Goal: Task Accomplishment & Management: Complete application form

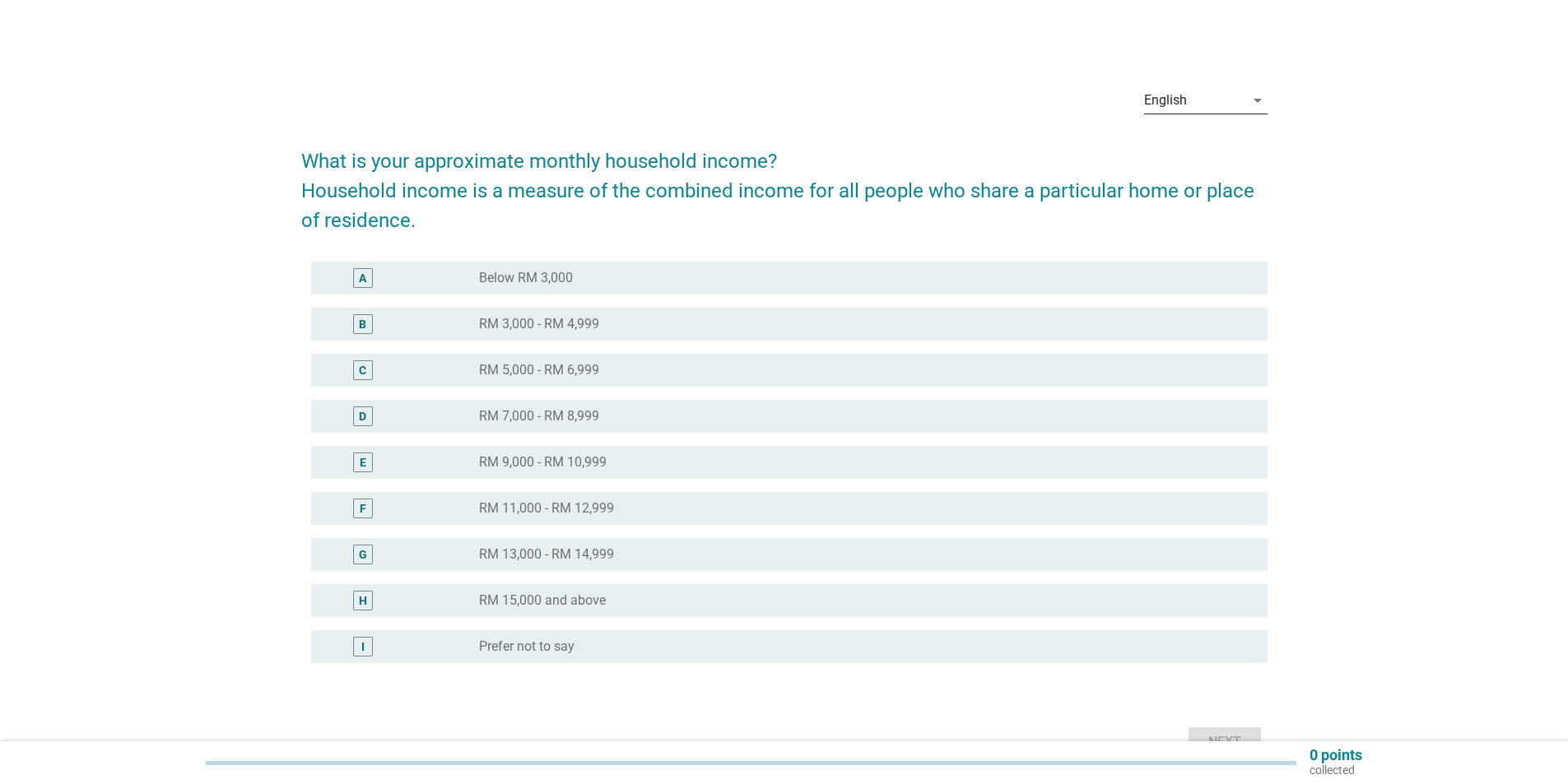
click at [1255, 106] on icon "arrow_drop_down" at bounding box center [1257, 101] width 20 height 20
click at [1179, 152] on div "Bahasa Melayu" at bounding box center [1205, 153] width 97 height 20
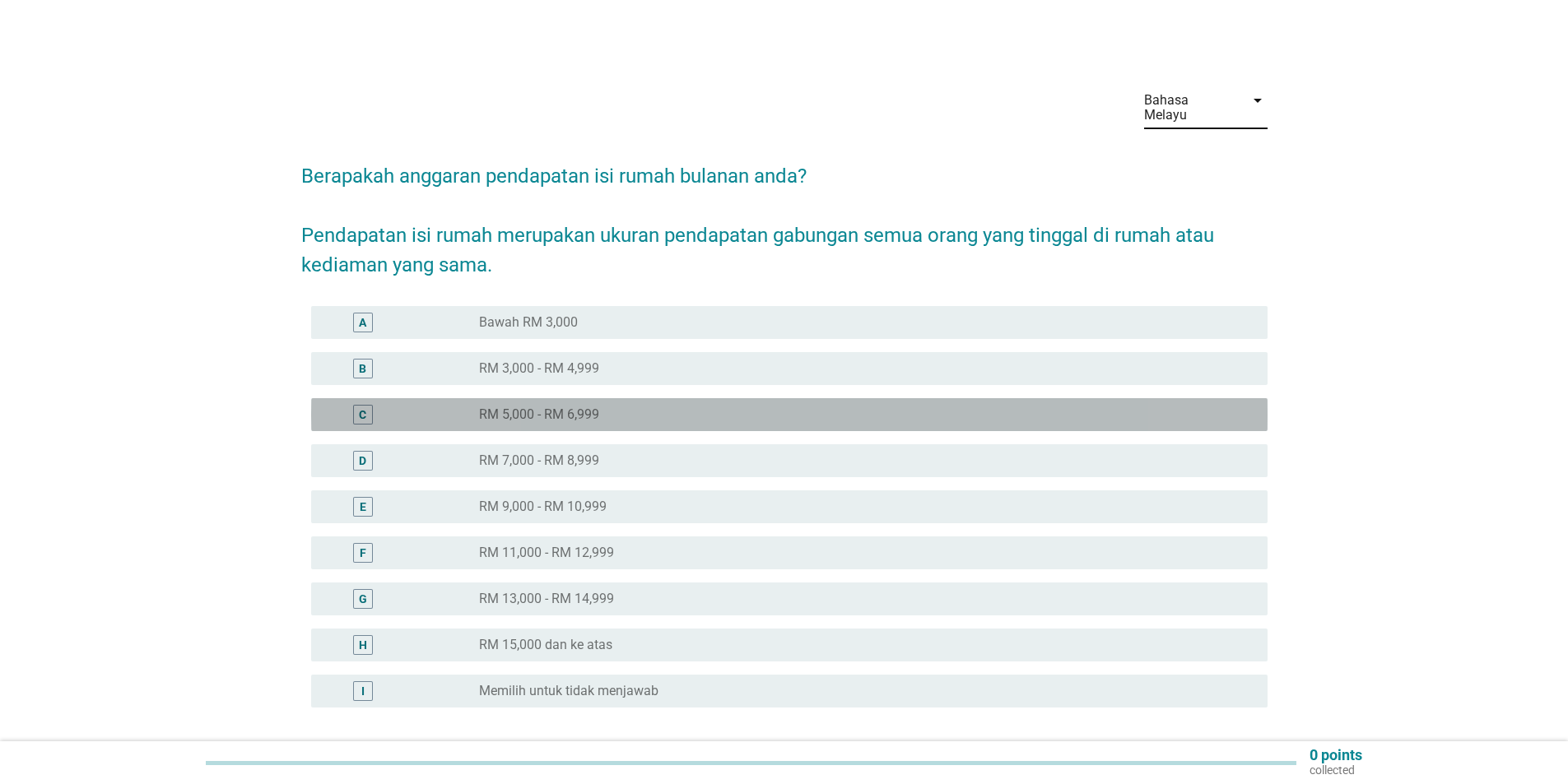
click at [362, 407] on div "C" at bounding box center [362, 416] width 8 height 18
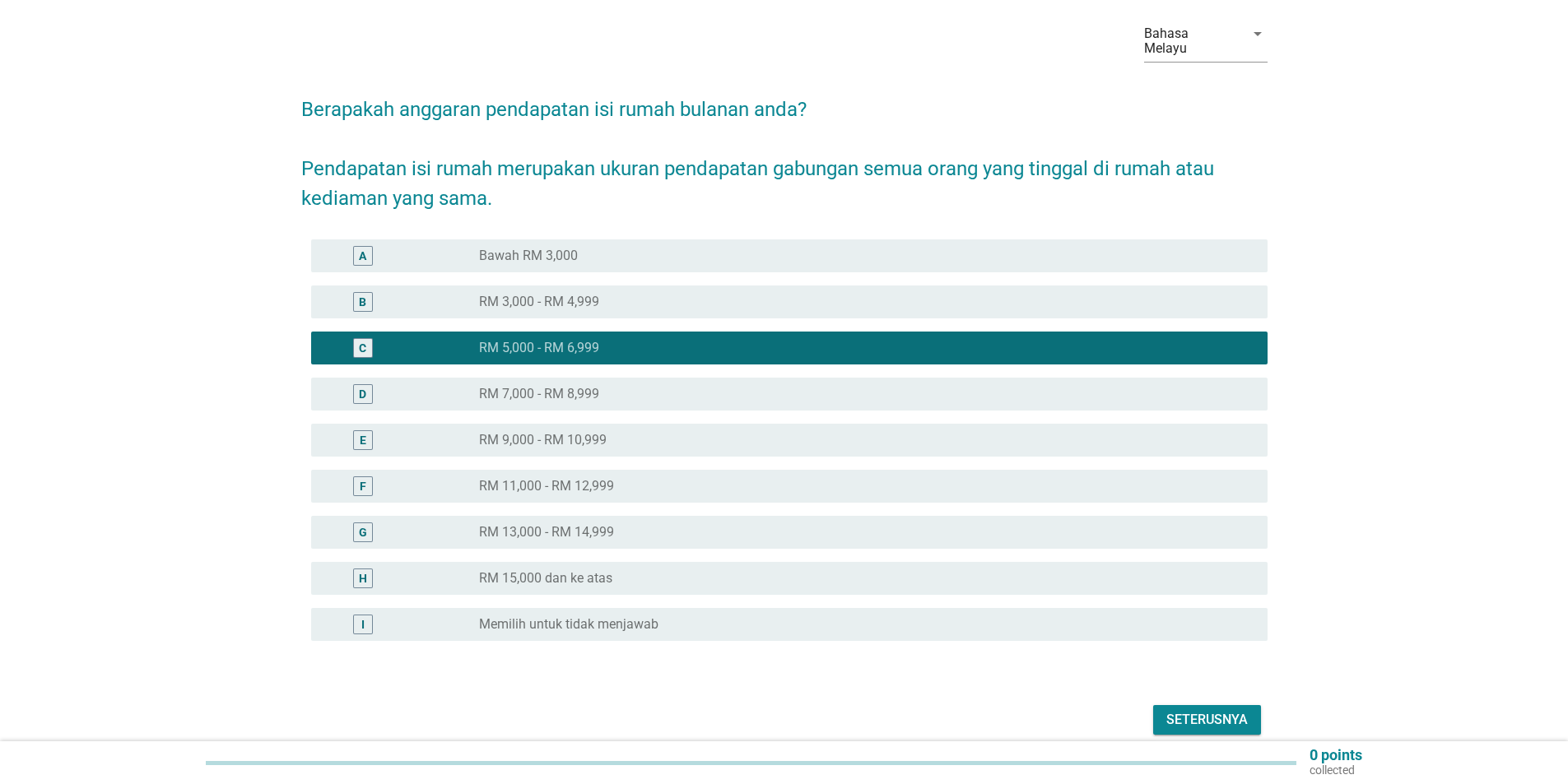
scroll to position [124, 0]
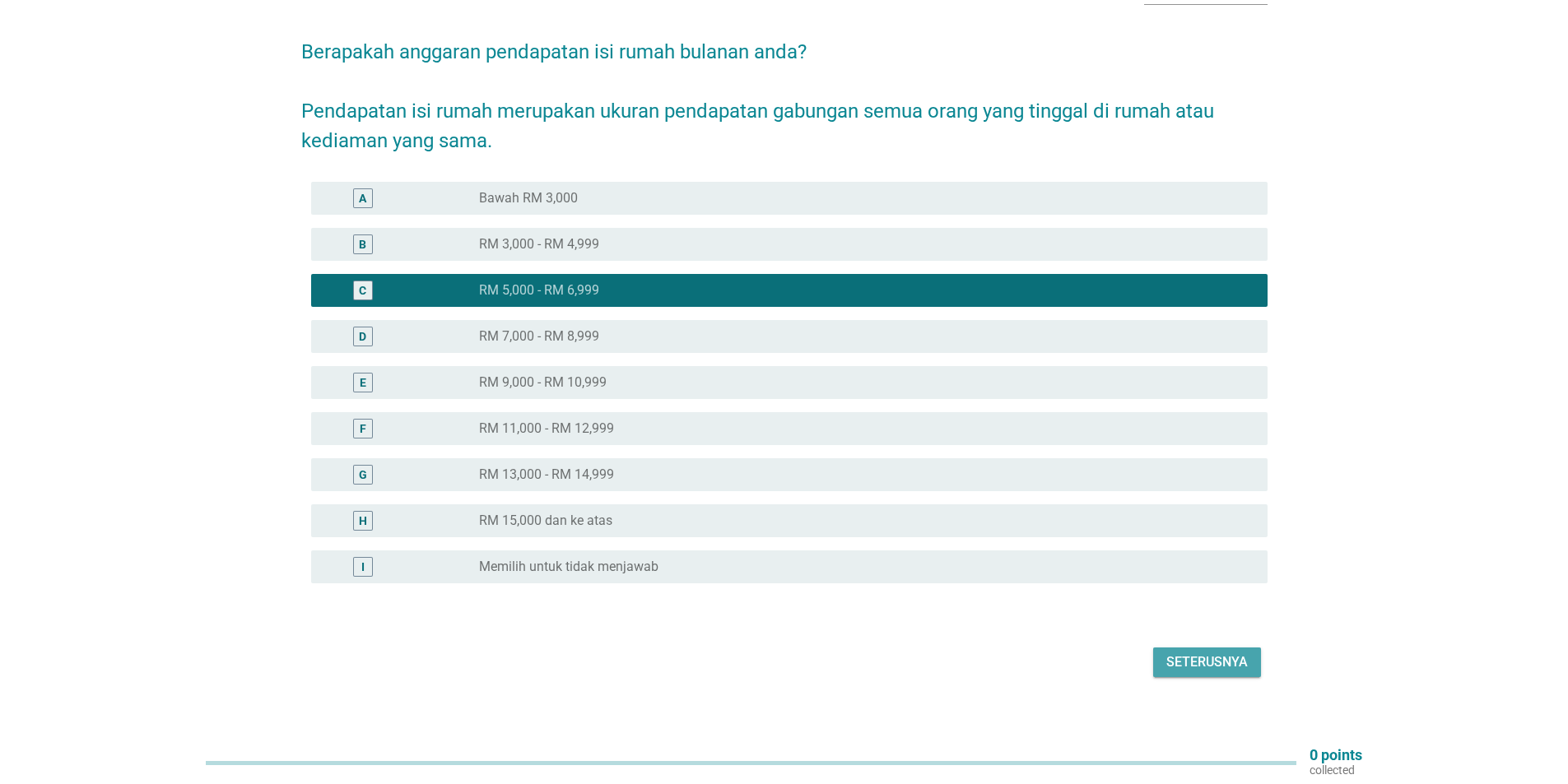
click at [1201, 653] on div "Seterusnya" at bounding box center [1207, 663] width 82 height 20
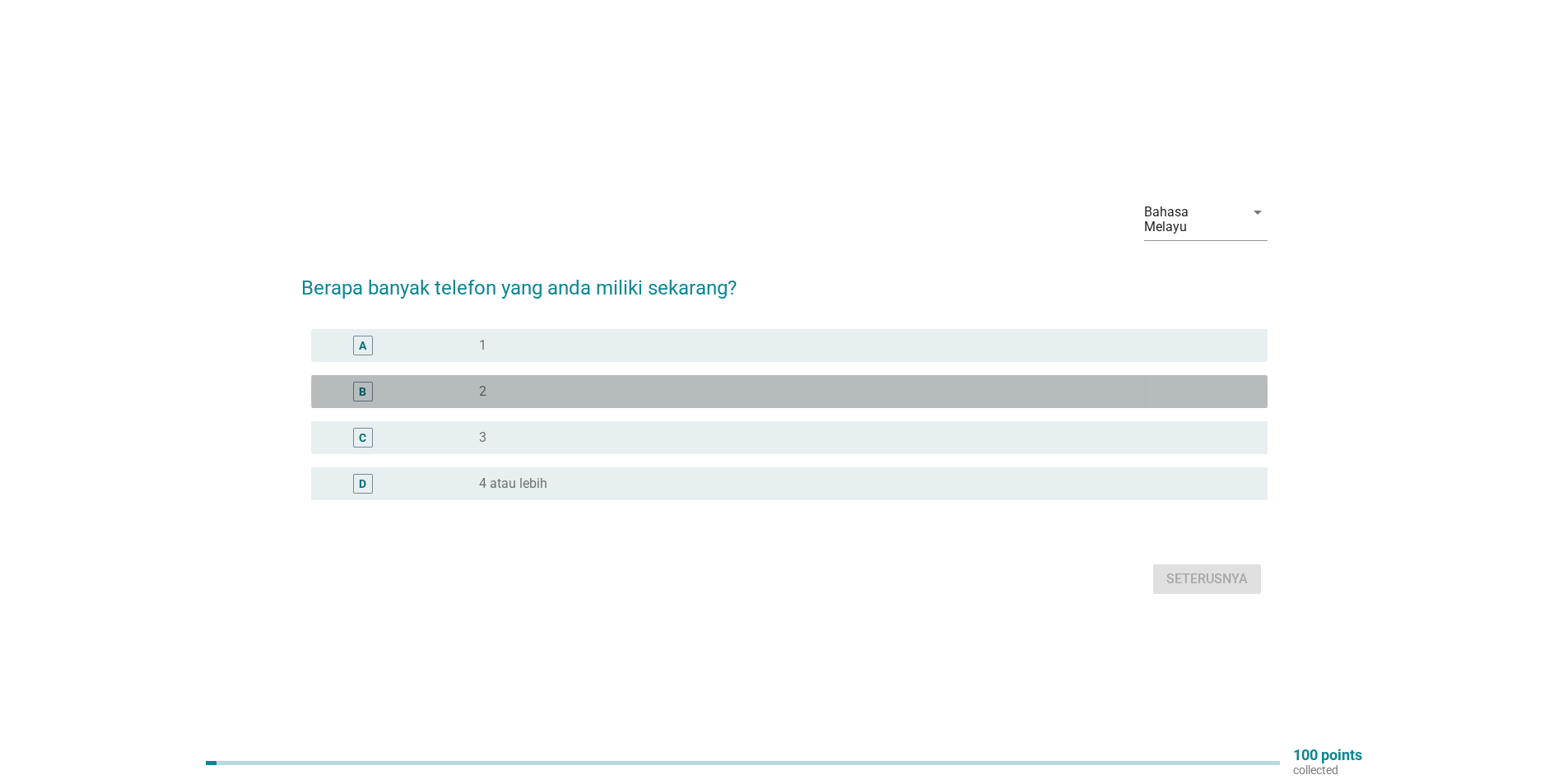
click at [358, 382] on div "B" at bounding box center [363, 392] width 20 height 20
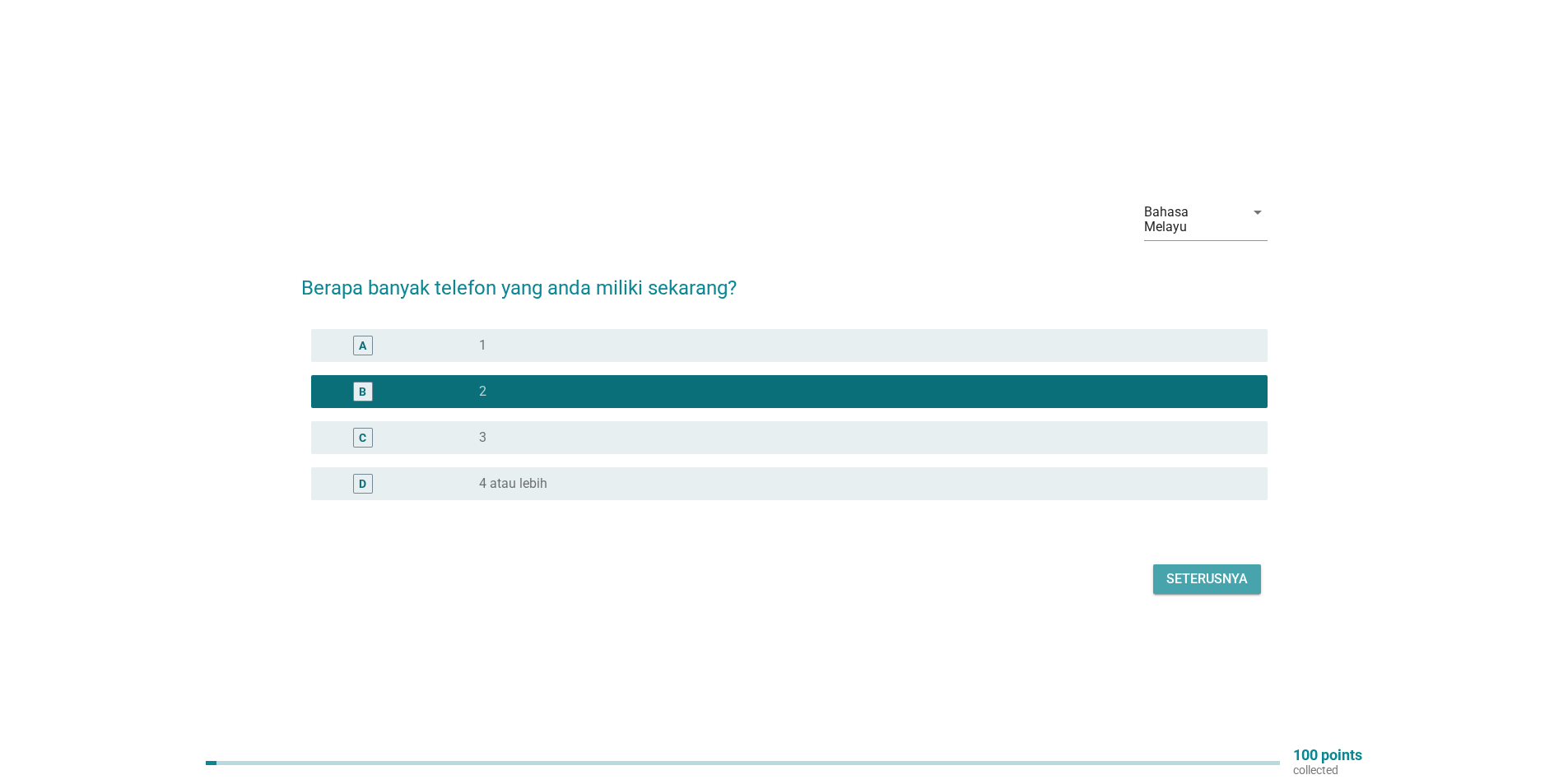
click at [1188, 570] on div "Seterusnya" at bounding box center [1207, 580] width 82 height 20
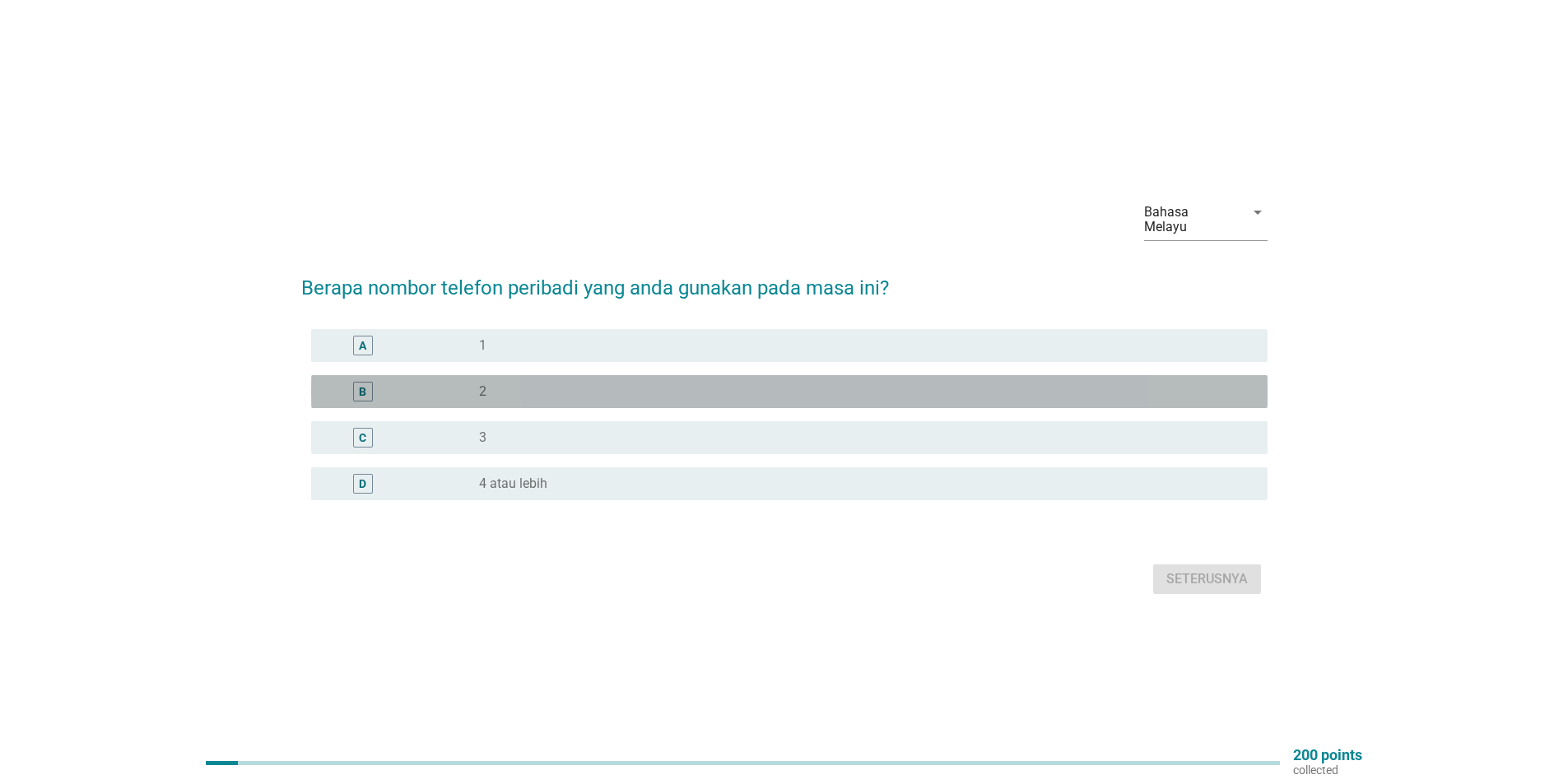
click at [375, 384] on div "B" at bounding box center [362, 392] width 77 height 20
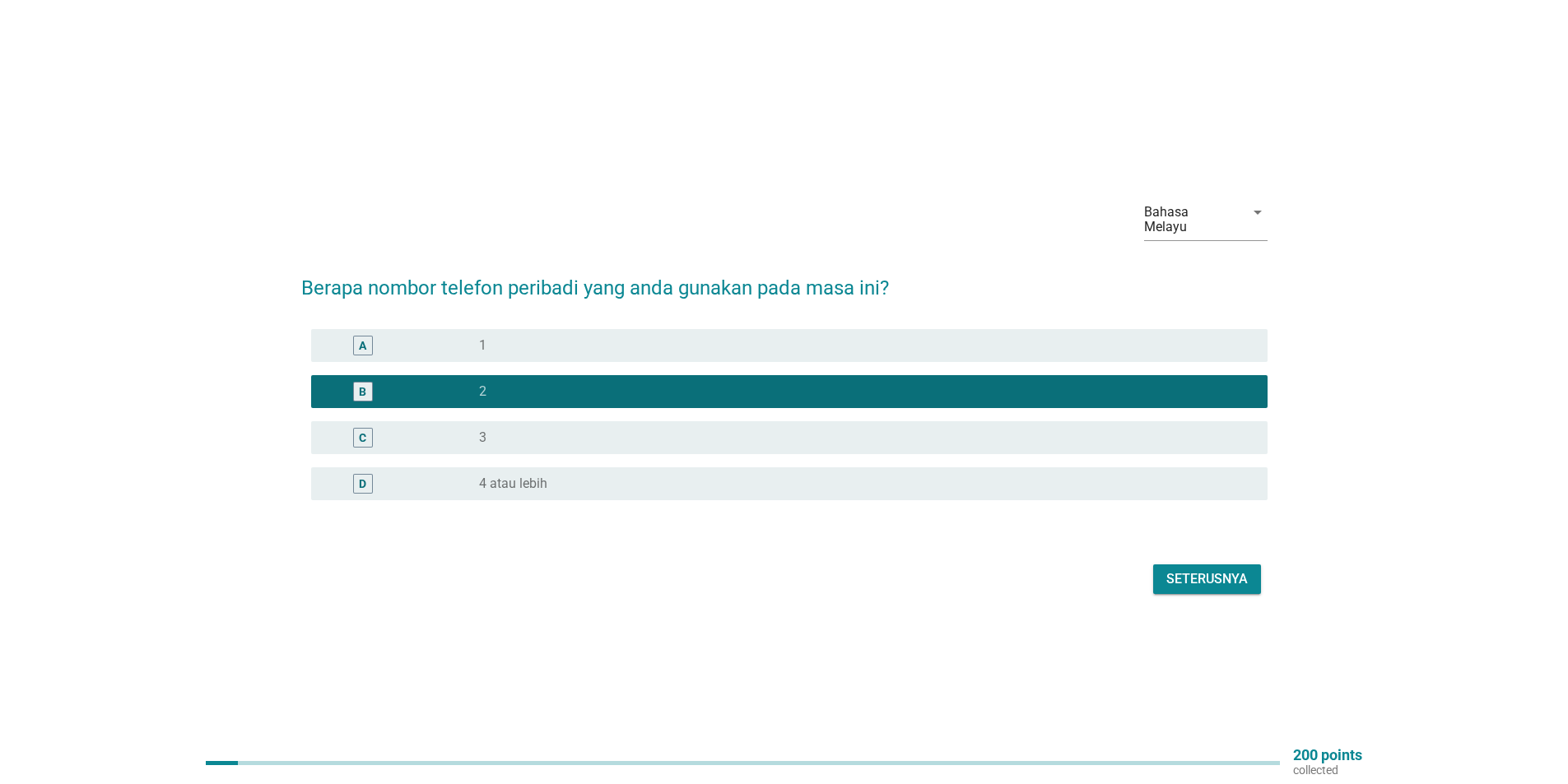
click at [1198, 574] on div "Seterusnya" at bounding box center [1207, 580] width 82 height 20
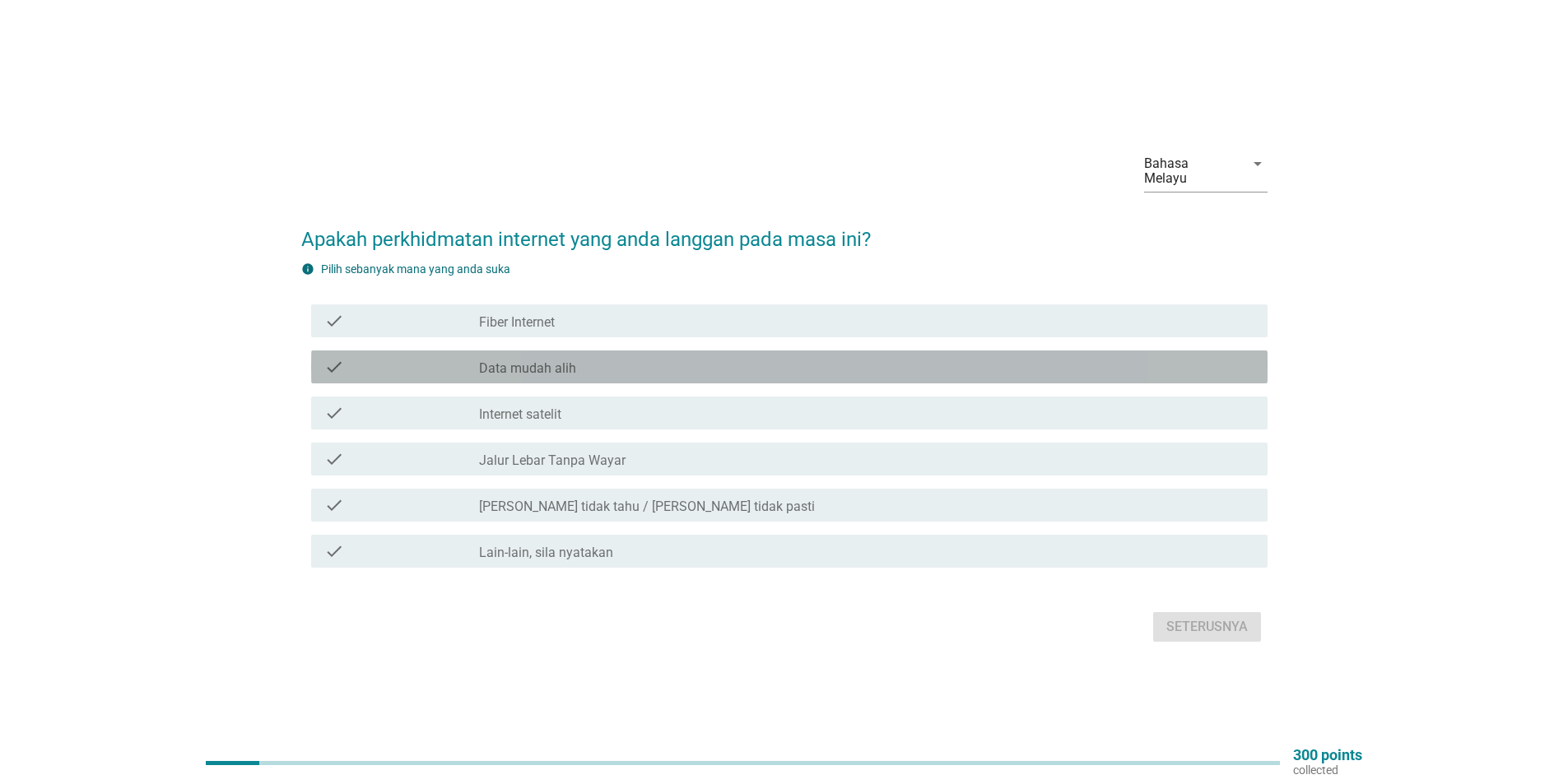
click at [385, 373] on div "check check_box_outline_blank Data mudah alih" at bounding box center [789, 366] width 956 height 33
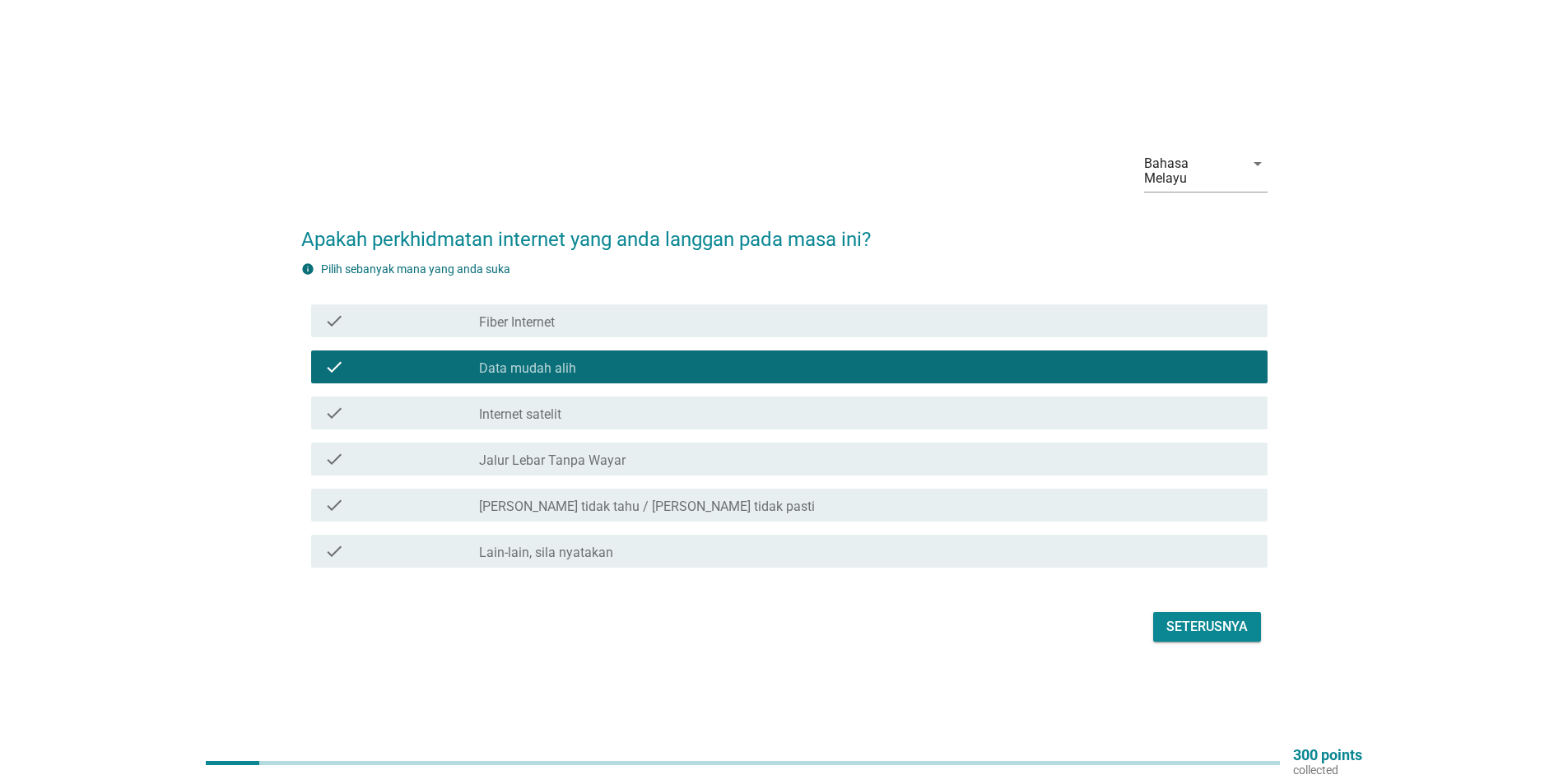
click at [373, 317] on div "check" at bounding box center [401, 321] width 155 height 20
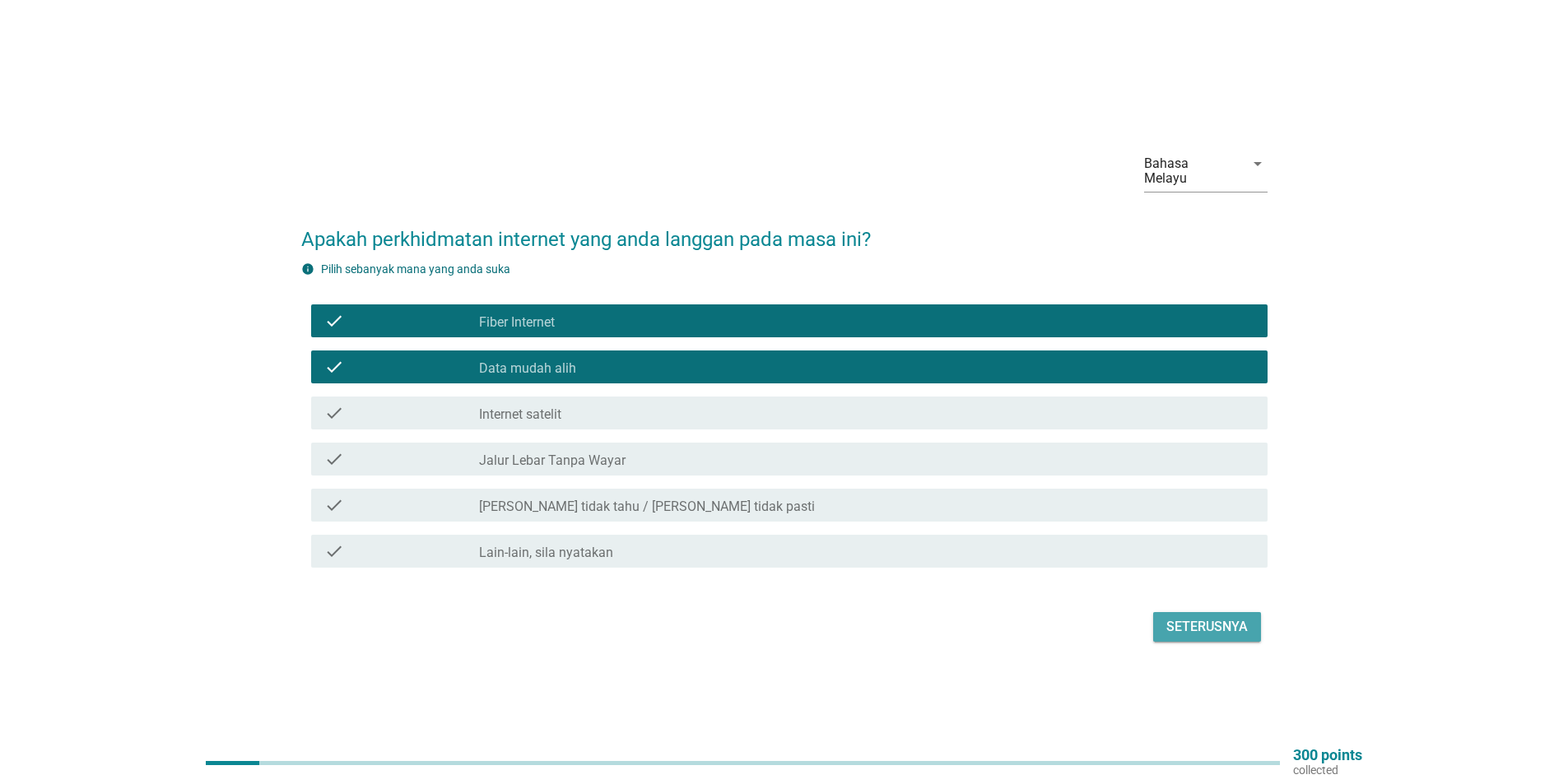
click at [1205, 623] on div "Seterusnya" at bounding box center [1207, 627] width 82 height 20
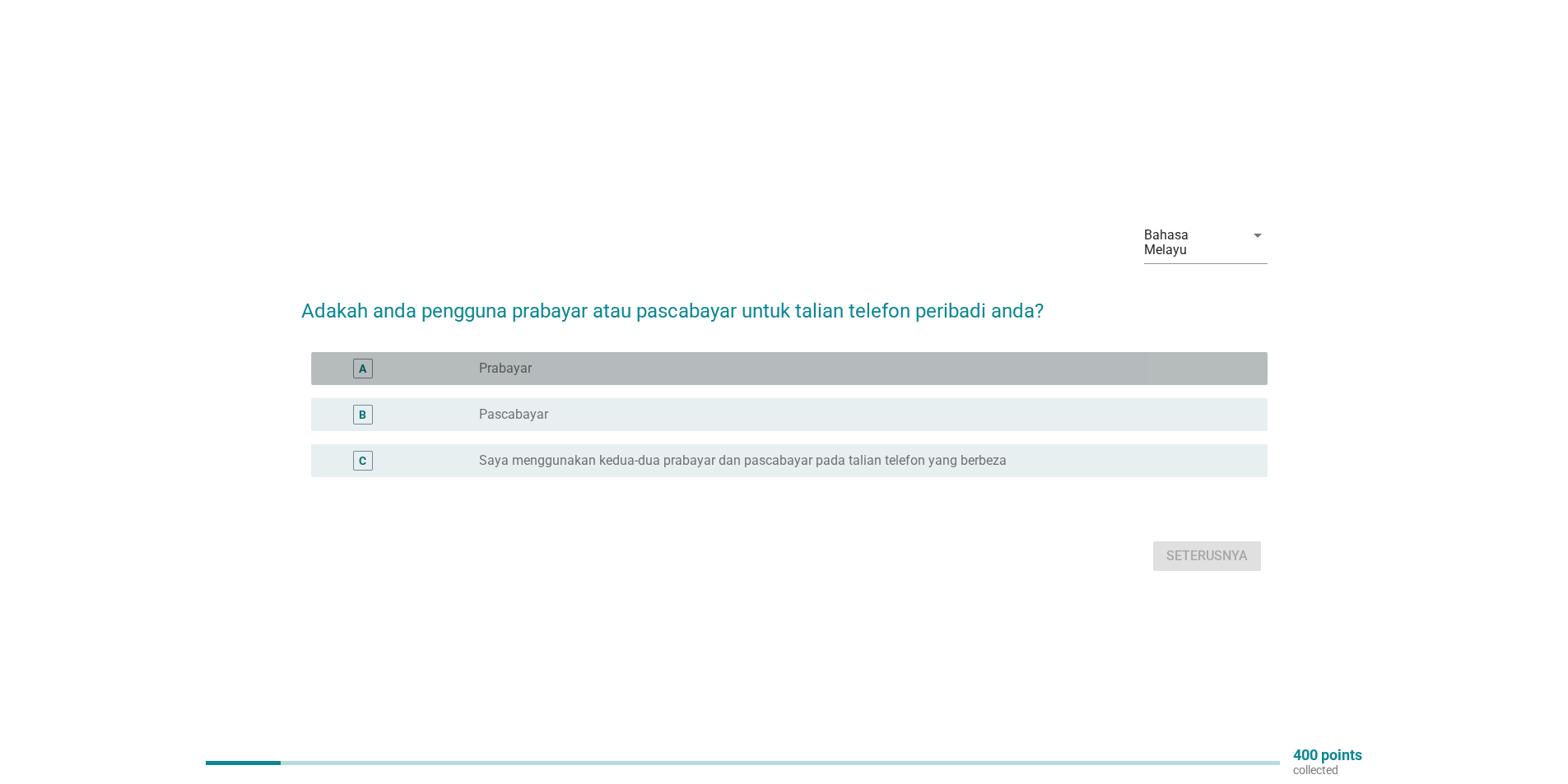
click at [428, 362] on div "A" at bounding box center [401, 368] width 155 height 20
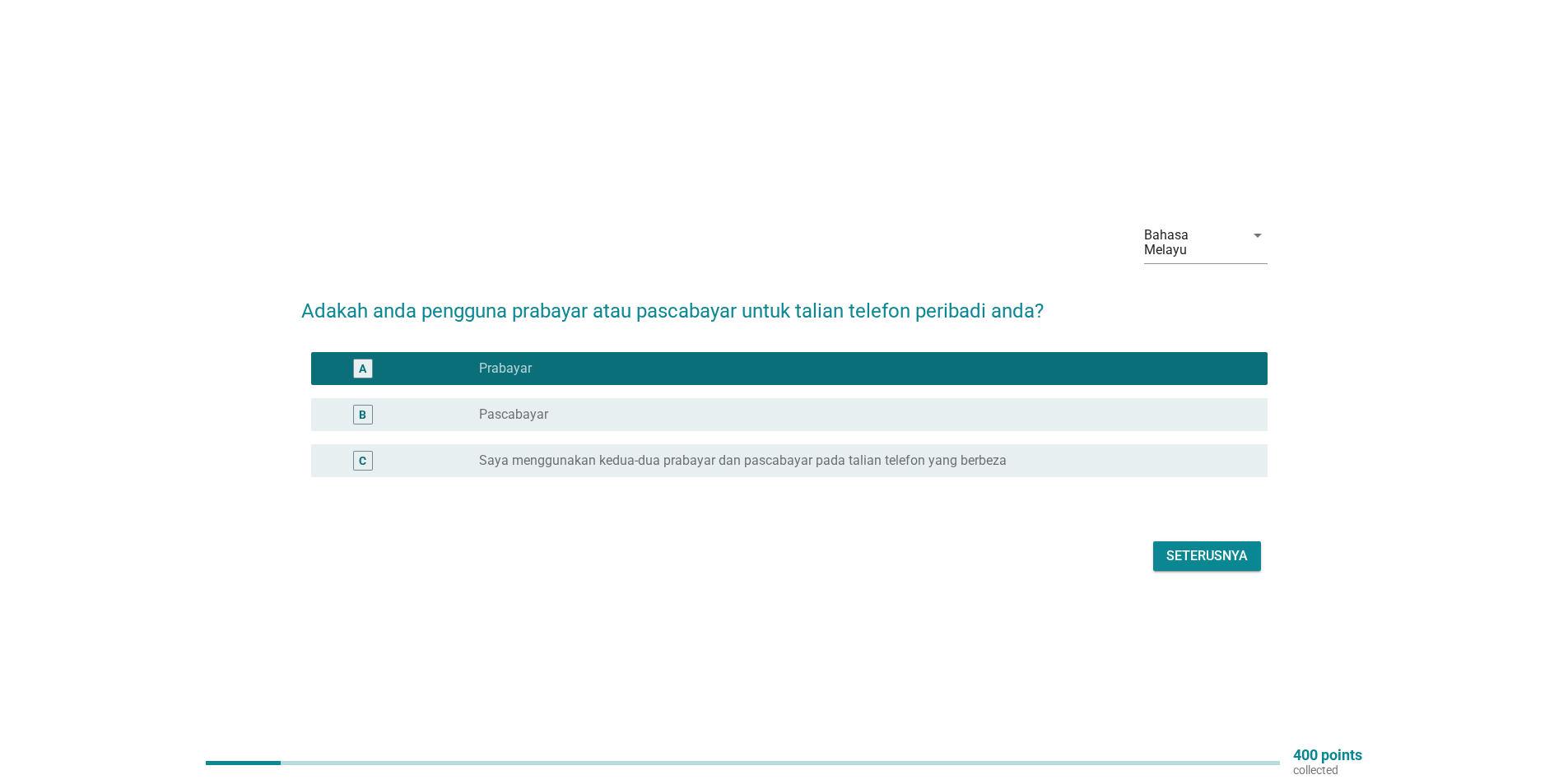
click at [414, 454] on div "C" at bounding box center [401, 461] width 155 height 20
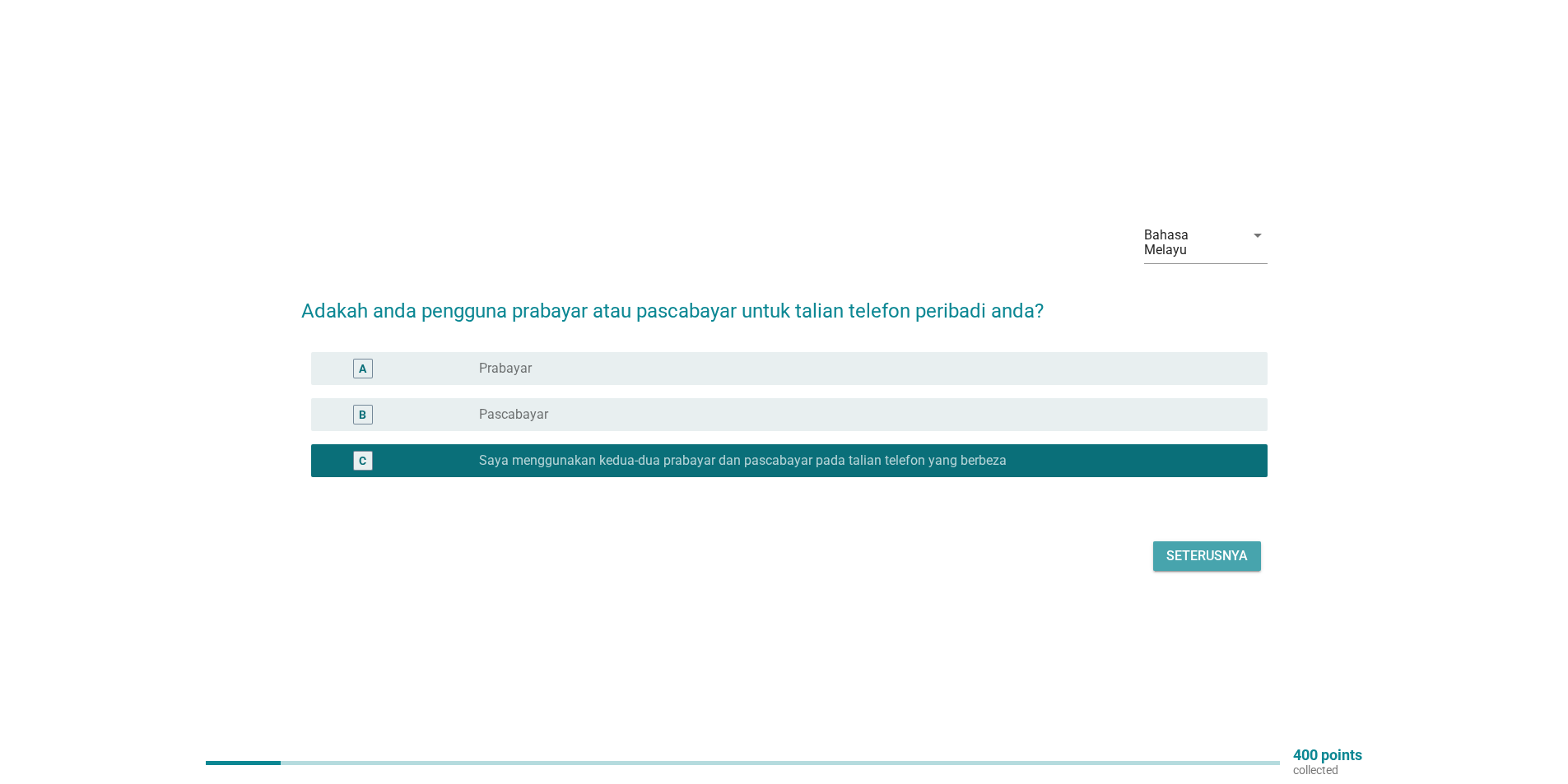
click at [1198, 553] on div "Seterusnya" at bounding box center [1207, 556] width 82 height 20
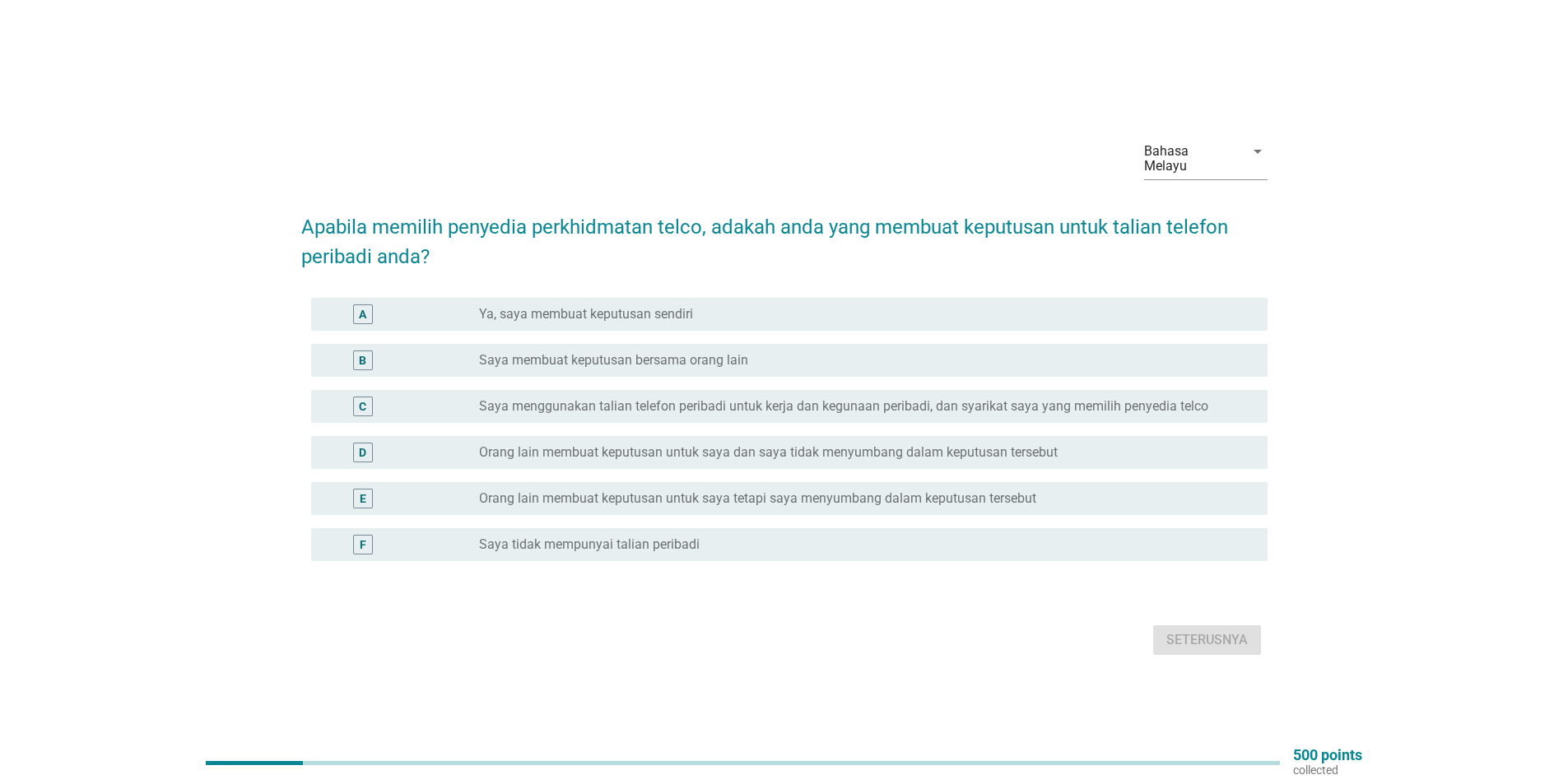
click at [429, 304] on div "A" at bounding box center [401, 314] width 155 height 20
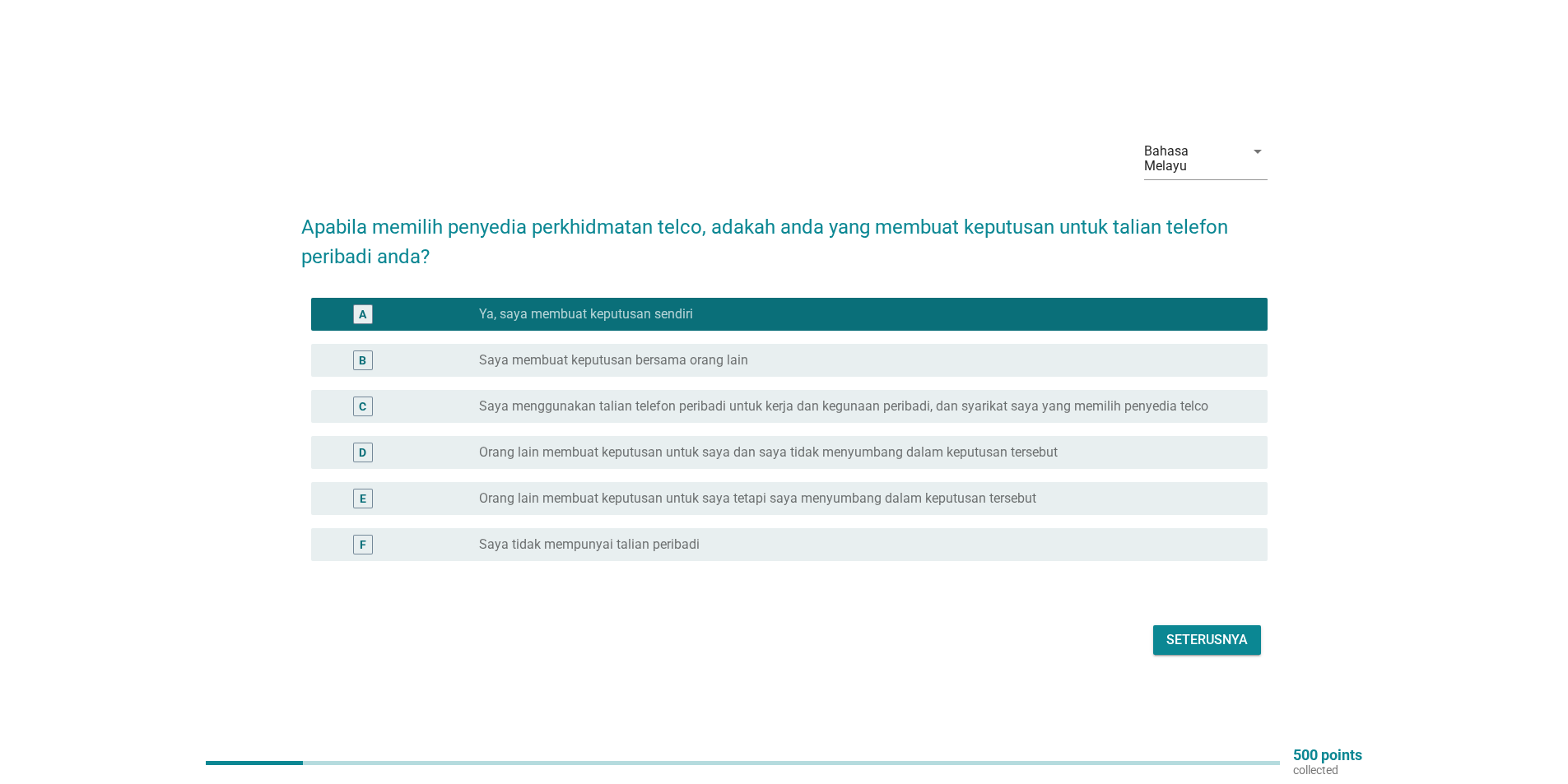
click at [1190, 635] on div "Seterusnya" at bounding box center [1207, 640] width 82 height 20
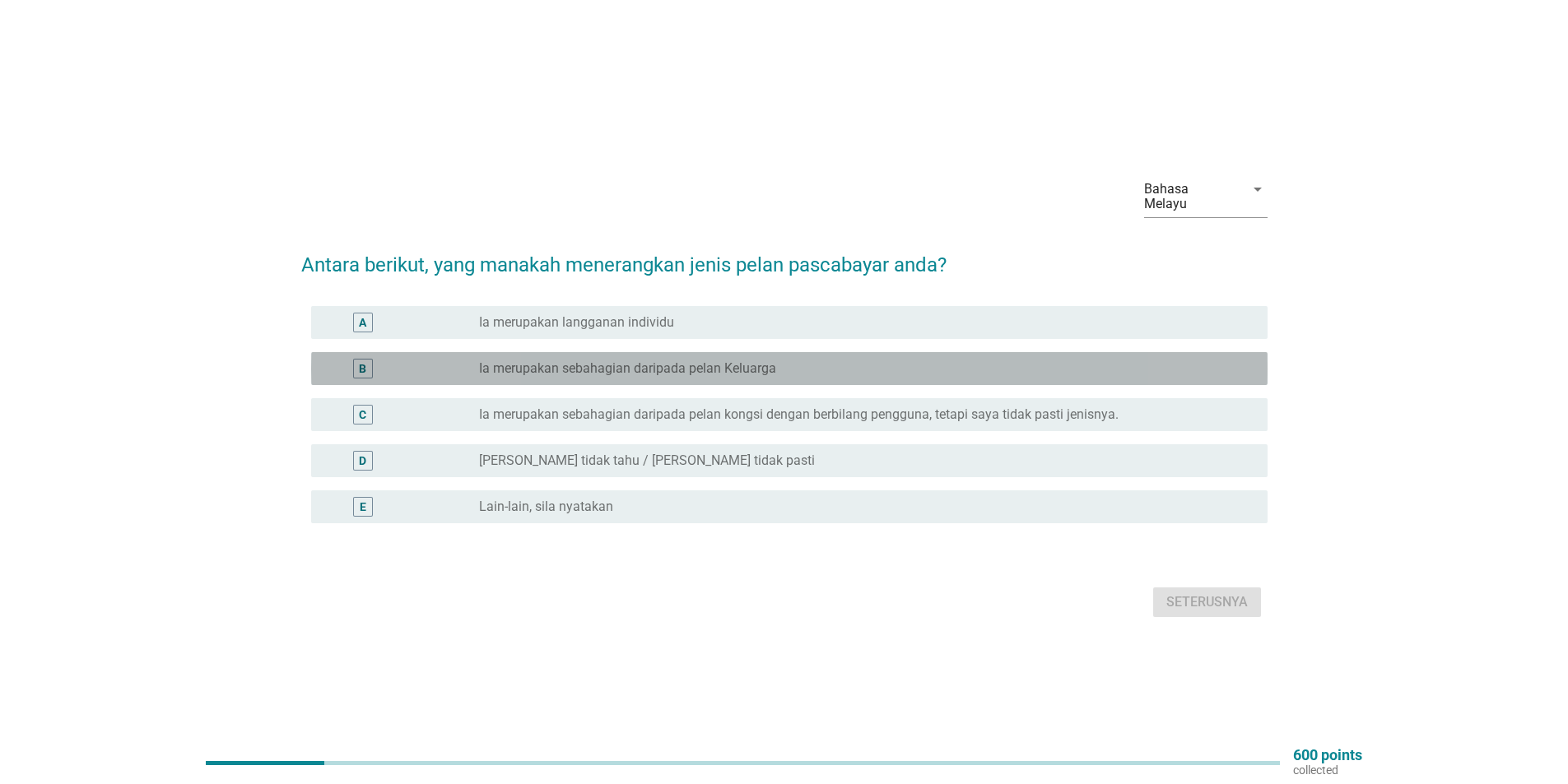
click at [423, 363] on div "B" at bounding box center [401, 368] width 155 height 20
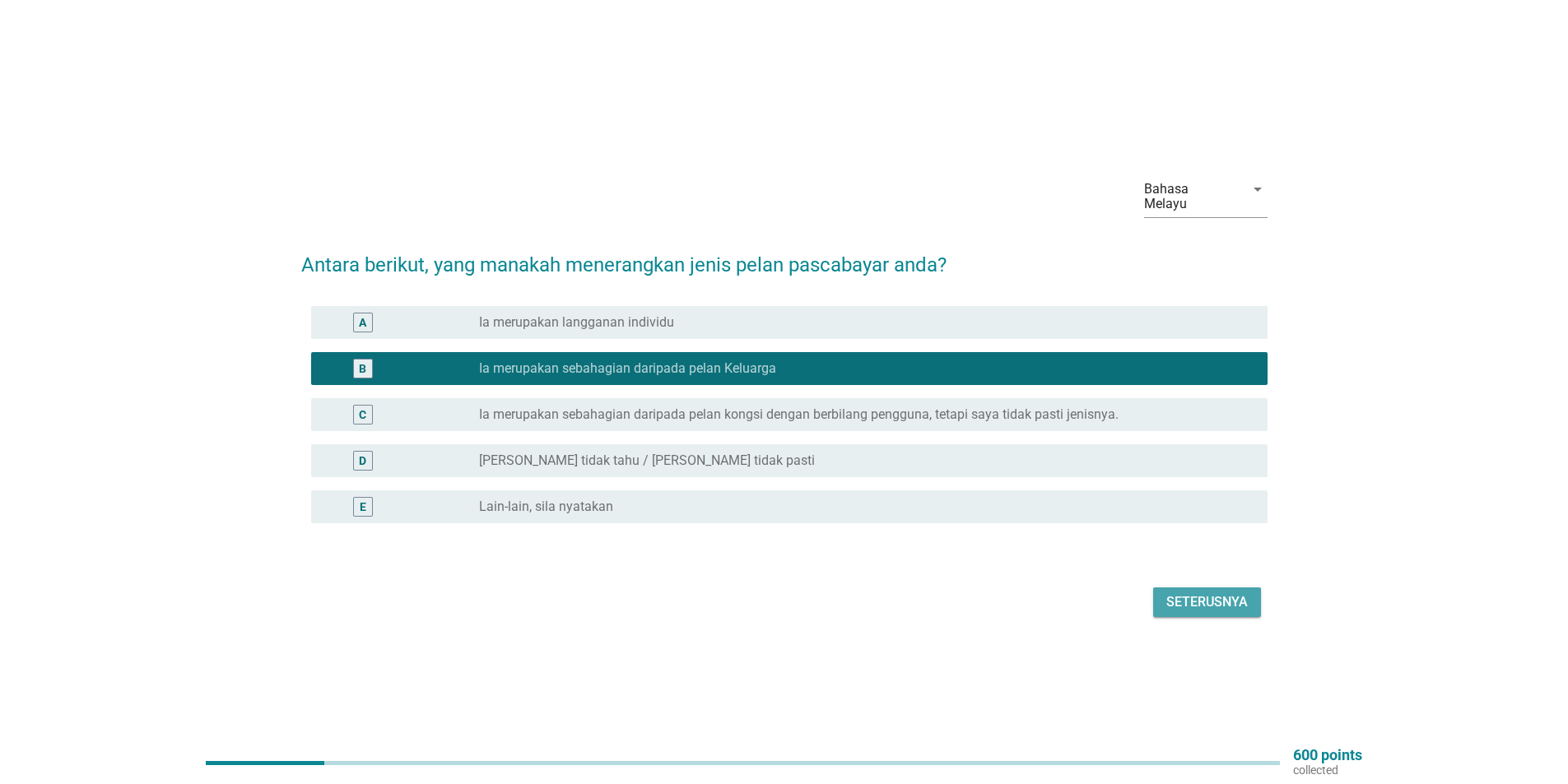
click at [1192, 598] on div "Seterusnya" at bounding box center [1207, 602] width 82 height 20
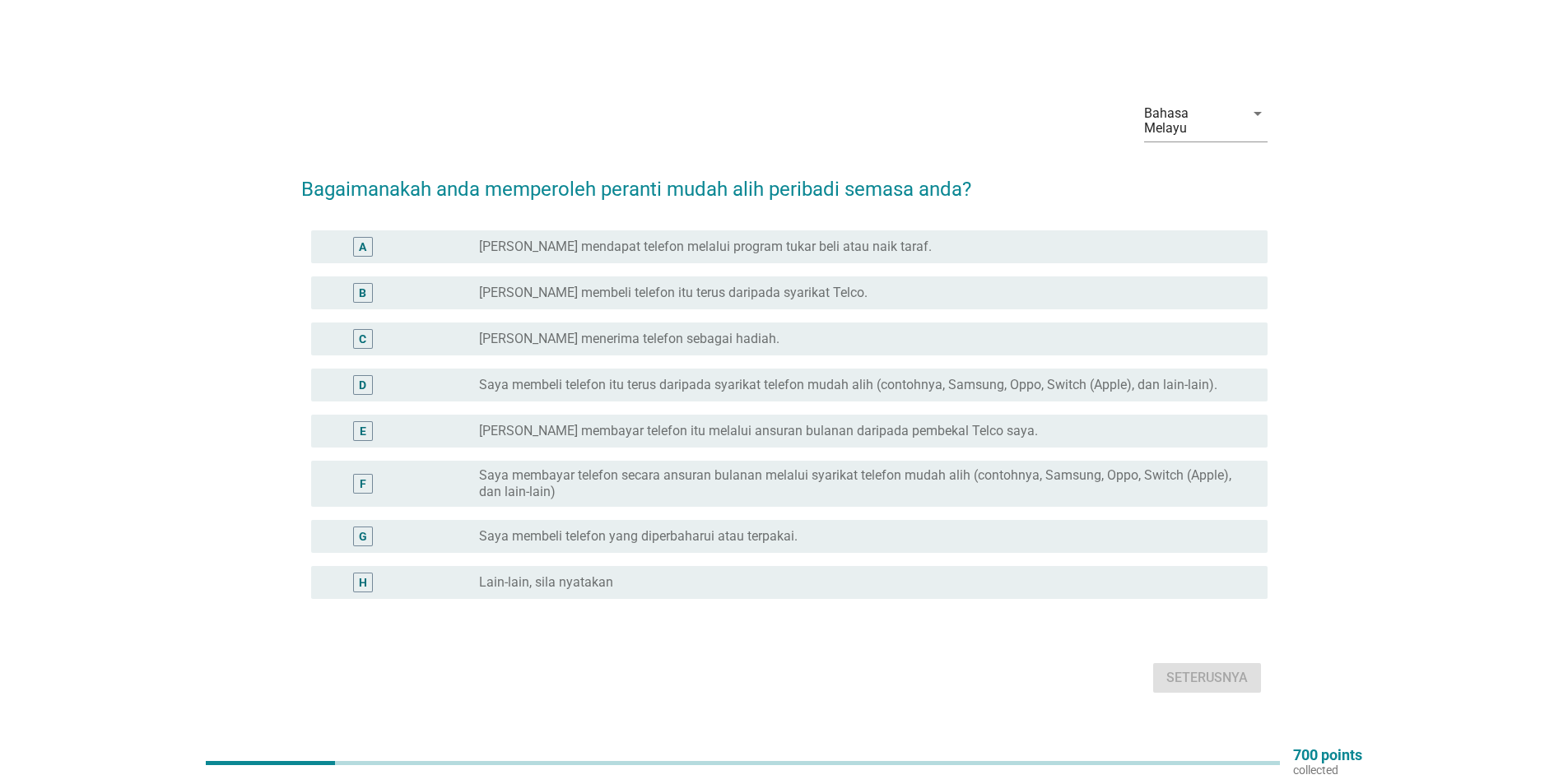
click at [434, 286] on div "B" at bounding box center [401, 293] width 155 height 20
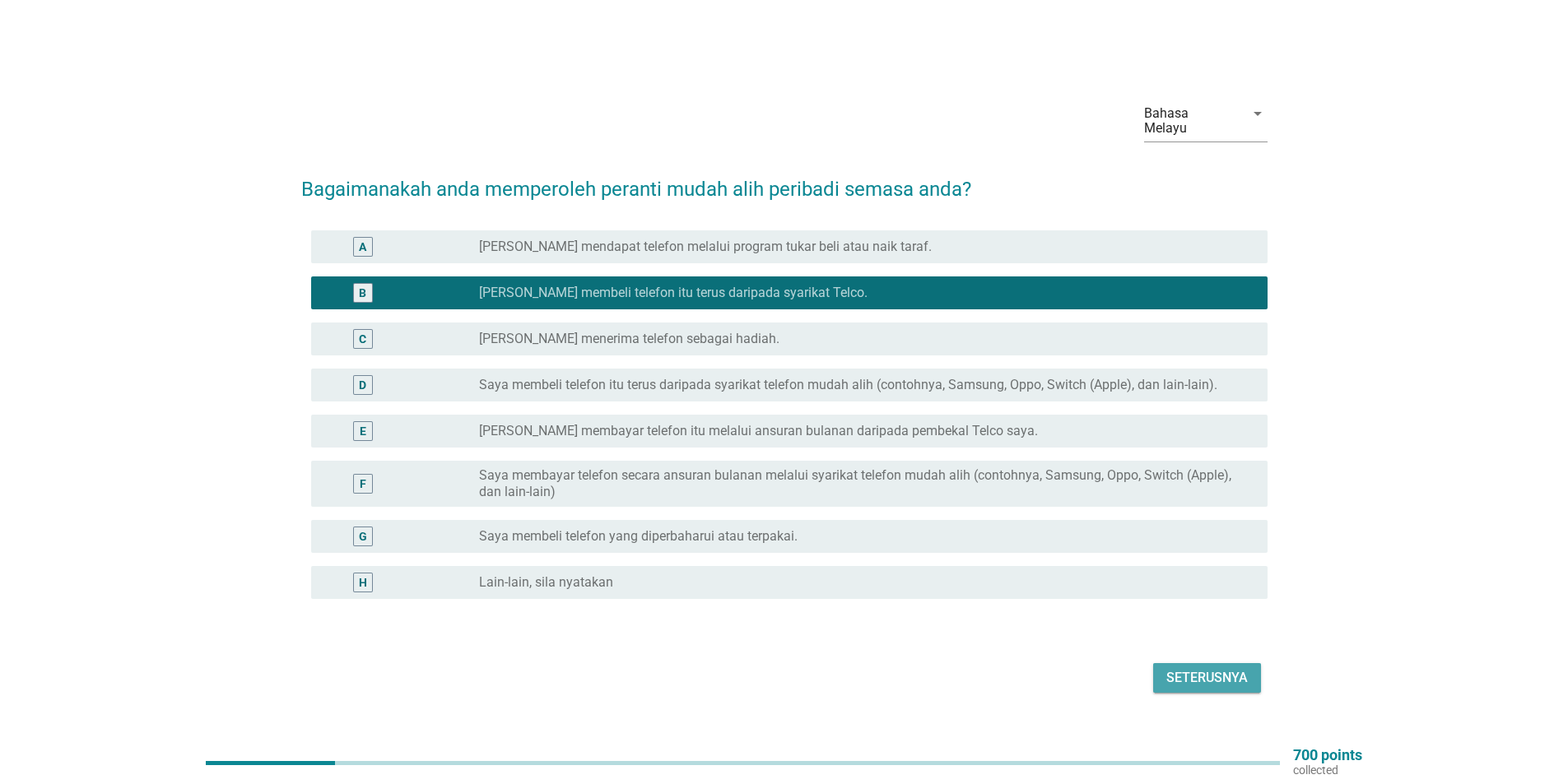
click at [1219, 670] on div "Seterusnya" at bounding box center [1207, 678] width 82 height 20
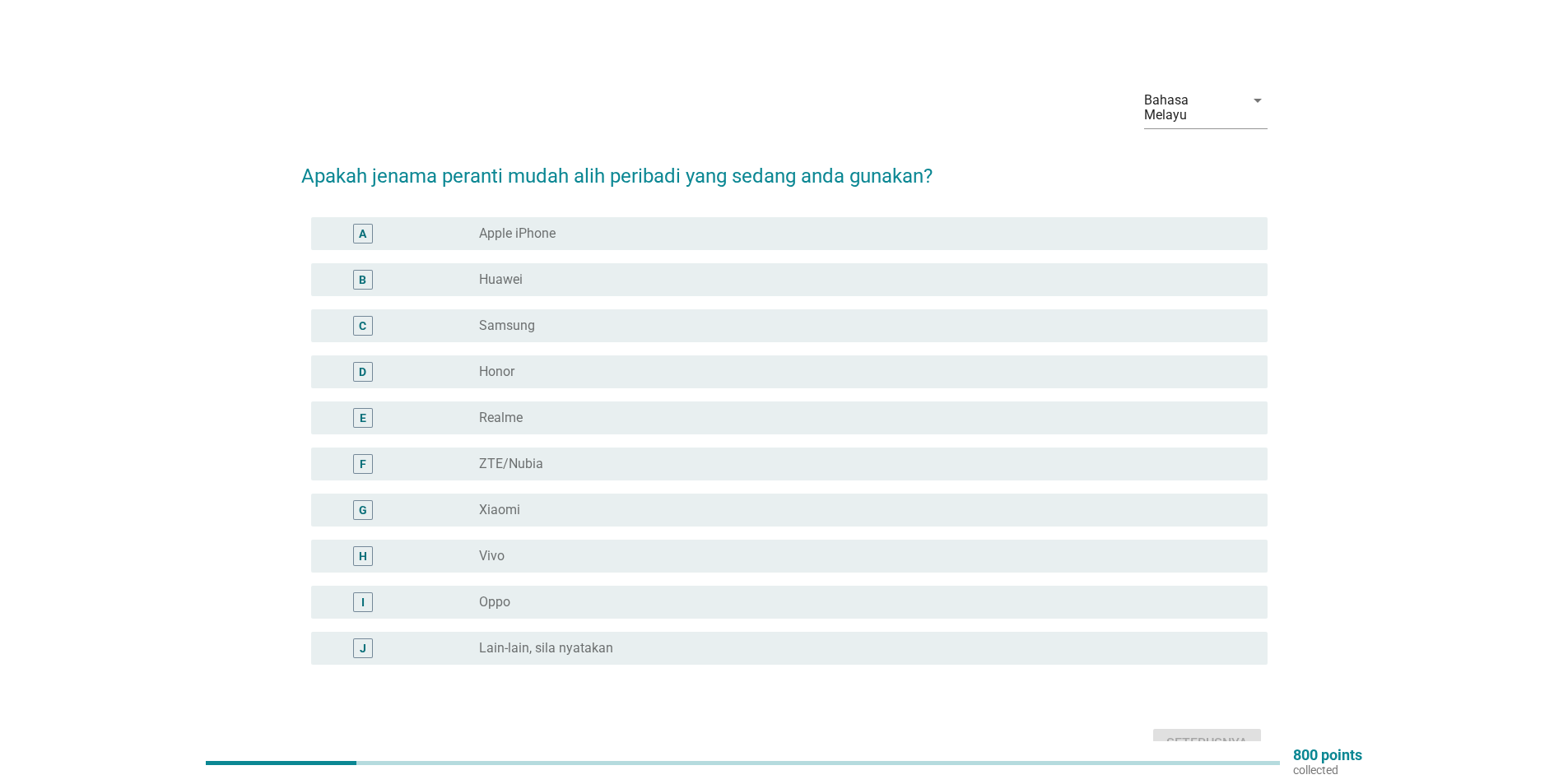
click at [401, 408] on div "E" at bounding box center [362, 418] width 77 height 20
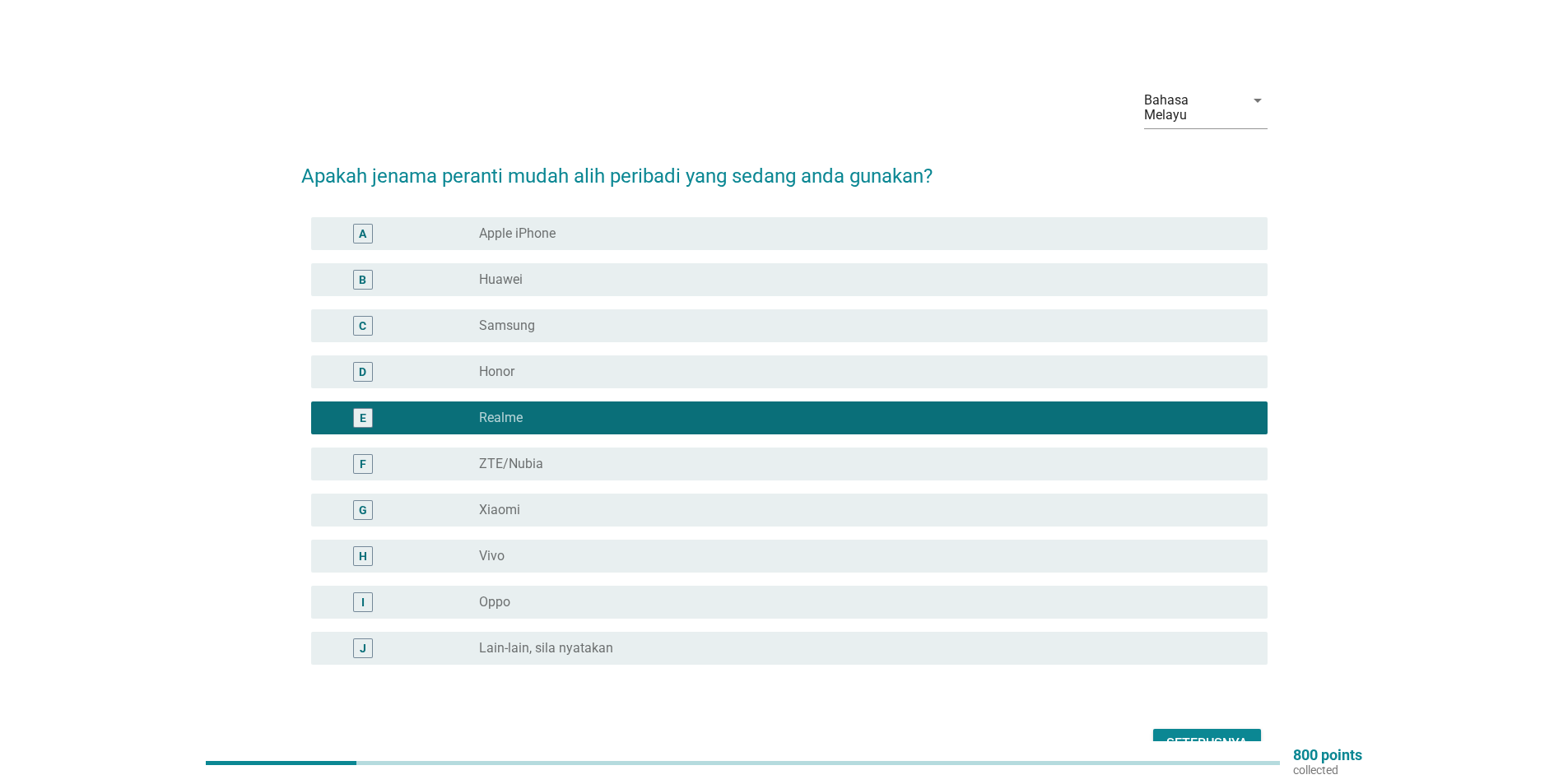
click at [1180, 734] on div "Seterusnya" at bounding box center [1207, 744] width 82 height 20
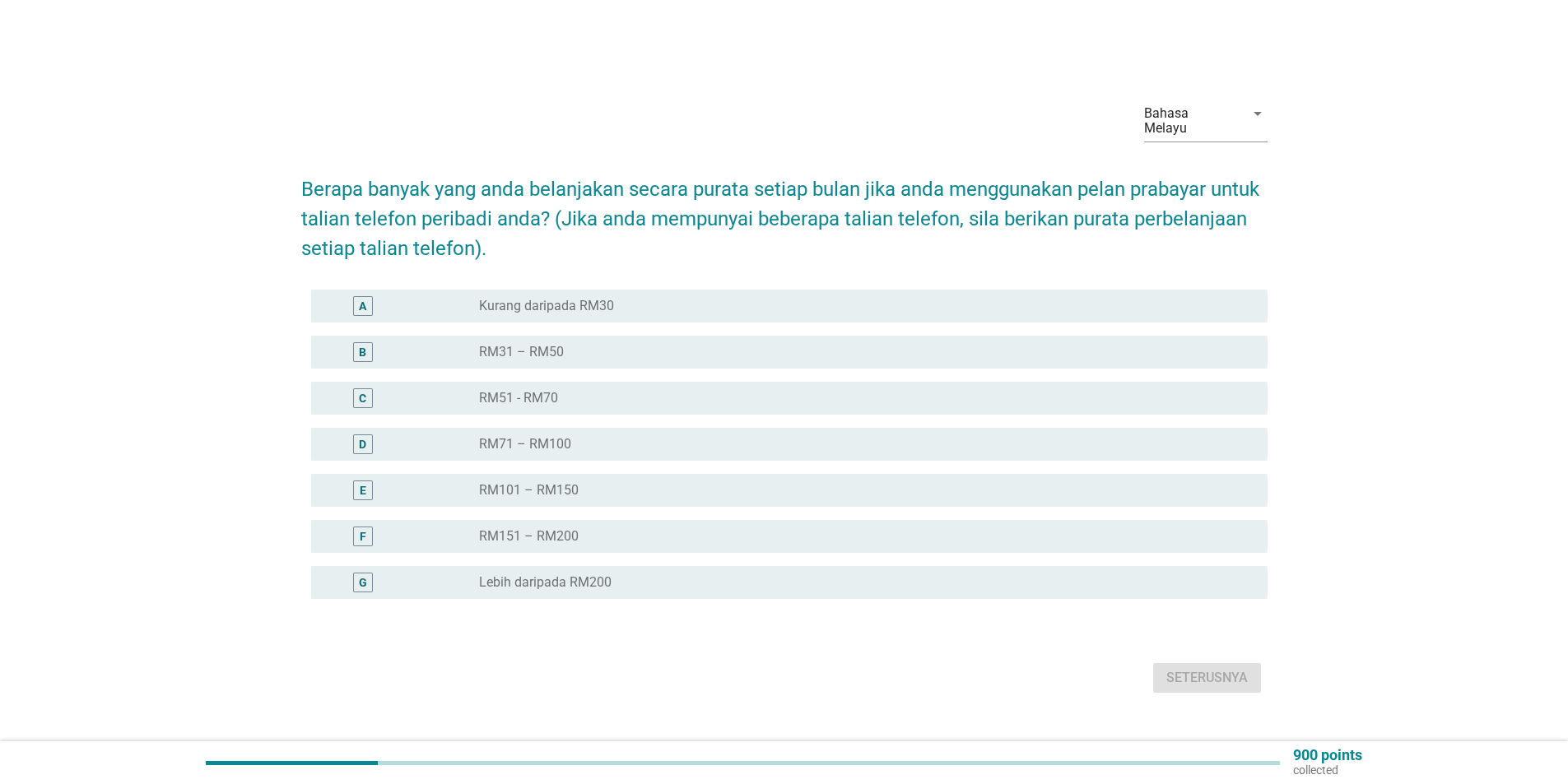
click at [425, 481] on div "E" at bounding box center [401, 491] width 155 height 20
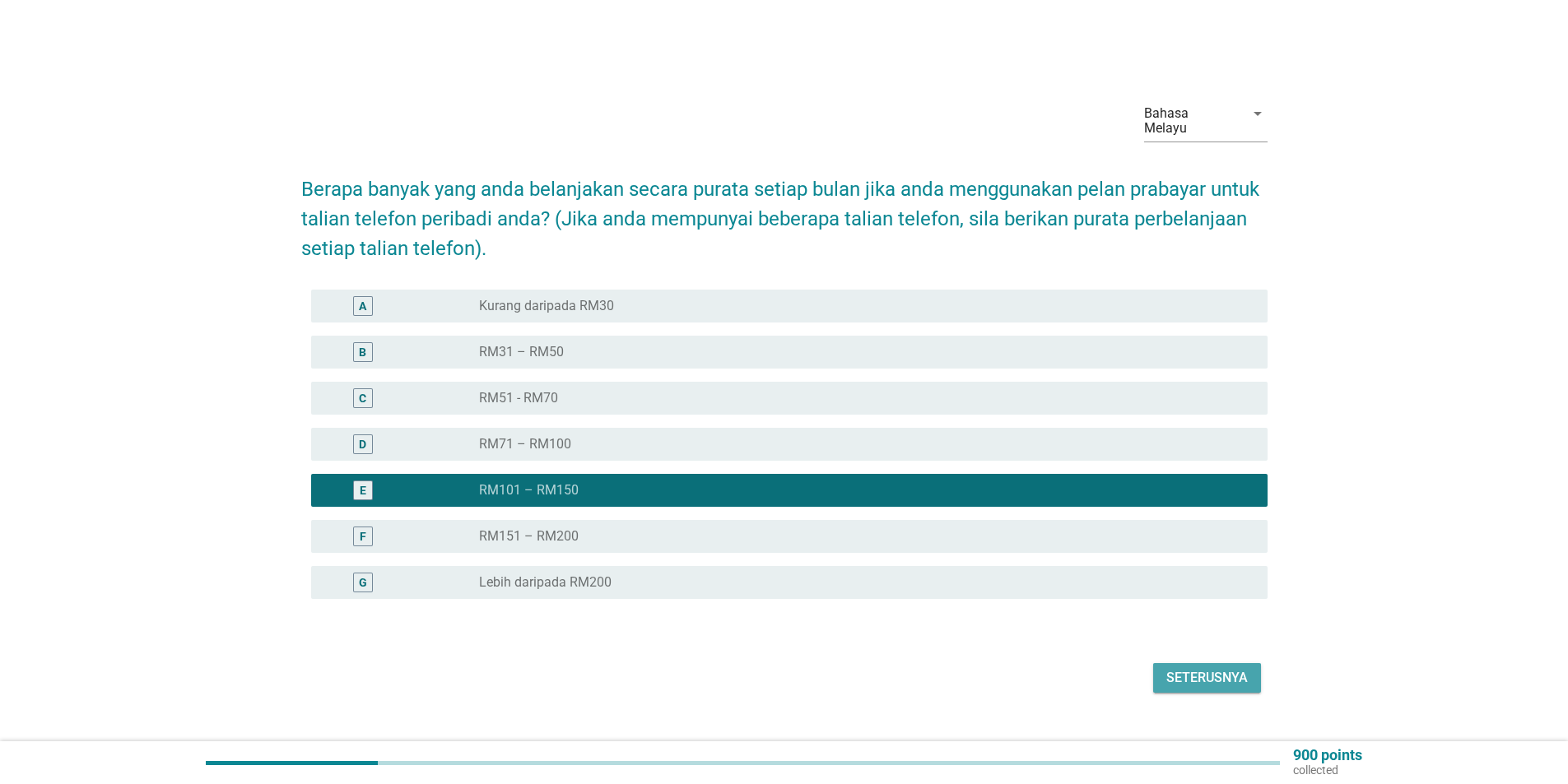
click at [1211, 669] on div "Seterusnya" at bounding box center [1207, 678] width 82 height 20
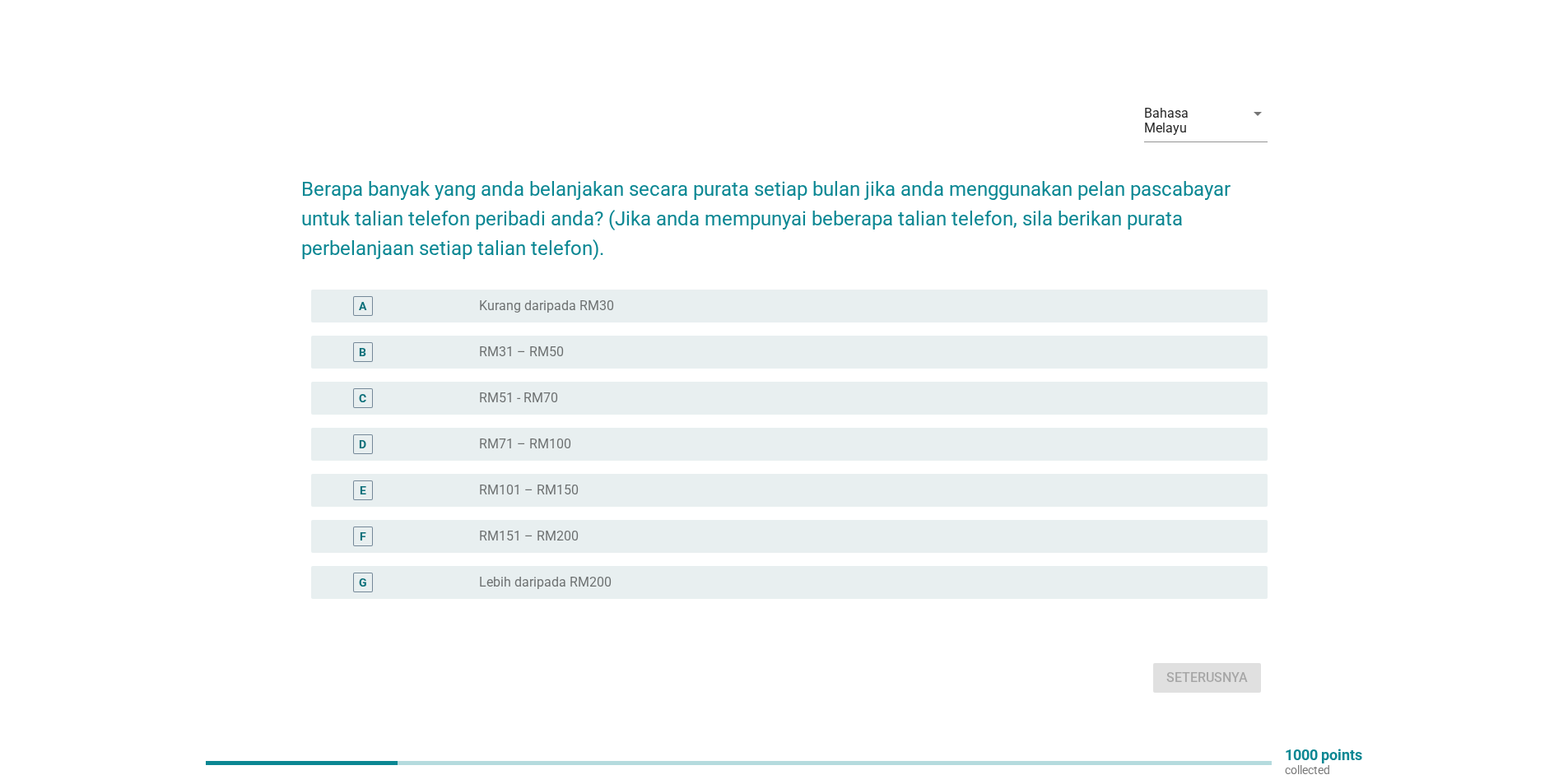
click at [381, 483] on div "E" at bounding box center [362, 491] width 77 height 20
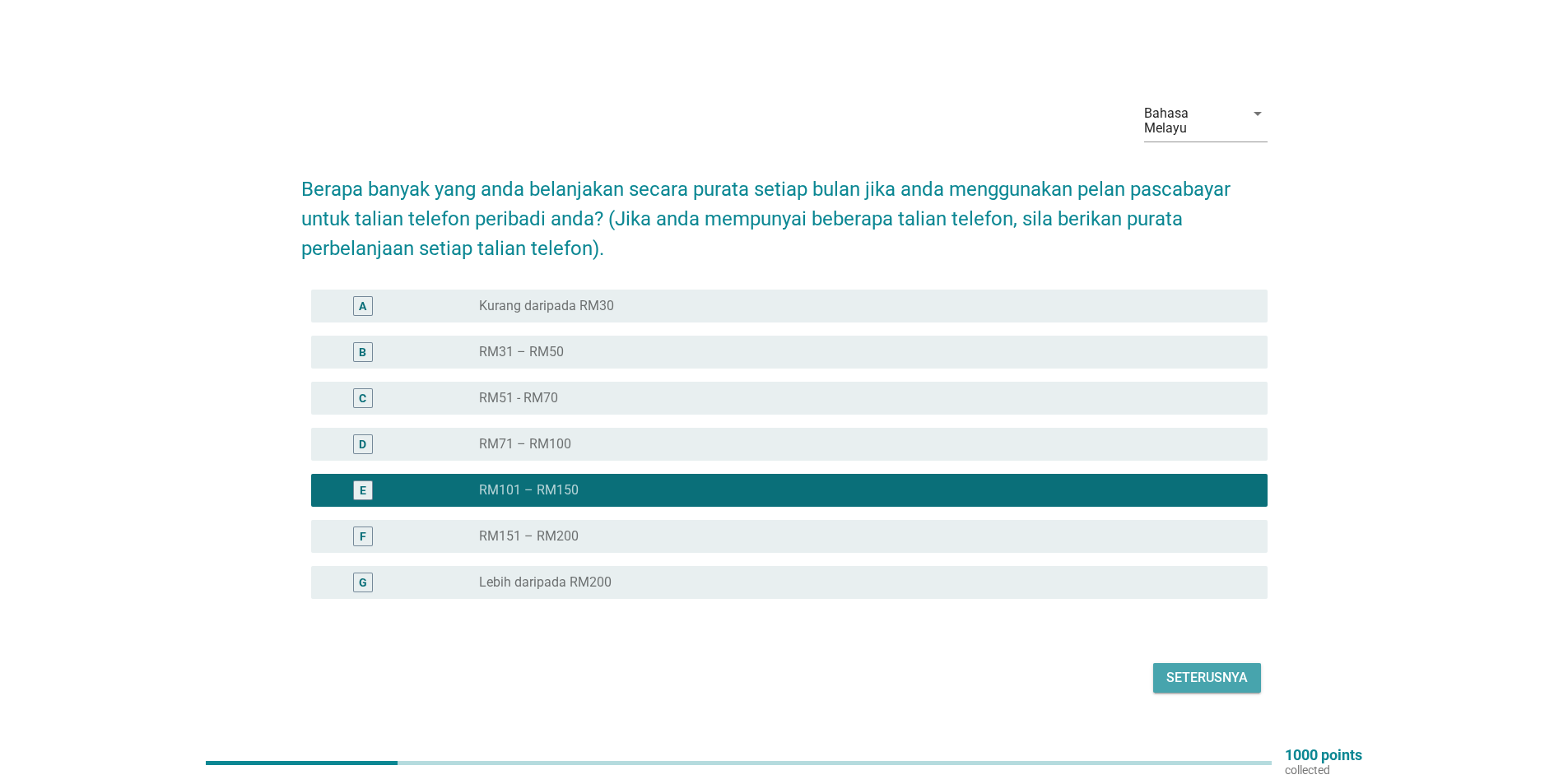
click at [1203, 668] on div "Seterusnya" at bounding box center [1207, 678] width 82 height 20
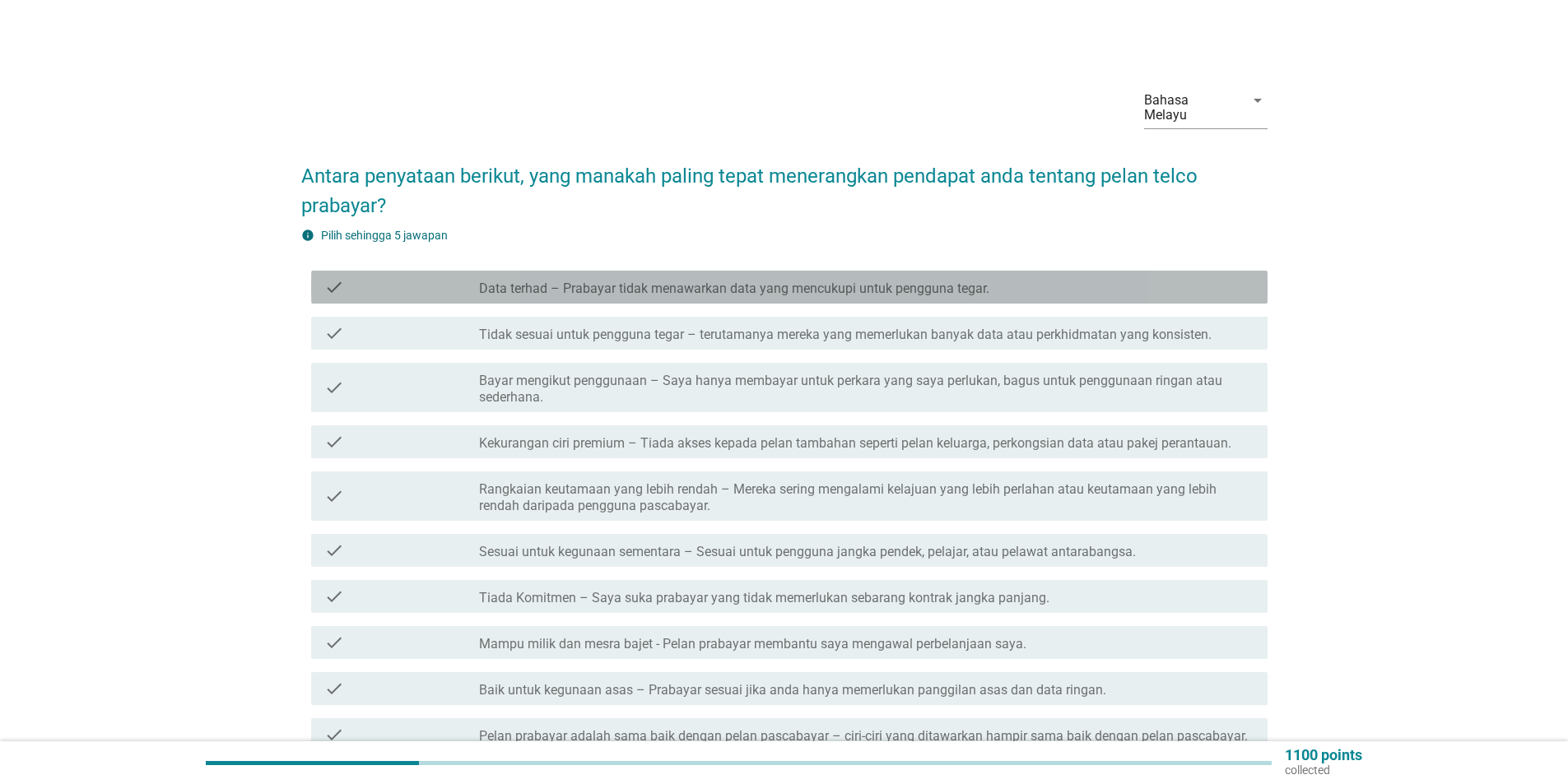
click at [398, 277] on div "check" at bounding box center [401, 287] width 155 height 20
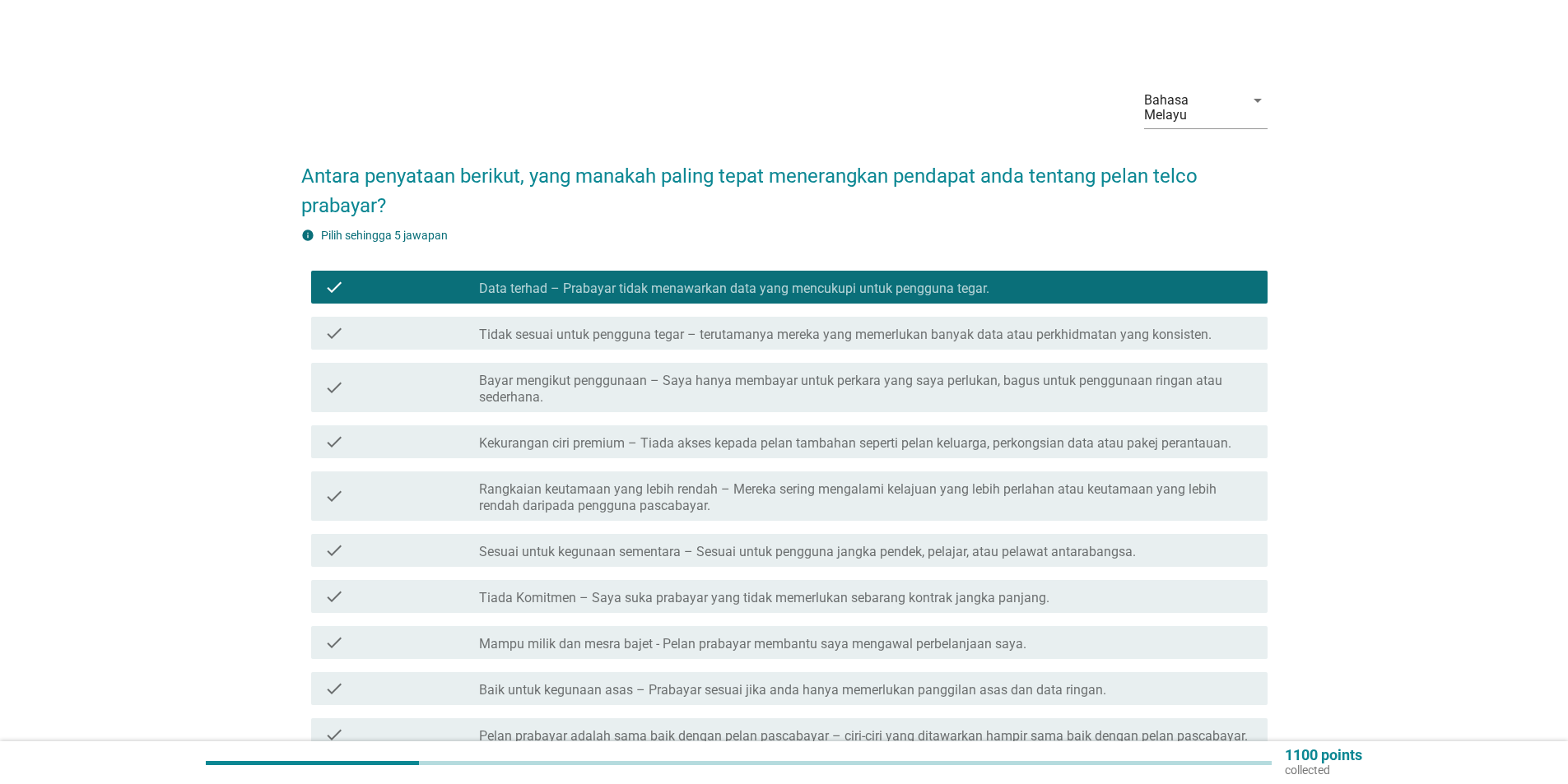
click at [409, 438] on div "check check_box_outline_blank Kekurangan ciri premium – Tiada akses kepada pela…" at bounding box center [789, 441] width 956 height 33
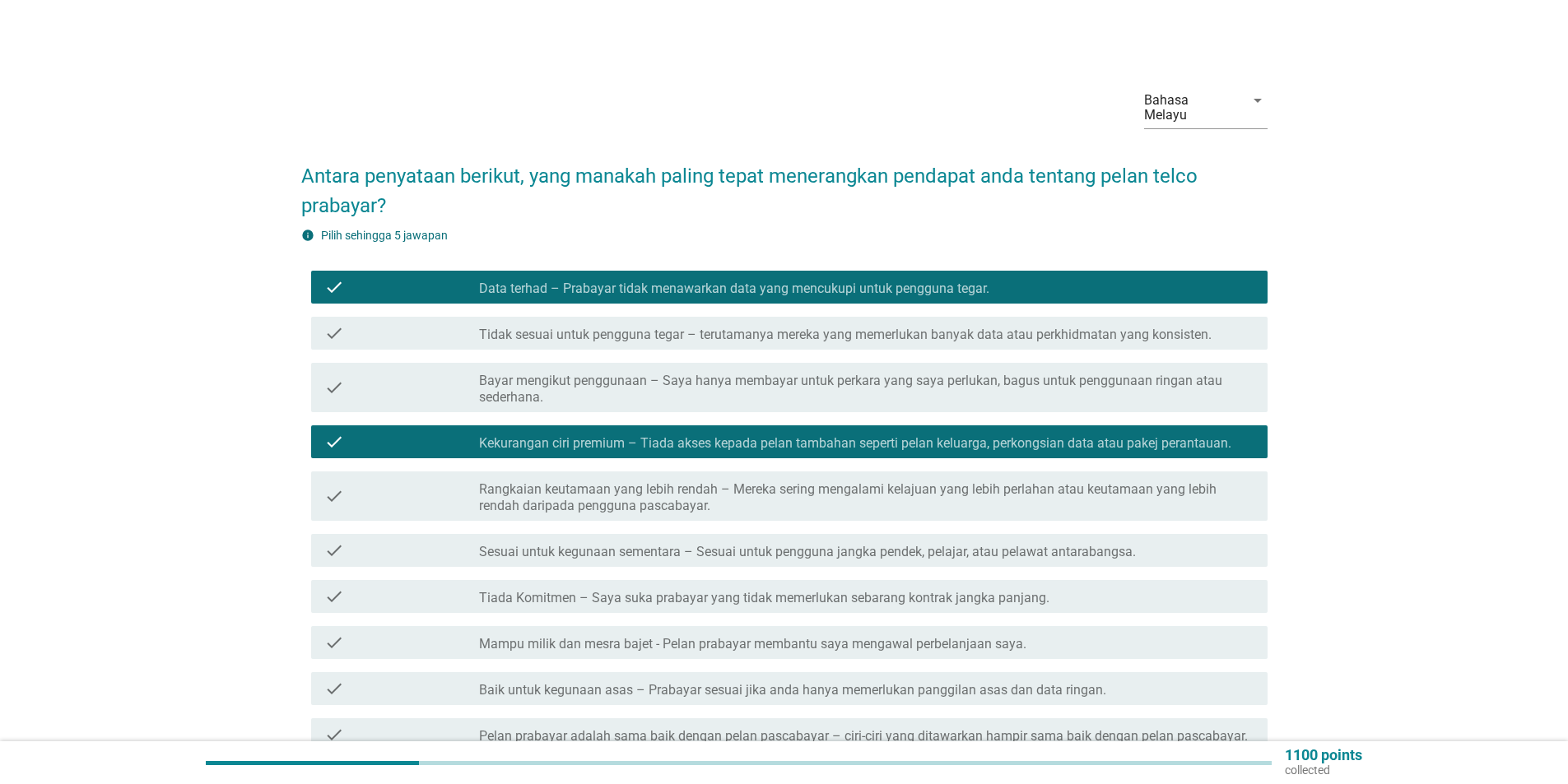
click at [428, 543] on div "check" at bounding box center [401, 551] width 155 height 20
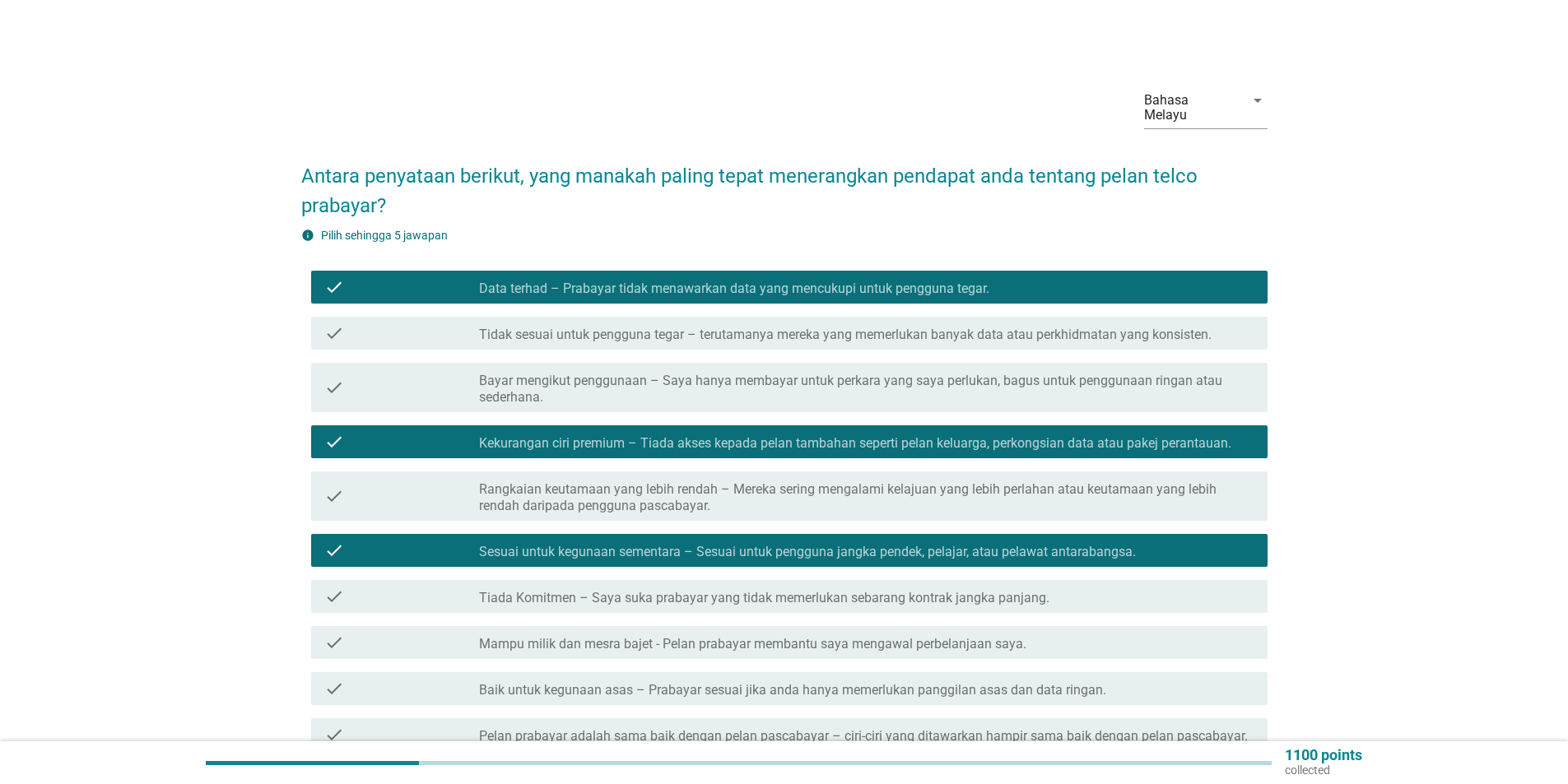
scroll to position [82, 0]
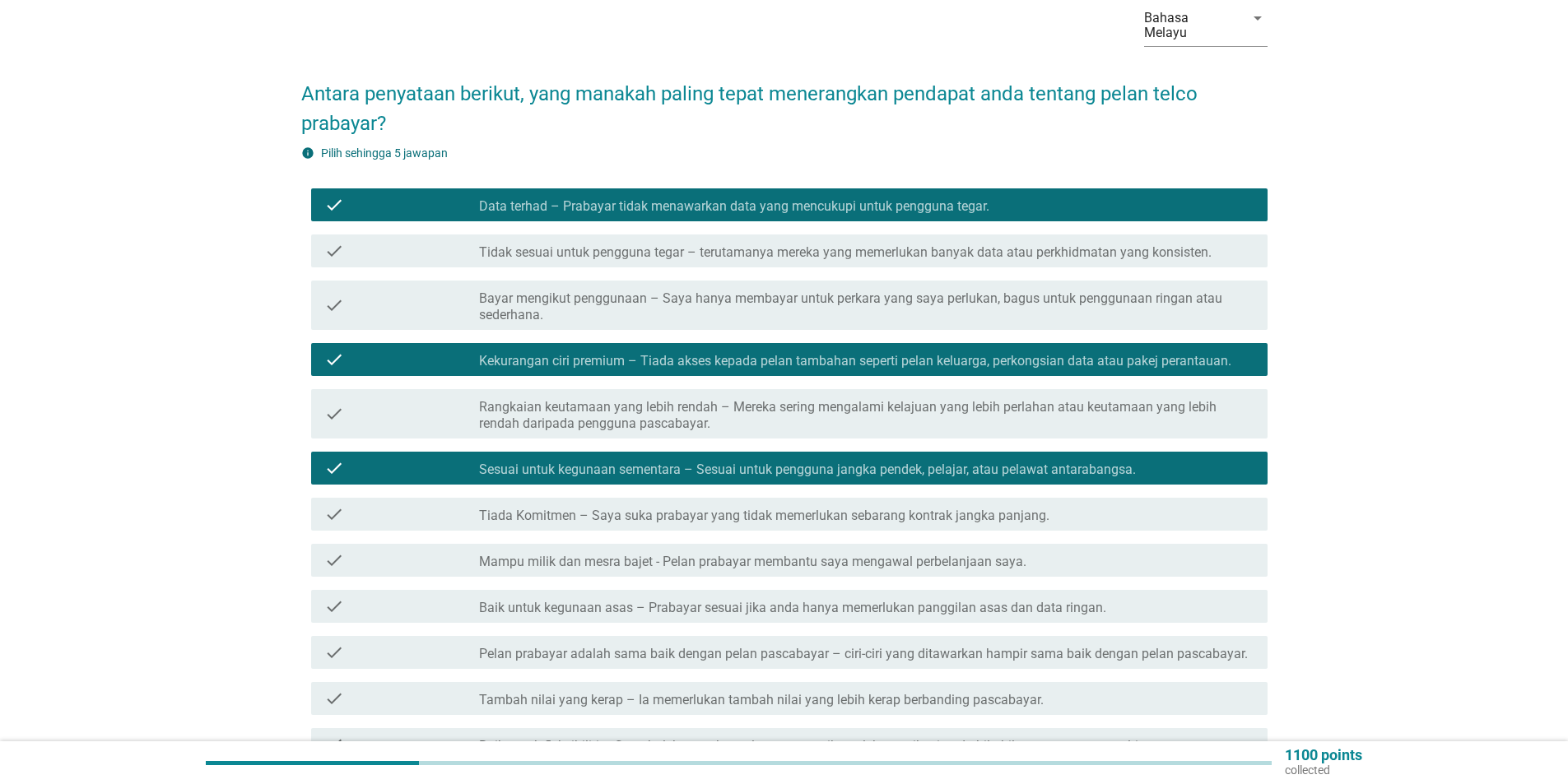
click at [407, 506] on div "check" at bounding box center [401, 514] width 155 height 20
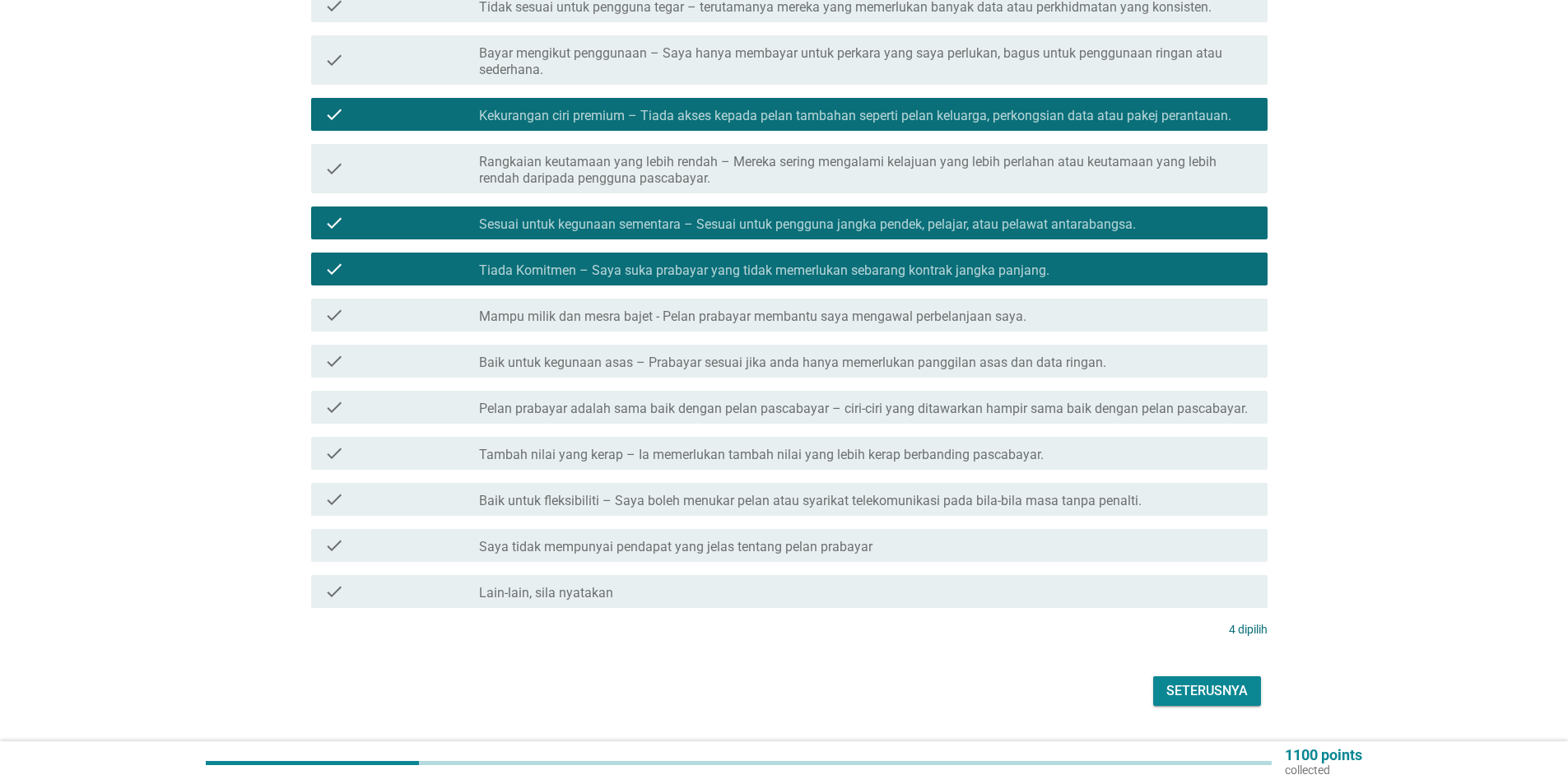
scroll to position [329, 0]
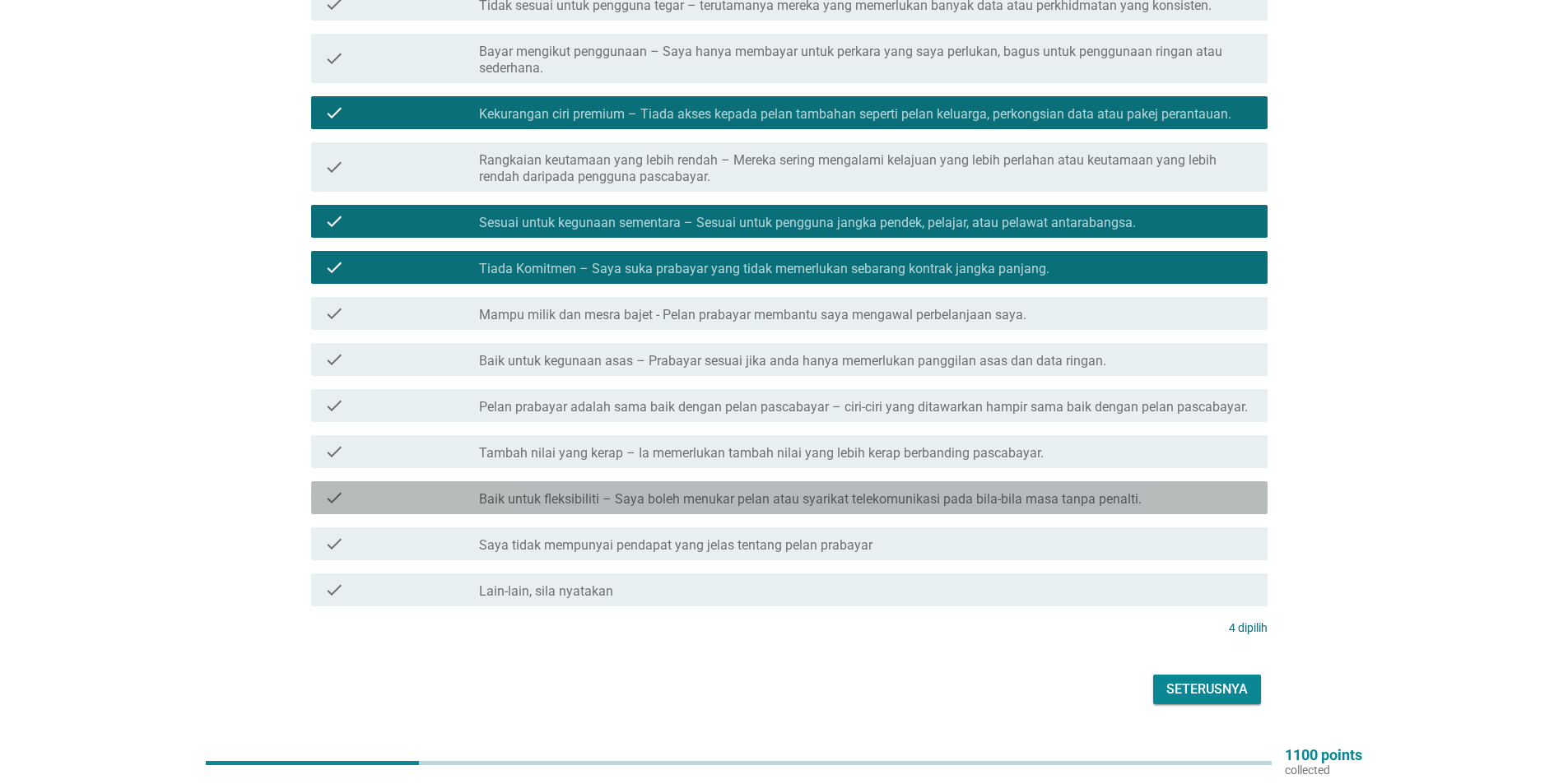
click at [427, 488] on div "check" at bounding box center [401, 498] width 155 height 20
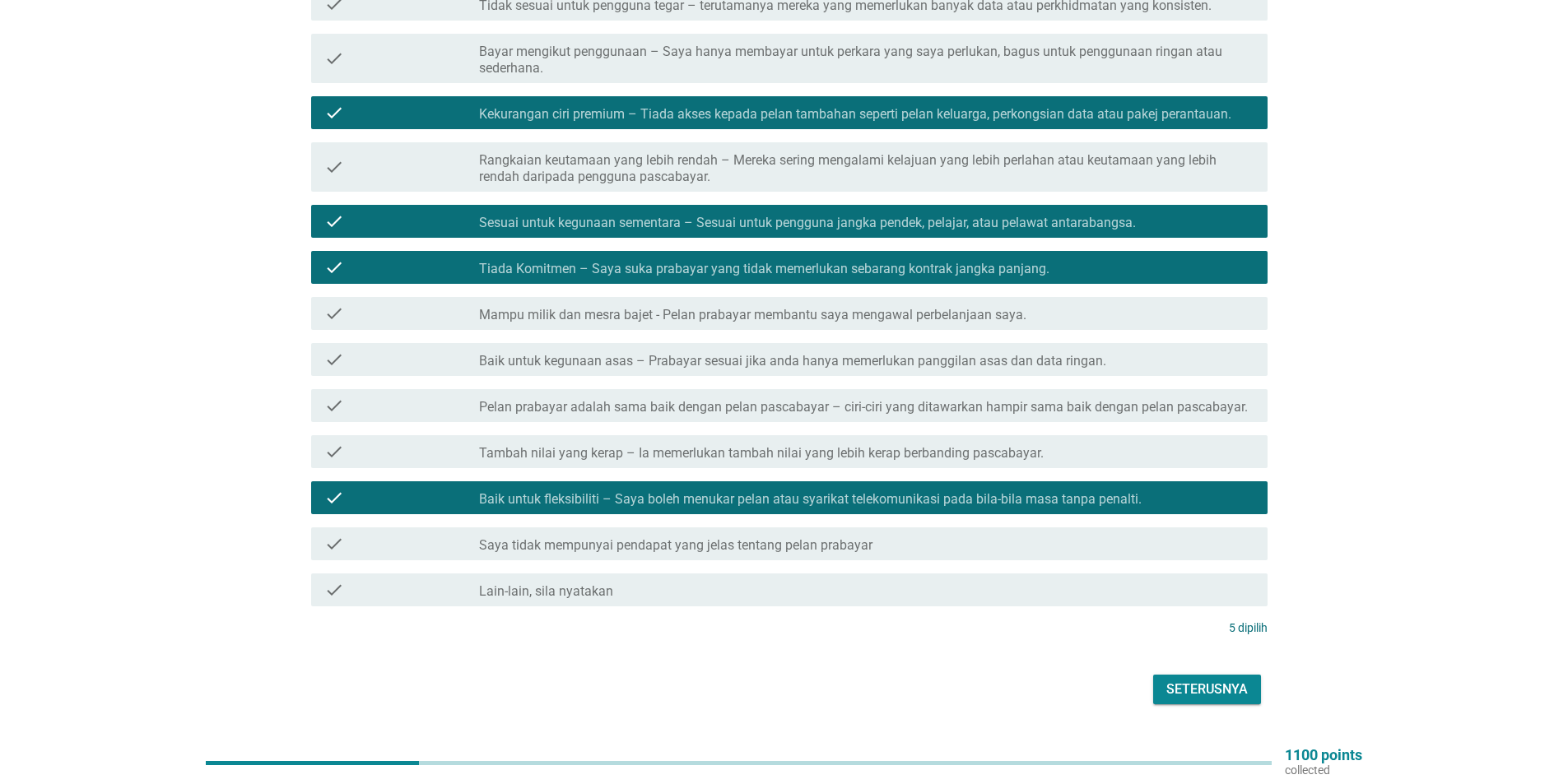
click at [1208, 679] on div "Seterusnya" at bounding box center [1207, 689] width 82 height 20
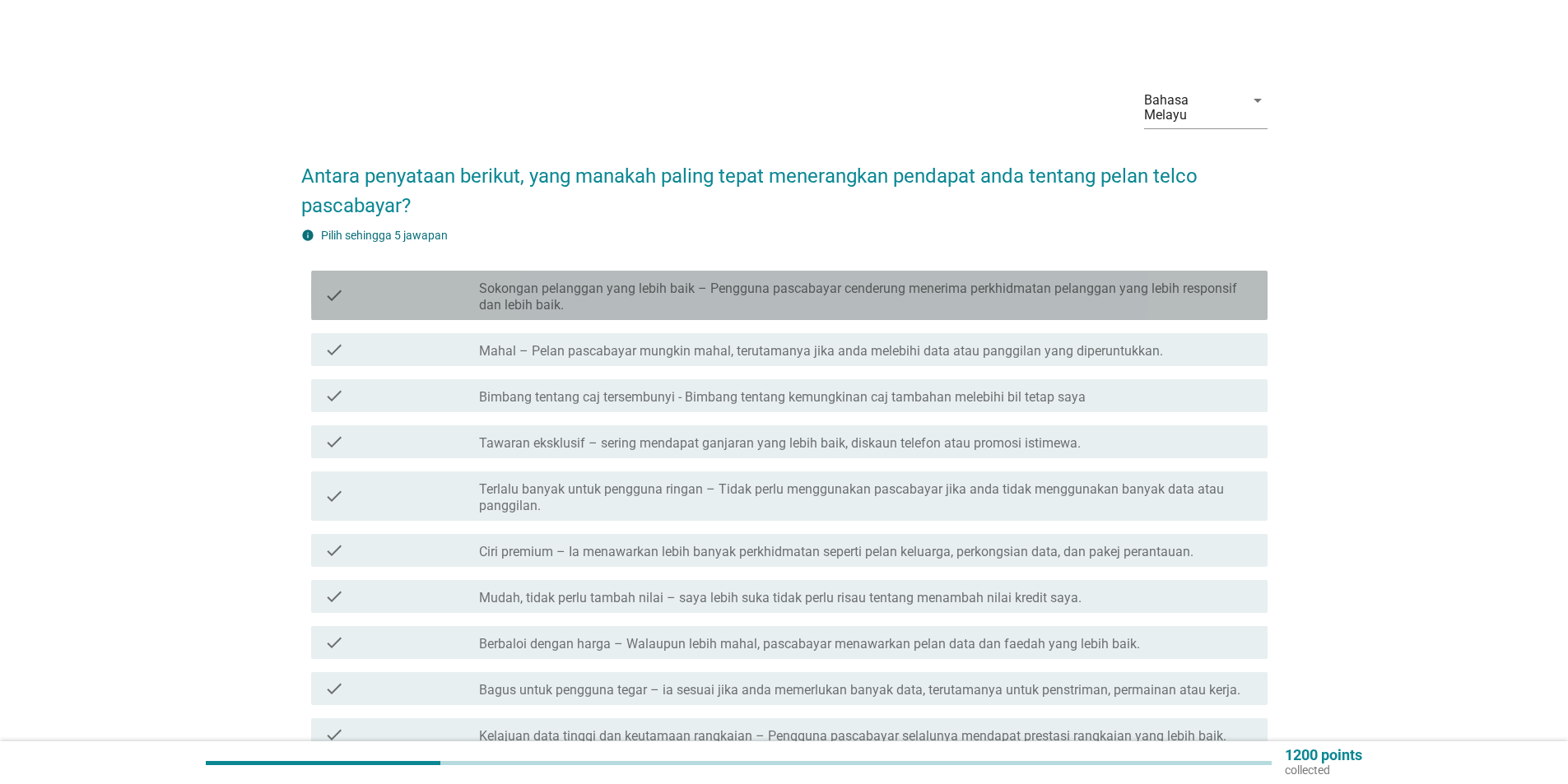
click at [429, 284] on div "check" at bounding box center [401, 295] width 155 height 37
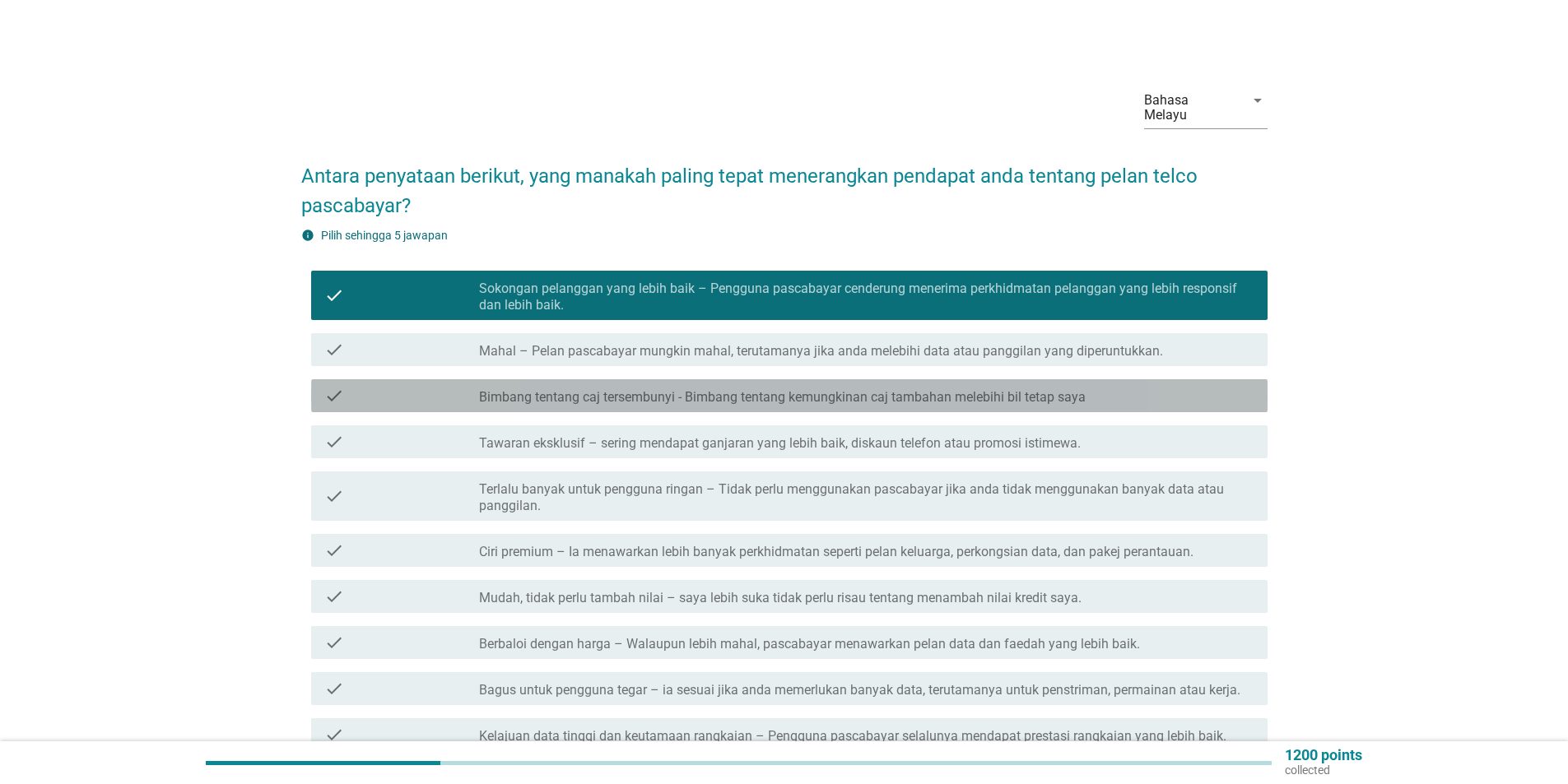
click at [447, 386] on div "check" at bounding box center [401, 396] width 155 height 20
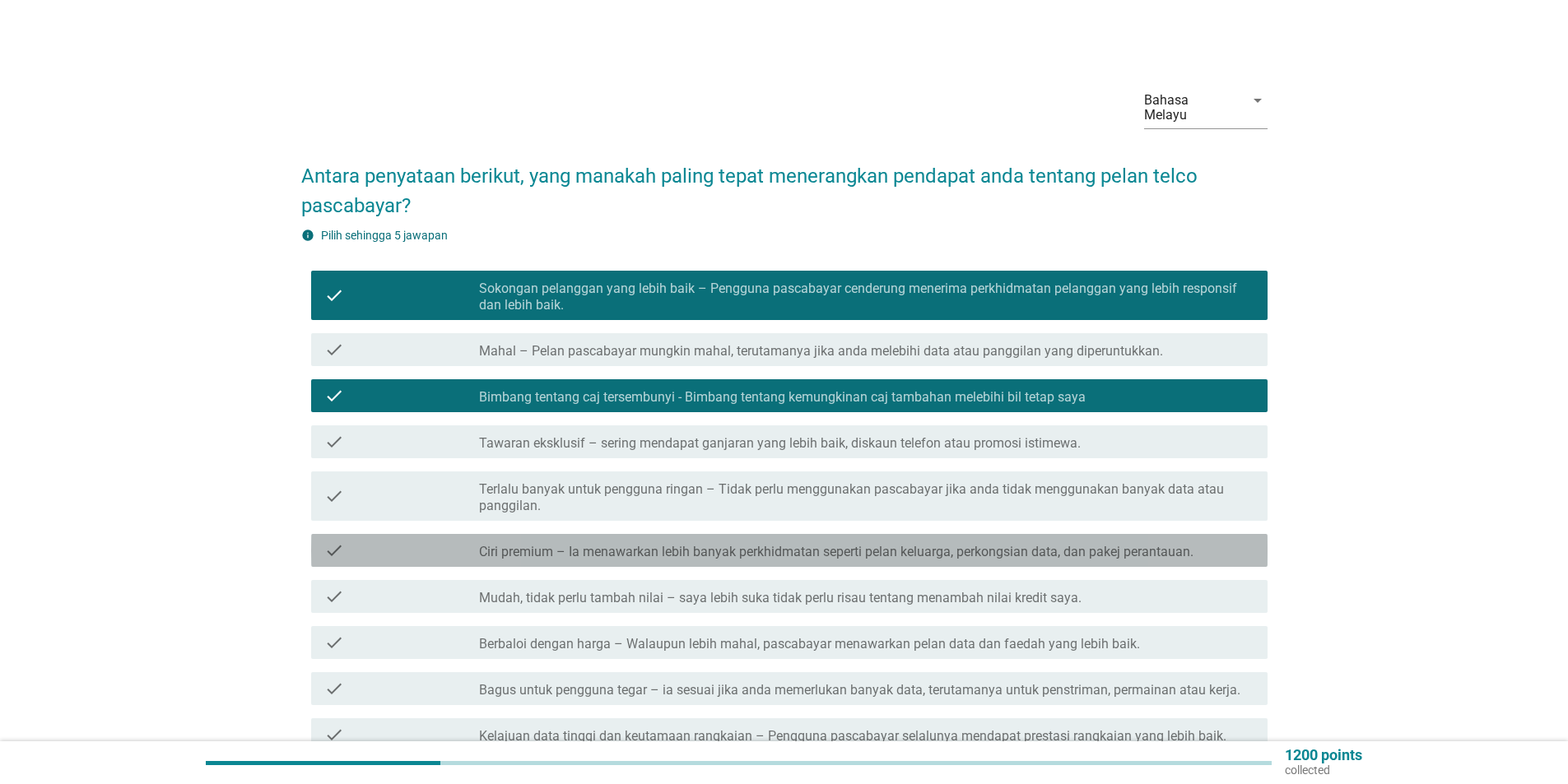
click at [413, 534] on div "check check_box_outline_blank Ciri premium – Ia menawarkan lebih banyak perkhid…" at bounding box center [789, 550] width 956 height 33
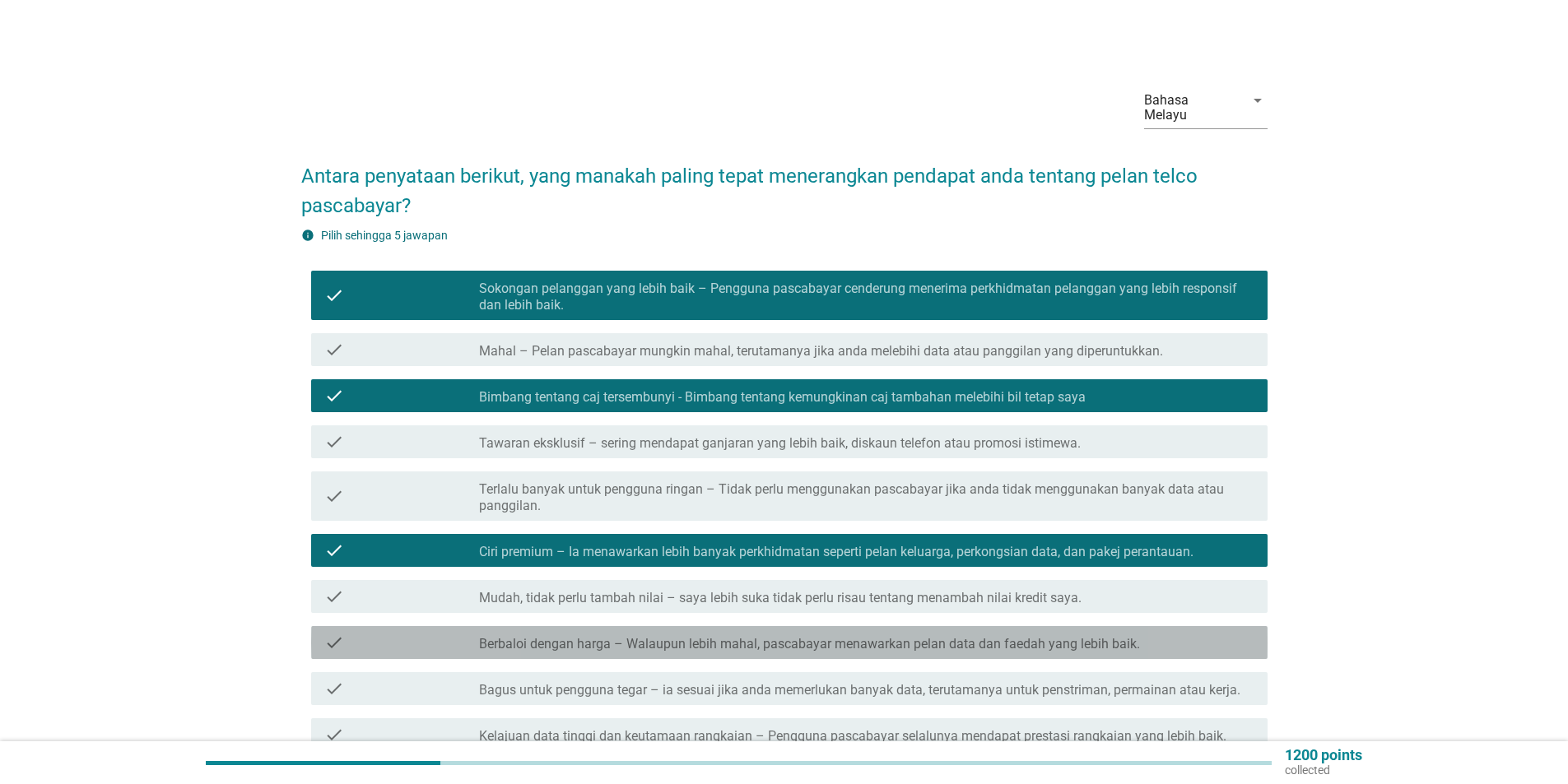
click at [384, 633] on div "check" at bounding box center [401, 643] width 155 height 20
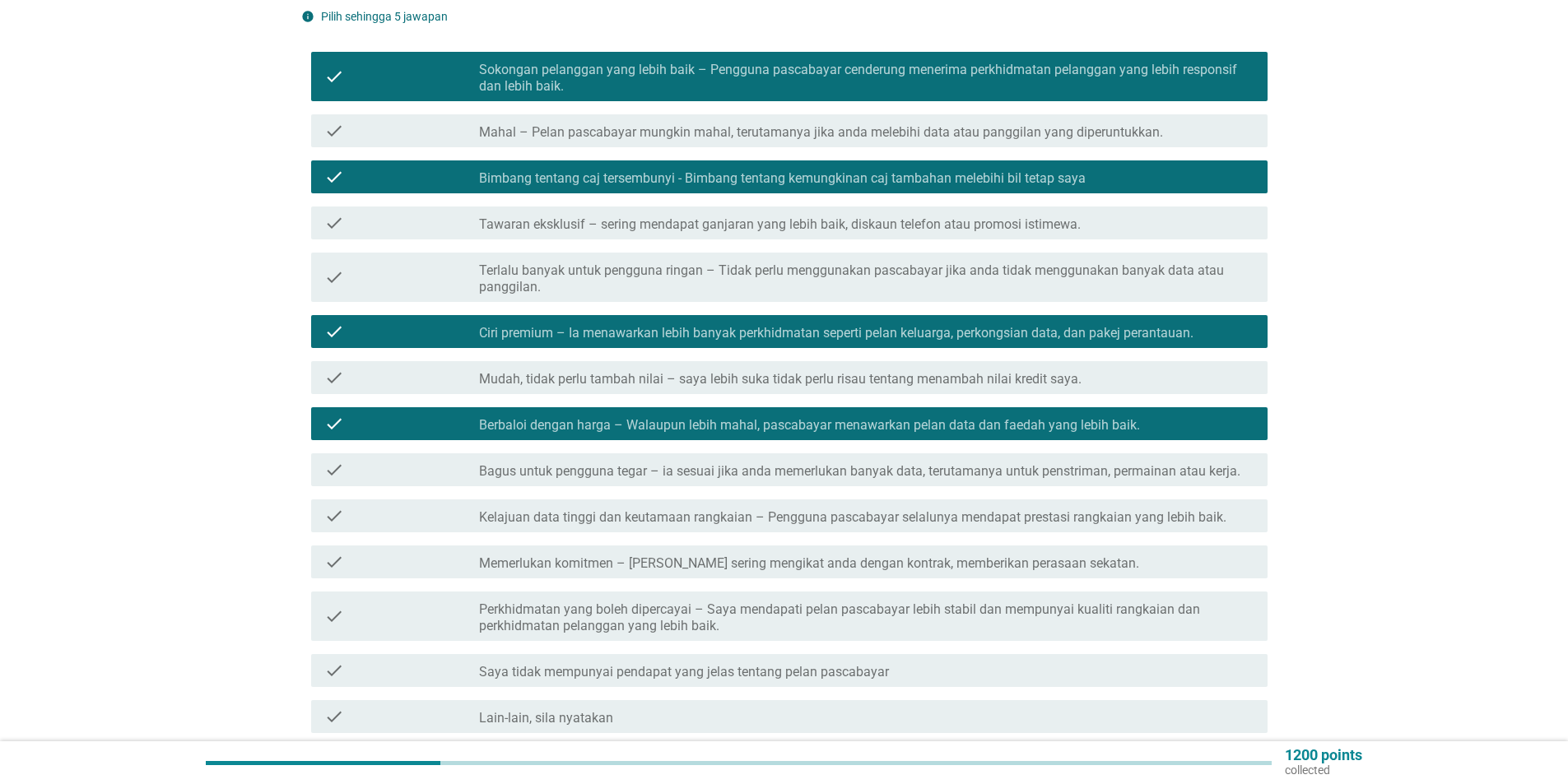
scroll to position [247, 0]
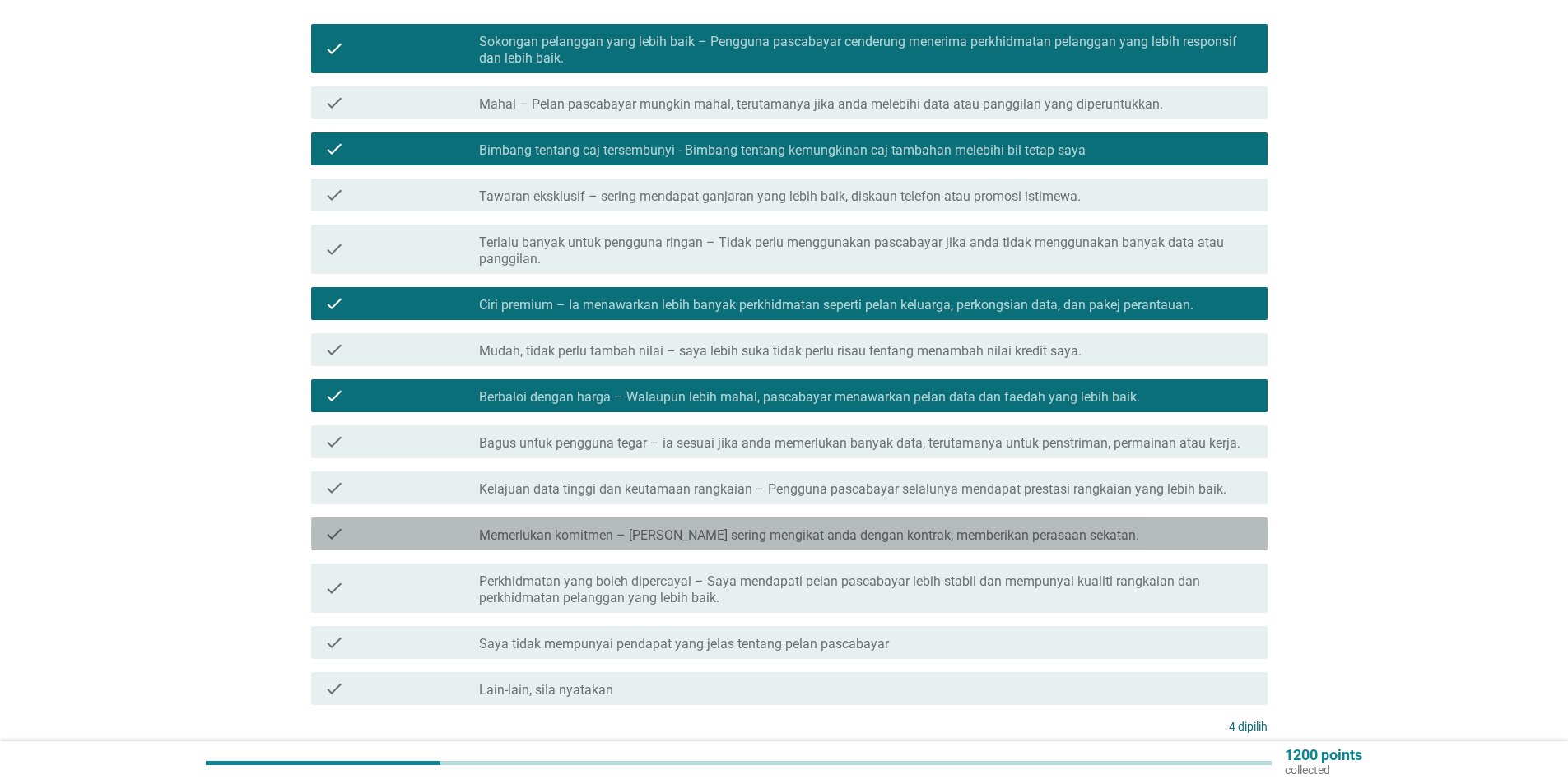
click at [437, 524] on div "check" at bounding box center [401, 534] width 155 height 20
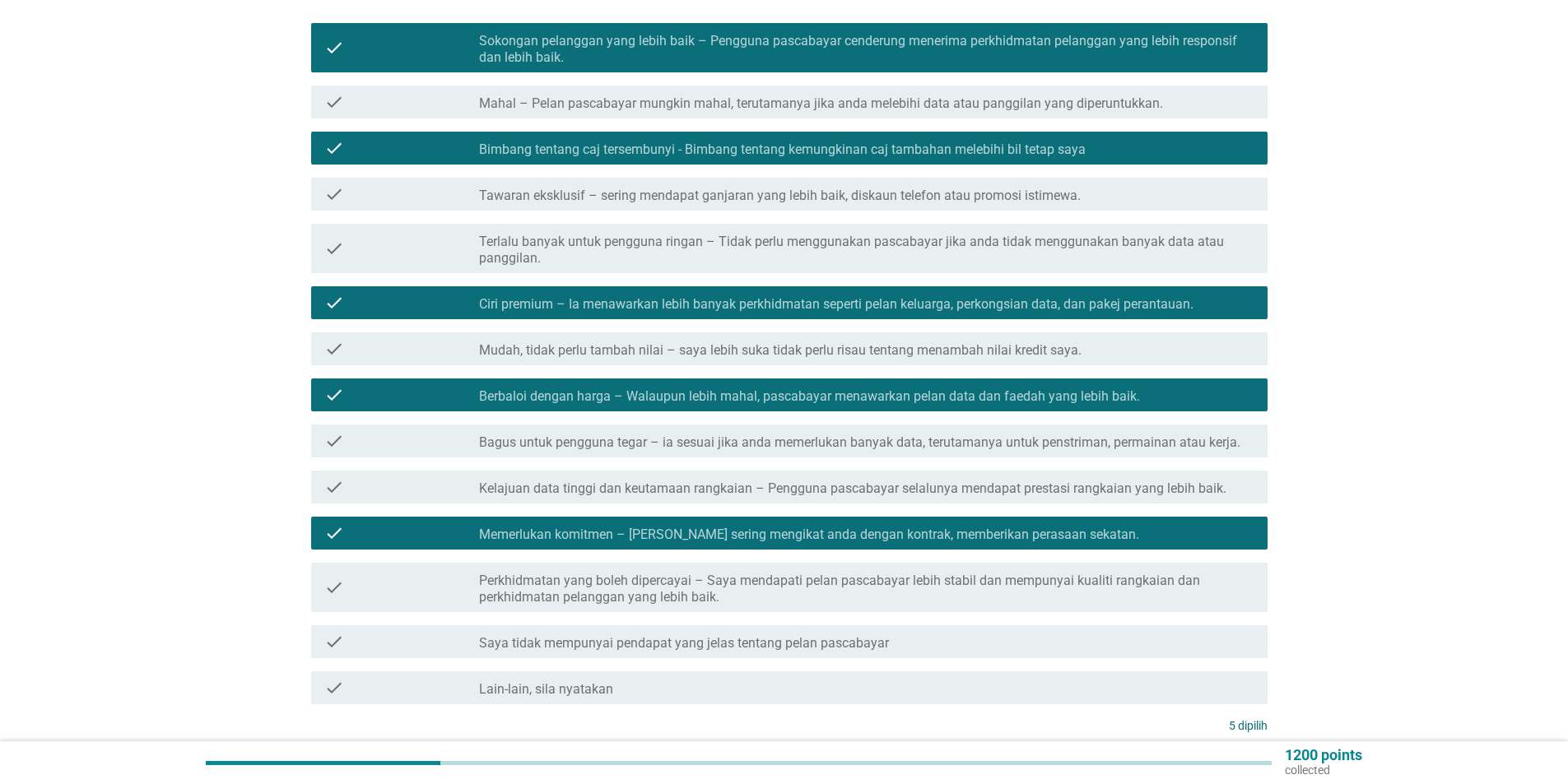
scroll to position [373, 0]
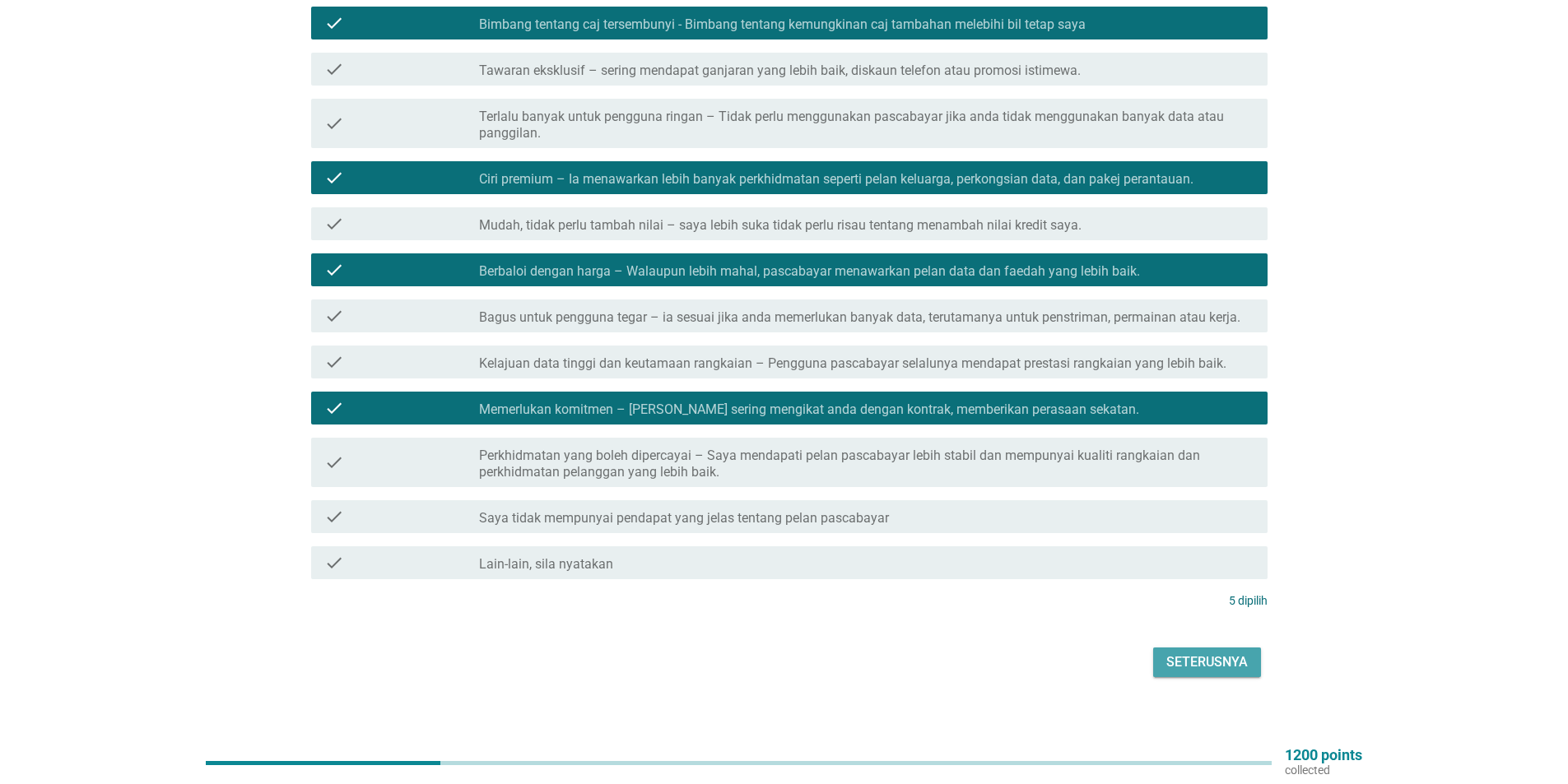
click at [1205, 653] on div "Seterusnya" at bounding box center [1207, 663] width 82 height 20
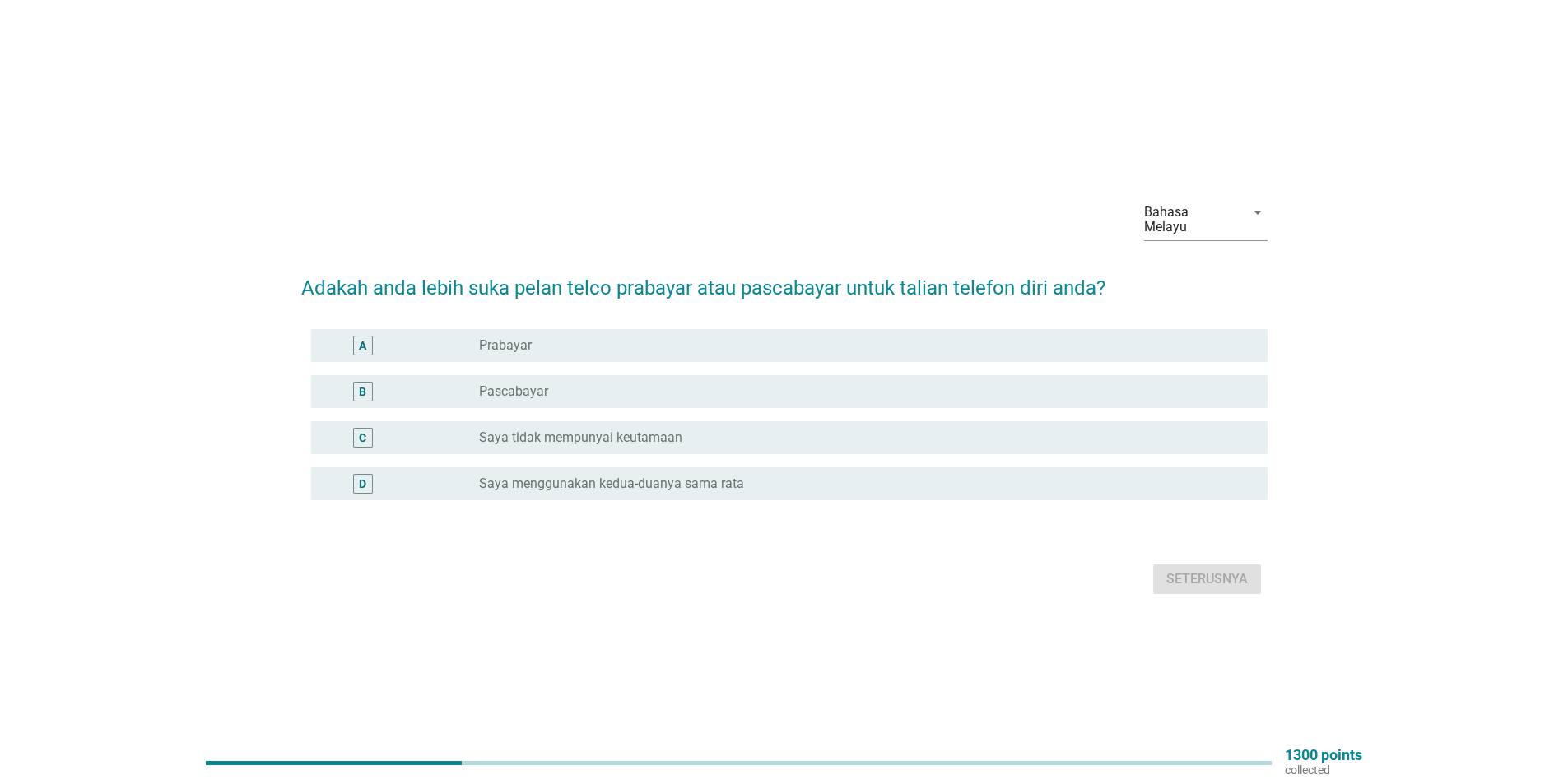
click at [450, 344] on div "A" at bounding box center [401, 346] width 155 height 20
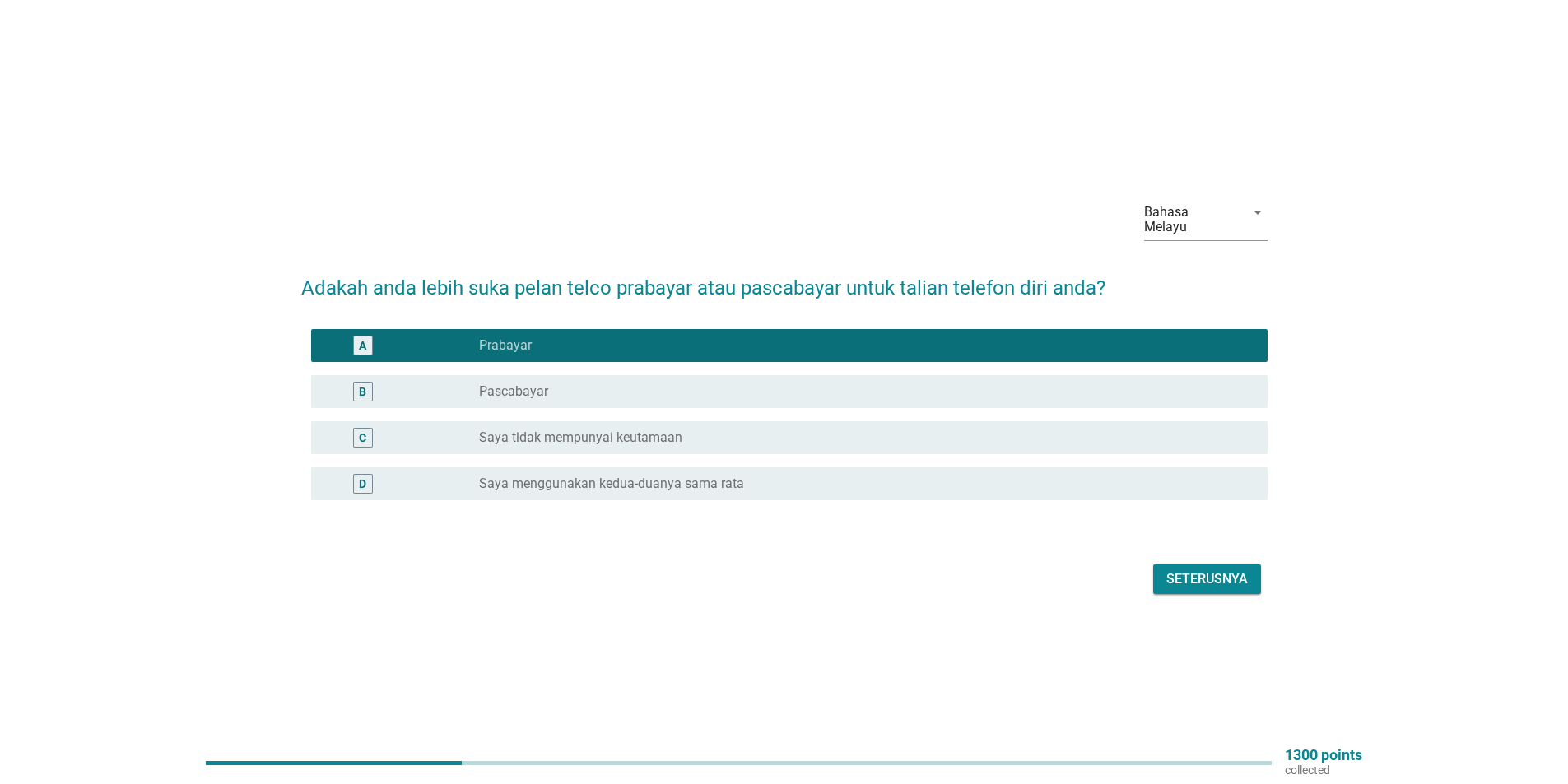
click at [1204, 573] on div "Seterusnya" at bounding box center [1207, 580] width 82 height 20
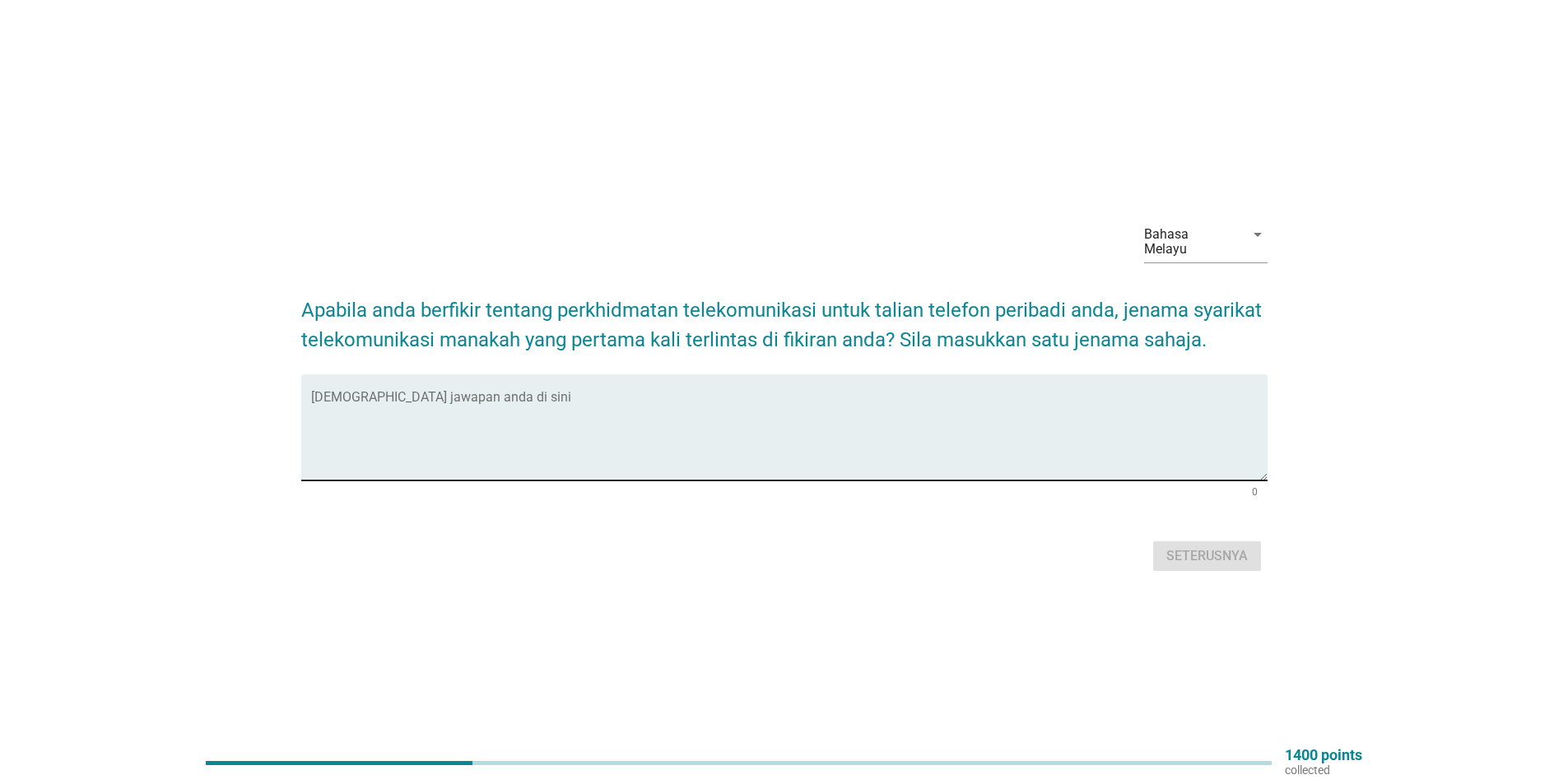
click at [329, 394] on textarea "Isikan jawapan anda di sini" at bounding box center [789, 437] width 956 height 87
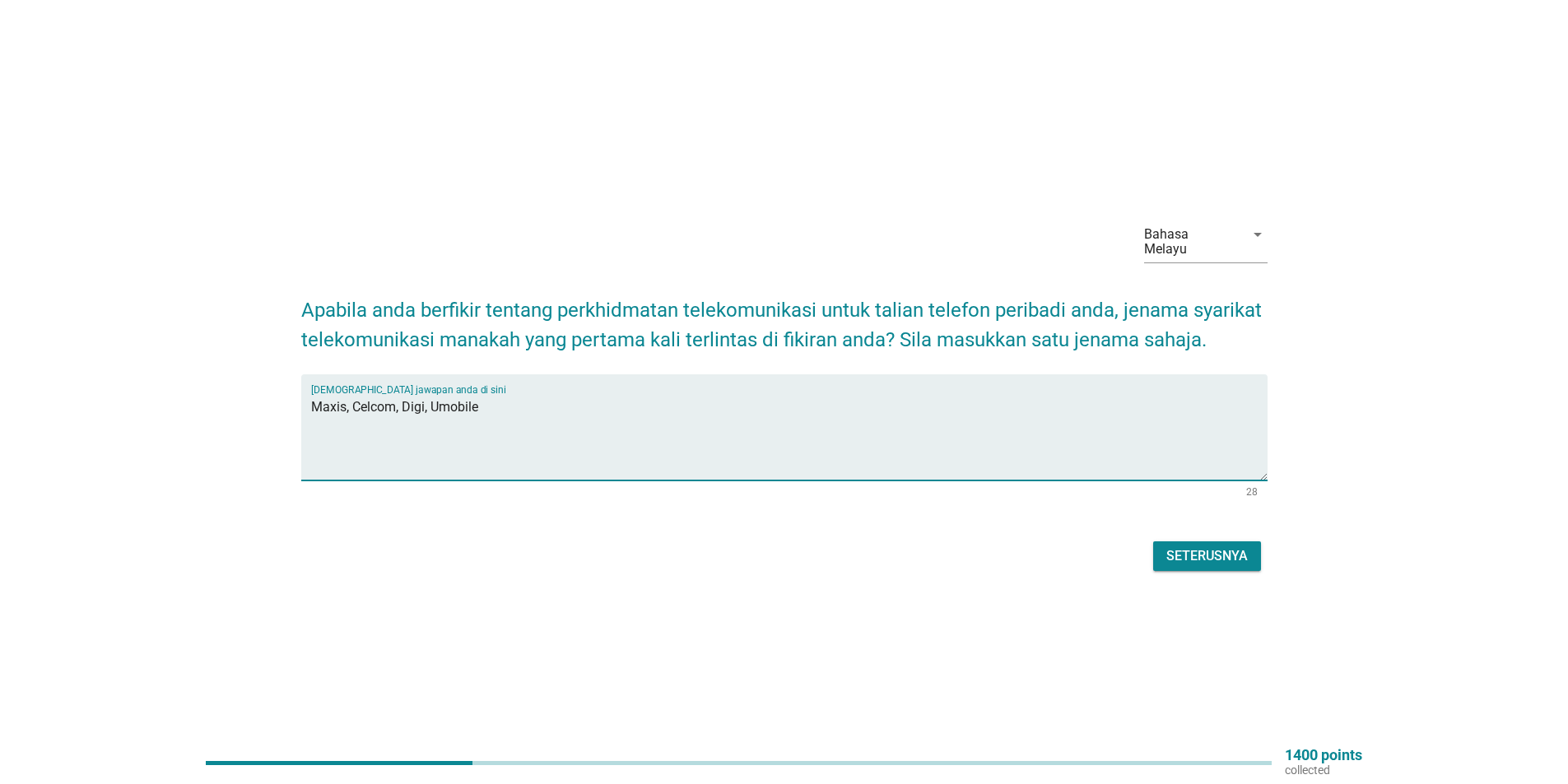
type textarea "Maxis, Celcom, Digi, Umobile"
click at [1200, 552] on div "Seterusnya" at bounding box center [1207, 556] width 82 height 20
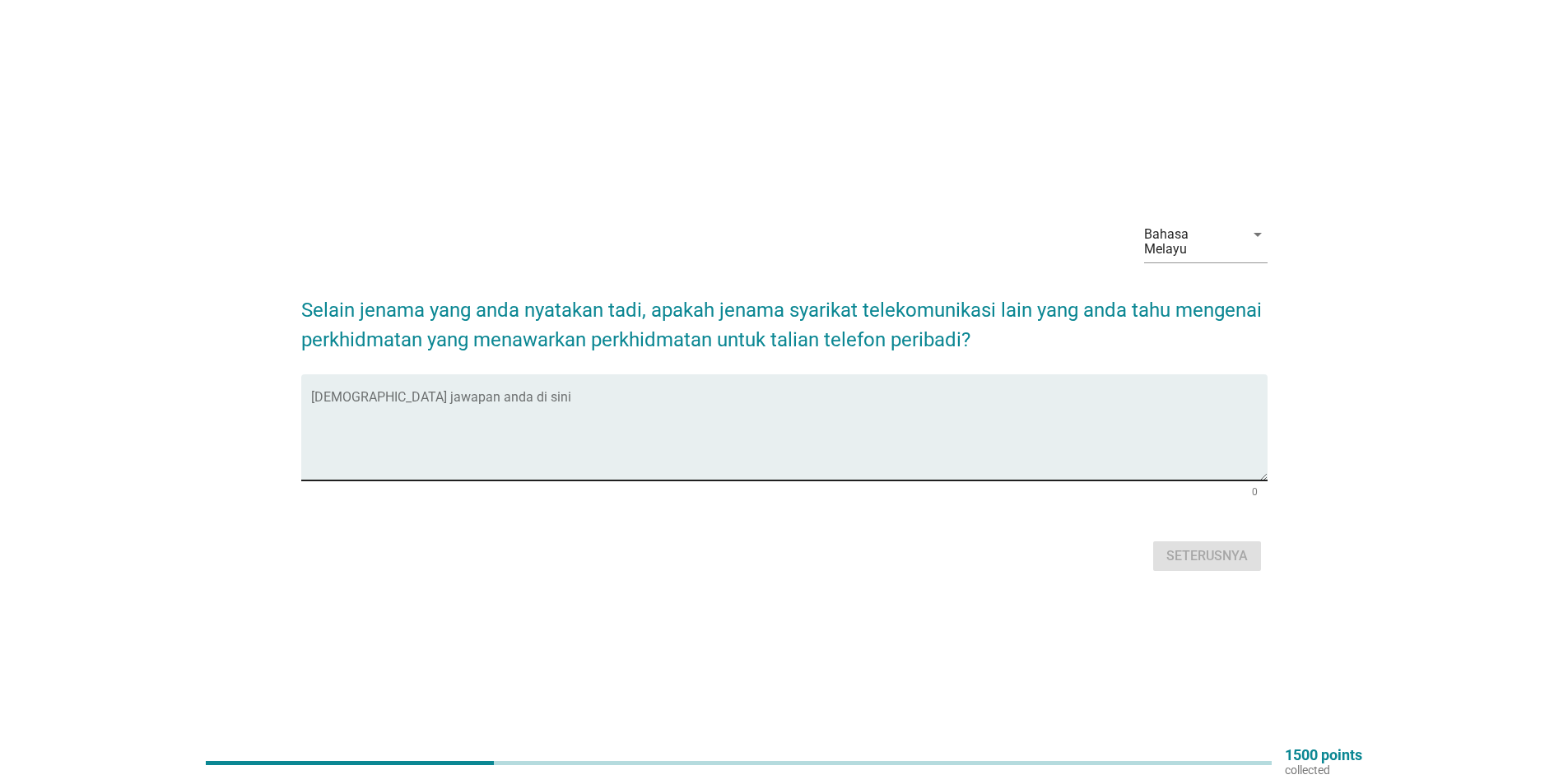
click at [319, 394] on textarea "Isikan jawapan anda di sini" at bounding box center [789, 437] width 956 height 87
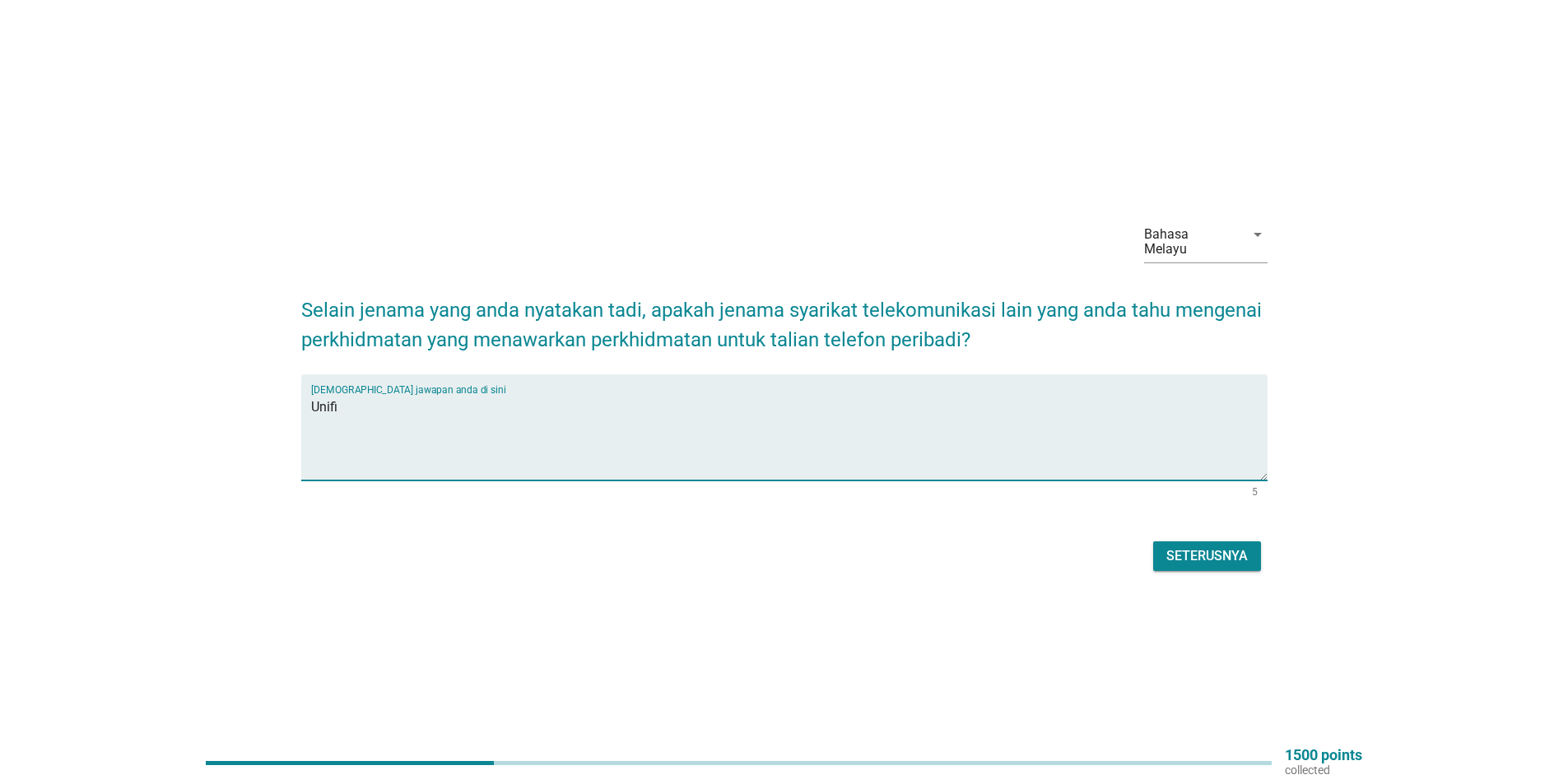
type textarea "Unifi"
click at [1186, 549] on div "Seterusnya" at bounding box center [1207, 556] width 82 height 20
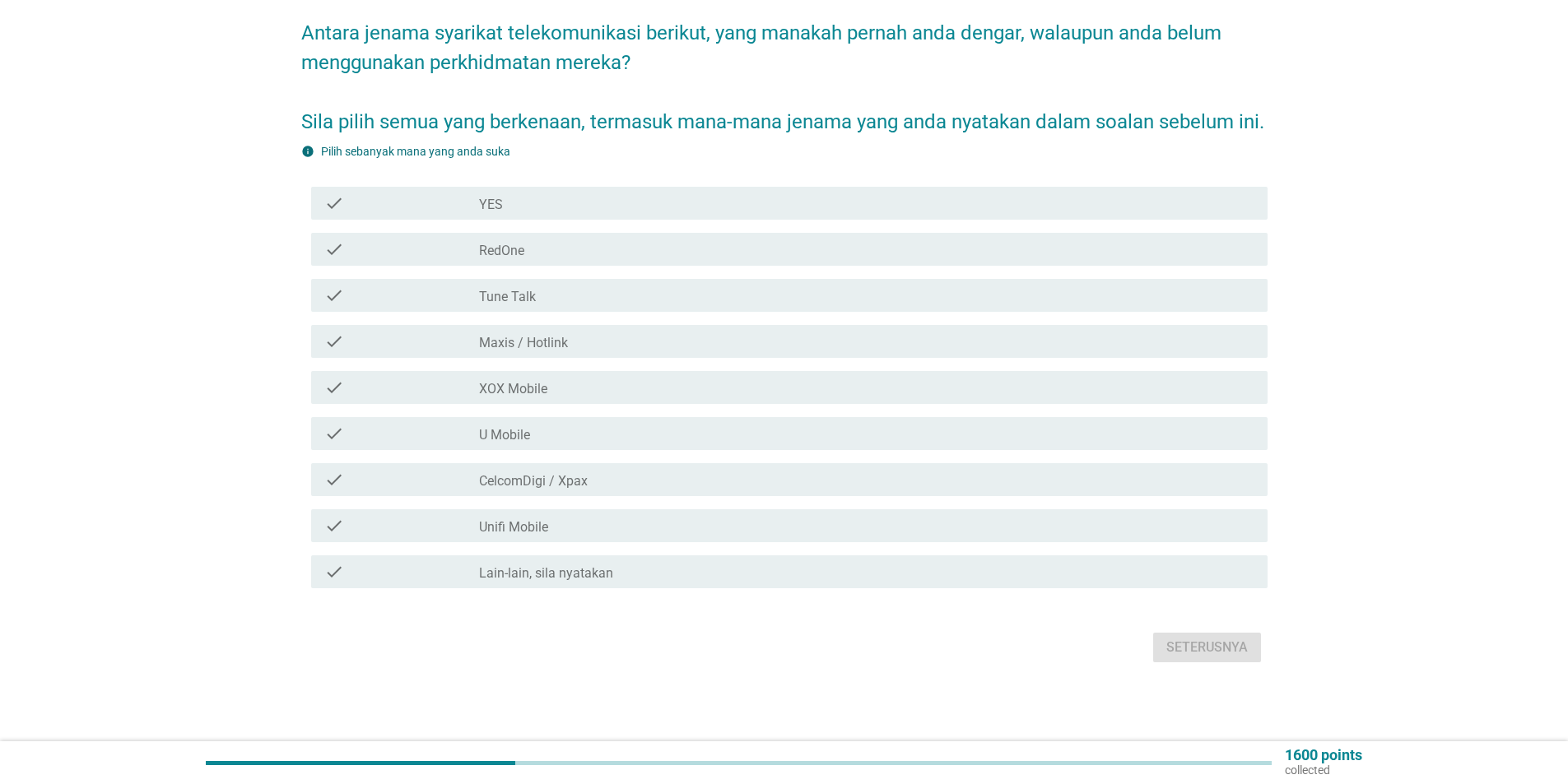
scroll to position [158, 0]
click at [396, 209] on div "check" at bounding box center [401, 203] width 155 height 20
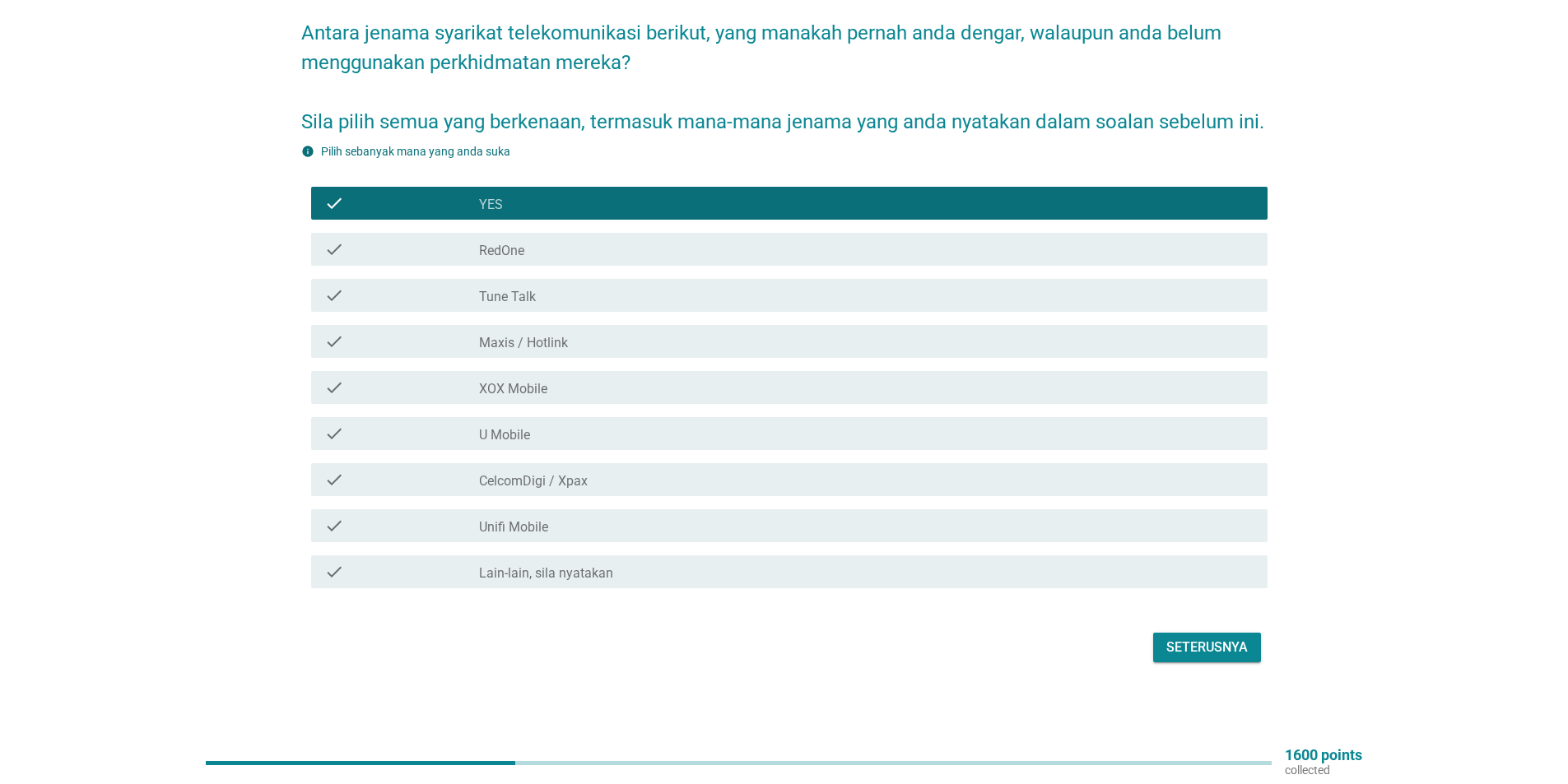
click at [386, 254] on div "check" at bounding box center [401, 250] width 155 height 20
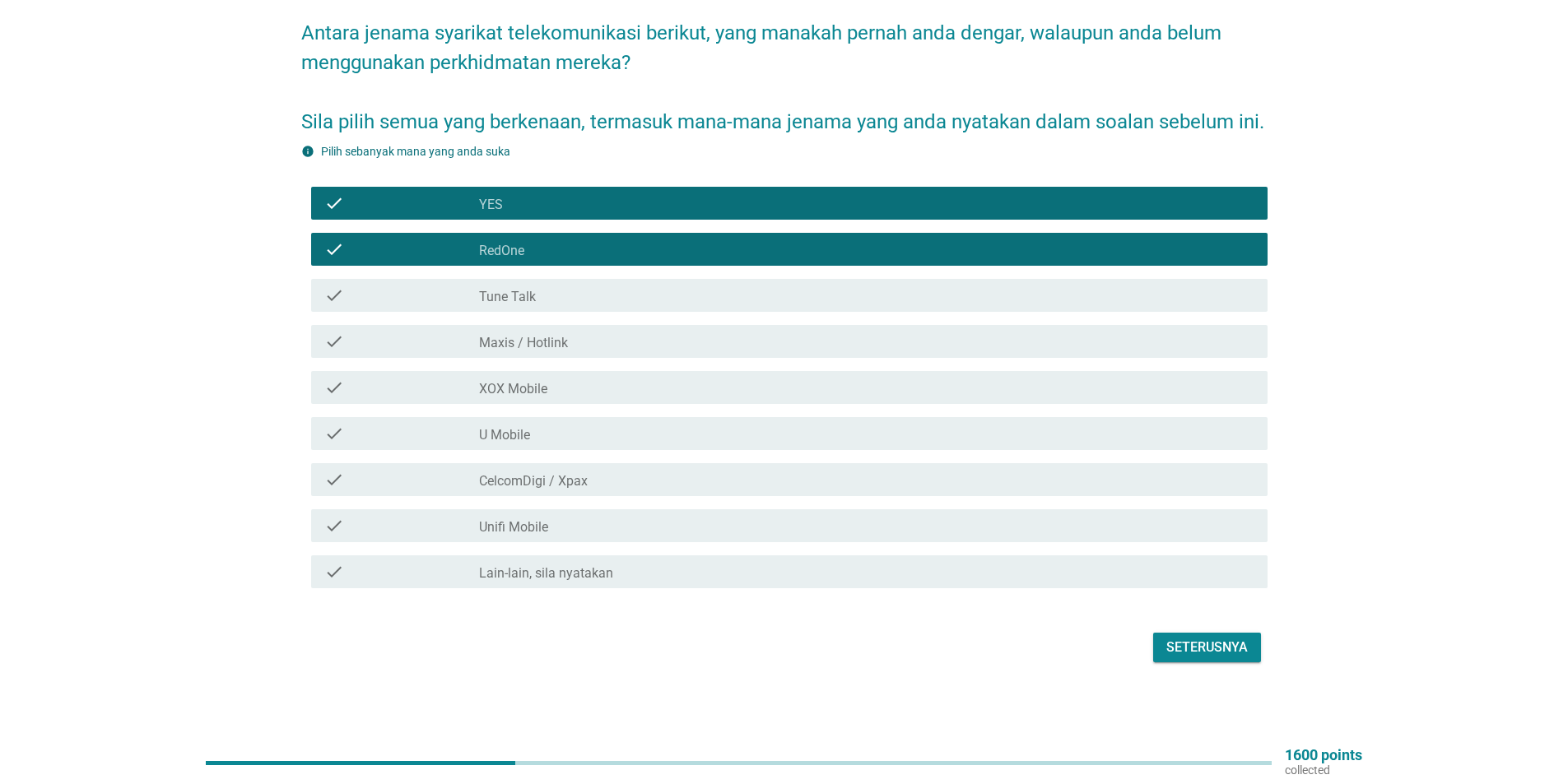
click at [388, 297] on div "check" at bounding box center [401, 295] width 155 height 20
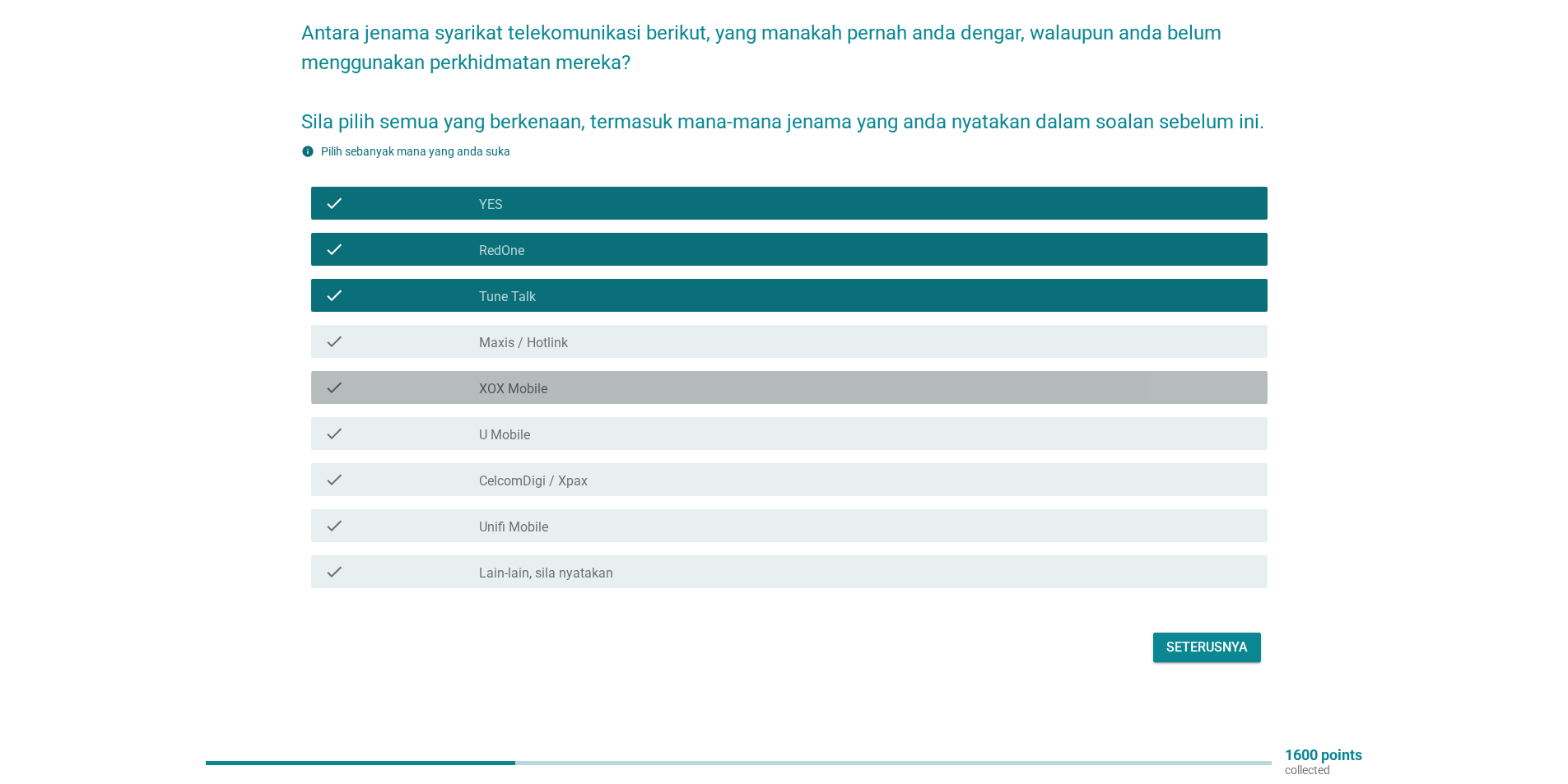
click at [387, 385] on div "check" at bounding box center [401, 388] width 155 height 20
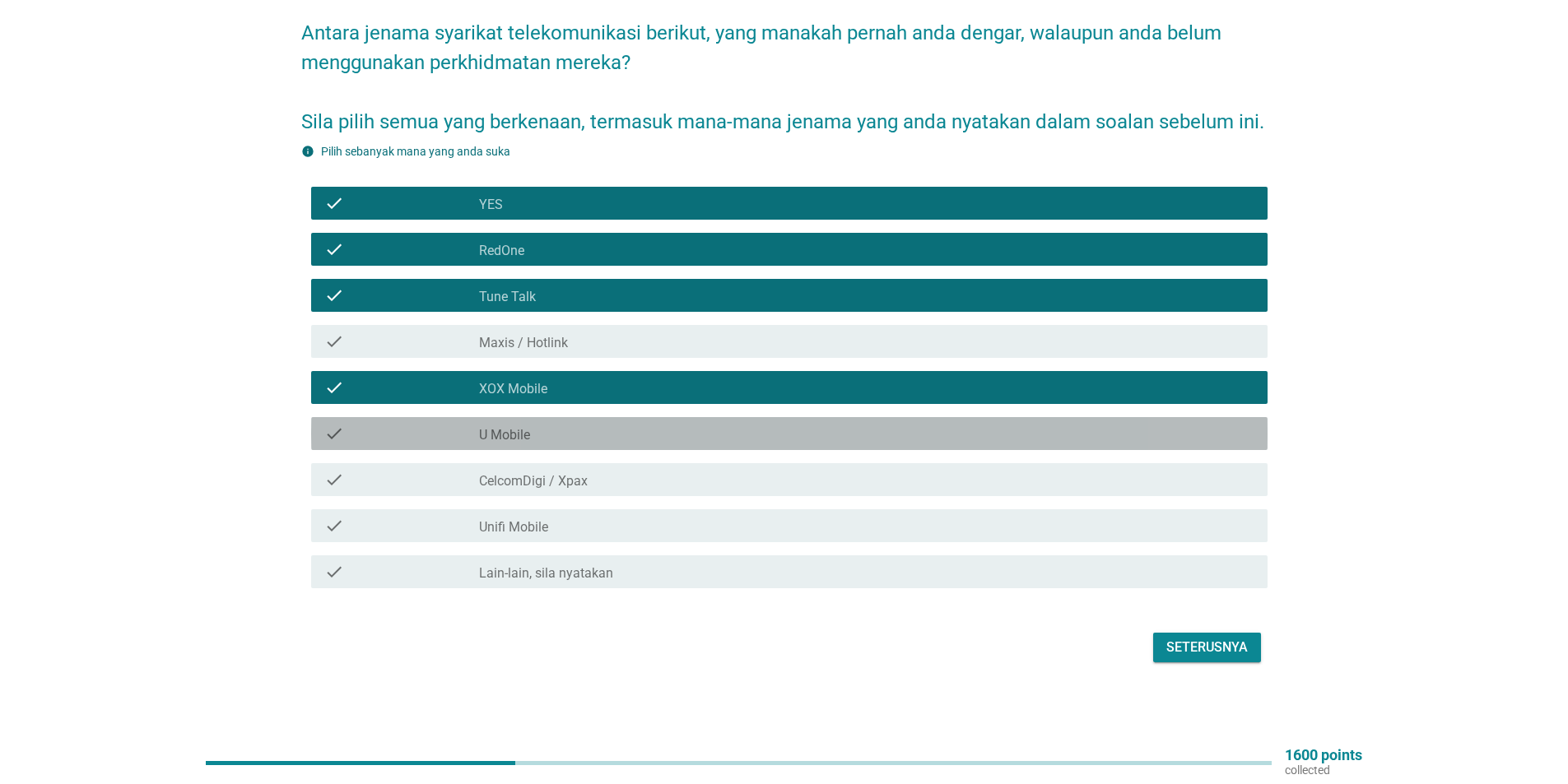
click at [378, 429] on div "check" at bounding box center [401, 433] width 155 height 20
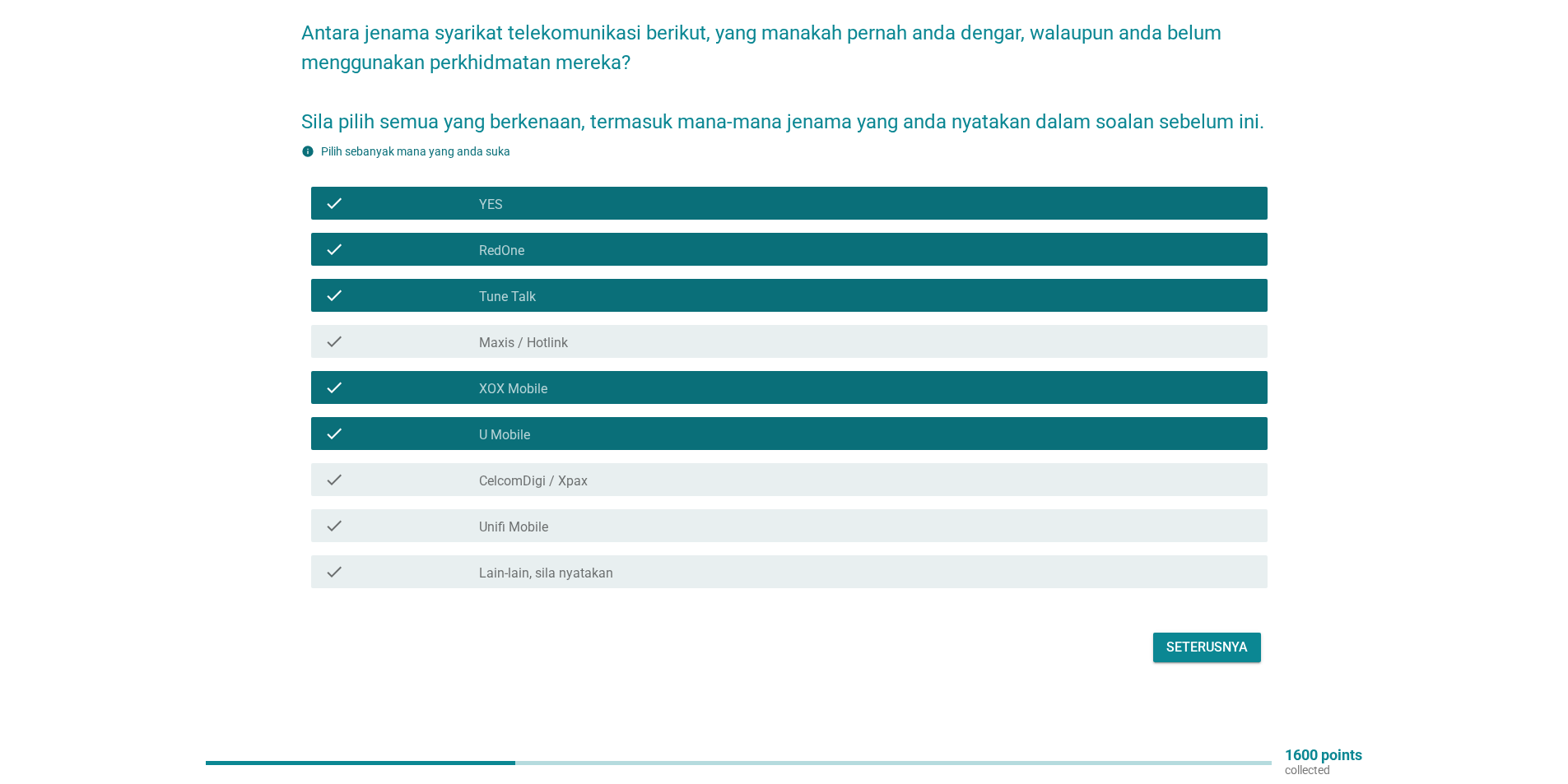
click at [1193, 649] on div "Seterusnya" at bounding box center [1207, 648] width 82 height 20
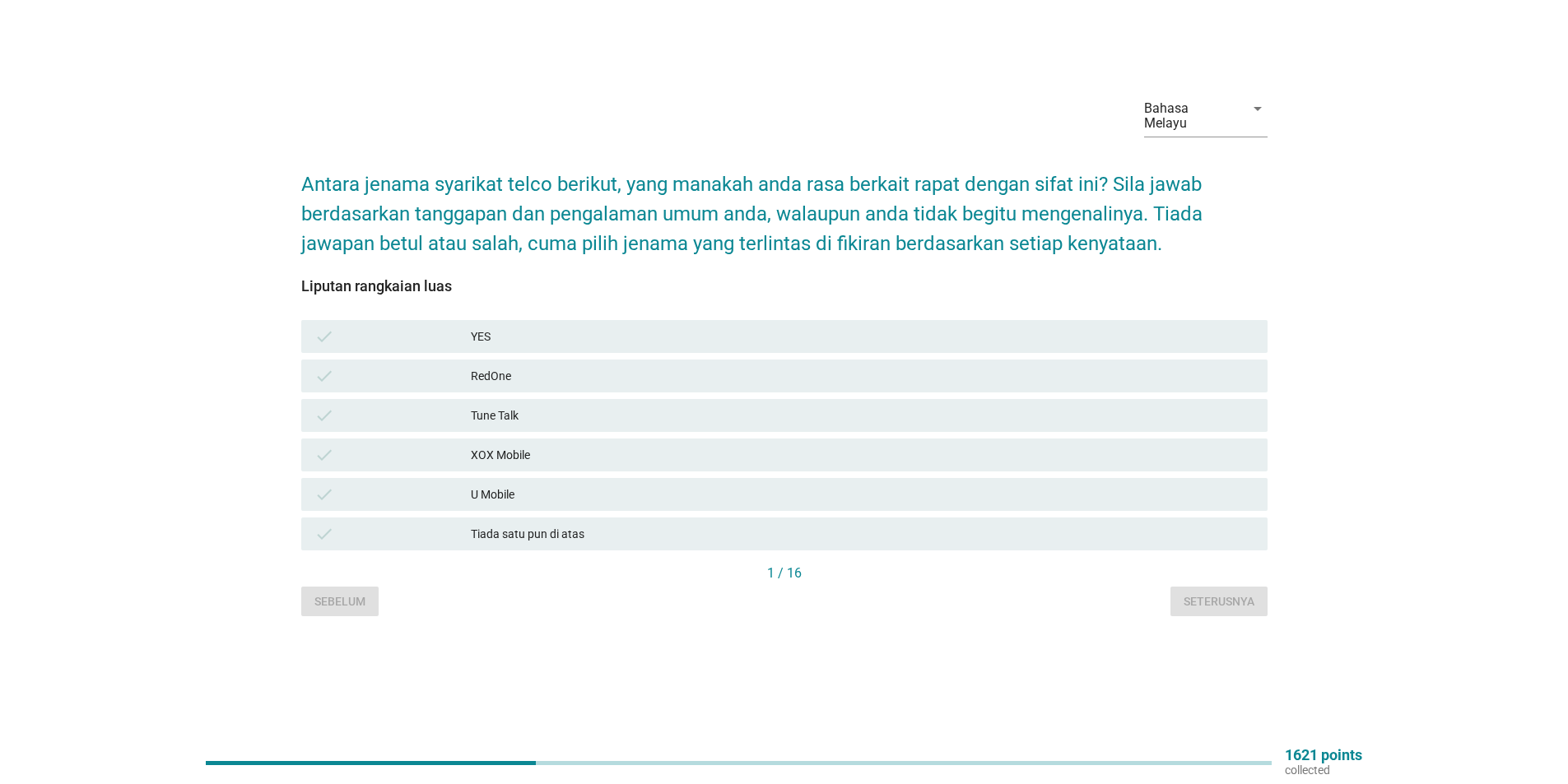
scroll to position [0, 0]
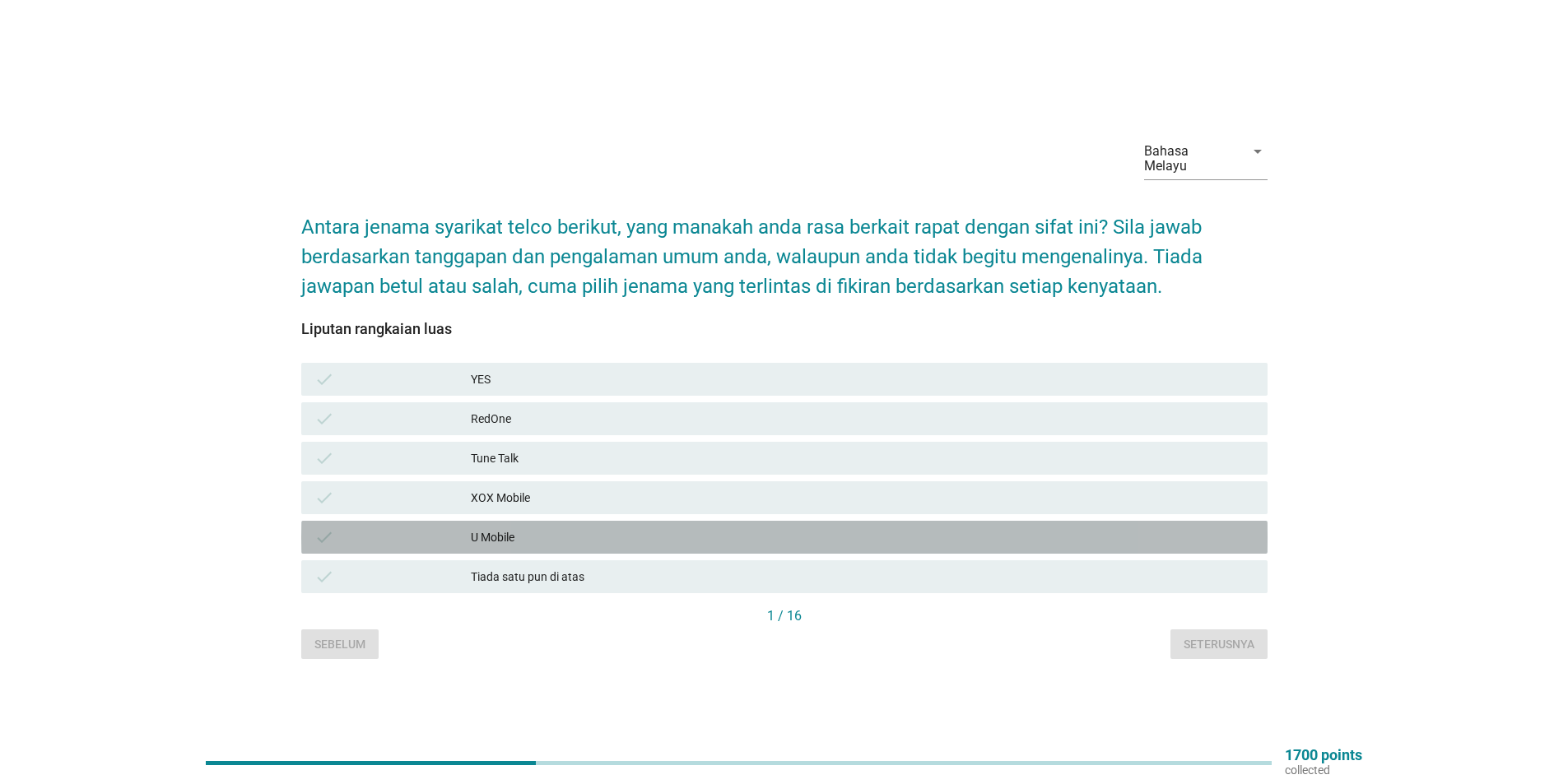
click at [412, 531] on div "check" at bounding box center [392, 537] width 156 height 20
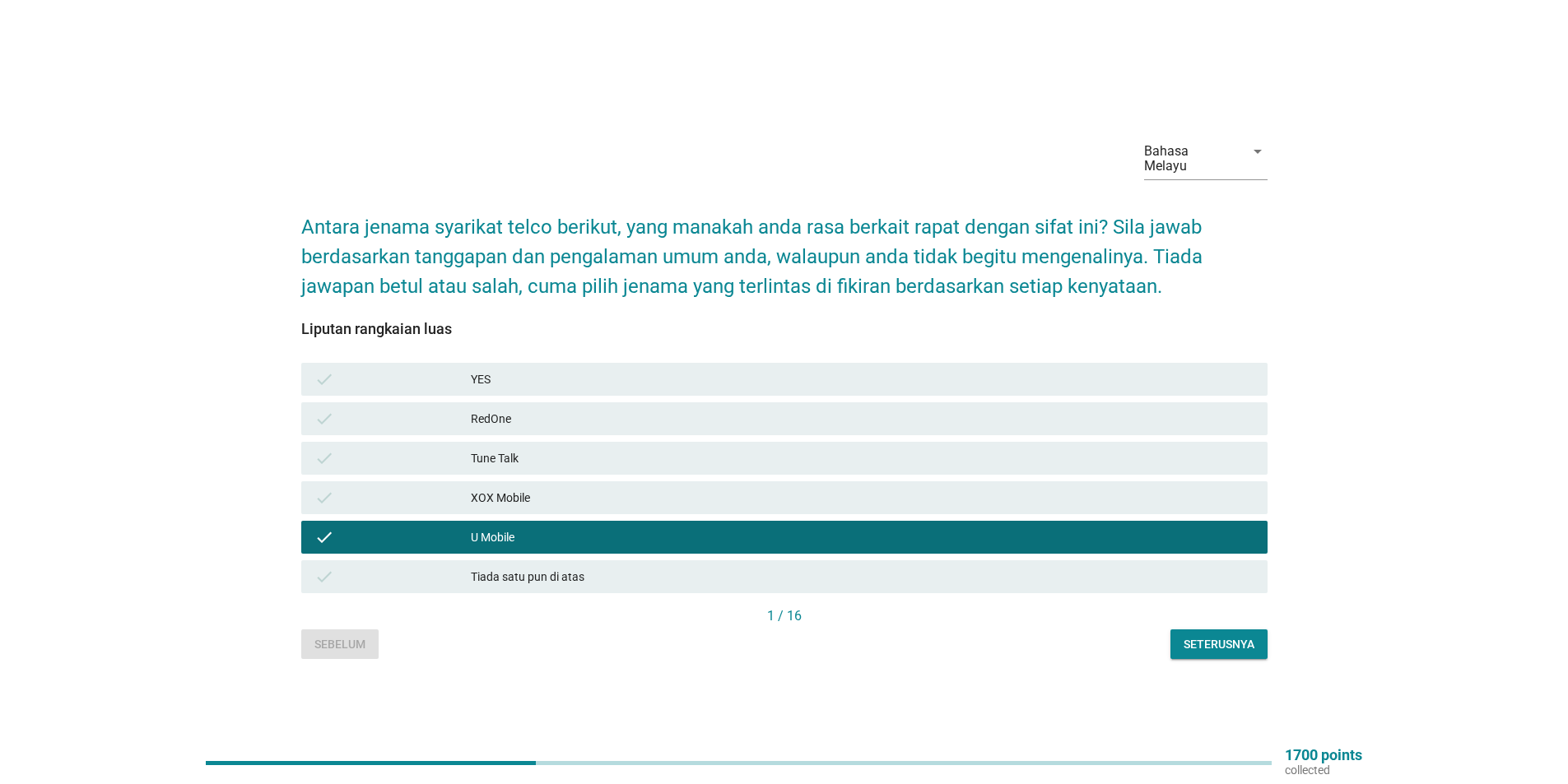
click at [1217, 637] on div "Seterusnya" at bounding box center [1218, 645] width 71 height 18
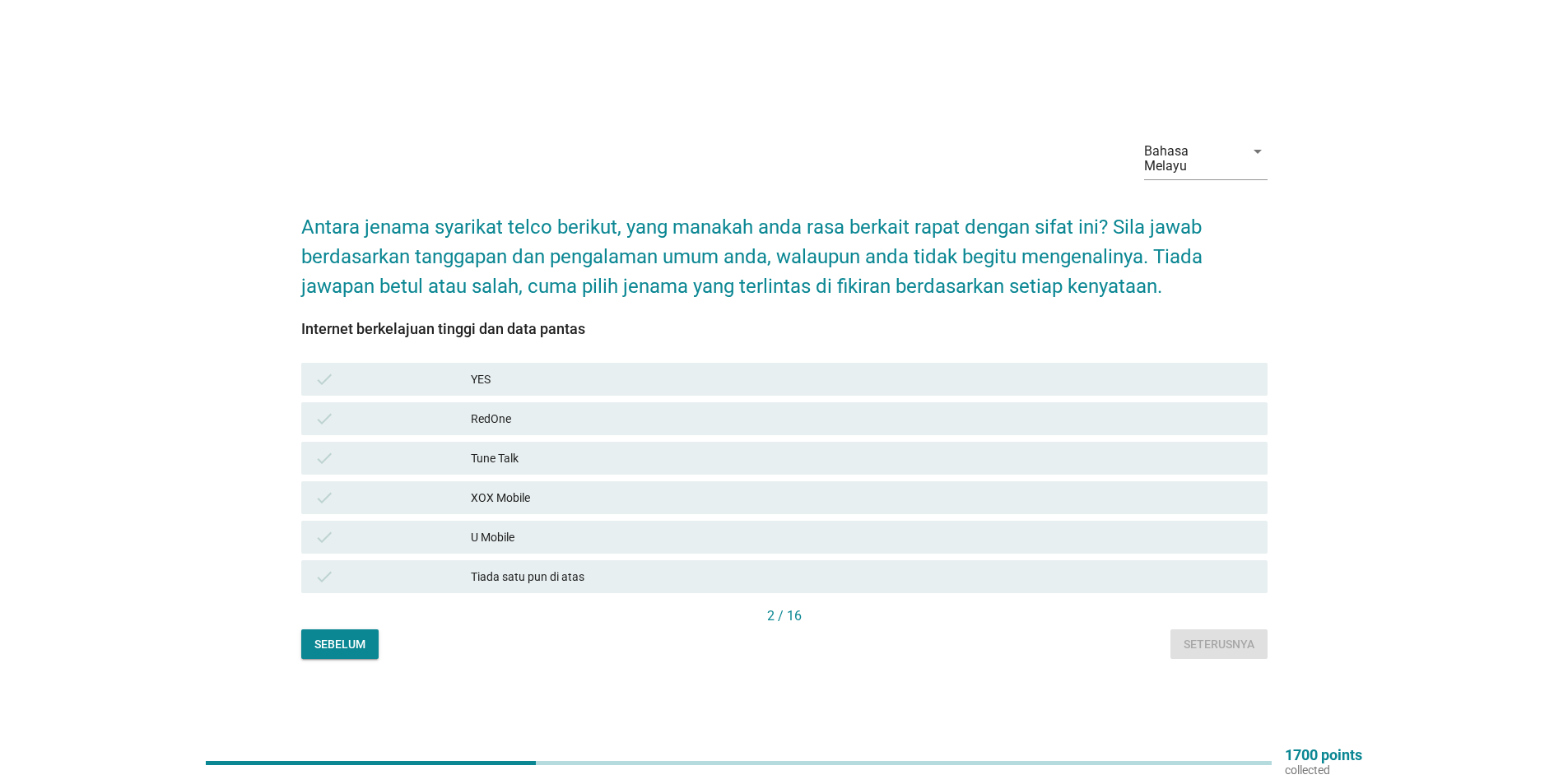
click at [412, 540] on div "check U Mobile" at bounding box center [784, 537] width 966 height 33
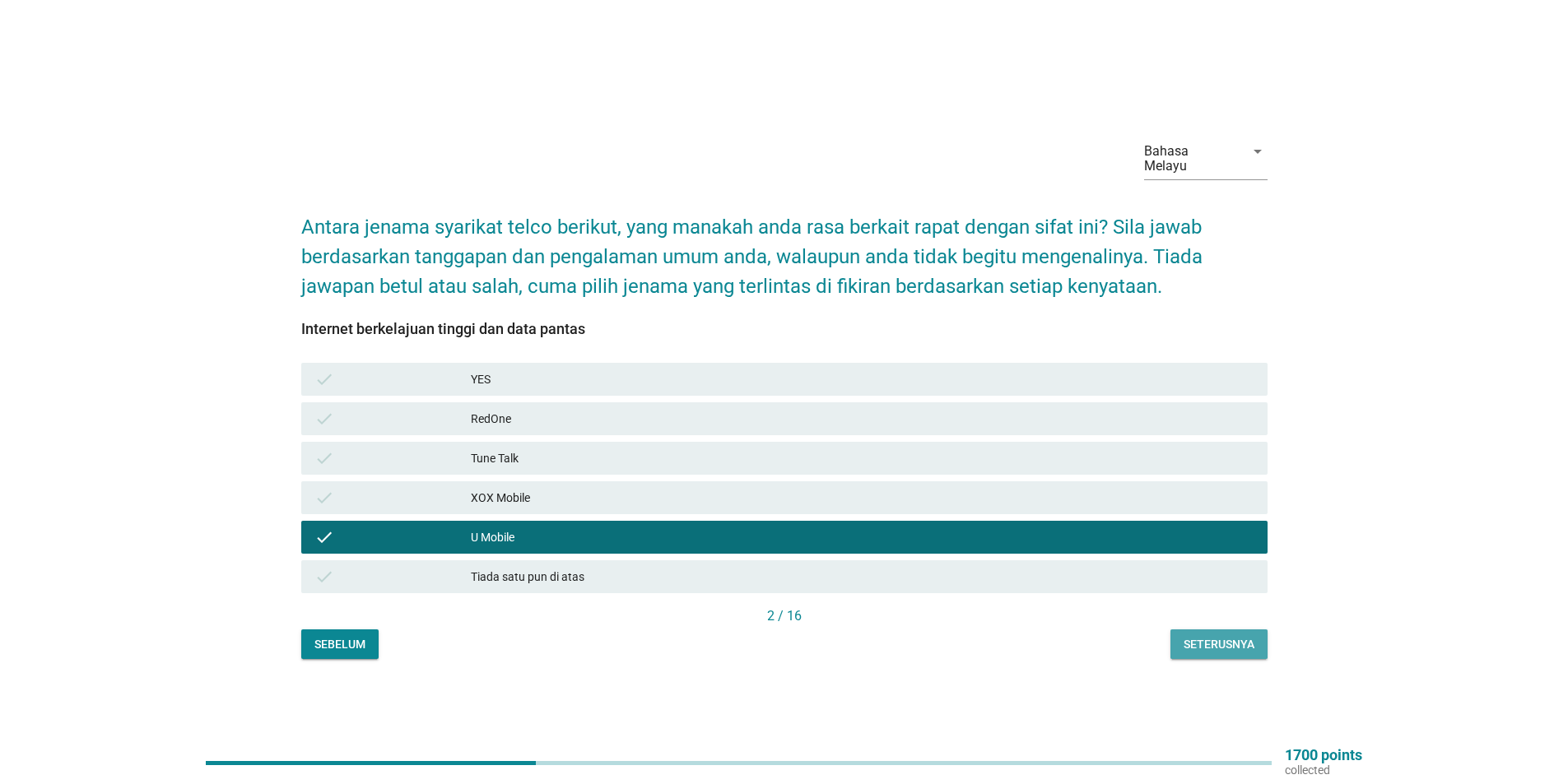
click at [1219, 636] on div "Seterusnya" at bounding box center [1218, 645] width 71 height 18
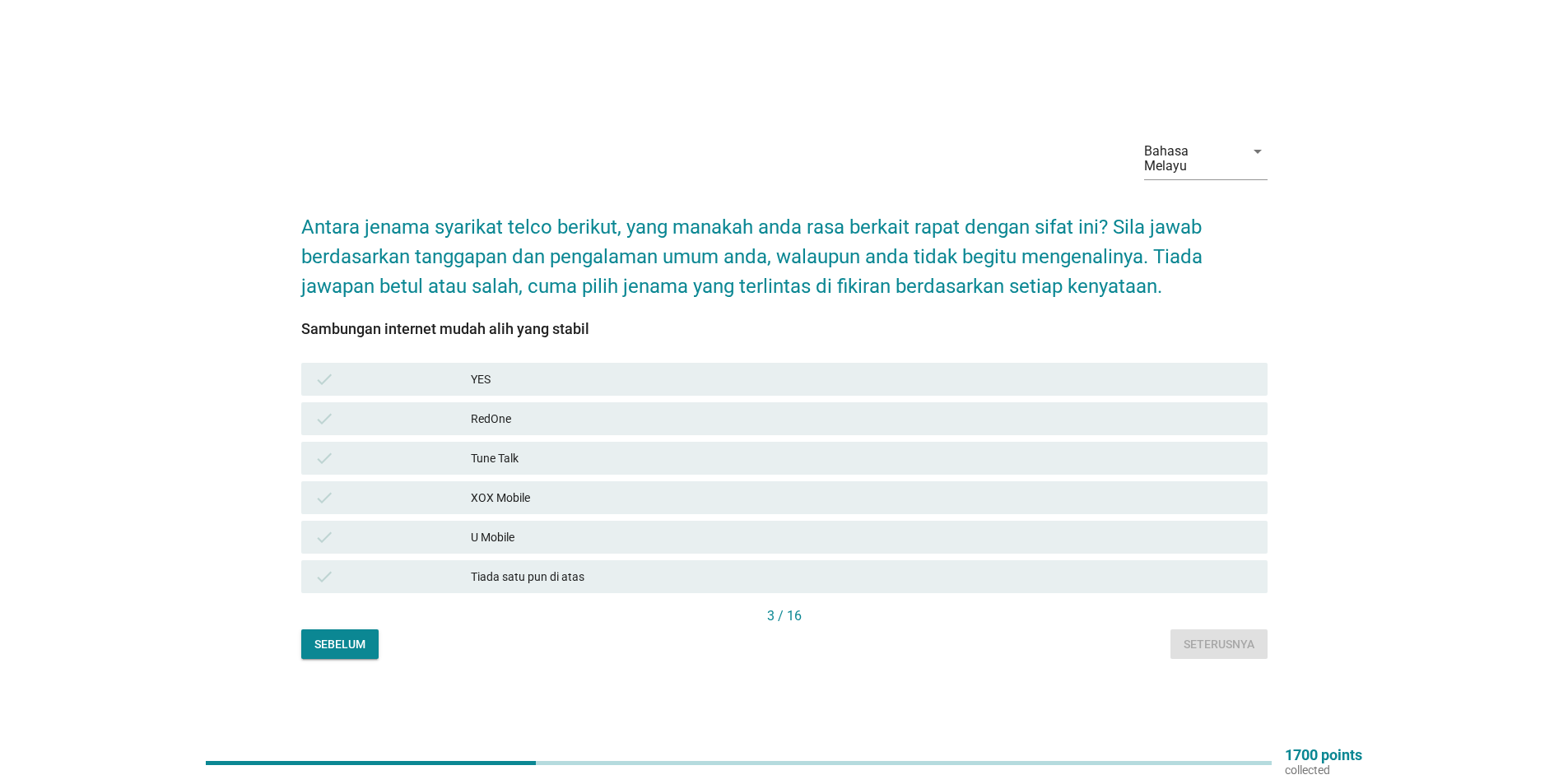
click at [448, 530] on div "check" at bounding box center [392, 537] width 156 height 20
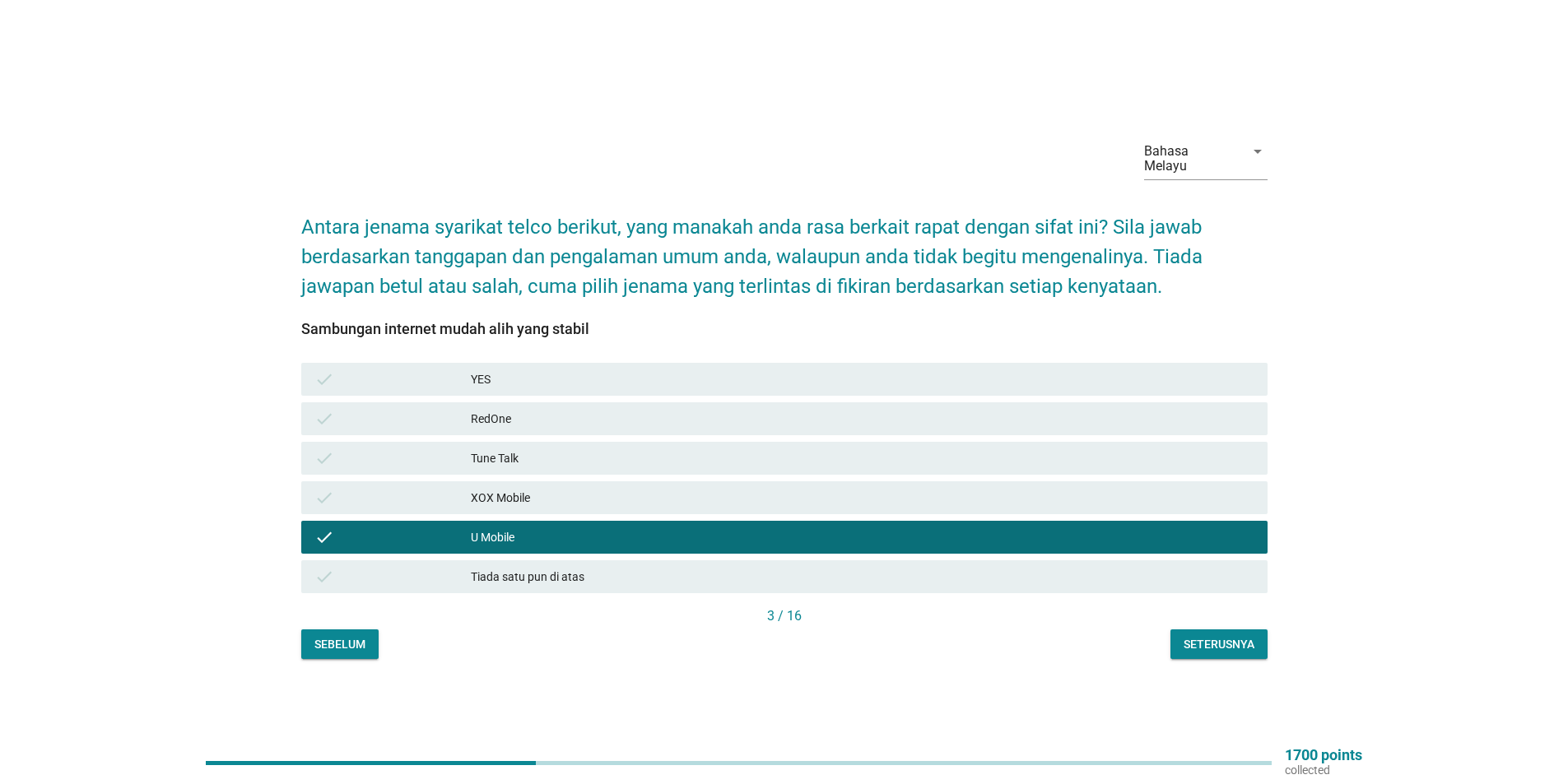
click at [1207, 640] on div "Seterusnya" at bounding box center [1218, 645] width 71 height 18
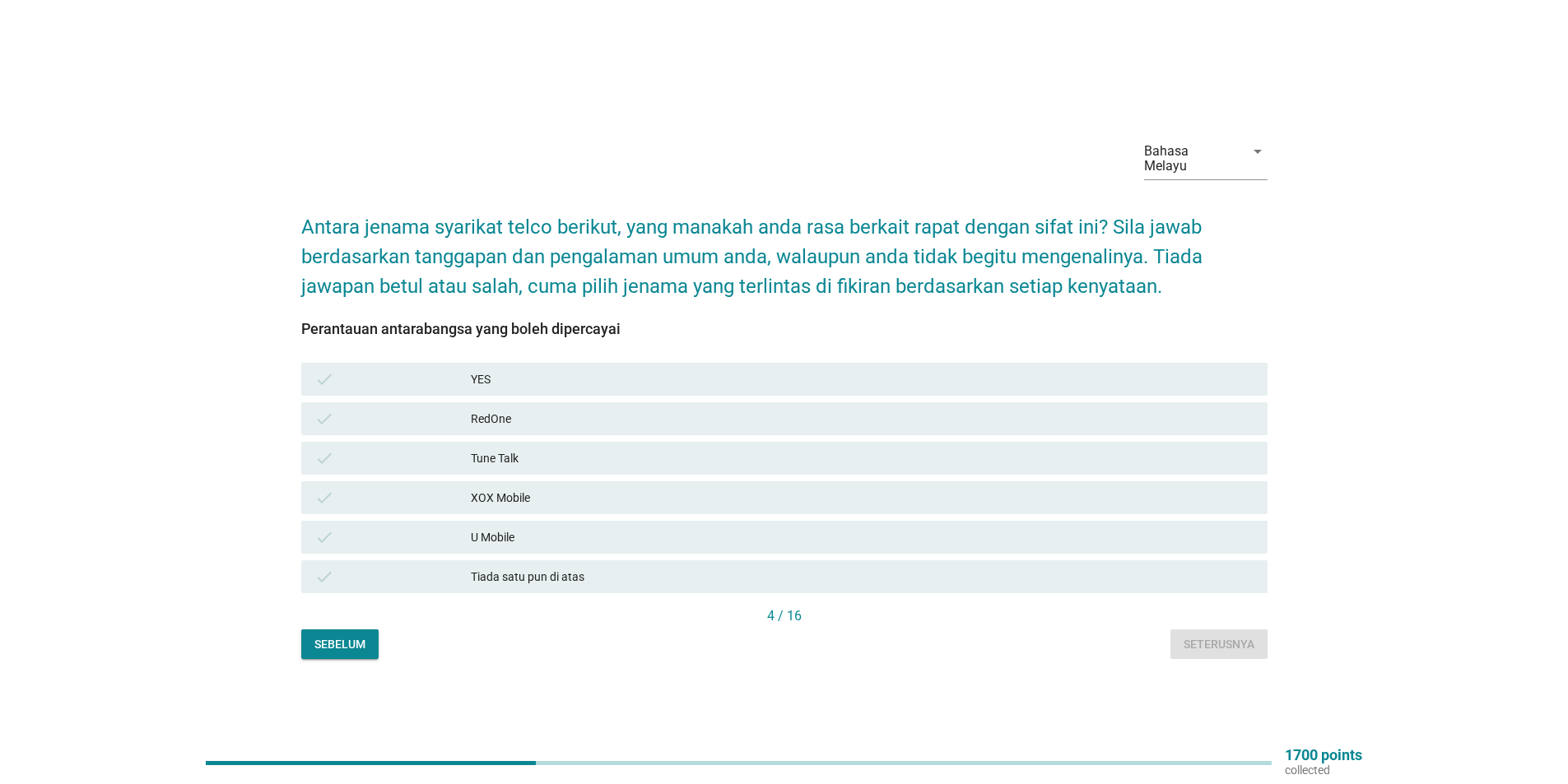
click at [411, 535] on div "check" at bounding box center [392, 537] width 156 height 20
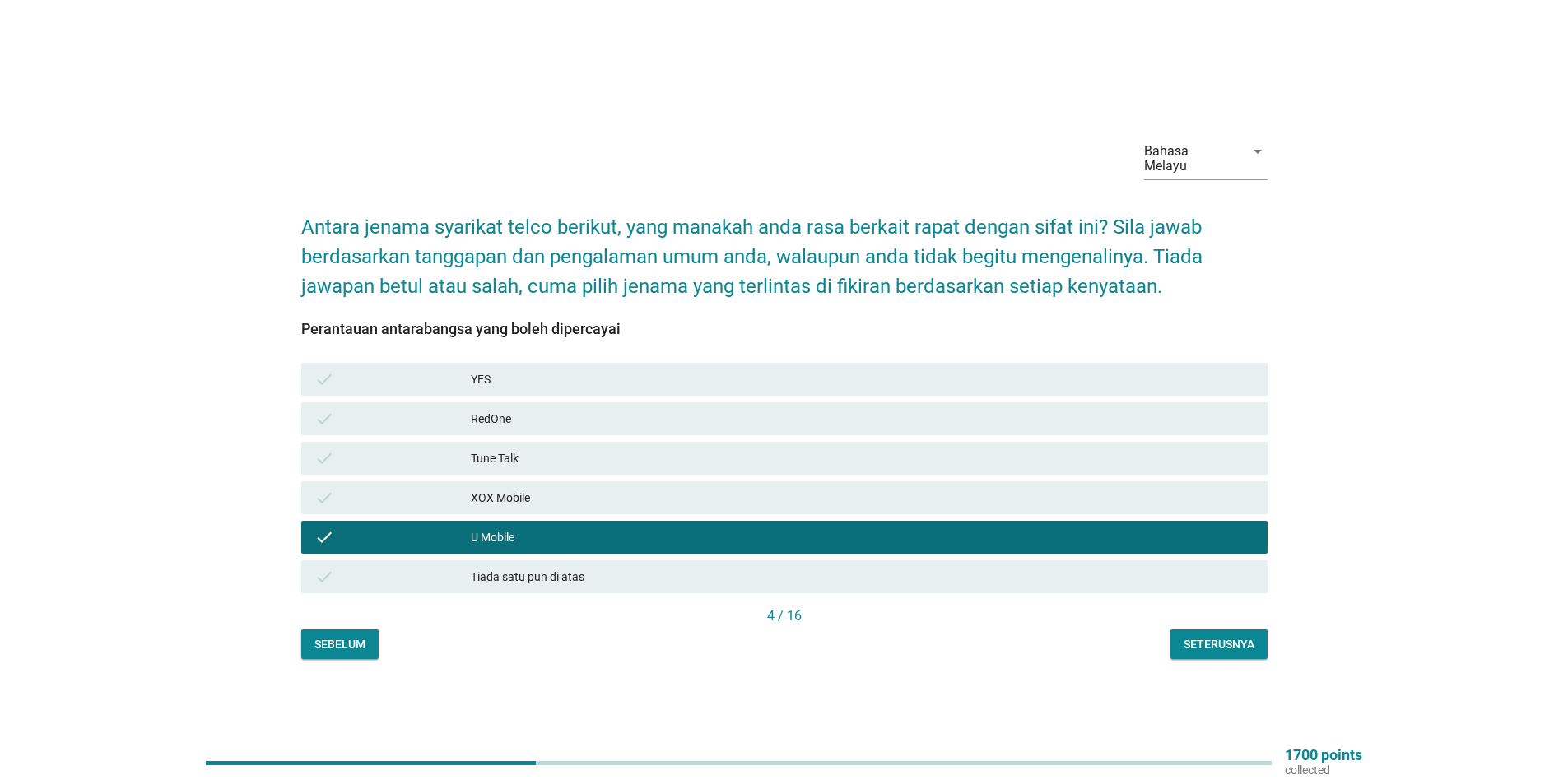
click at [1203, 636] on div "Seterusnya" at bounding box center [1218, 645] width 71 height 18
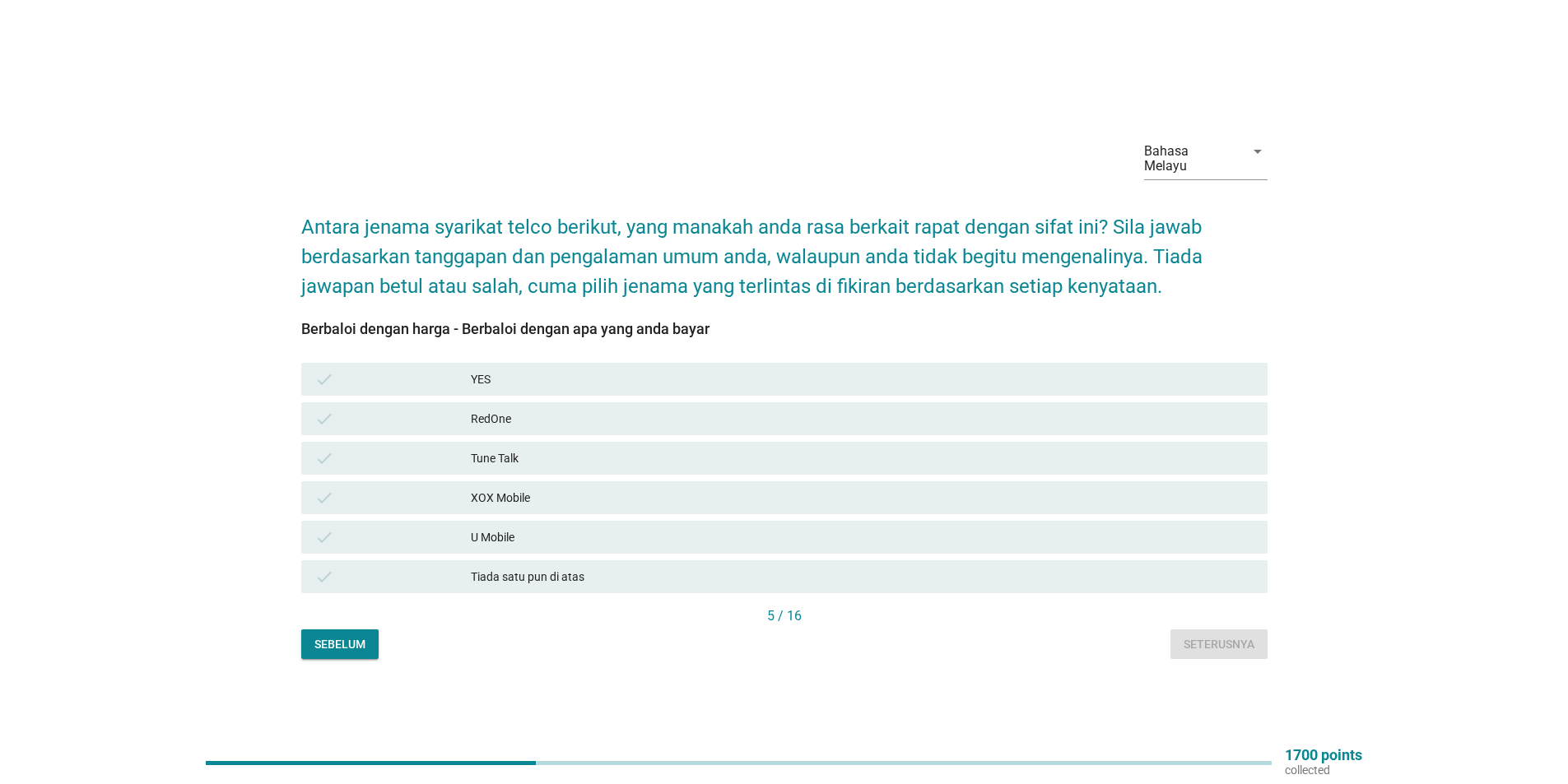
click at [441, 527] on div "check" at bounding box center [392, 537] width 156 height 20
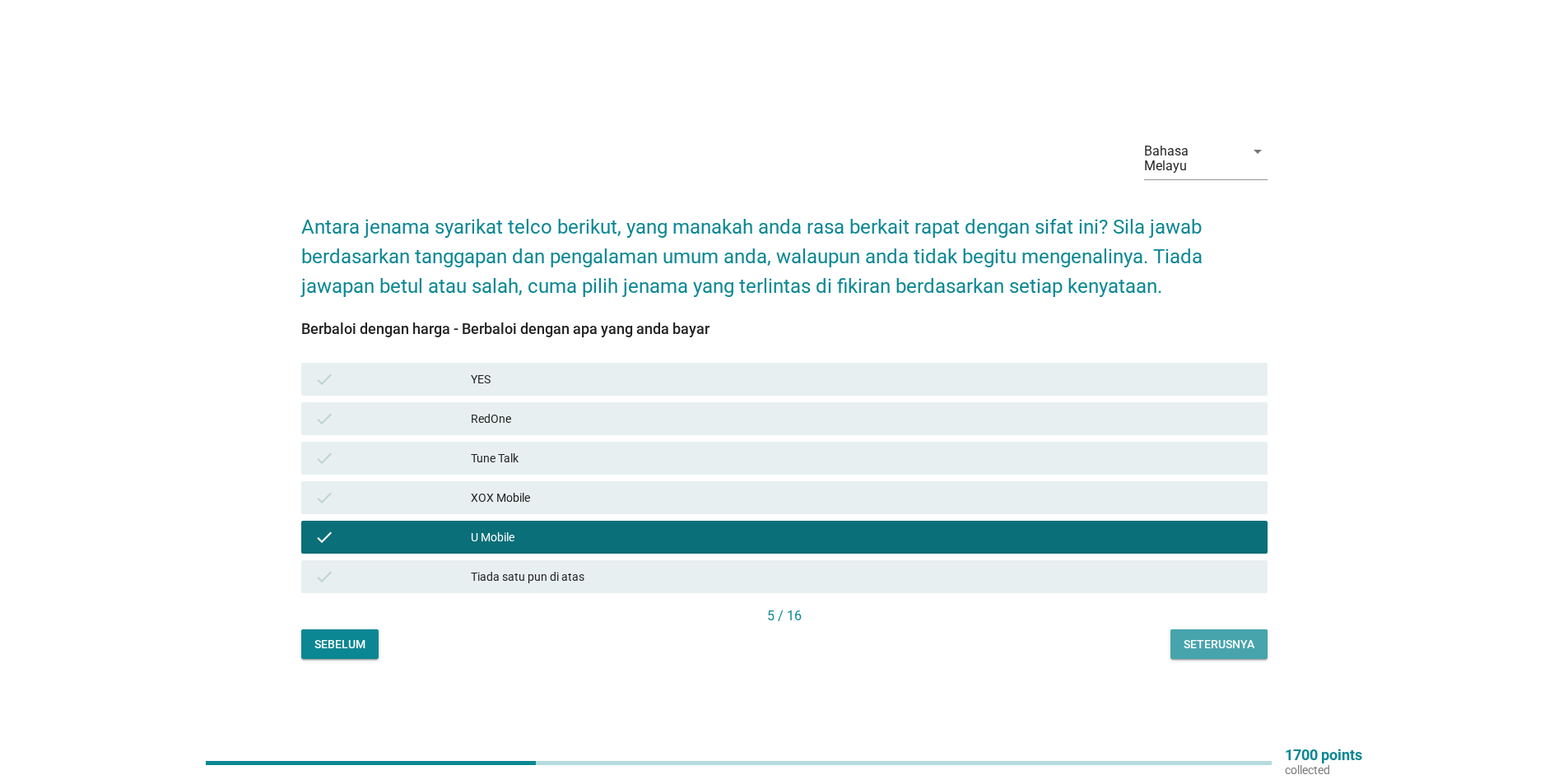
click at [1215, 636] on div "Seterusnya" at bounding box center [1218, 645] width 71 height 18
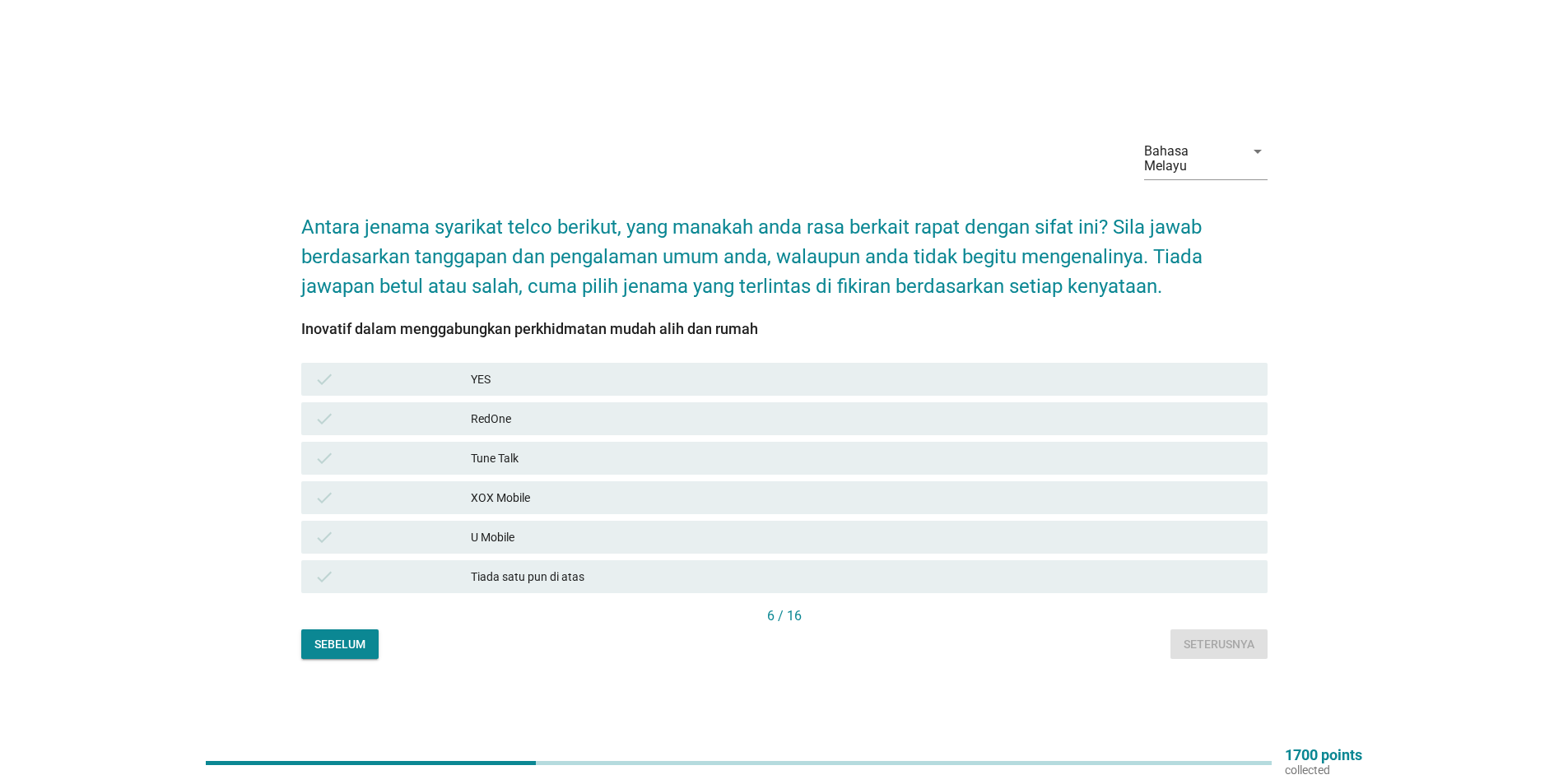
click at [509, 531] on div "U Mobile" at bounding box center [862, 537] width 783 height 20
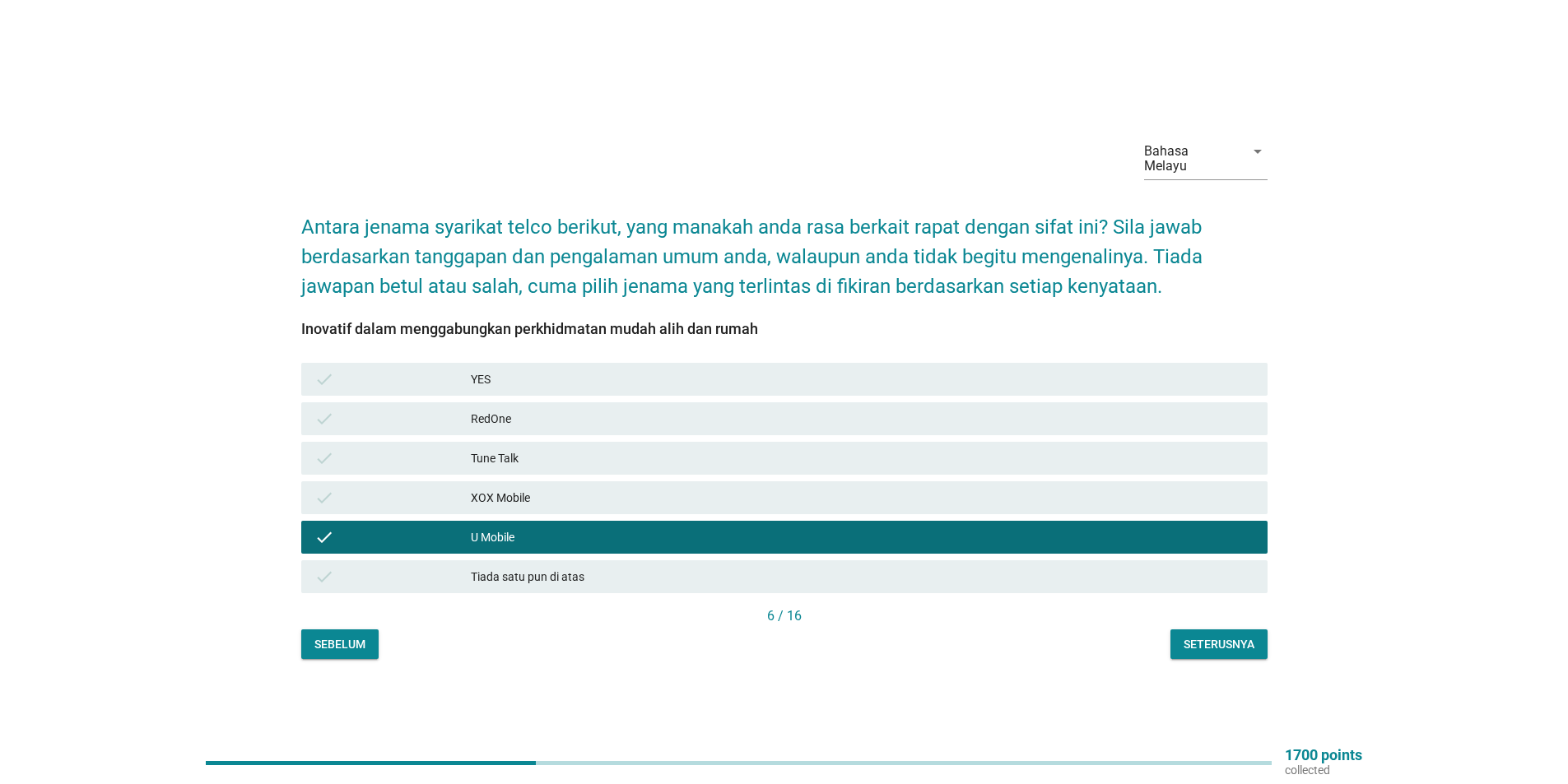
click at [1201, 636] on div "Seterusnya" at bounding box center [1218, 645] width 71 height 18
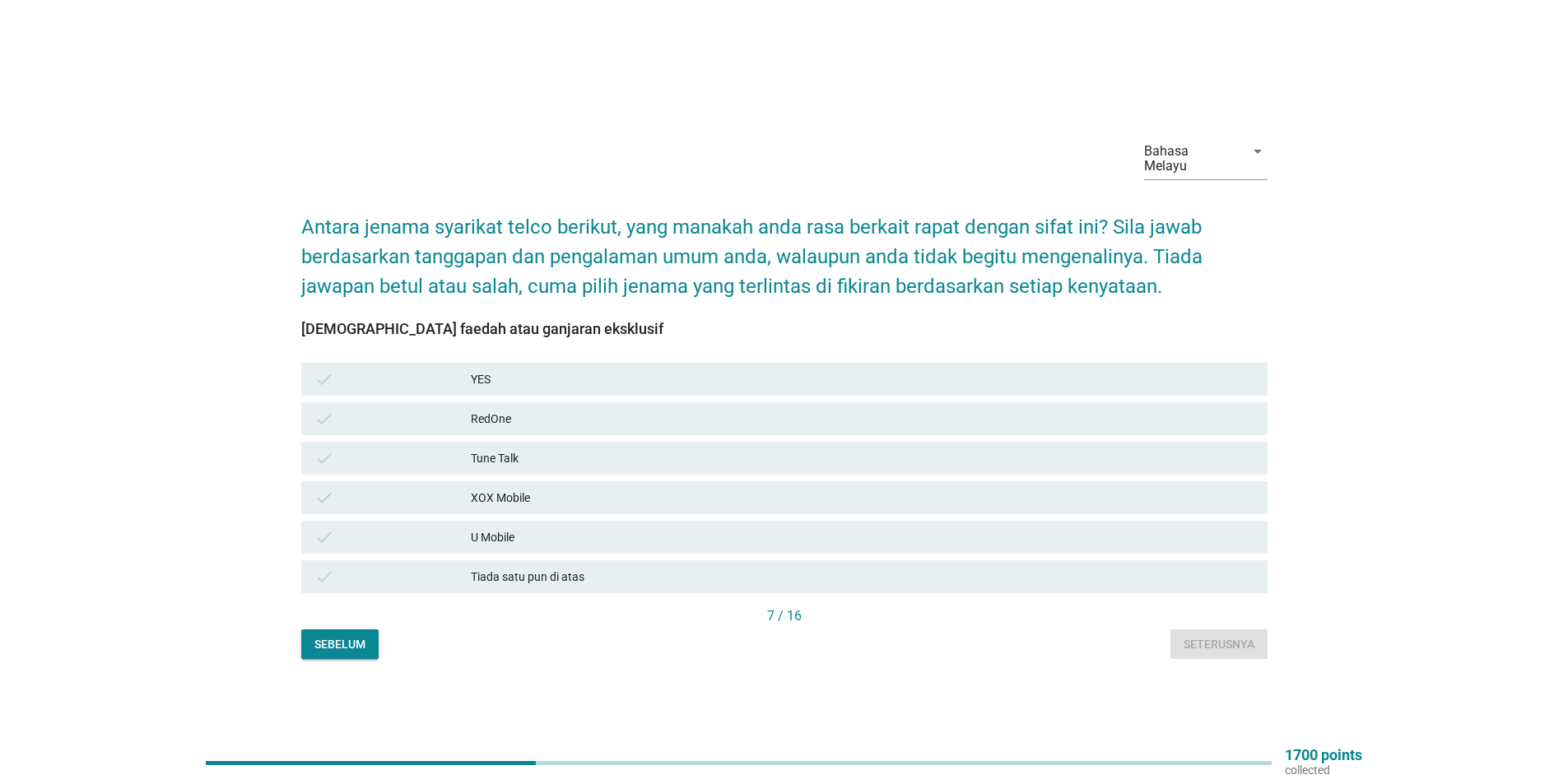
click at [479, 527] on div "U Mobile" at bounding box center [862, 537] width 783 height 20
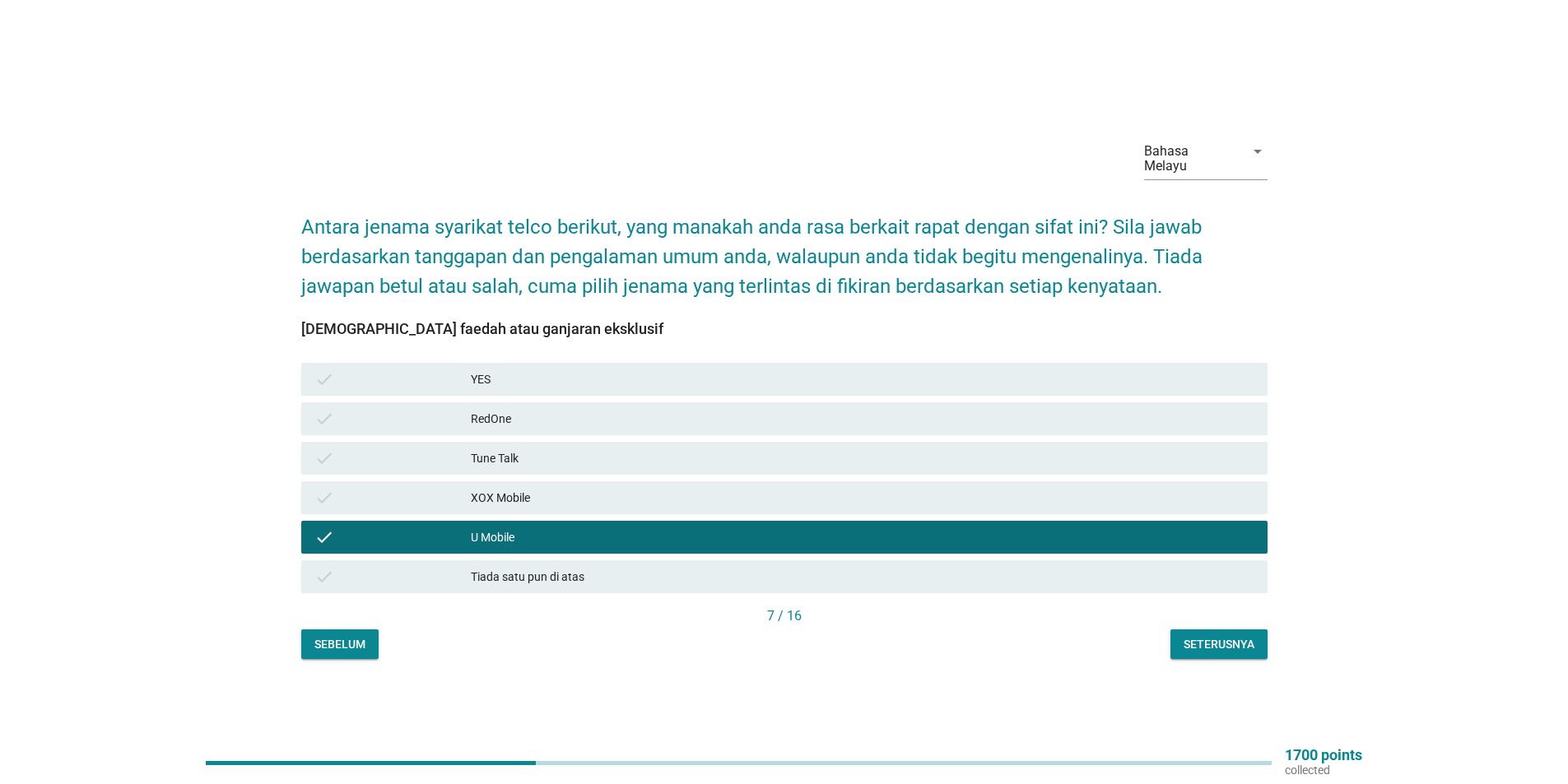
click at [1222, 636] on div "Seterusnya" at bounding box center [1218, 645] width 71 height 18
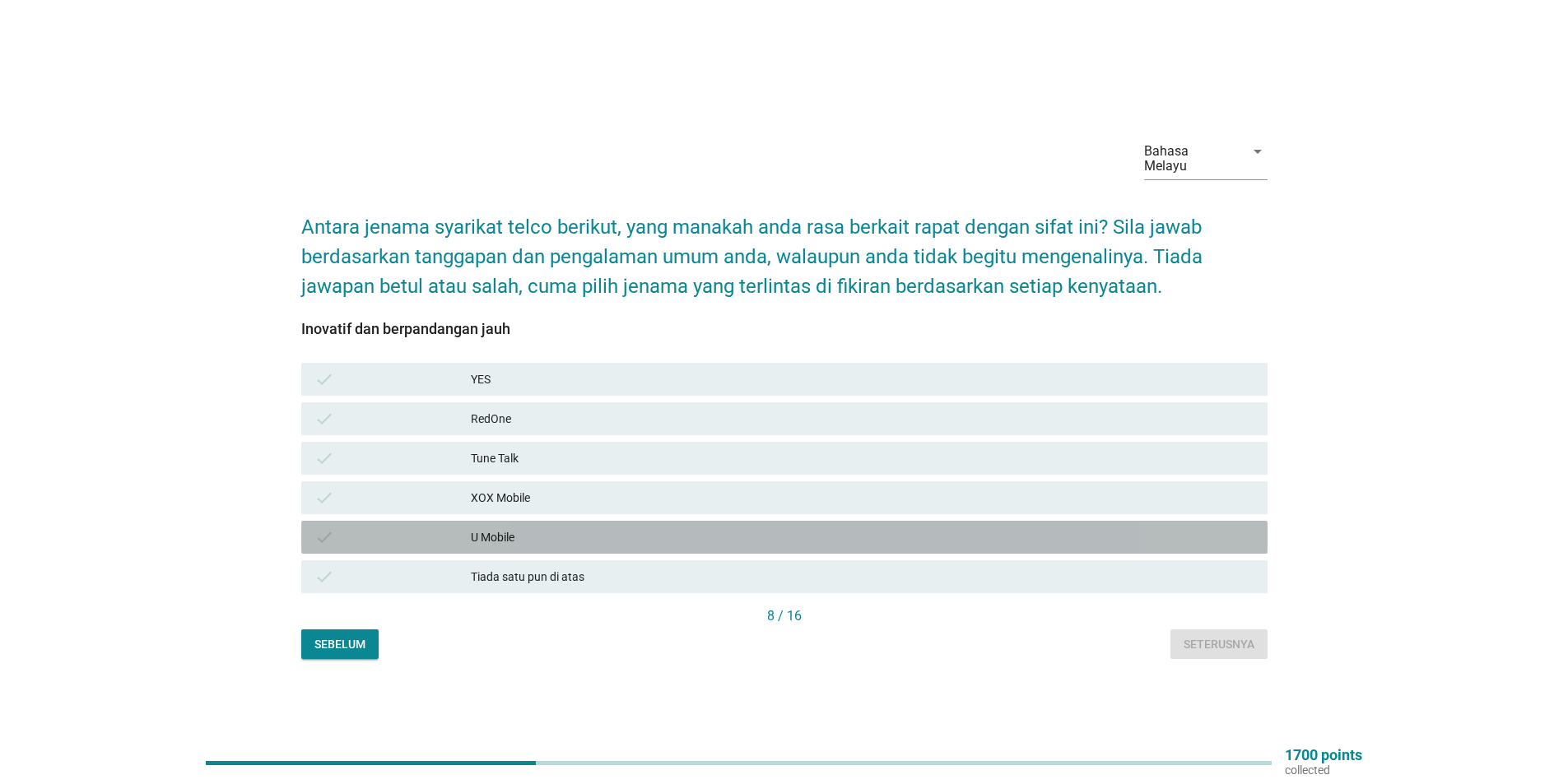
click at [471, 527] on div "U Mobile" at bounding box center [862, 537] width 783 height 20
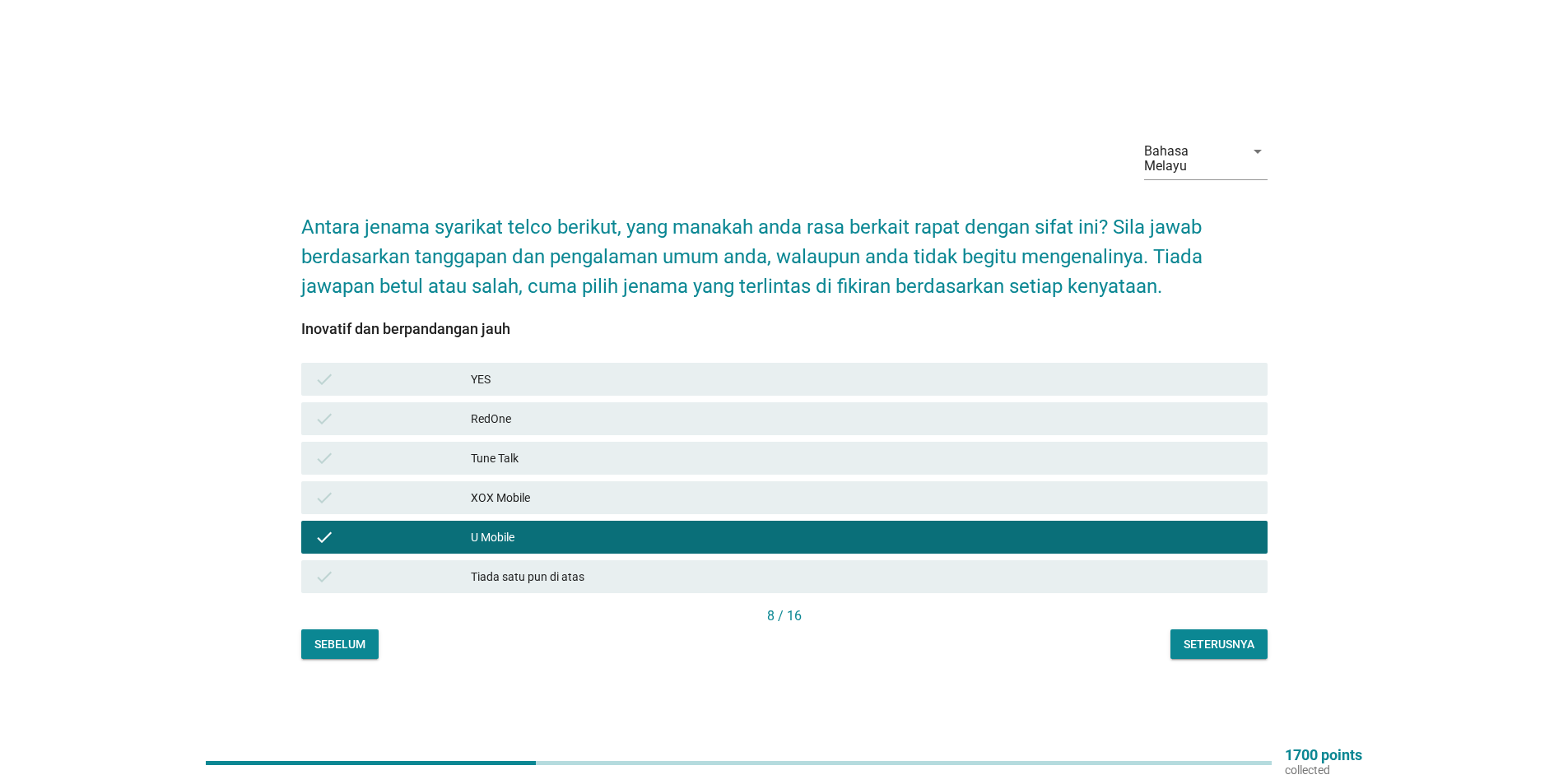
click at [1209, 638] on div "Seterusnya" at bounding box center [1218, 645] width 71 height 18
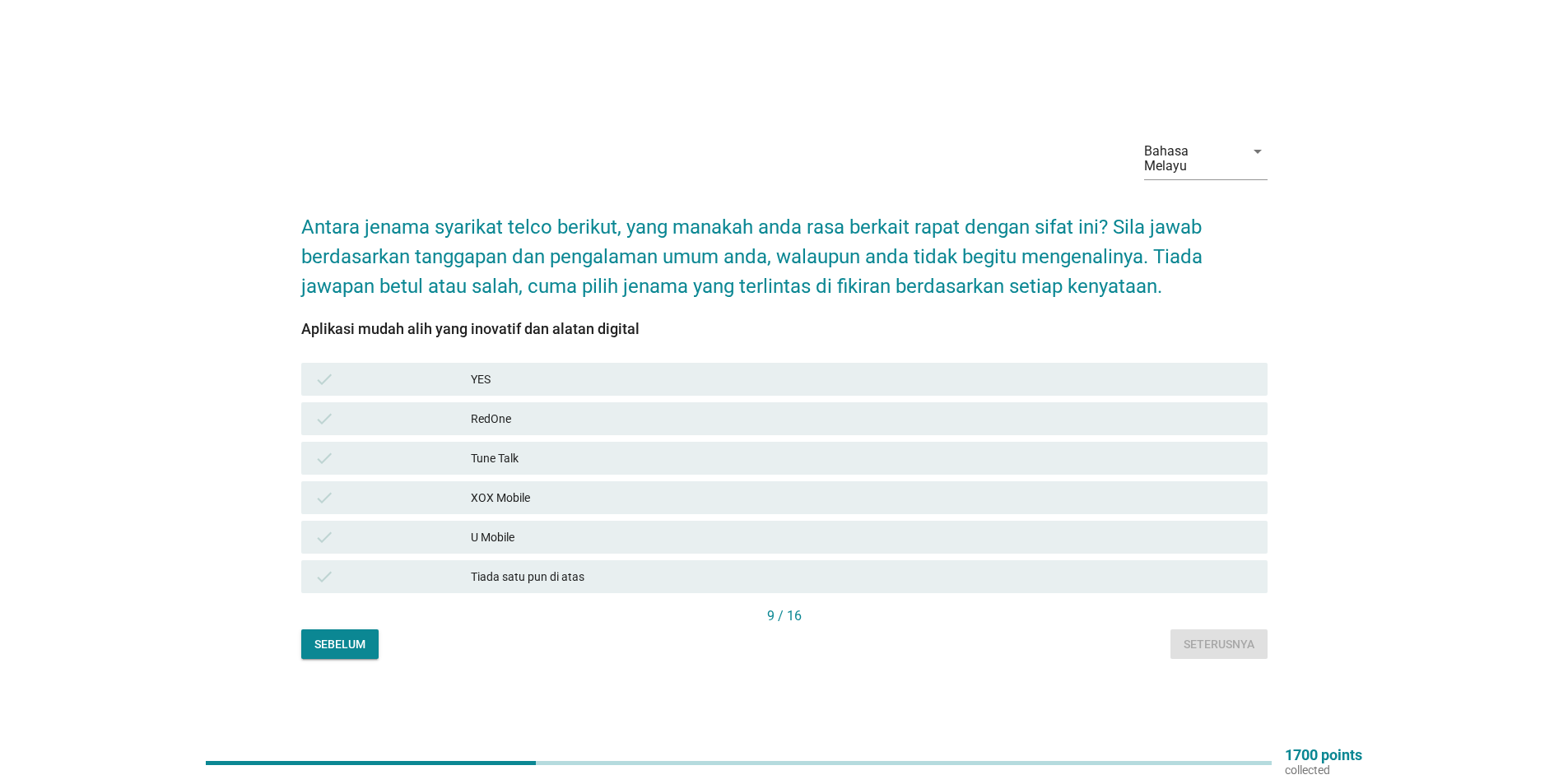
click at [438, 536] on div "check" at bounding box center [392, 537] width 156 height 20
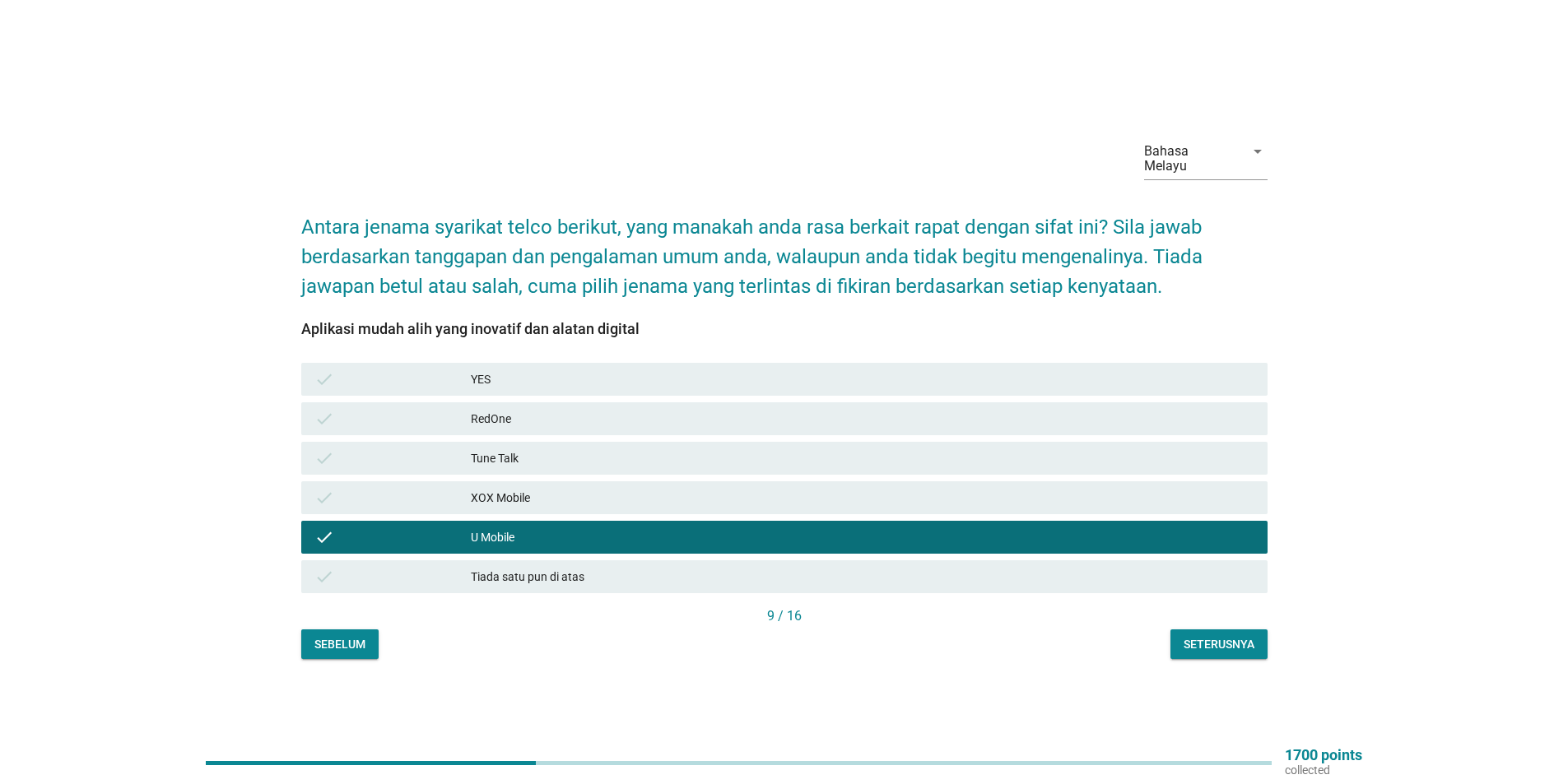
click at [1200, 636] on div "Seterusnya" at bounding box center [1218, 645] width 71 height 18
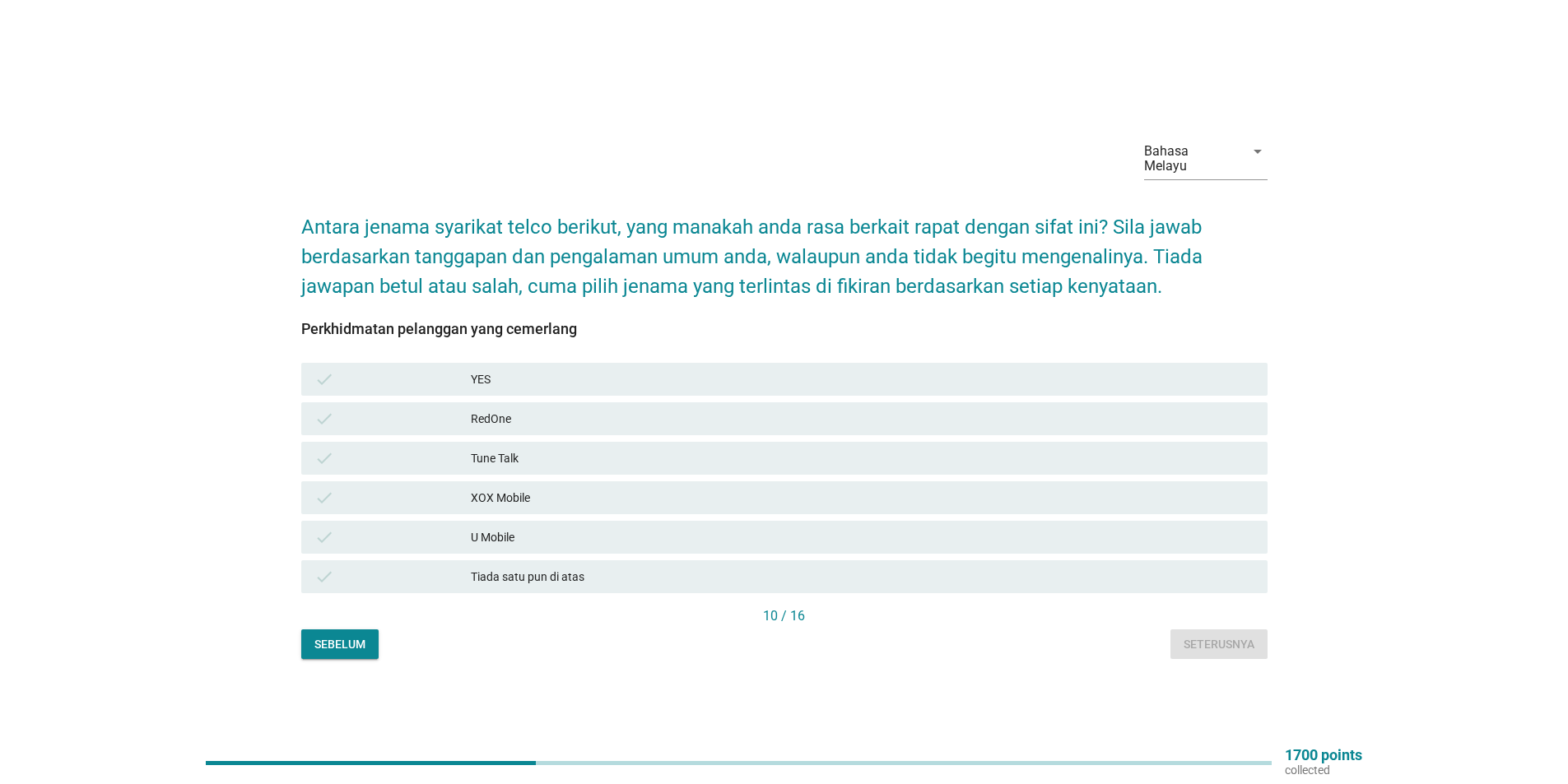
click at [456, 536] on div "check" at bounding box center [392, 537] width 156 height 20
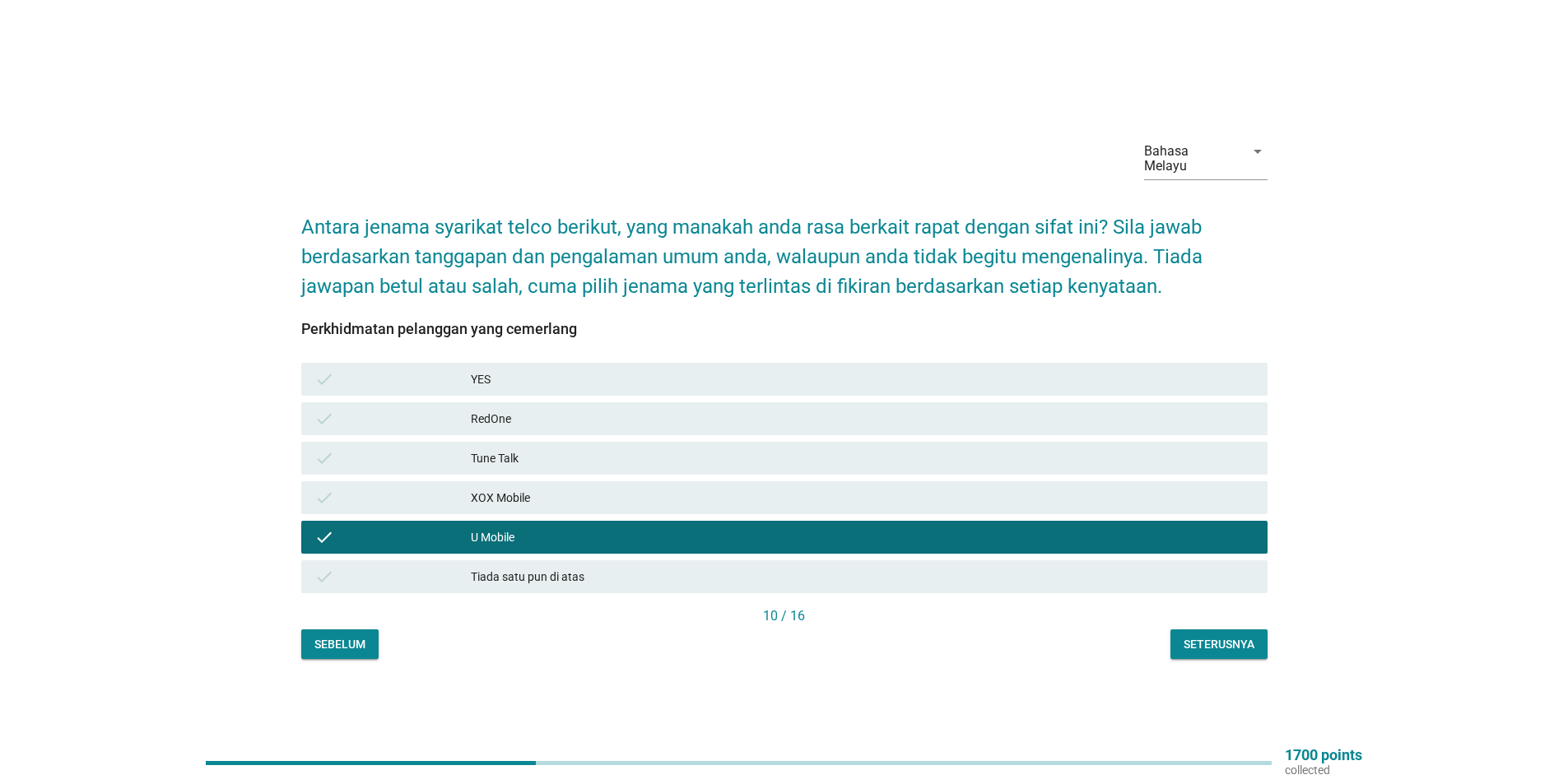
click at [1215, 637] on div "Seterusnya" at bounding box center [1218, 645] width 71 height 18
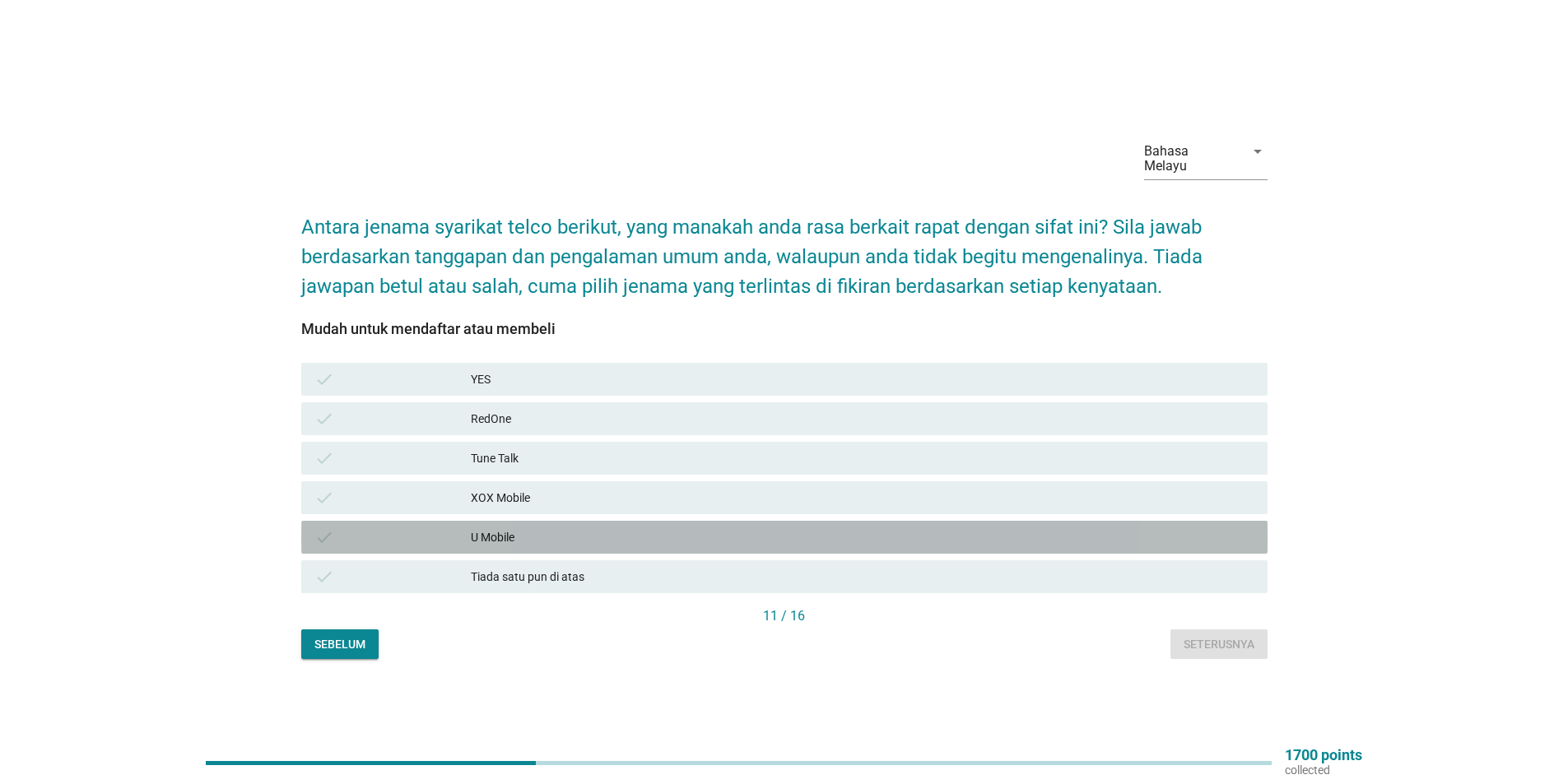
click at [452, 533] on div "check" at bounding box center [392, 537] width 156 height 20
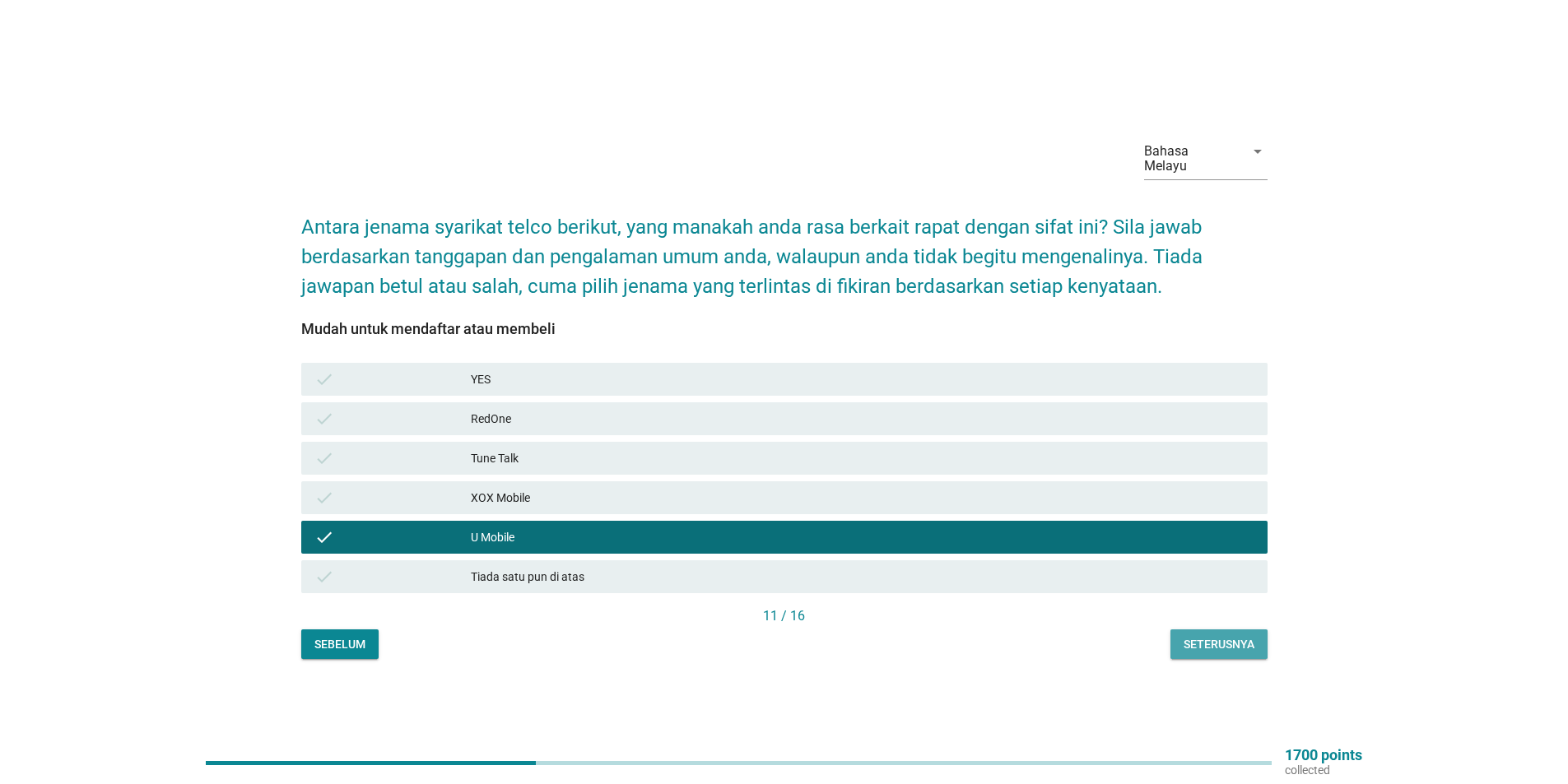
click at [1222, 636] on div "Seterusnya" at bounding box center [1218, 645] width 71 height 18
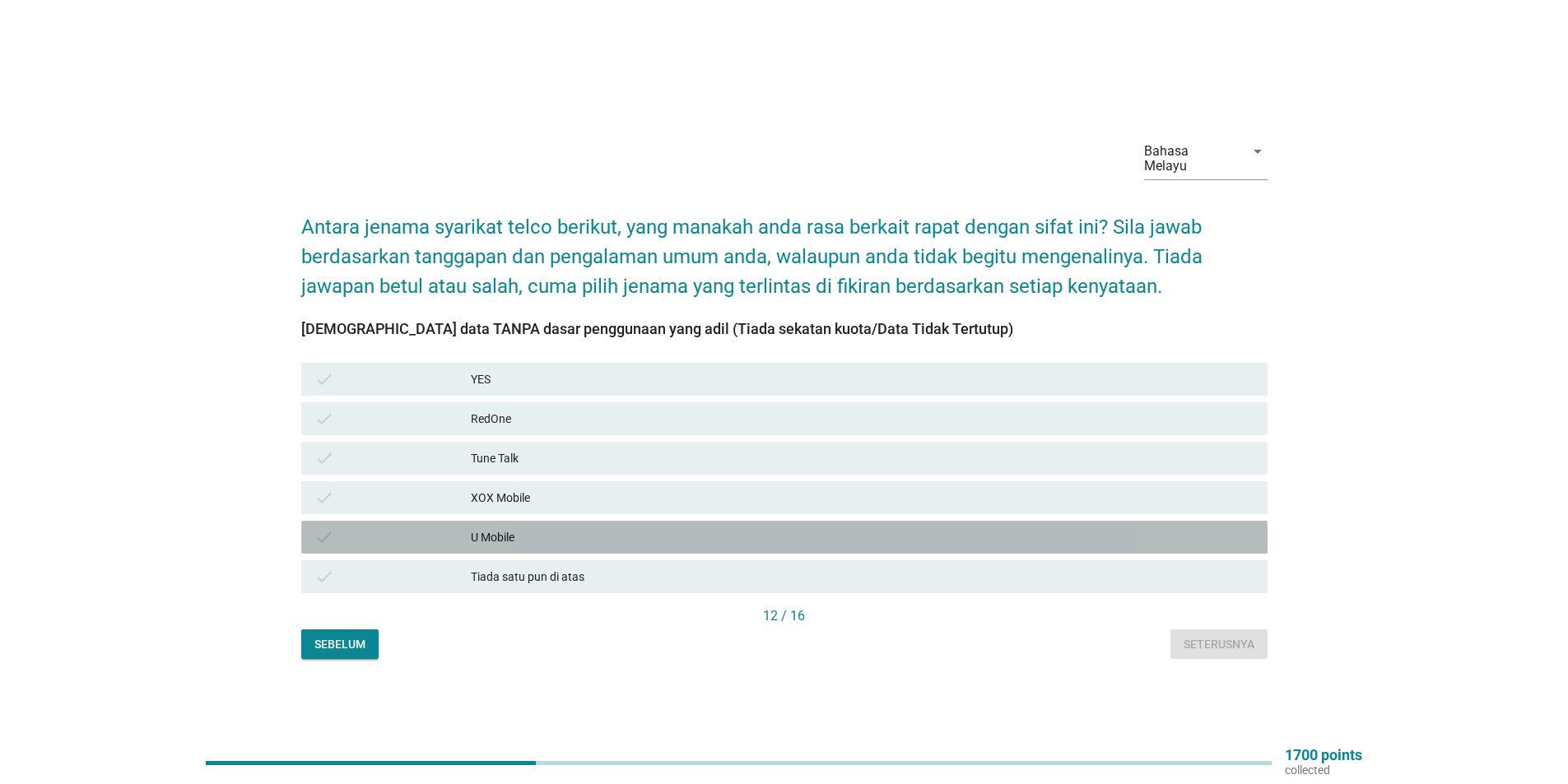
click at [425, 527] on div "check" at bounding box center [392, 537] width 156 height 20
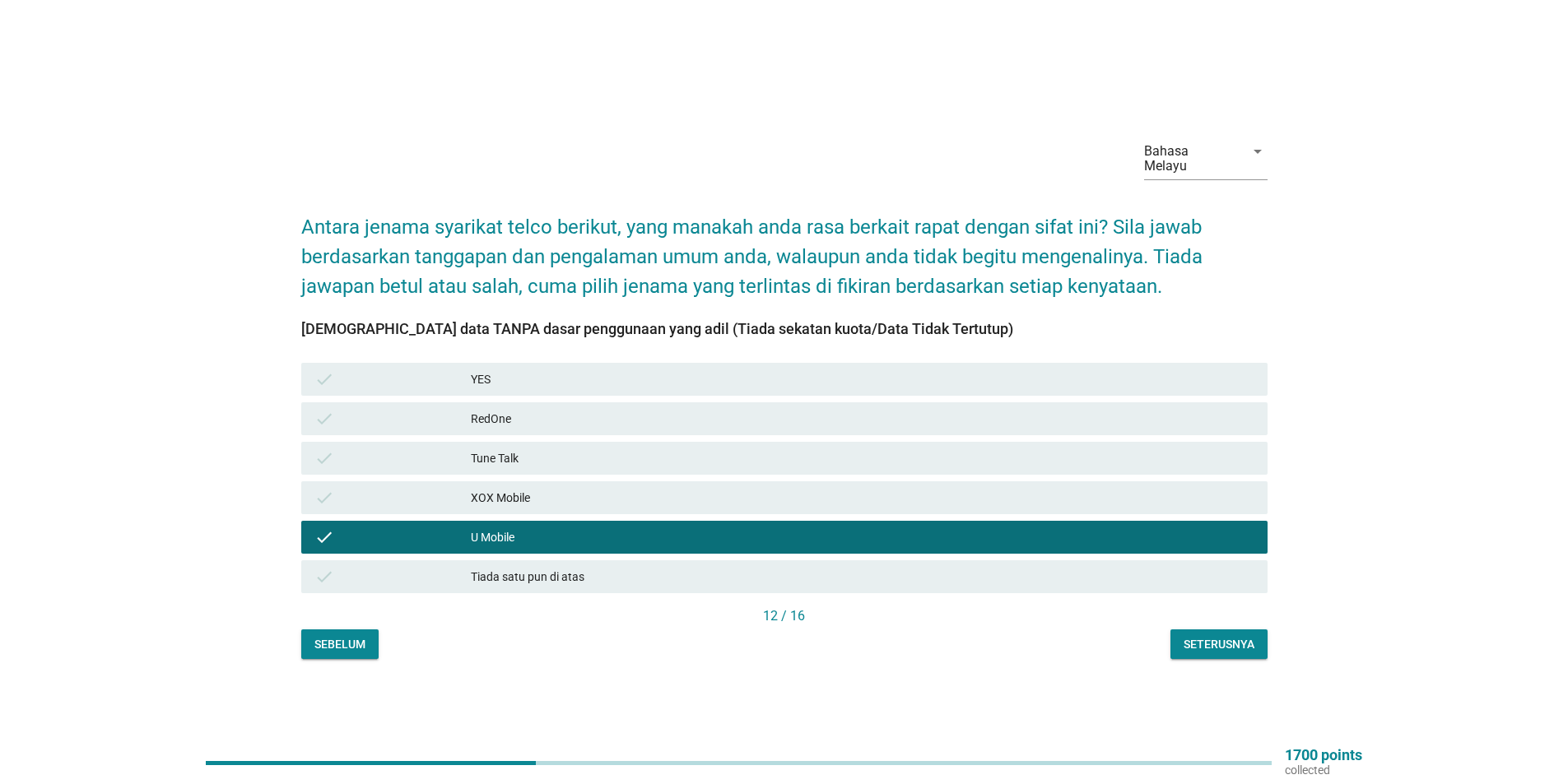
click at [1213, 636] on div "Seterusnya" at bounding box center [1218, 645] width 71 height 18
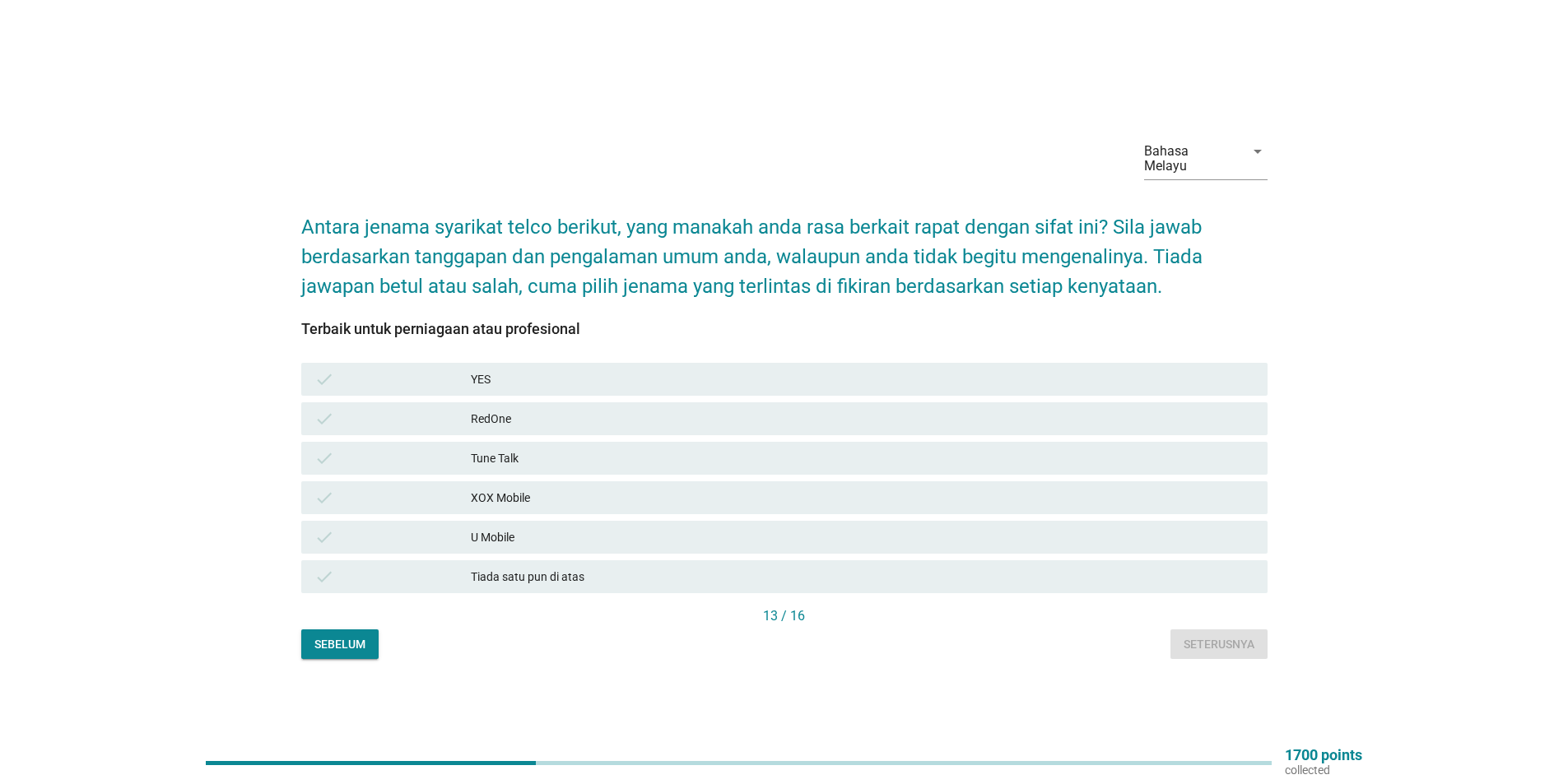
click at [430, 533] on div "check" at bounding box center [392, 537] width 156 height 20
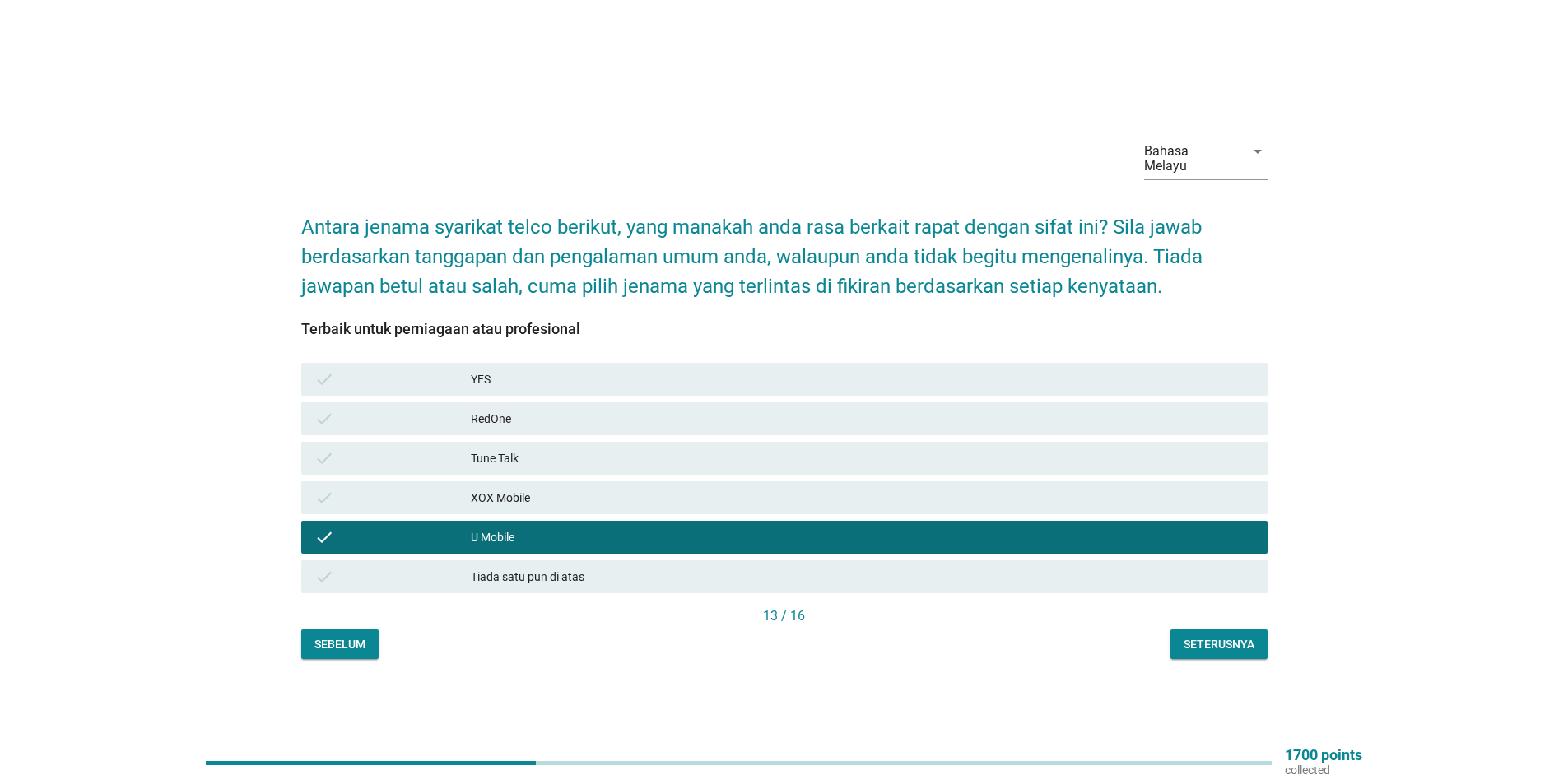
click at [1222, 636] on div "Seterusnya" at bounding box center [1218, 645] width 71 height 18
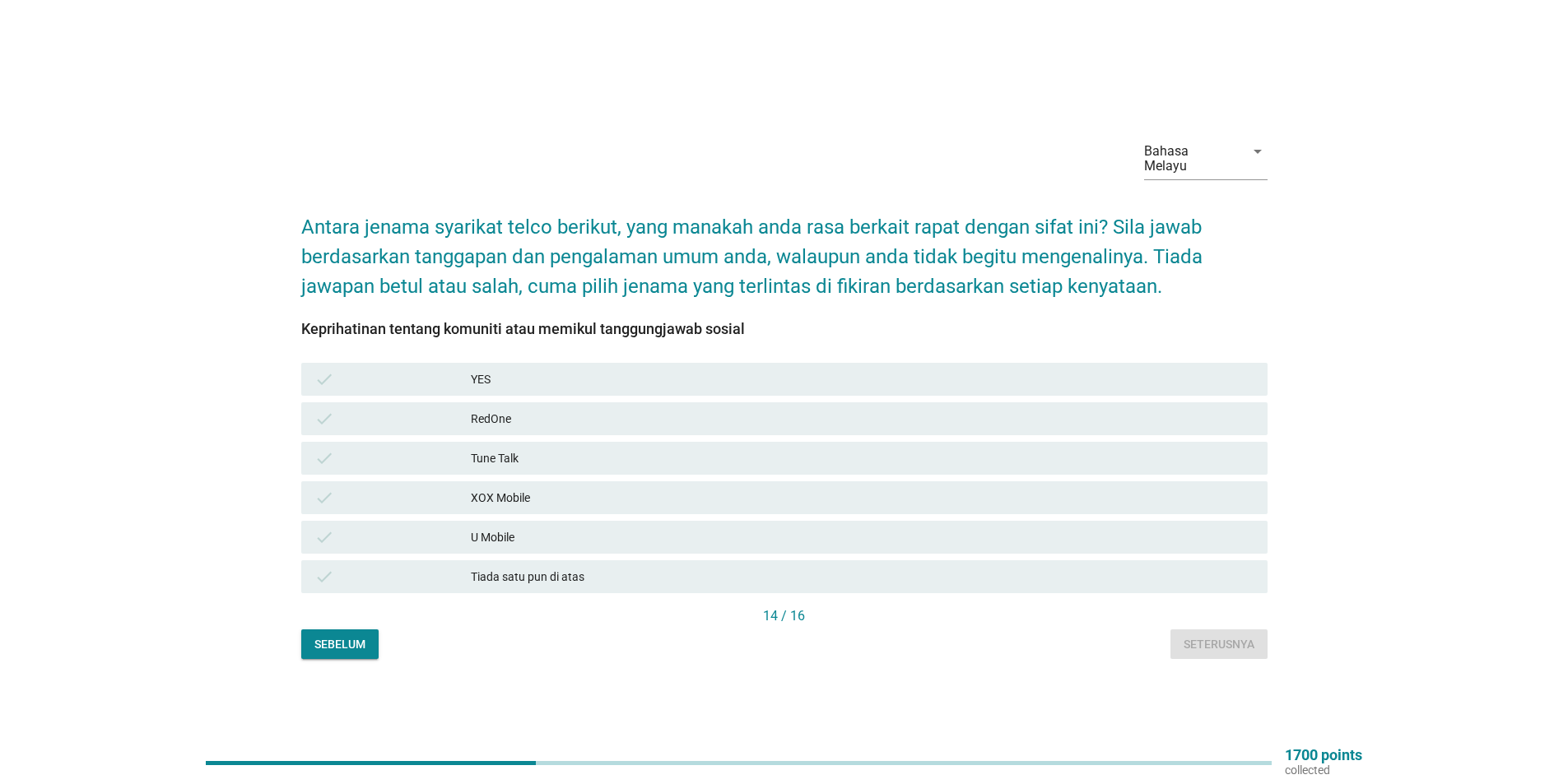
click at [434, 529] on div "check" at bounding box center [392, 537] width 156 height 20
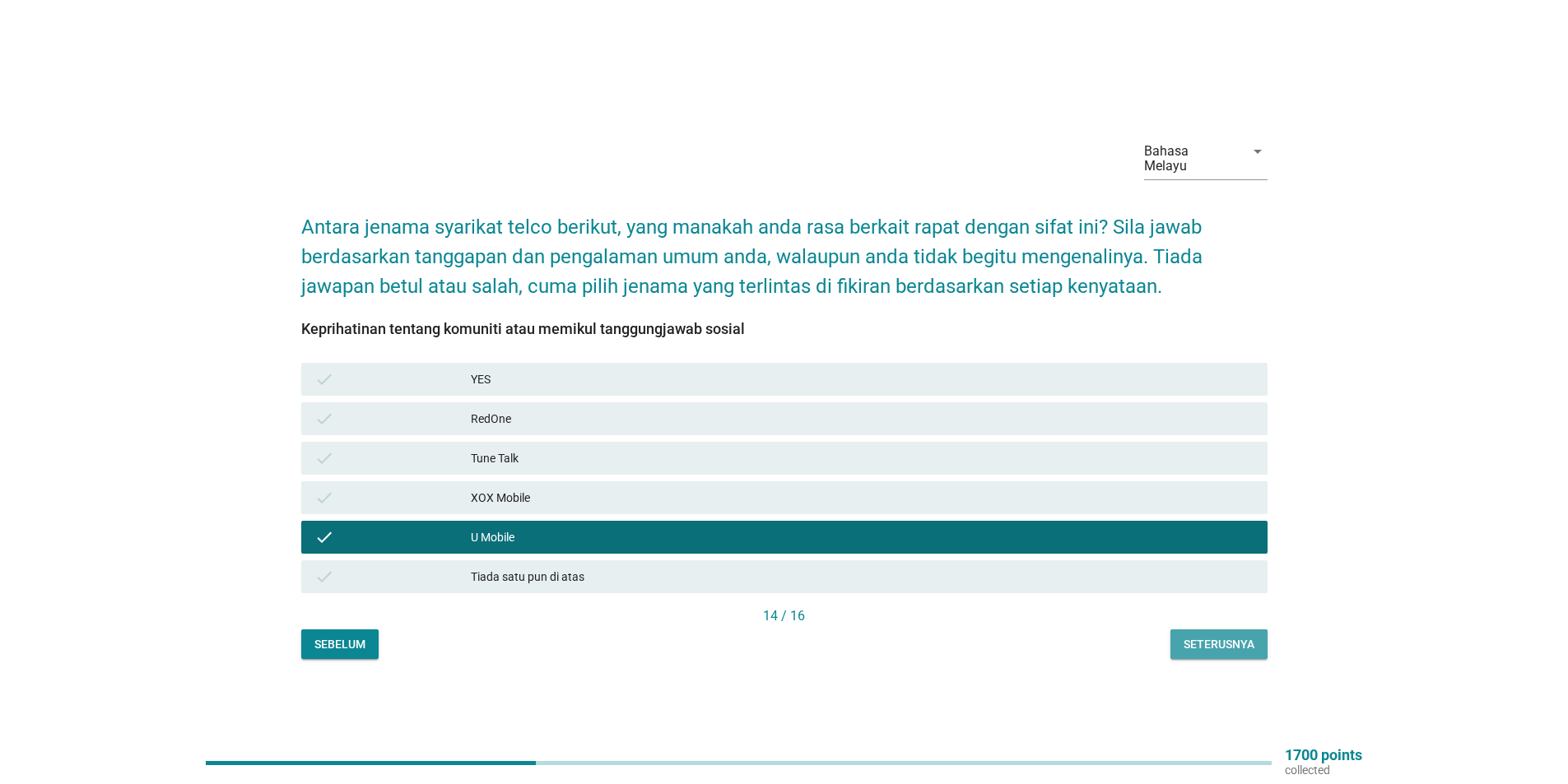
click at [1221, 640] on div "Seterusnya" at bounding box center [1218, 645] width 71 height 18
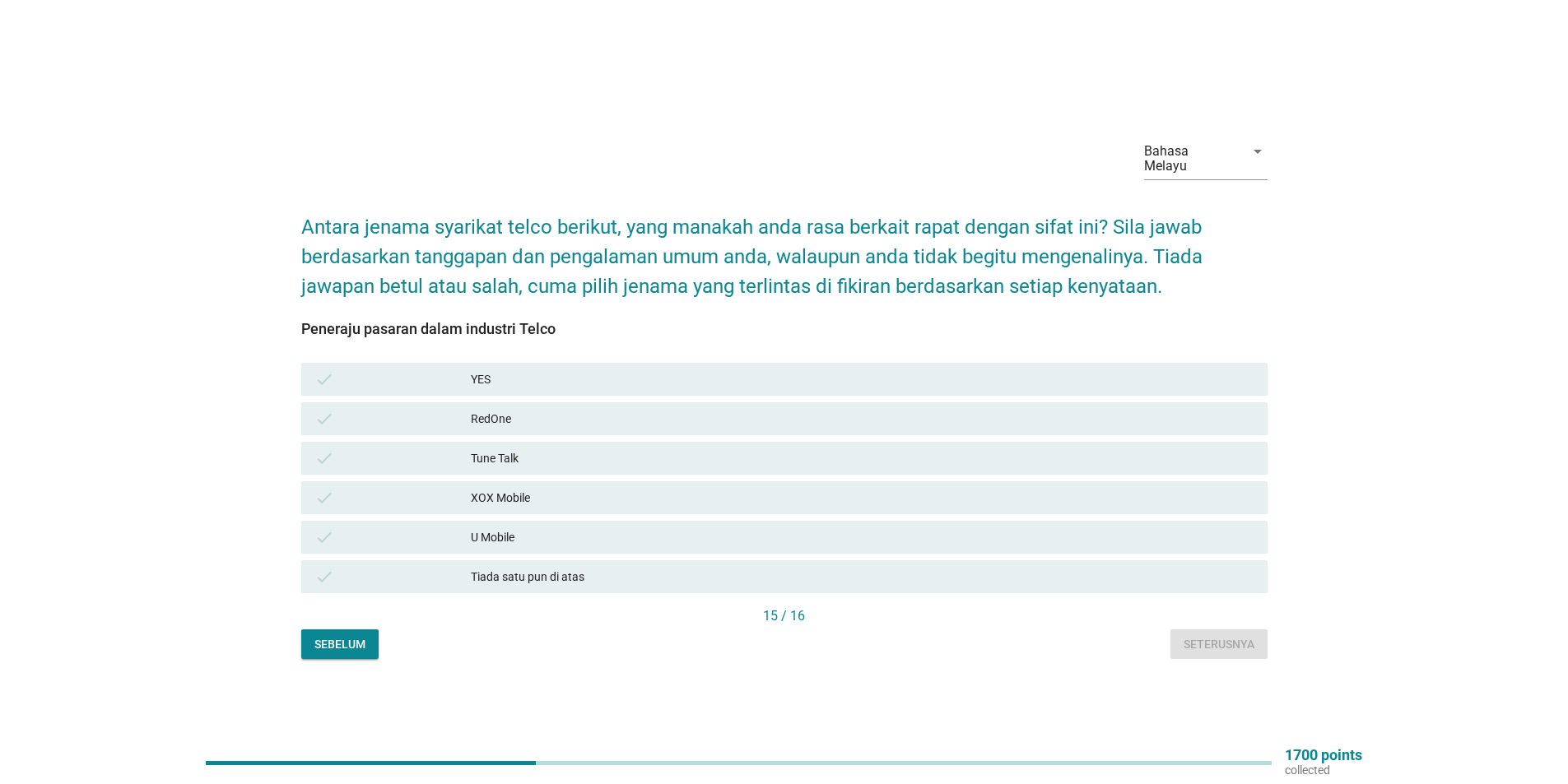
click at [423, 527] on div "check" at bounding box center [392, 537] width 156 height 20
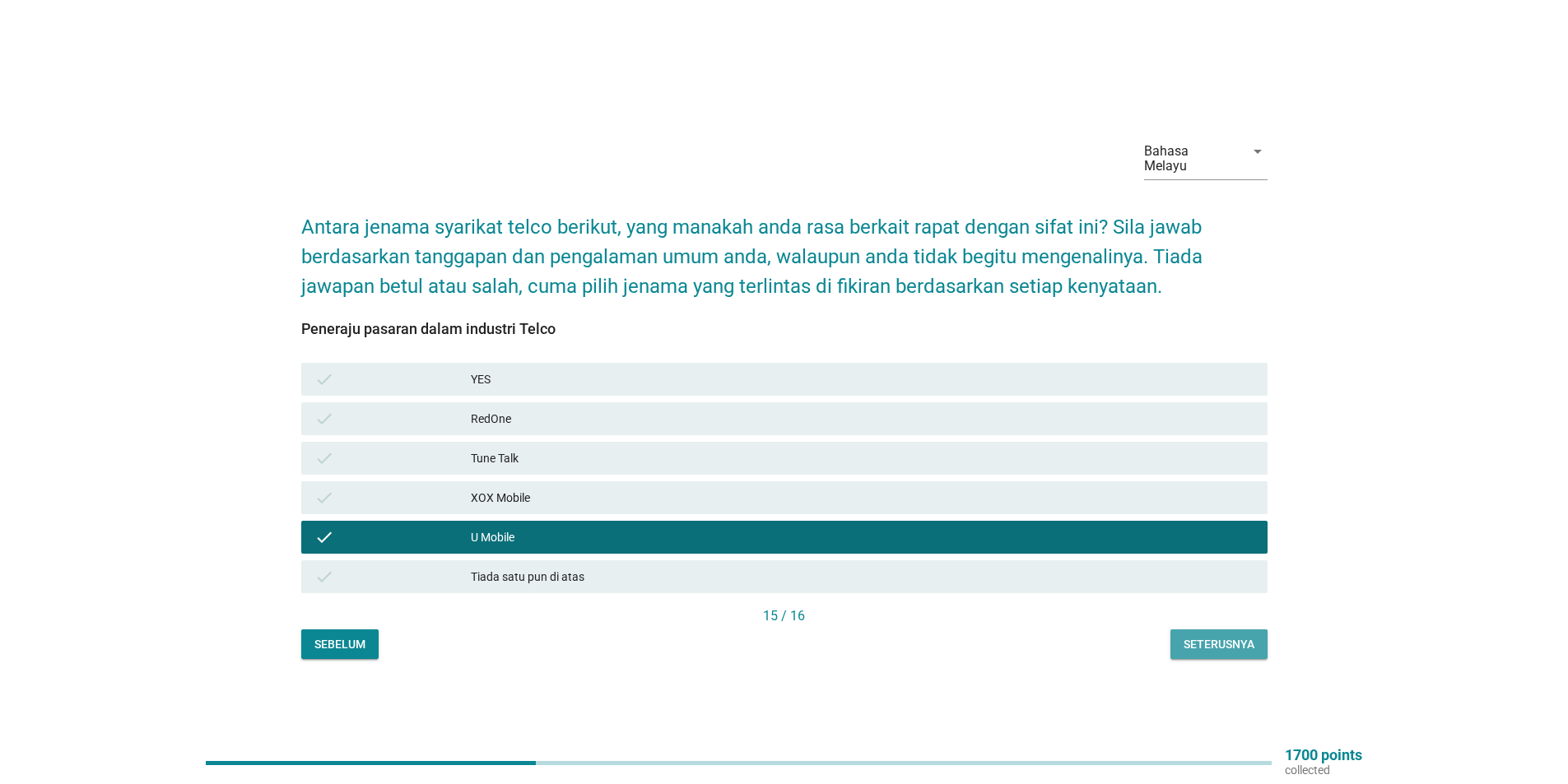
click at [1207, 636] on div "Seterusnya" at bounding box center [1218, 645] width 71 height 18
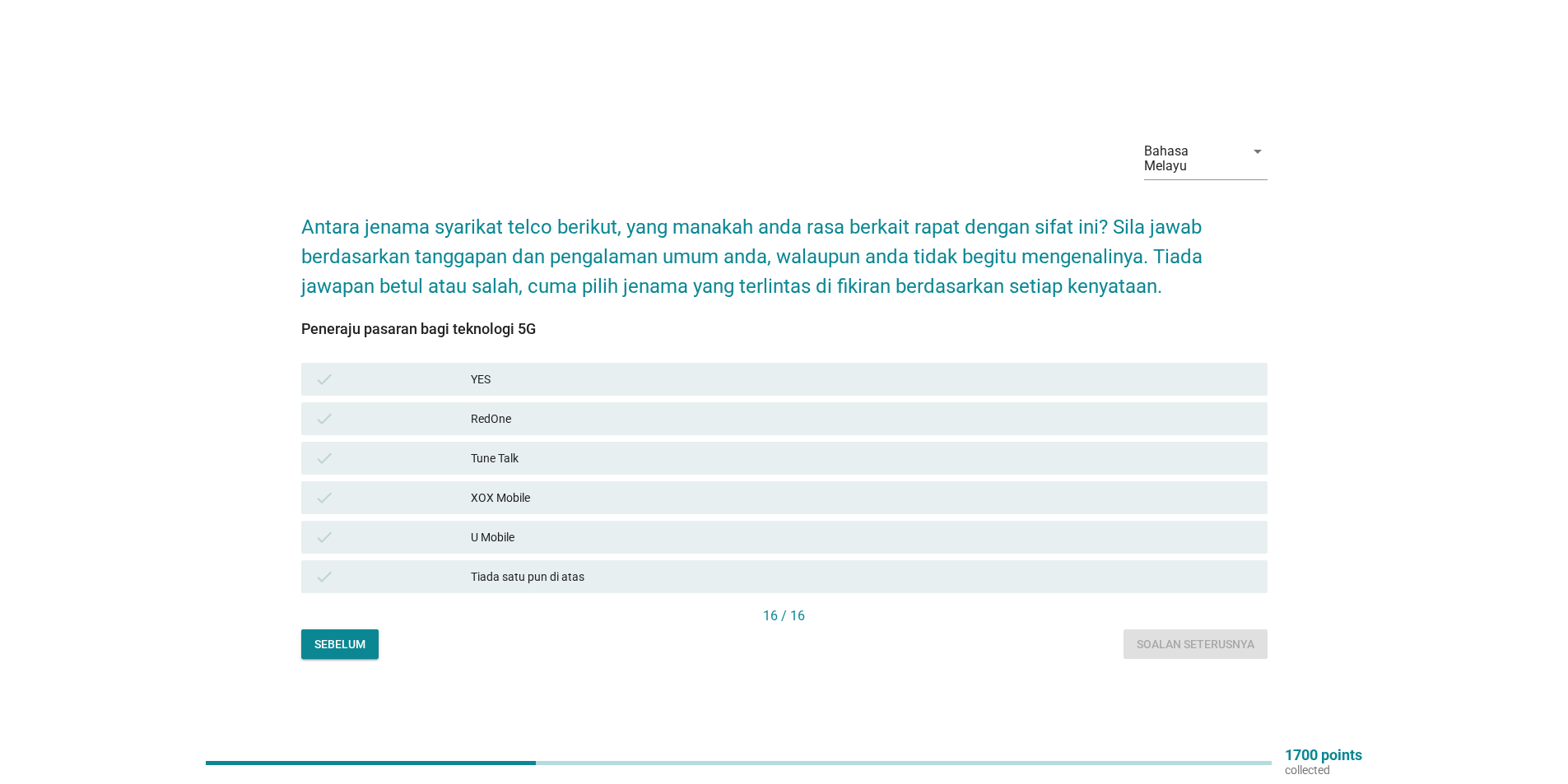
click at [472, 531] on div "U Mobile" at bounding box center [862, 537] width 783 height 20
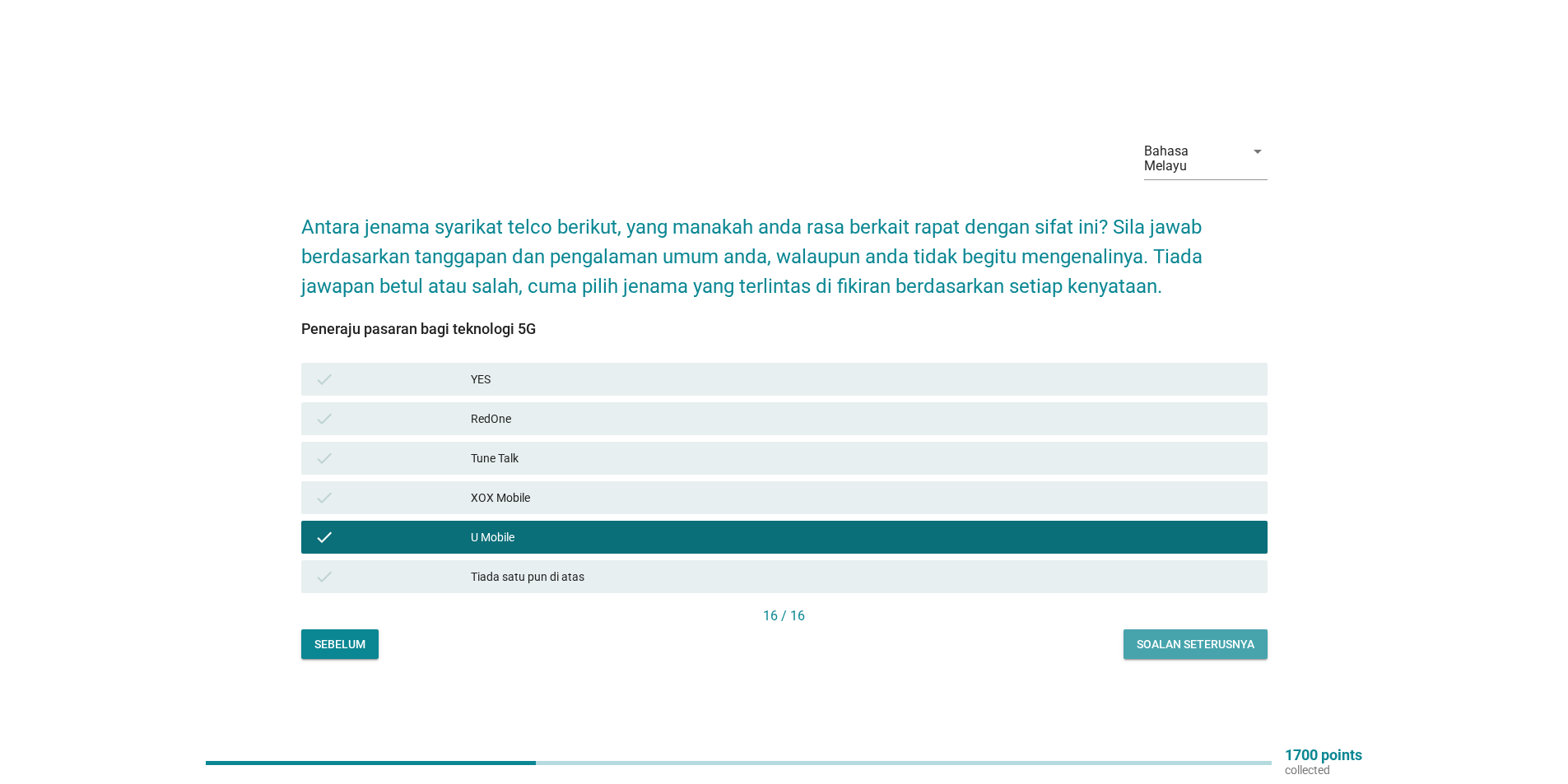
click at [1178, 639] on div "Soalan seterusnya" at bounding box center [1195, 645] width 118 height 18
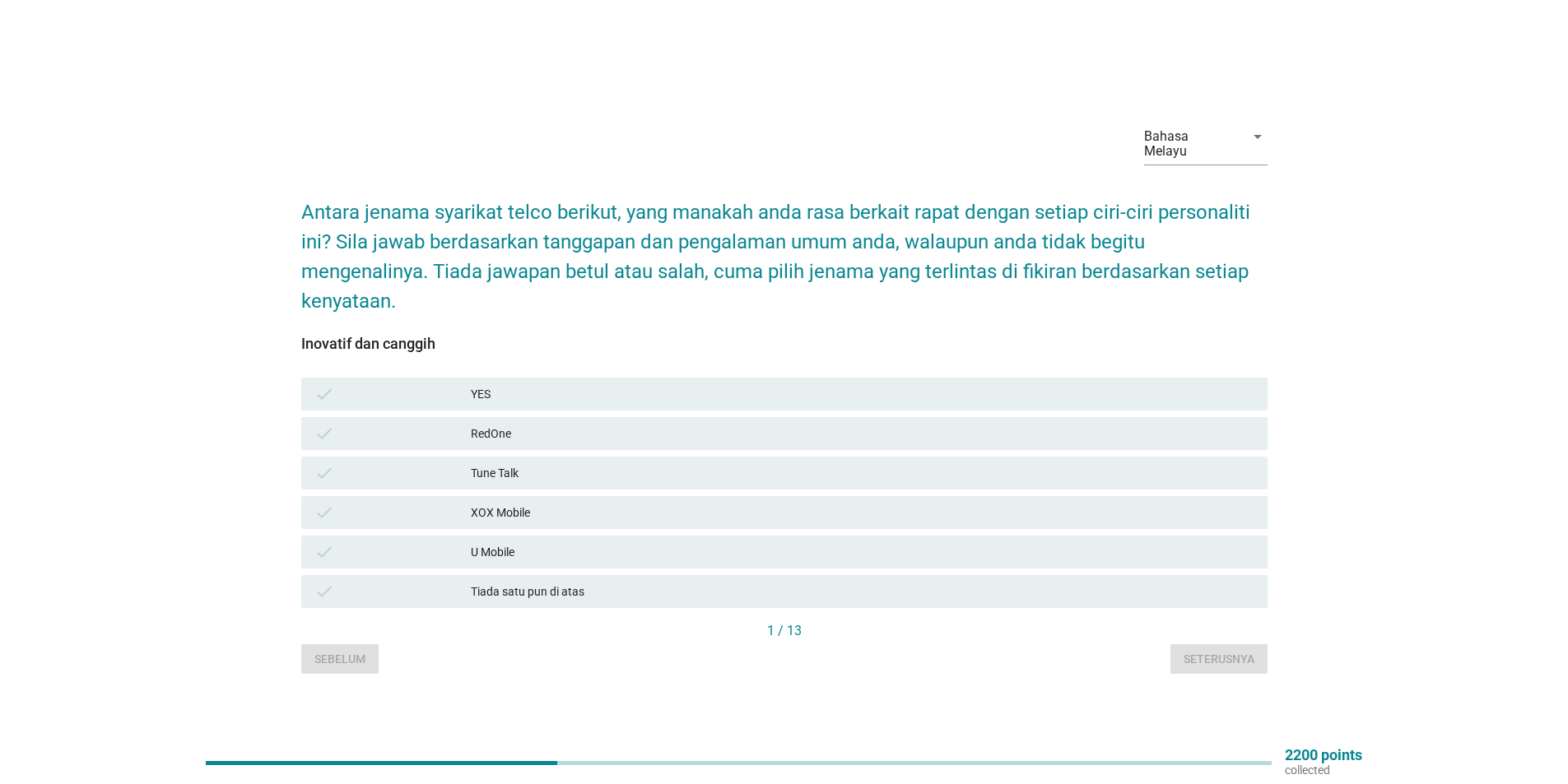
click at [459, 544] on div "check" at bounding box center [392, 552] width 156 height 20
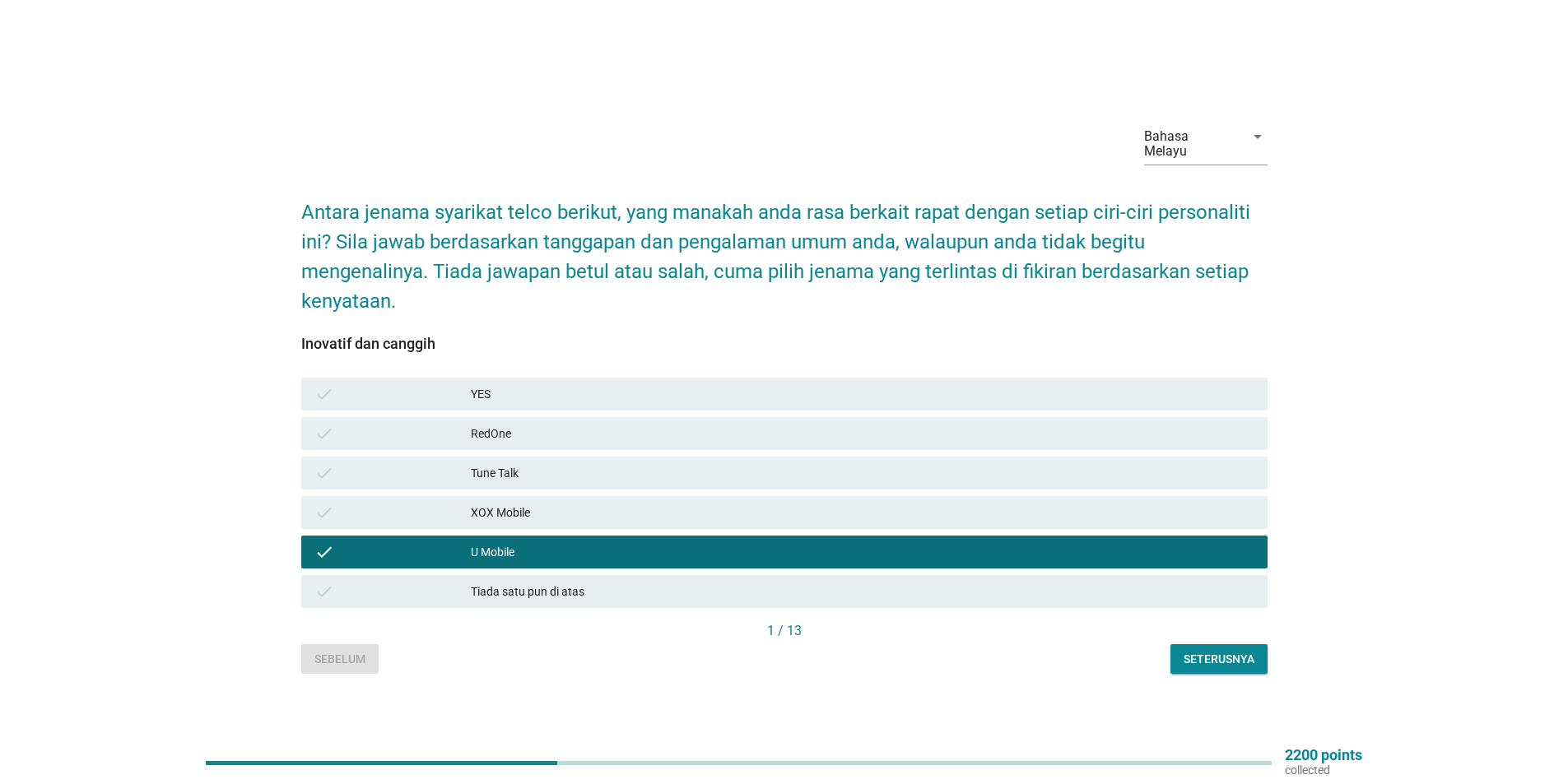
click at [1210, 658] on div "Seterusnya" at bounding box center [1218, 660] width 71 height 18
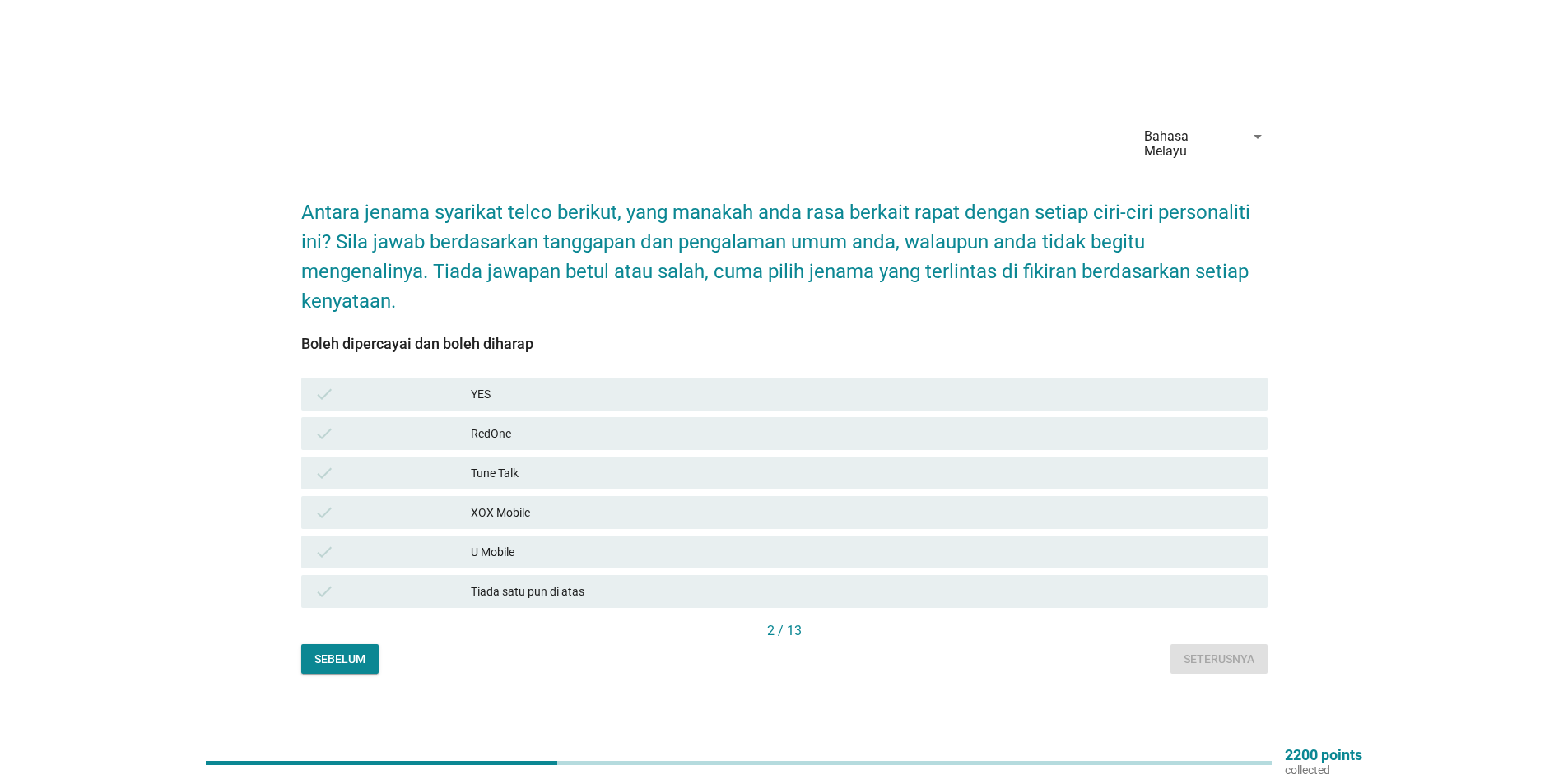
click at [515, 551] on div "U Mobile" at bounding box center [862, 552] width 783 height 20
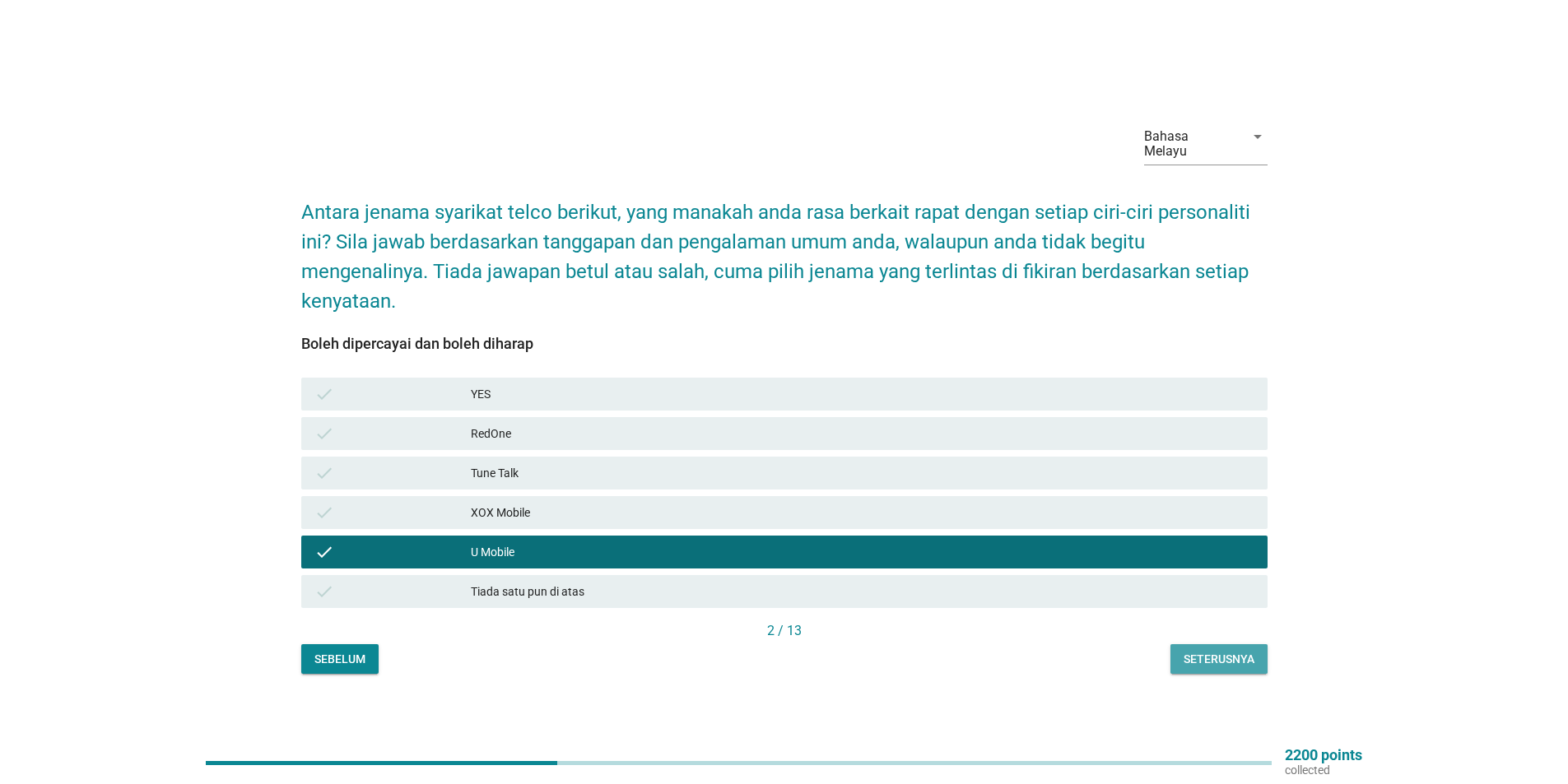
click at [1186, 651] on div "Seterusnya" at bounding box center [1218, 660] width 71 height 18
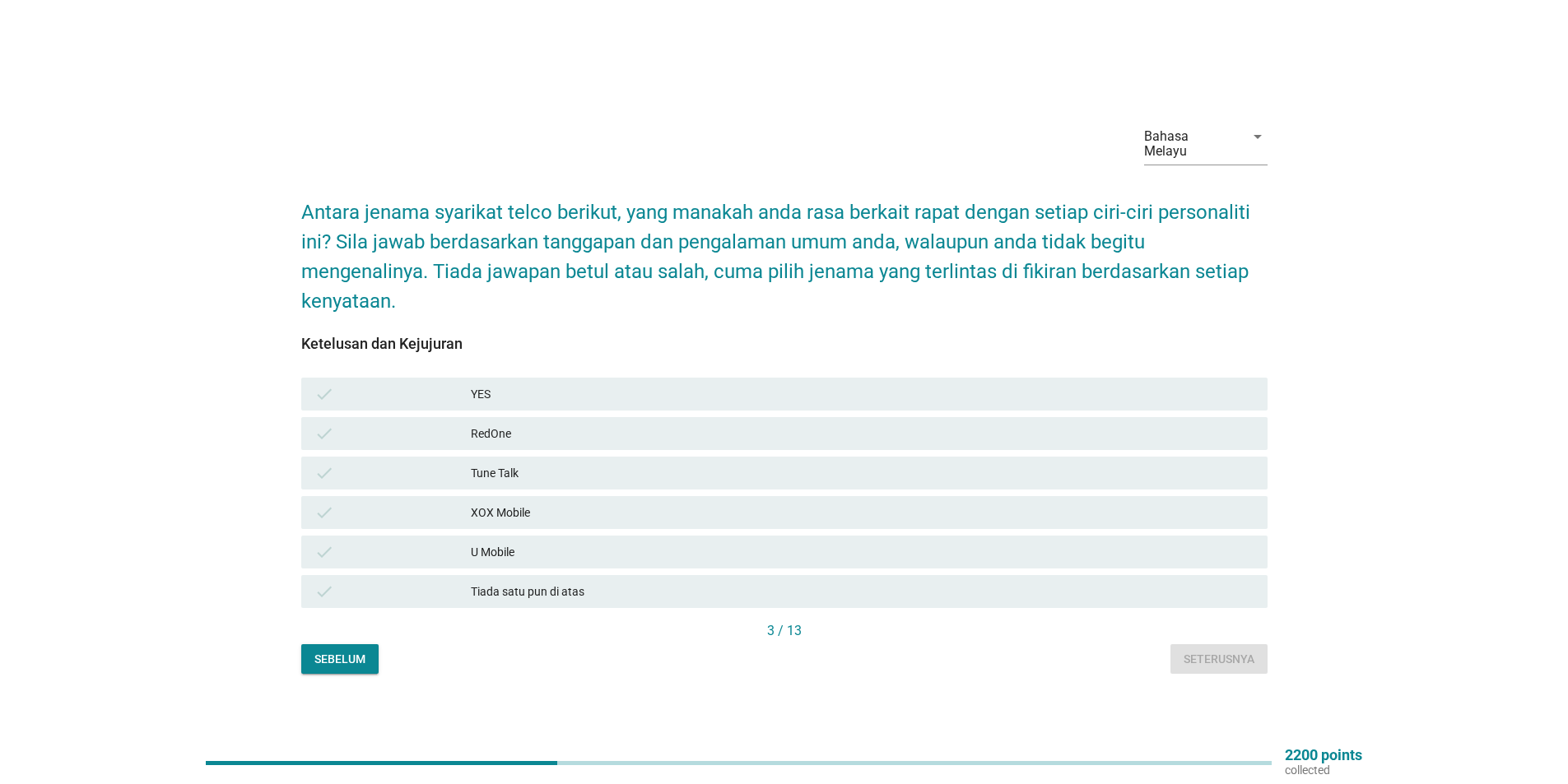
click at [500, 548] on div "U Mobile" at bounding box center [862, 552] width 783 height 20
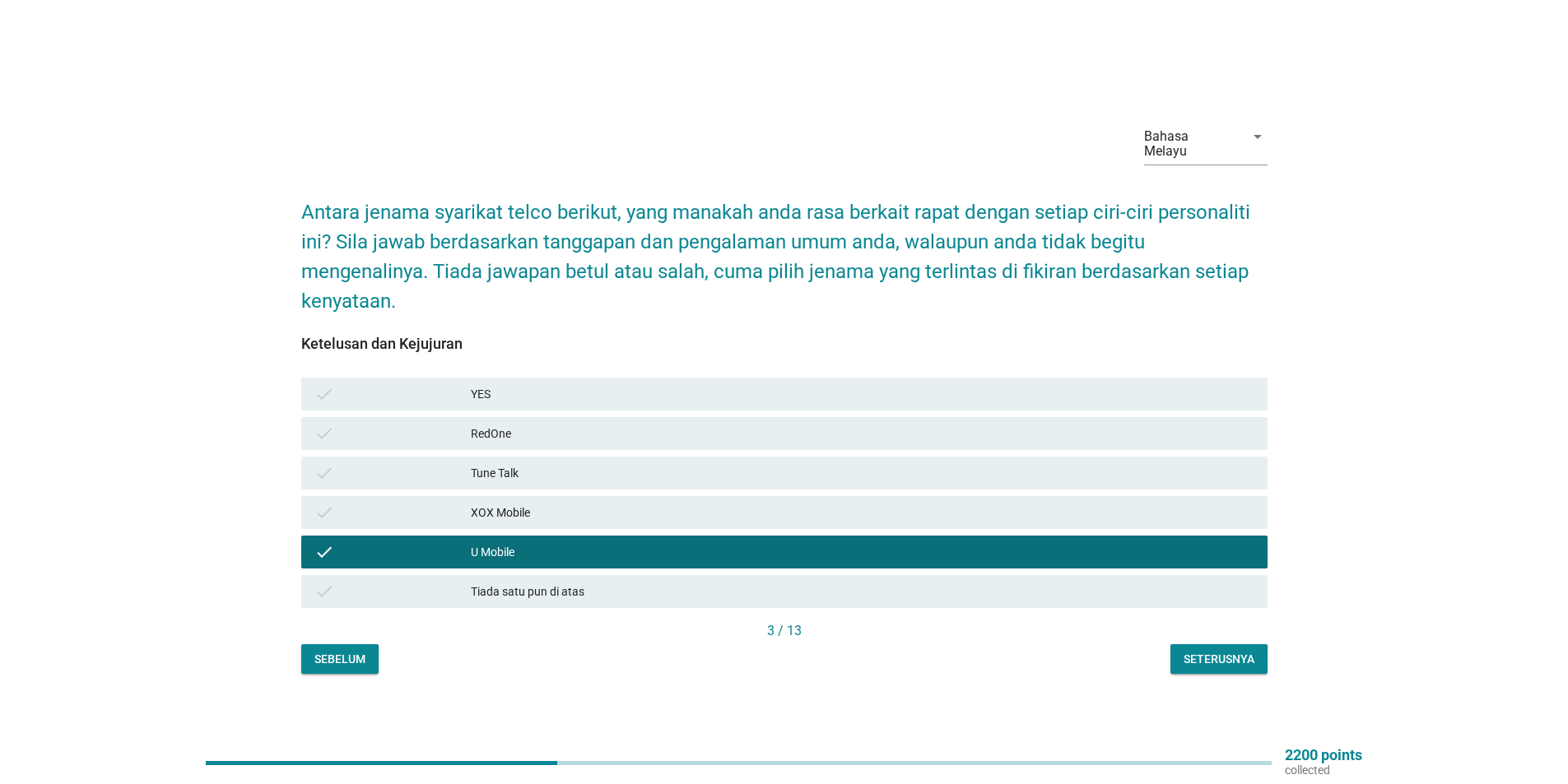
click at [1229, 651] on div "Seterusnya" at bounding box center [1218, 660] width 71 height 18
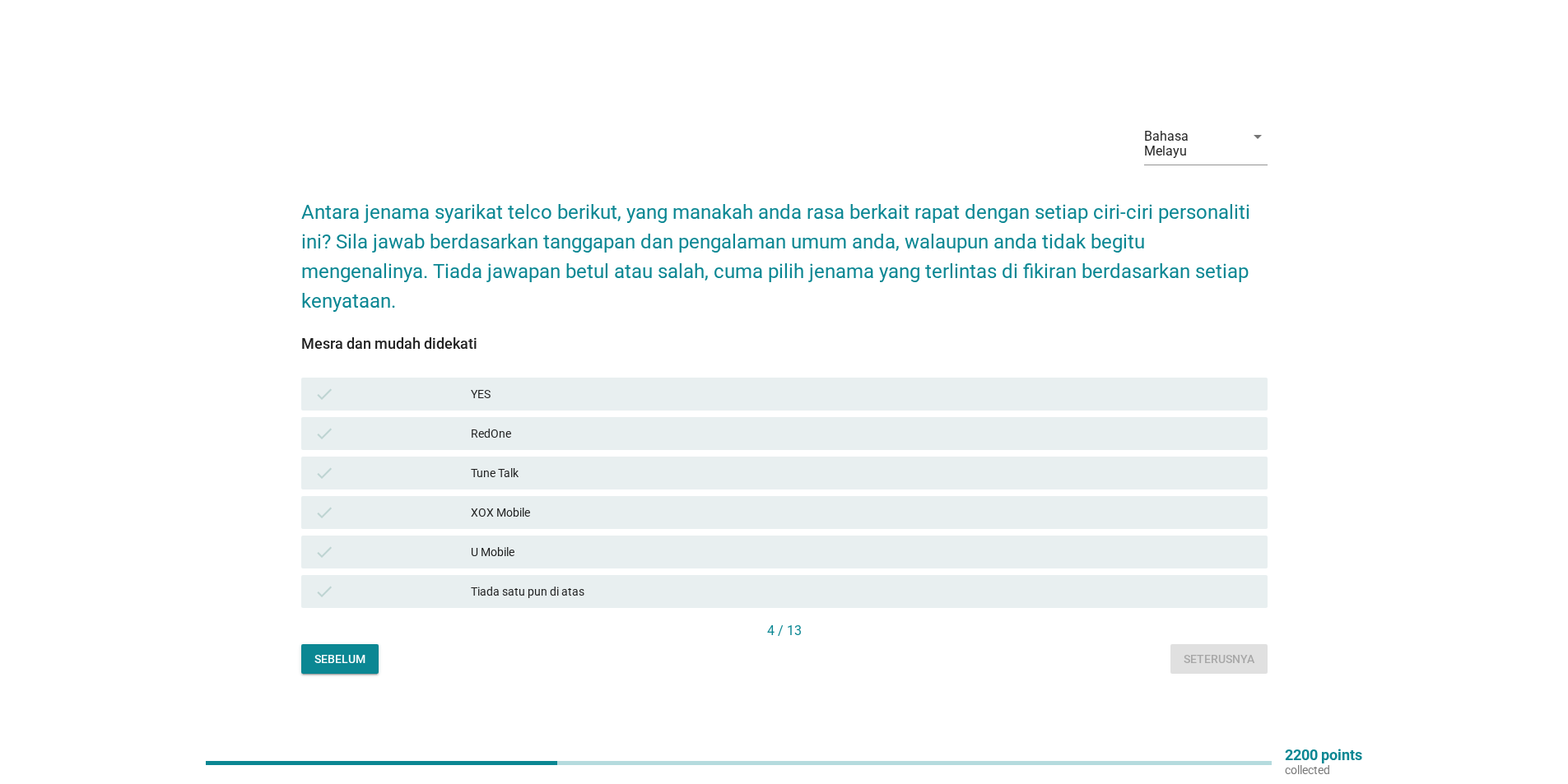
click at [411, 556] on div "check U Mobile" at bounding box center [784, 552] width 966 height 33
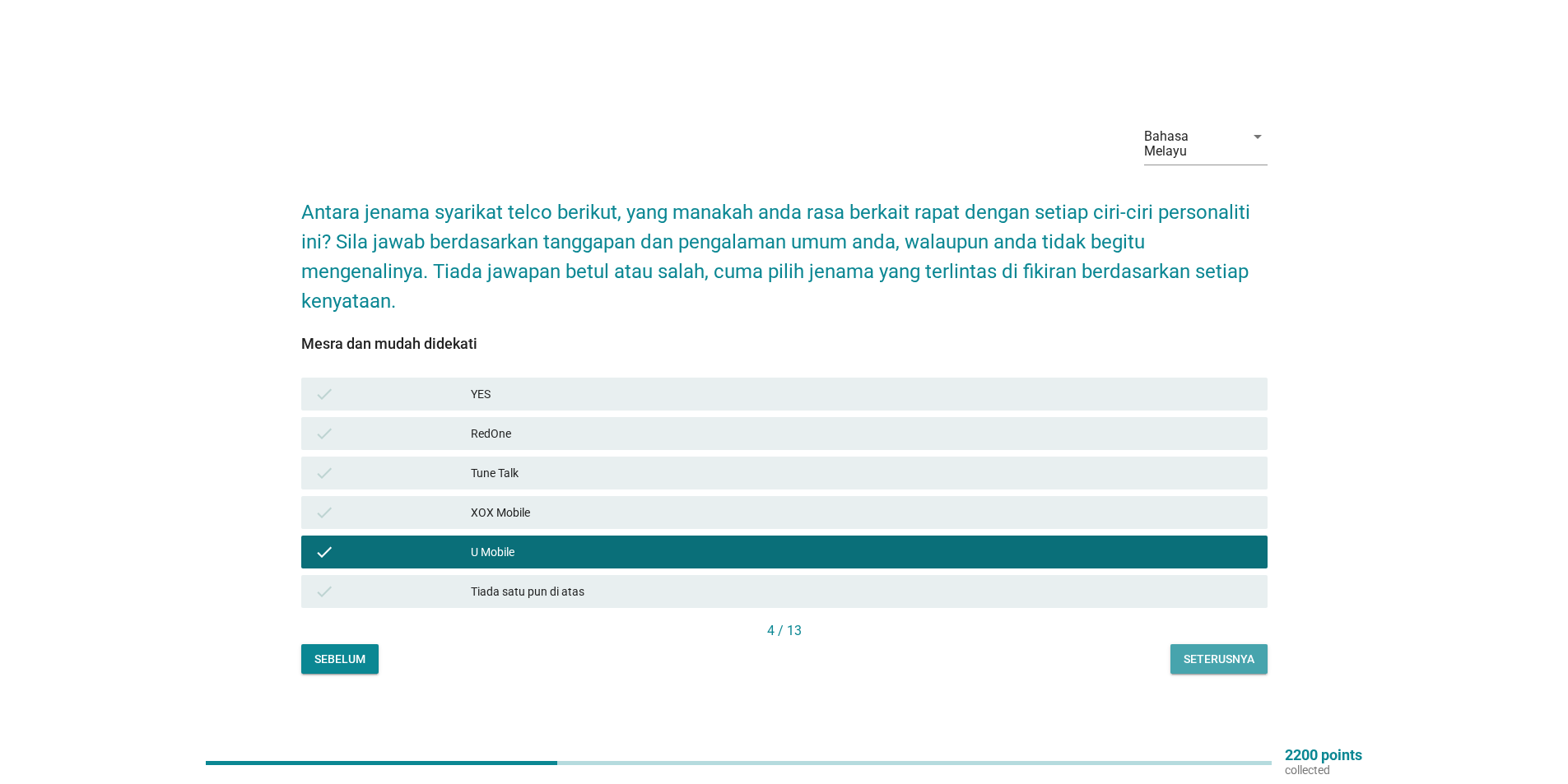
click at [1189, 651] on div "Seterusnya" at bounding box center [1218, 660] width 71 height 18
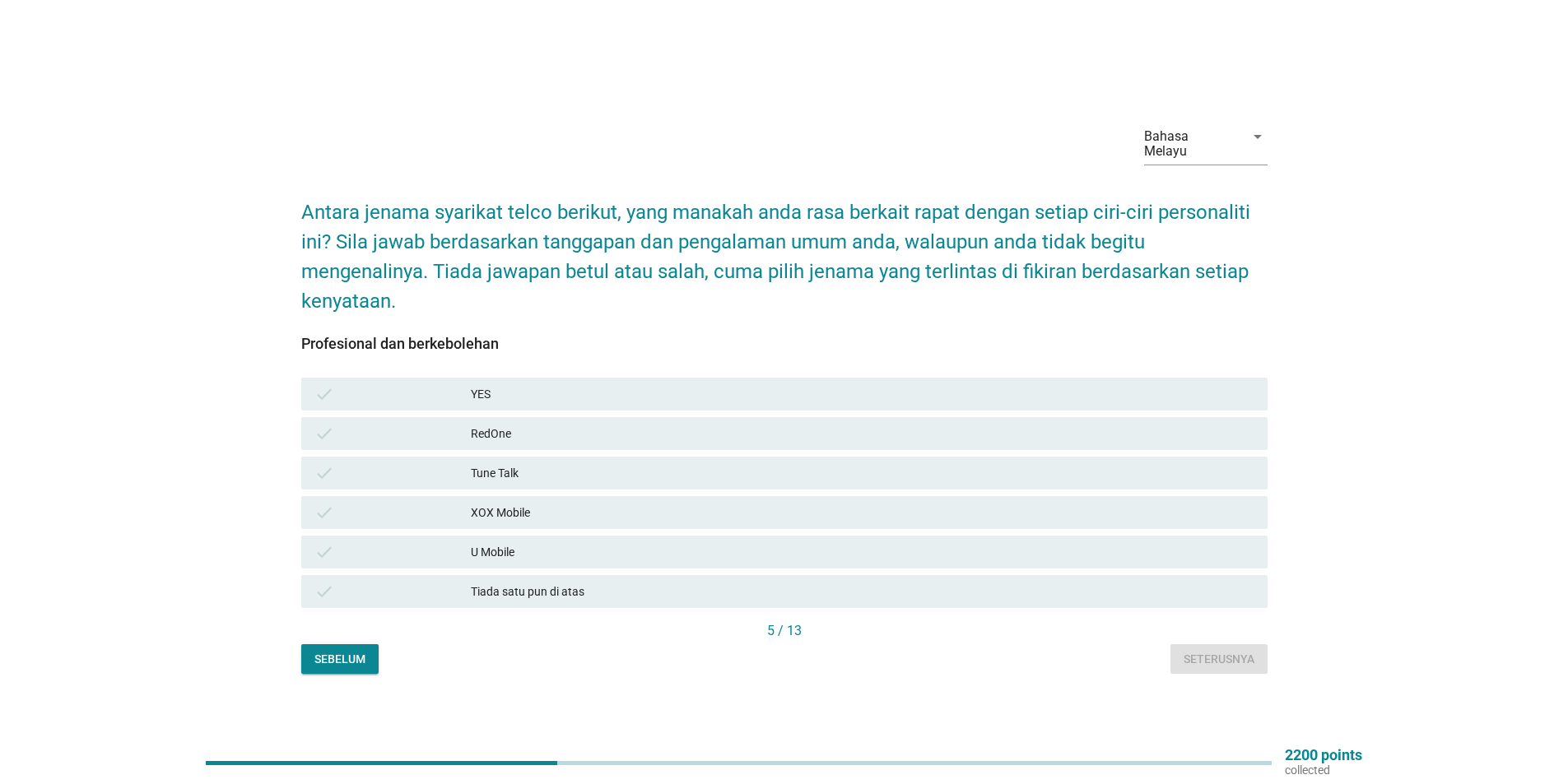
click at [507, 552] on div "U Mobile" at bounding box center [862, 552] width 783 height 20
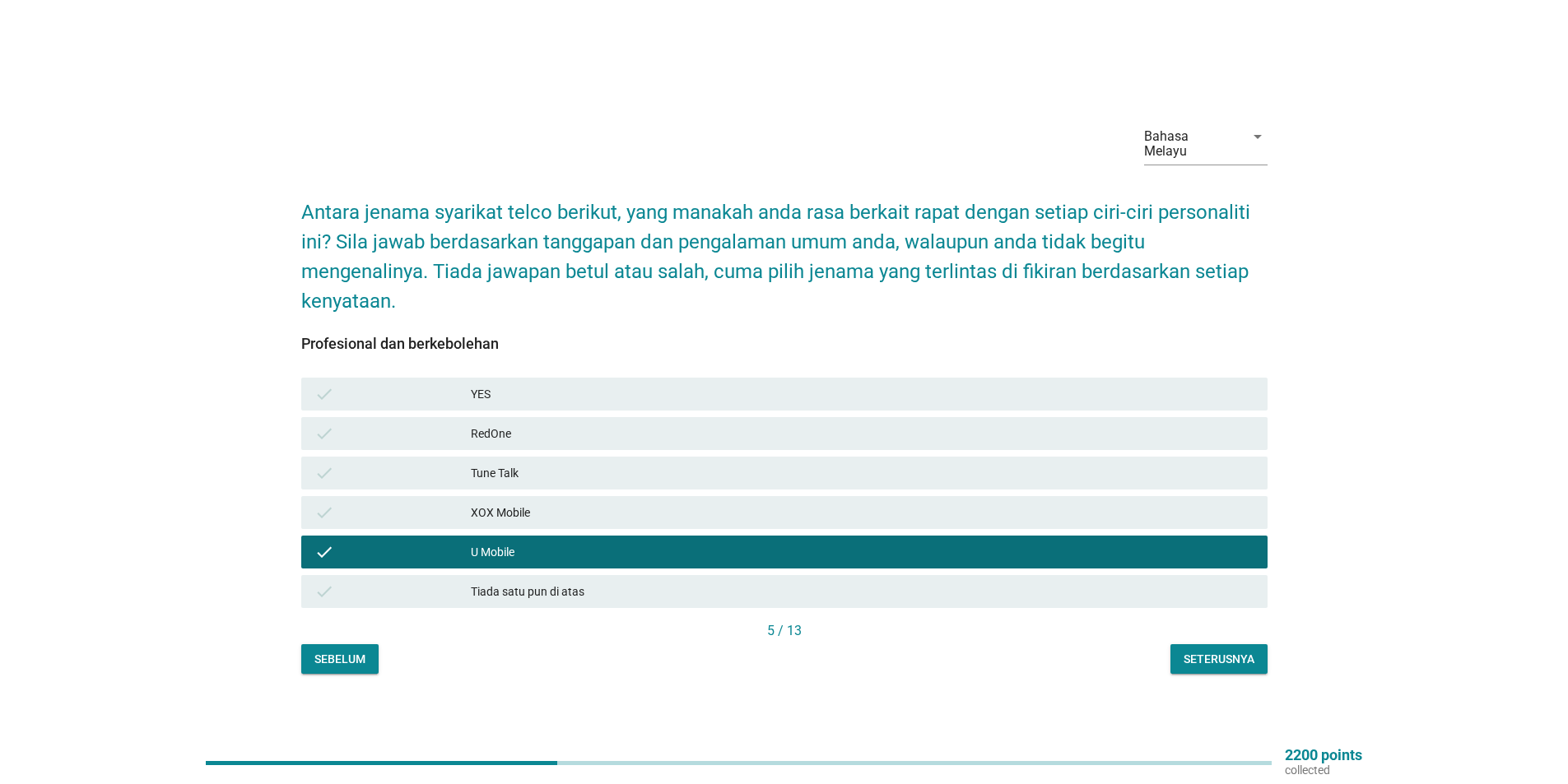
click at [1216, 660] on div "Seterusnya" at bounding box center [1218, 660] width 71 height 18
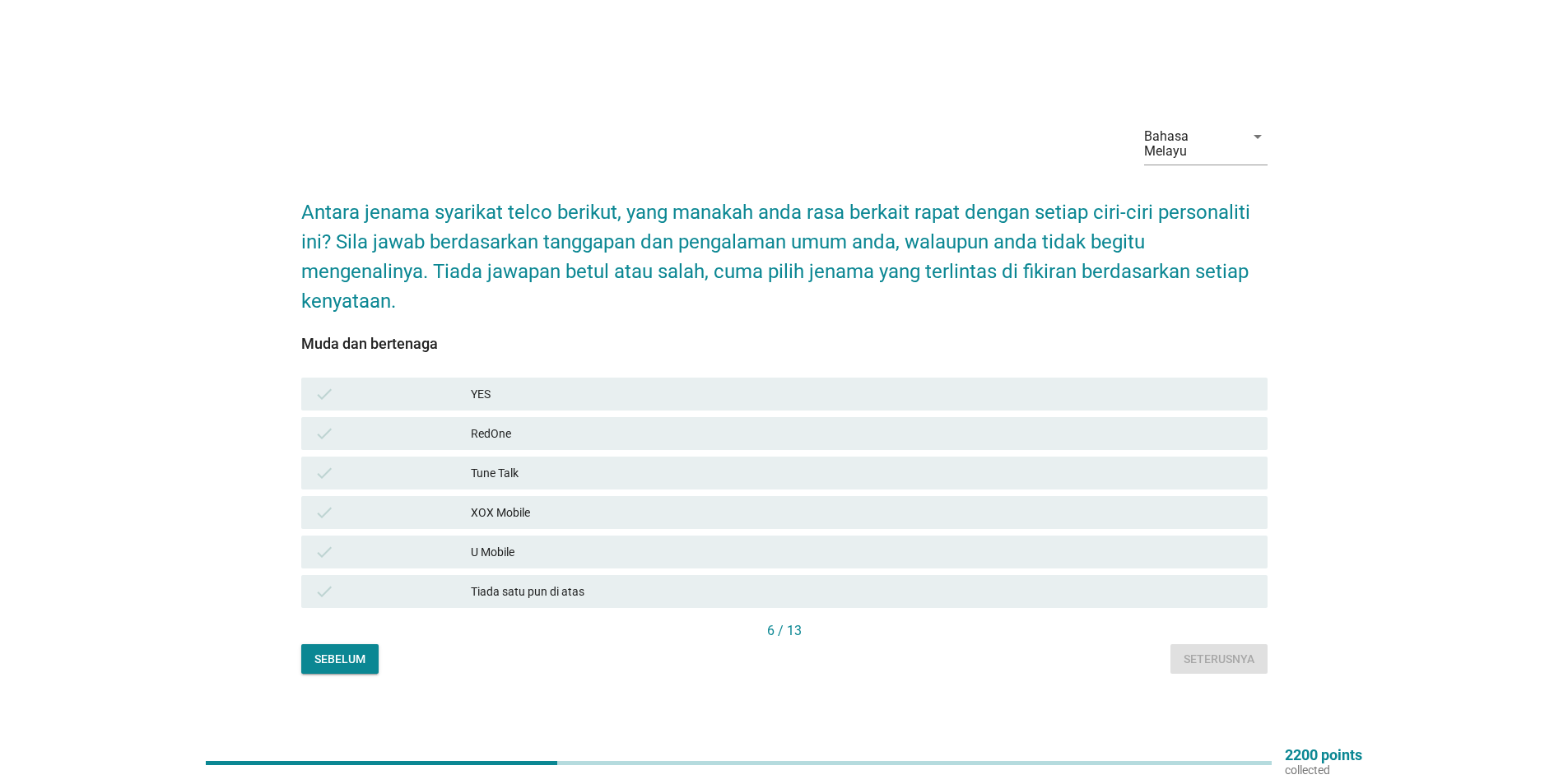
drag, startPoint x: 423, startPoint y: 542, endPoint x: 663, endPoint y: 542, distance: 240.0
click at [424, 542] on div "check" at bounding box center [392, 552] width 156 height 20
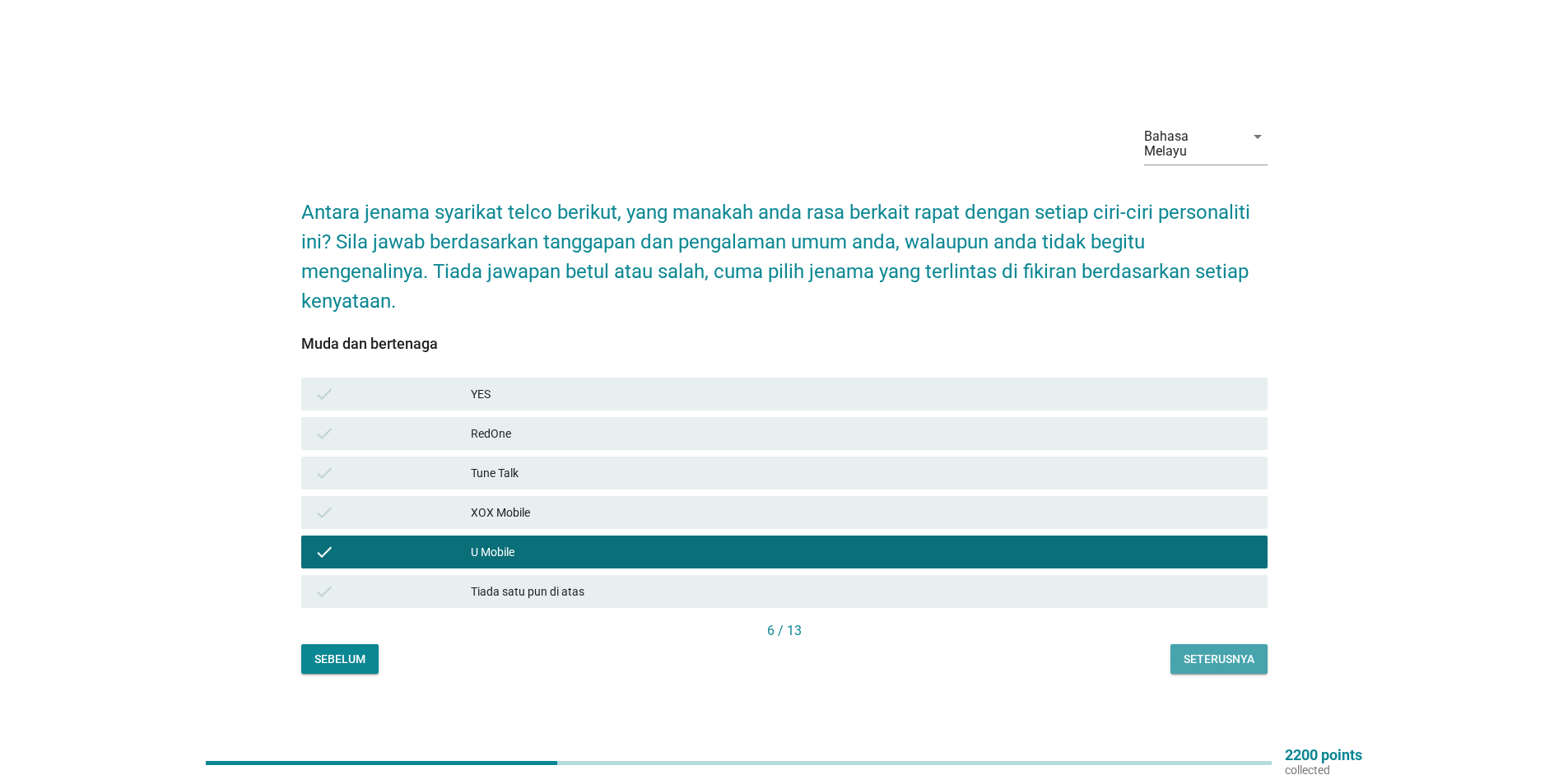
click at [1194, 651] on div "Seterusnya" at bounding box center [1218, 660] width 71 height 18
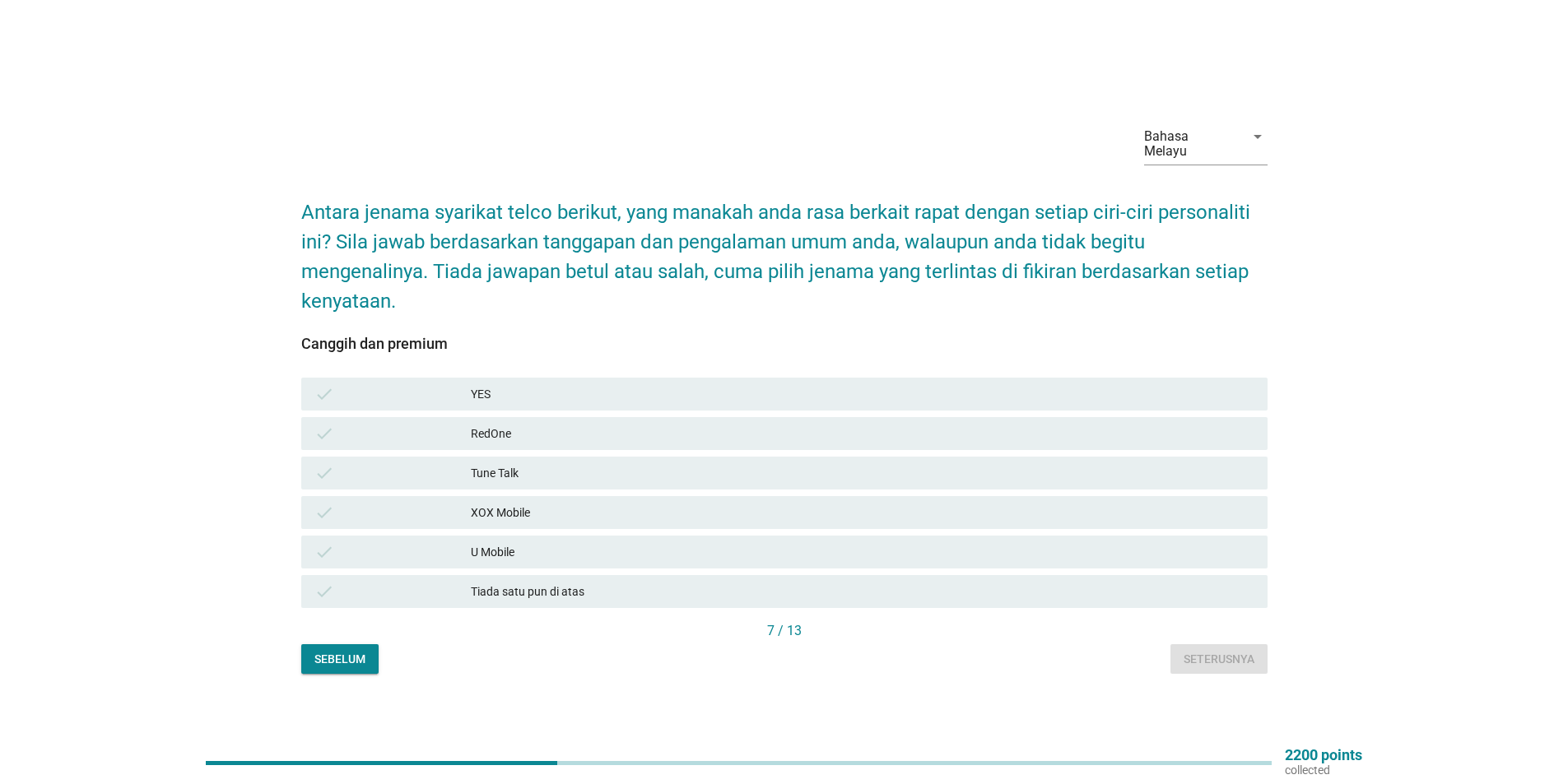
click at [532, 542] on div "U Mobile" at bounding box center [862, 552] width 783 height 20
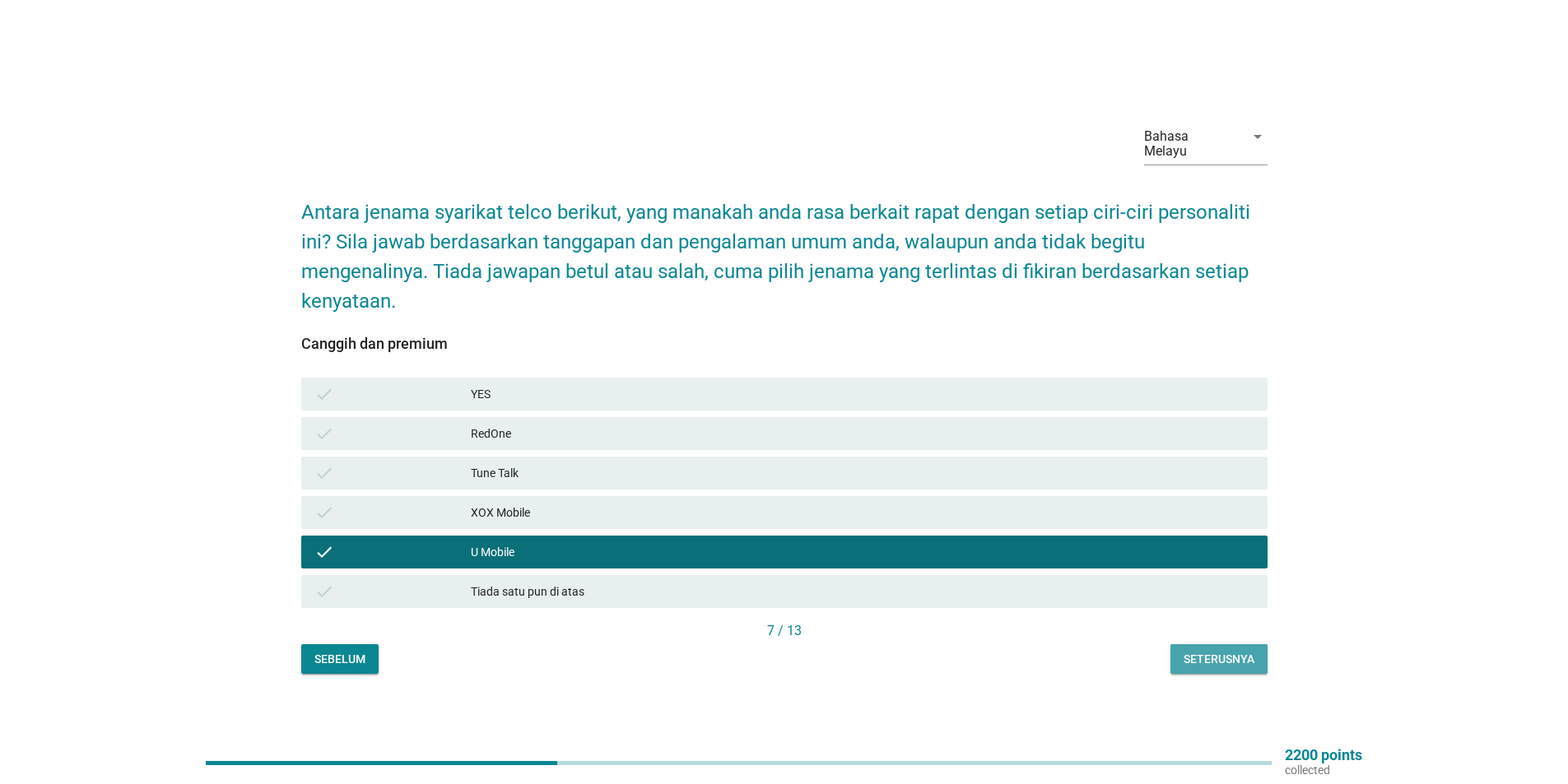
click at [1220, 651] on div "Seterusnya" at bounding box center [1218, 660] width 71 height 18
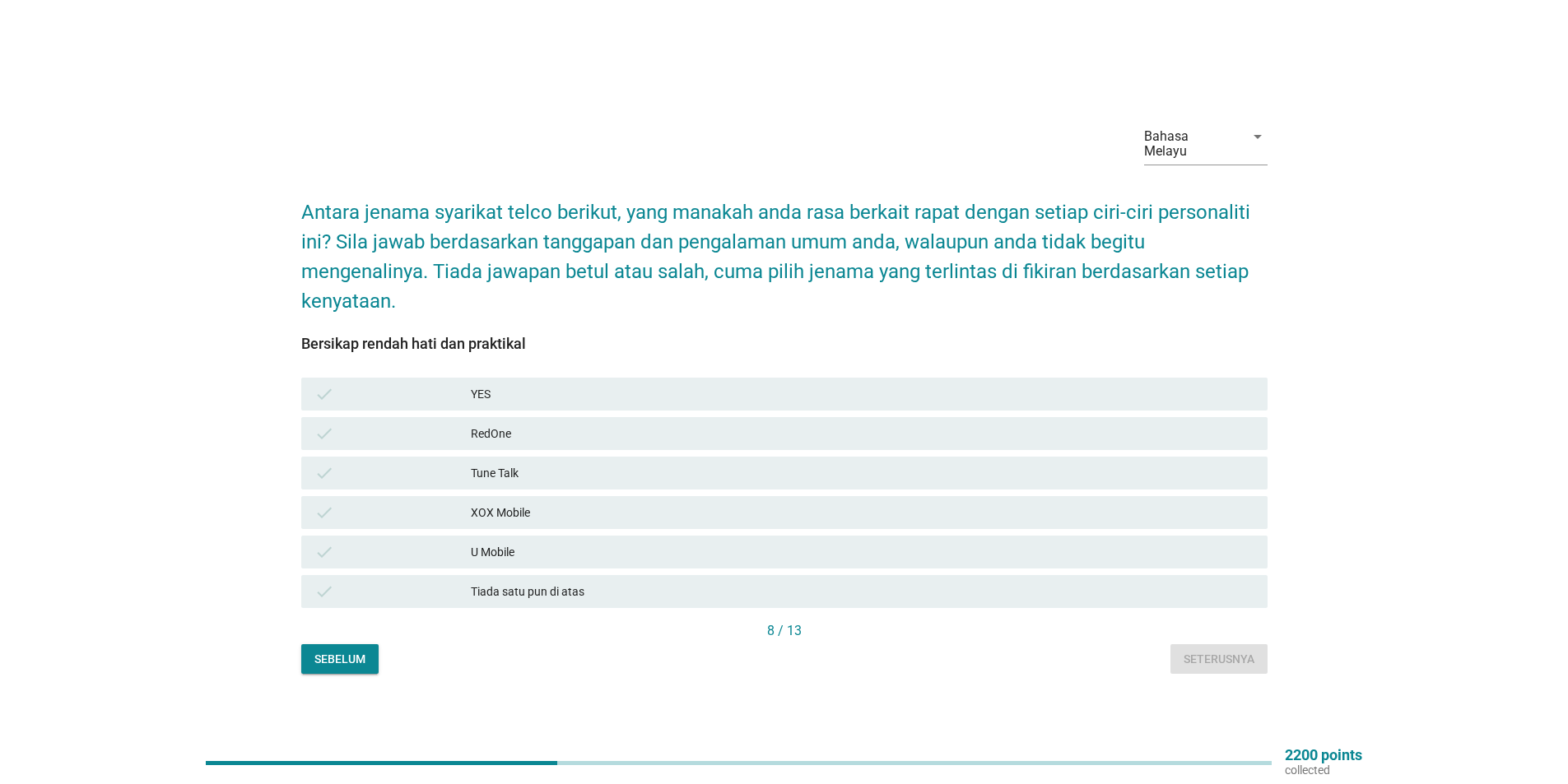
click at [526, 545] on div "U Mobile" at bounding box center [862, 552] width 783 height 20
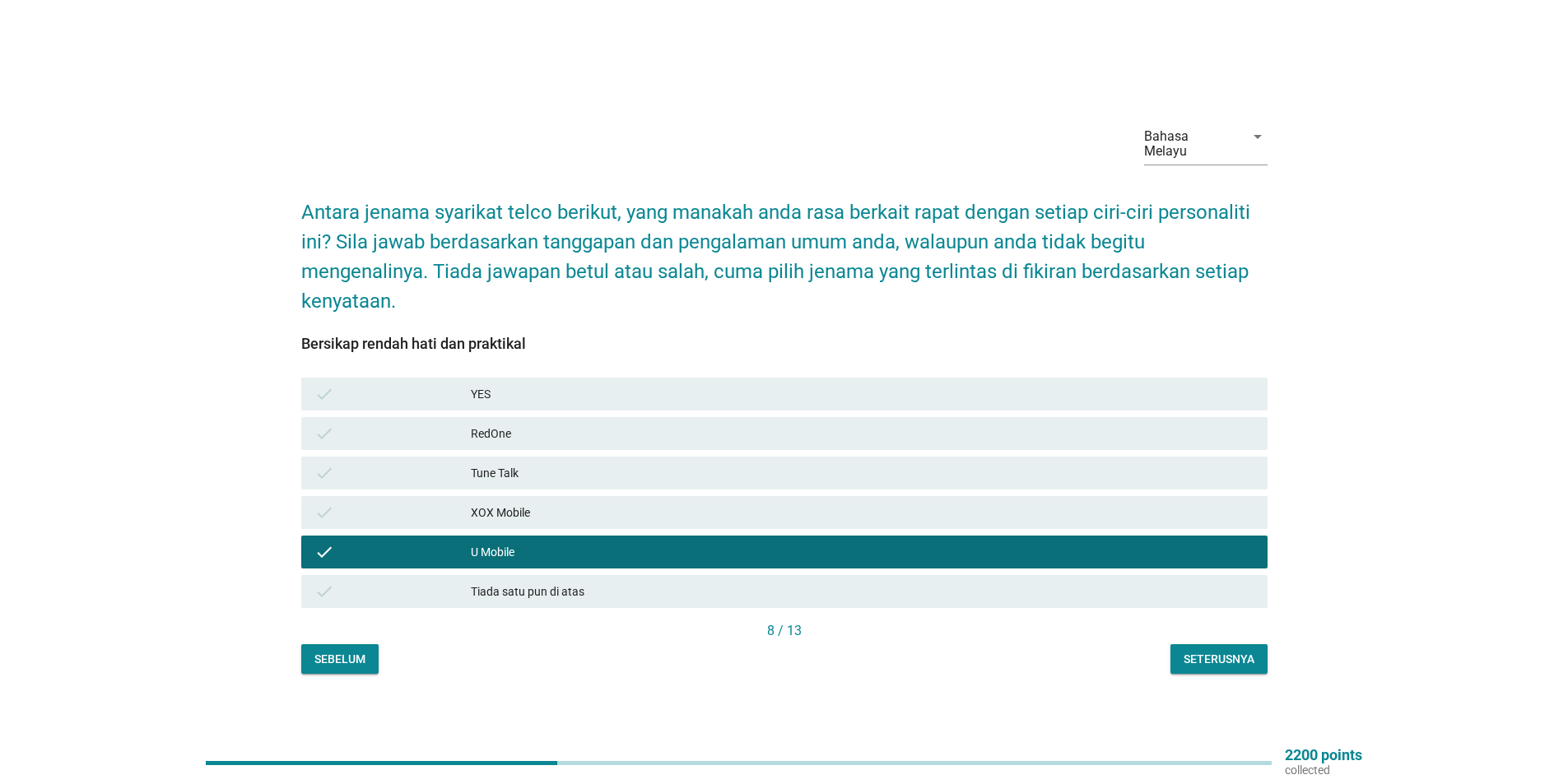
click at [1224, 655] on div "Seterusnya" at bounding box center [1218, 660] width 71 height 18
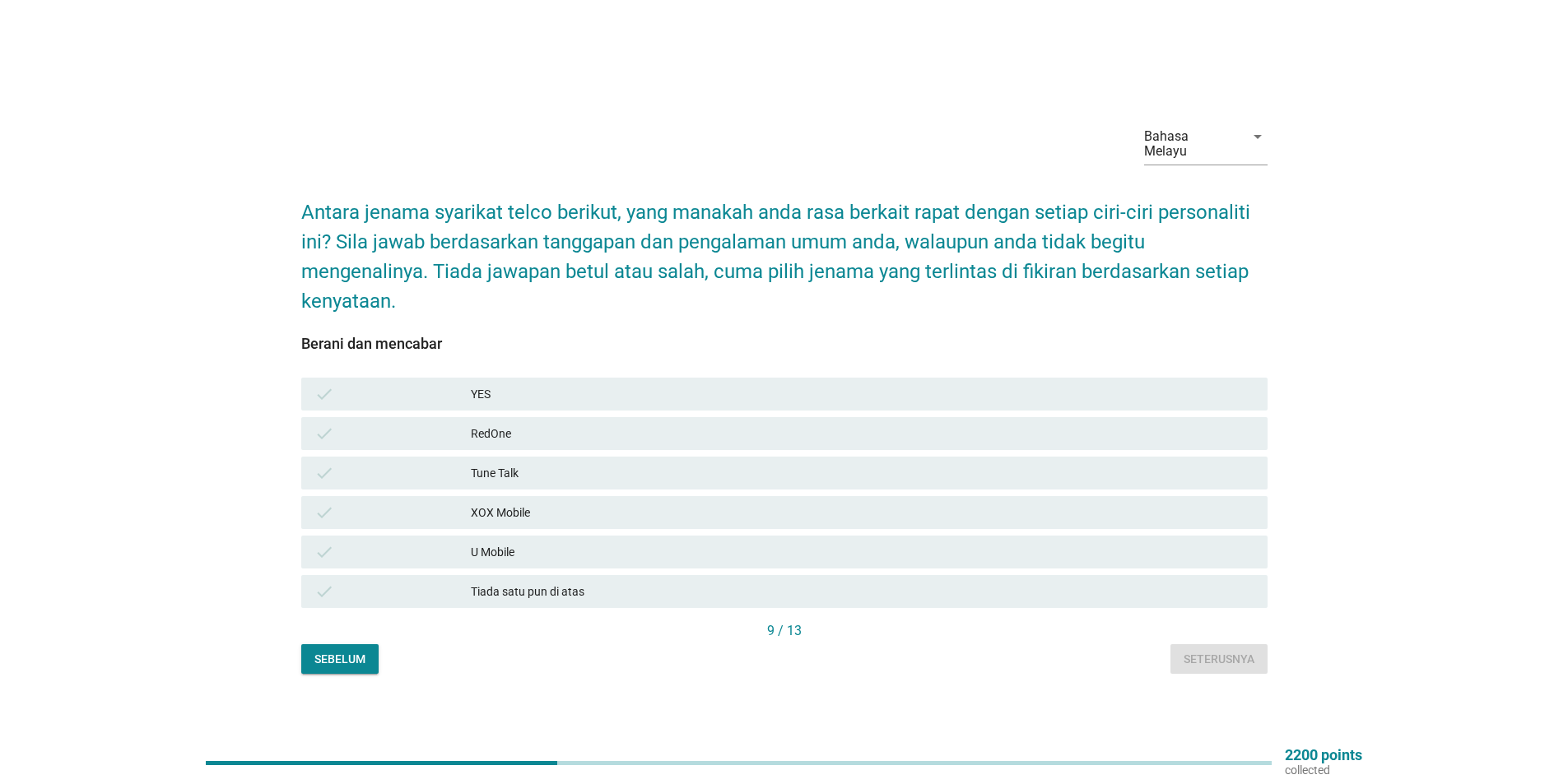
click at [473, 546] on div "U Mobile" at bounding box center [862, 552] width 783 height 20
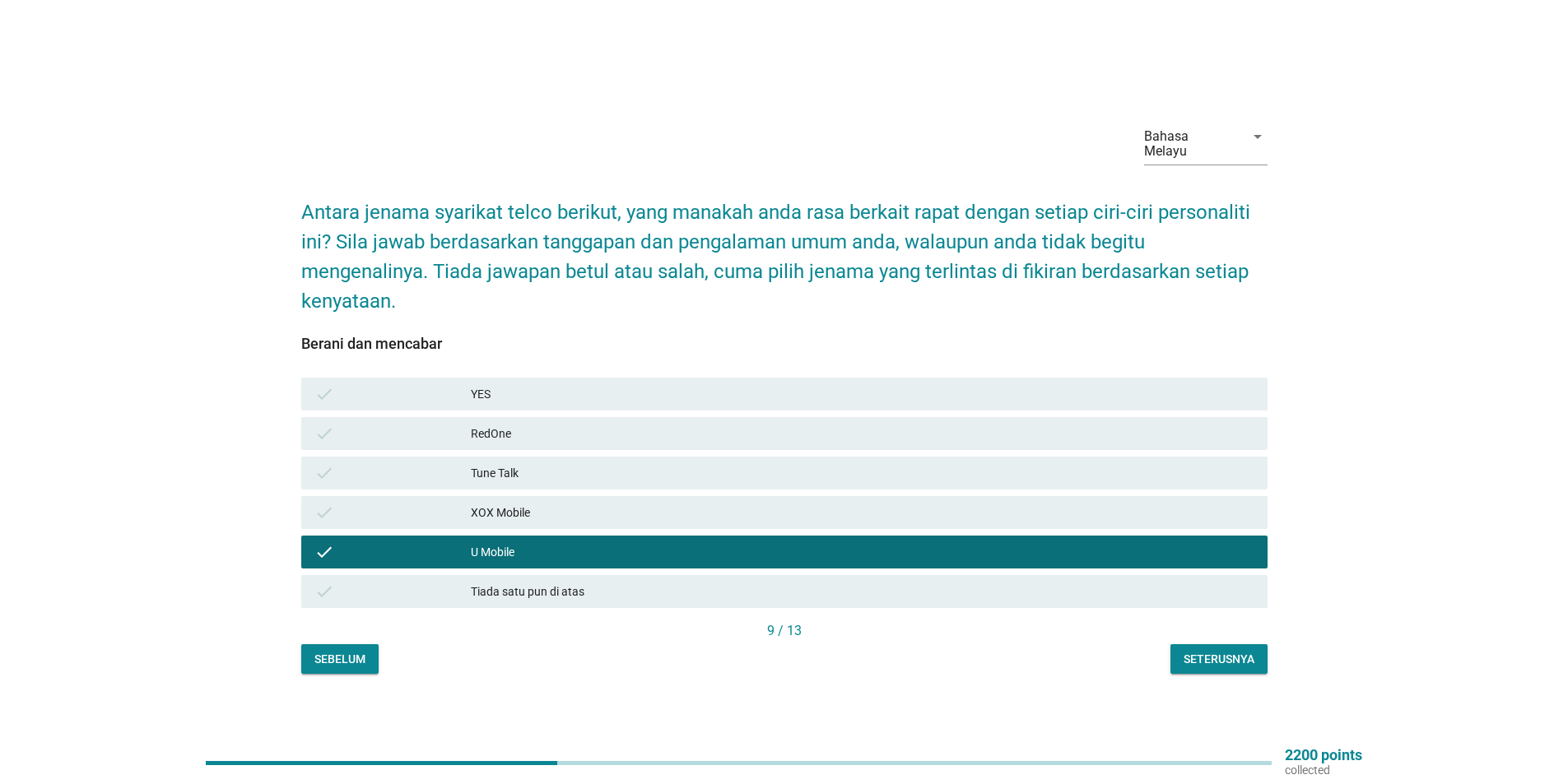
click at [1224, 654] on div "Seterusnya" at bounding box center [1218, 660] width 71 height 18
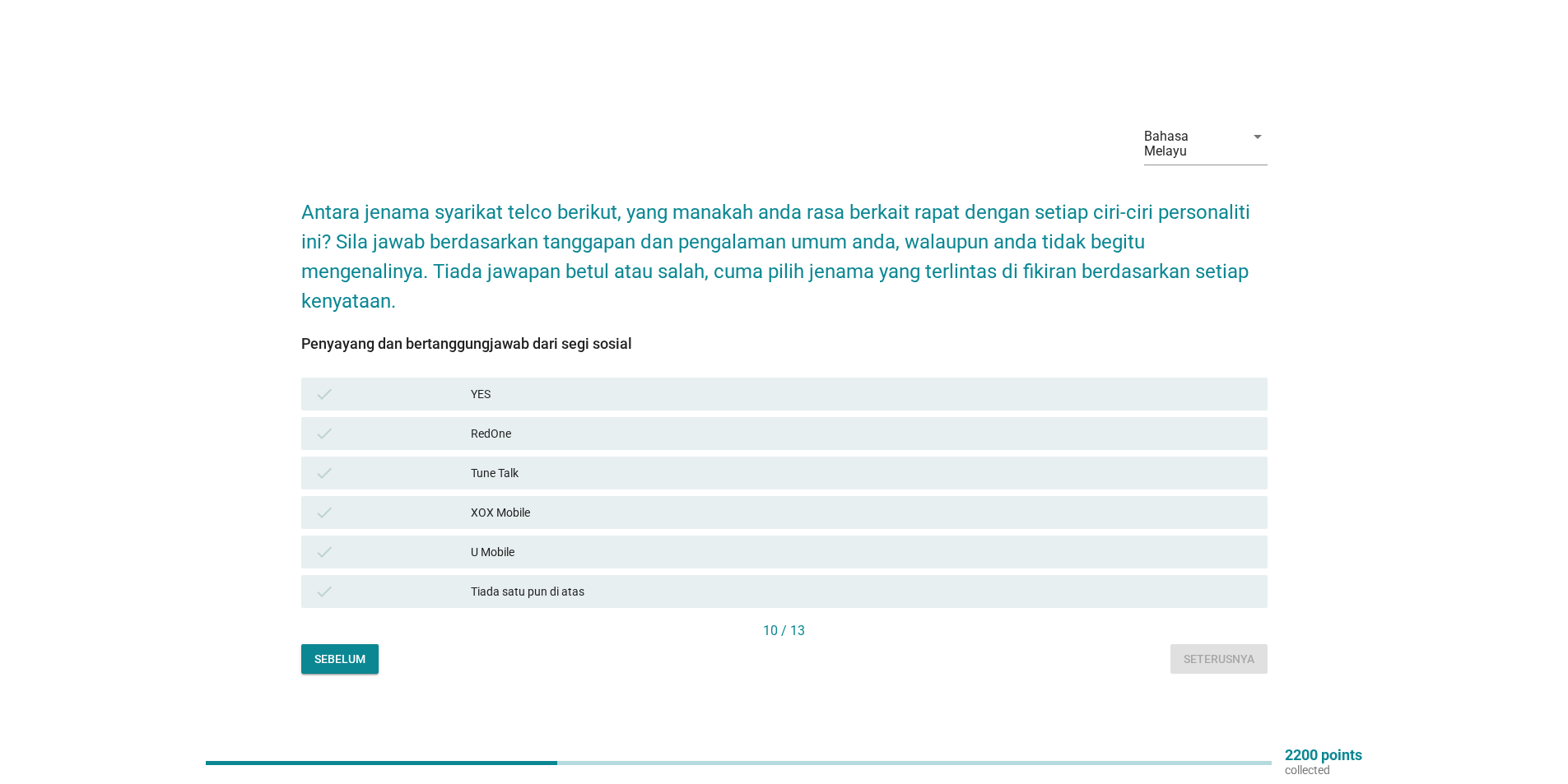
click at [491, 550] on div "U Mobile" at bounding box center [862, 552] width 783 height 20
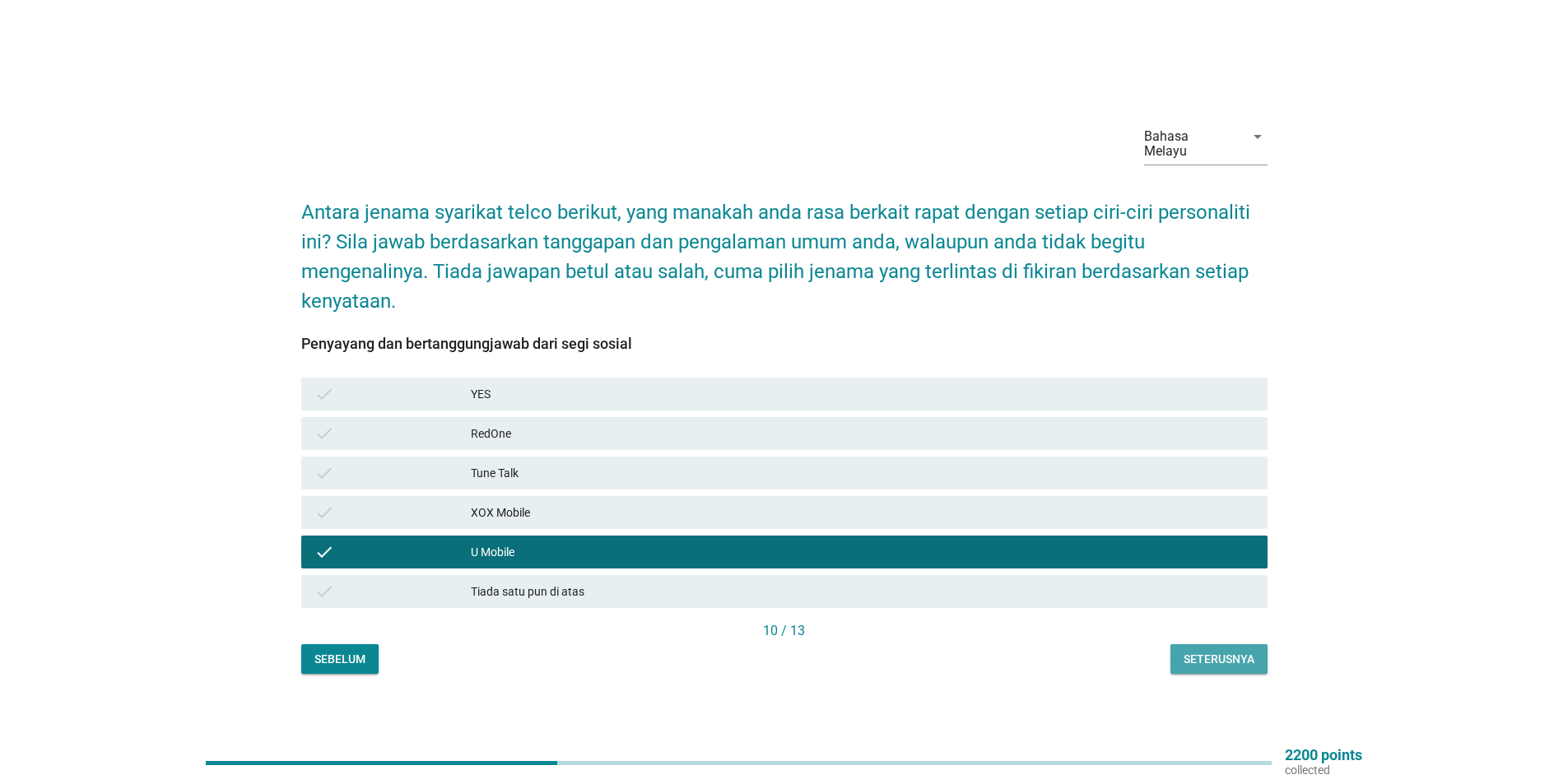
click at [1208, 655] on div "Seterusnya" at bounding box center [1218, 660] width 71 height 18
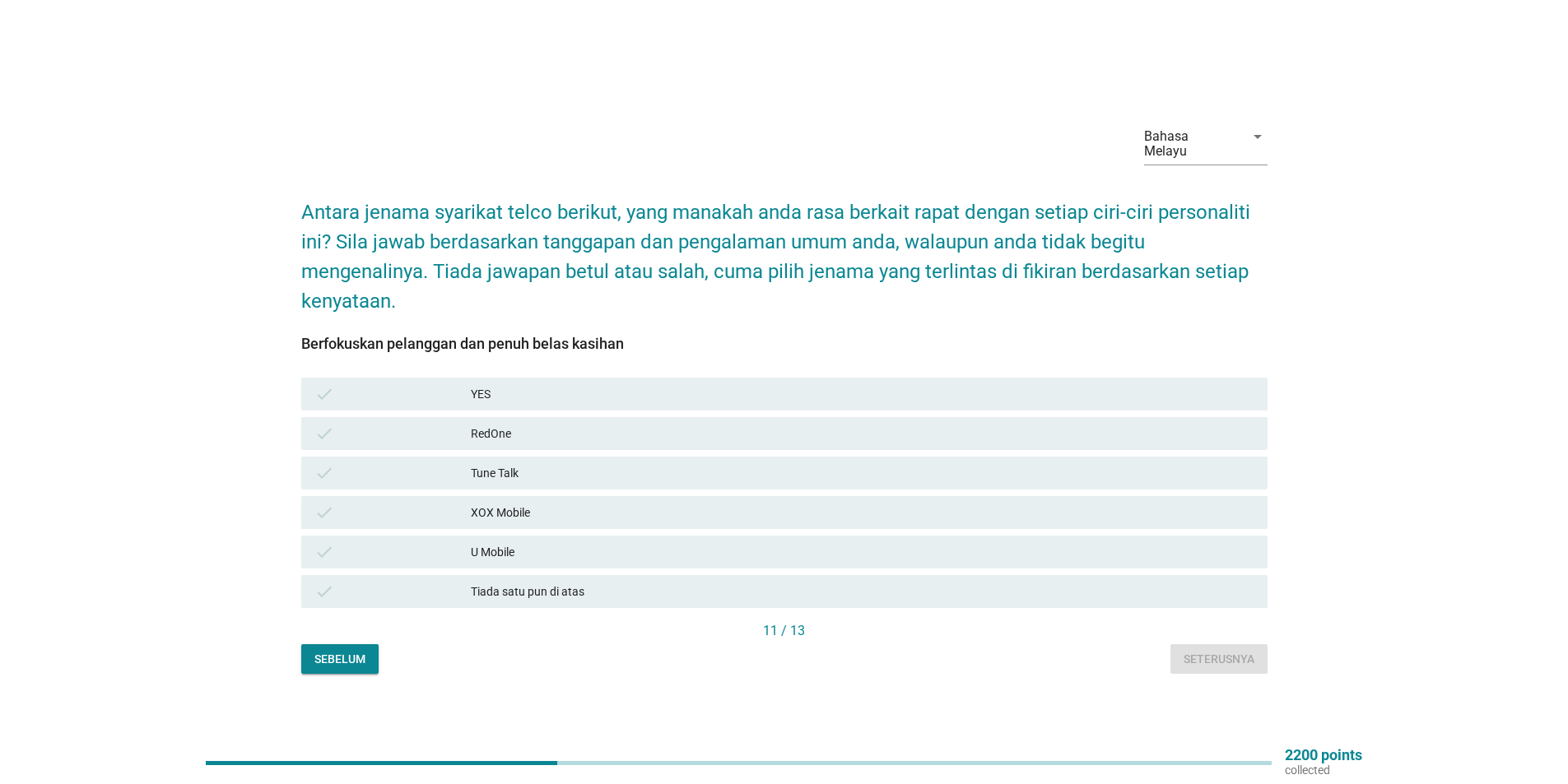
drag, startPoint x: 466, startPoint y: 537, endPoint x: 632, endPoint y: 582, distance: 172.0
click at [467, 542] on div "check" at bounding box center [392, 552] width 156 height 20
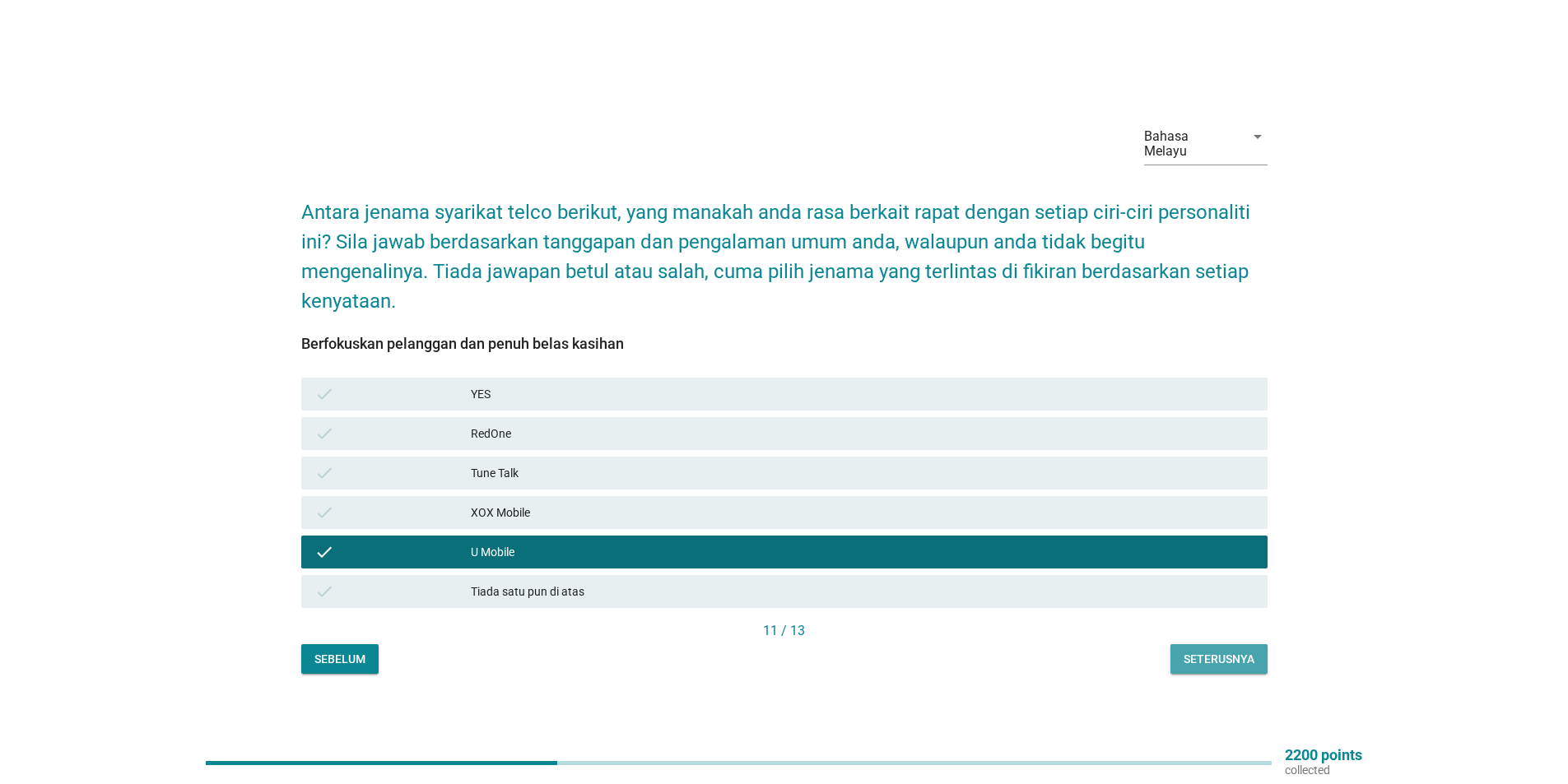
click at [1204, 652] on div "Seterusnya" at bounding box center [1218, 660] width 71 height 18
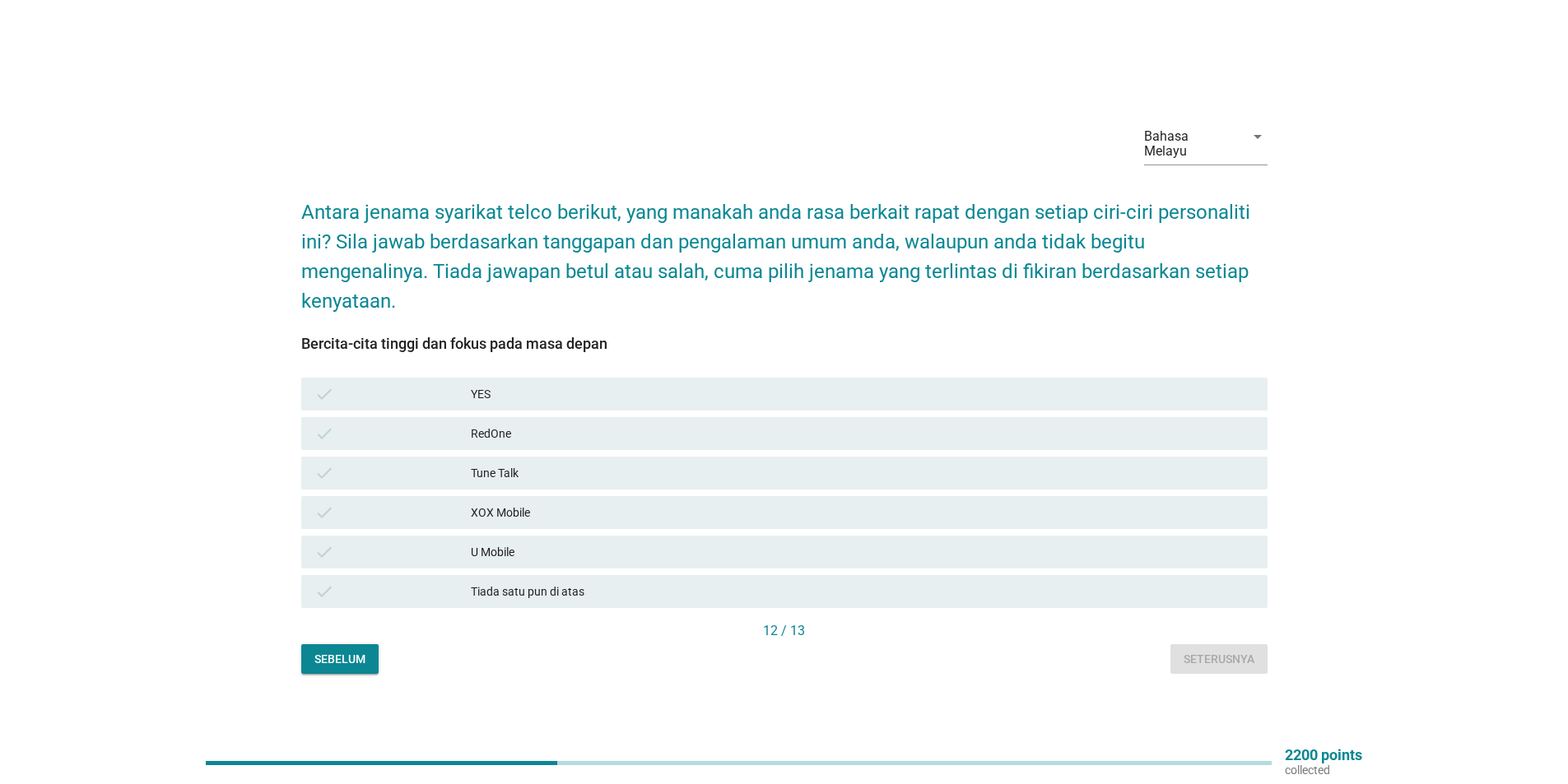
click at [538, 546] on div "U Mobile" at bounding box center [862, 552] width 783 height 20
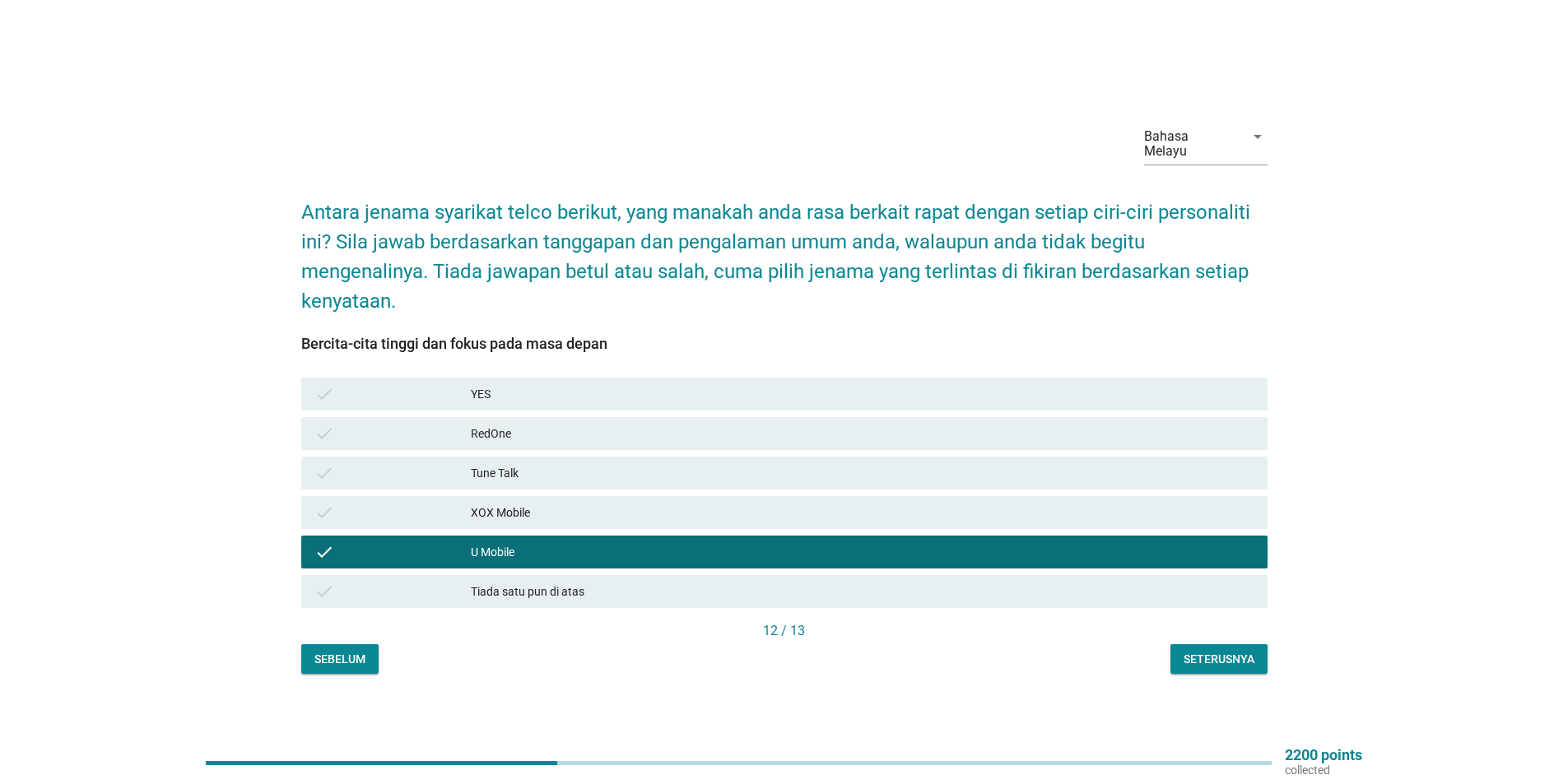
click at [1215, 658] on div "Seterusnya" at bounding box center [1218, 660] width 71 height 18
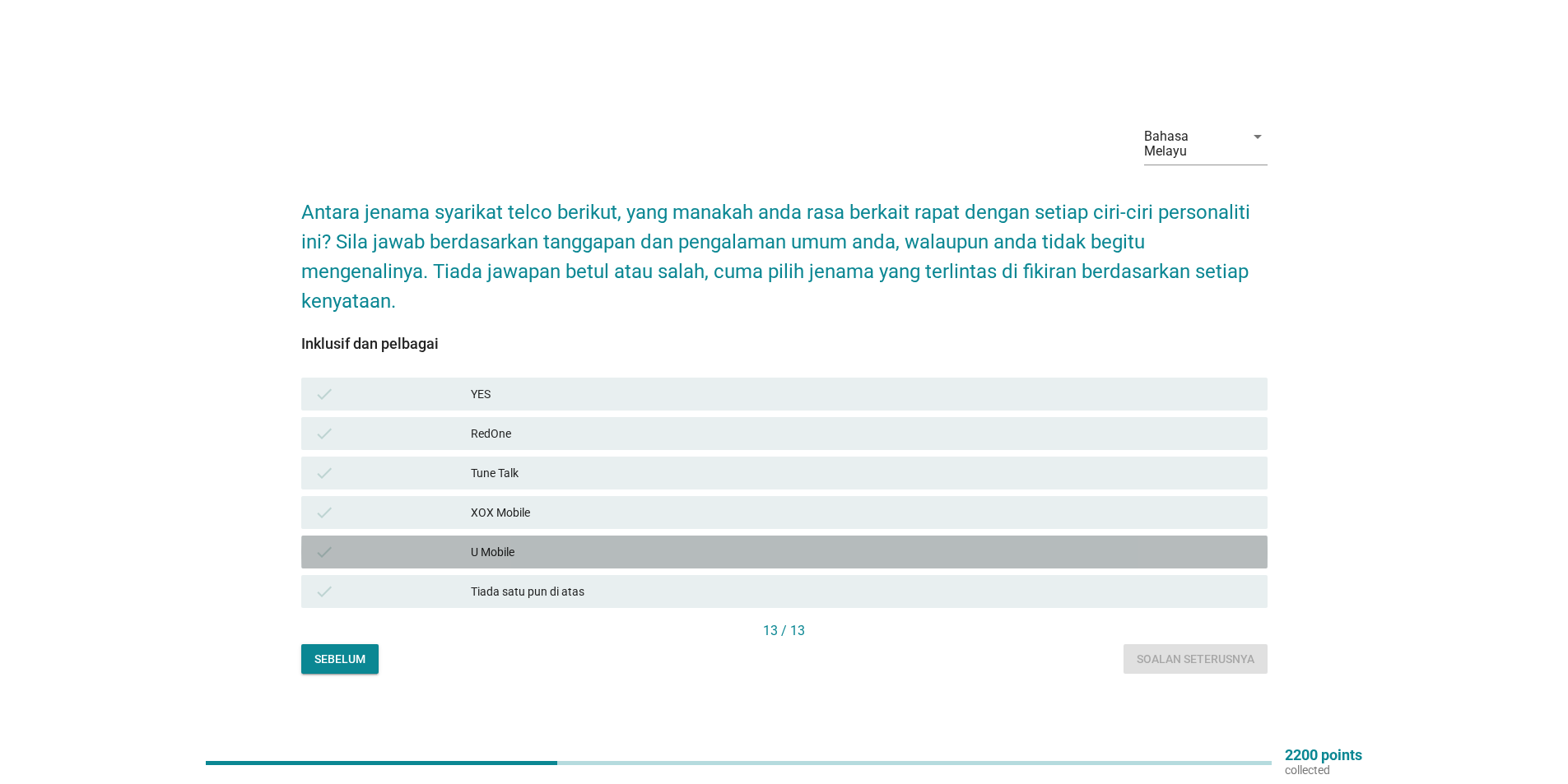
click at [477, 550] on div "U Mobile" at bounding box center [862, 552] width 783 height 20
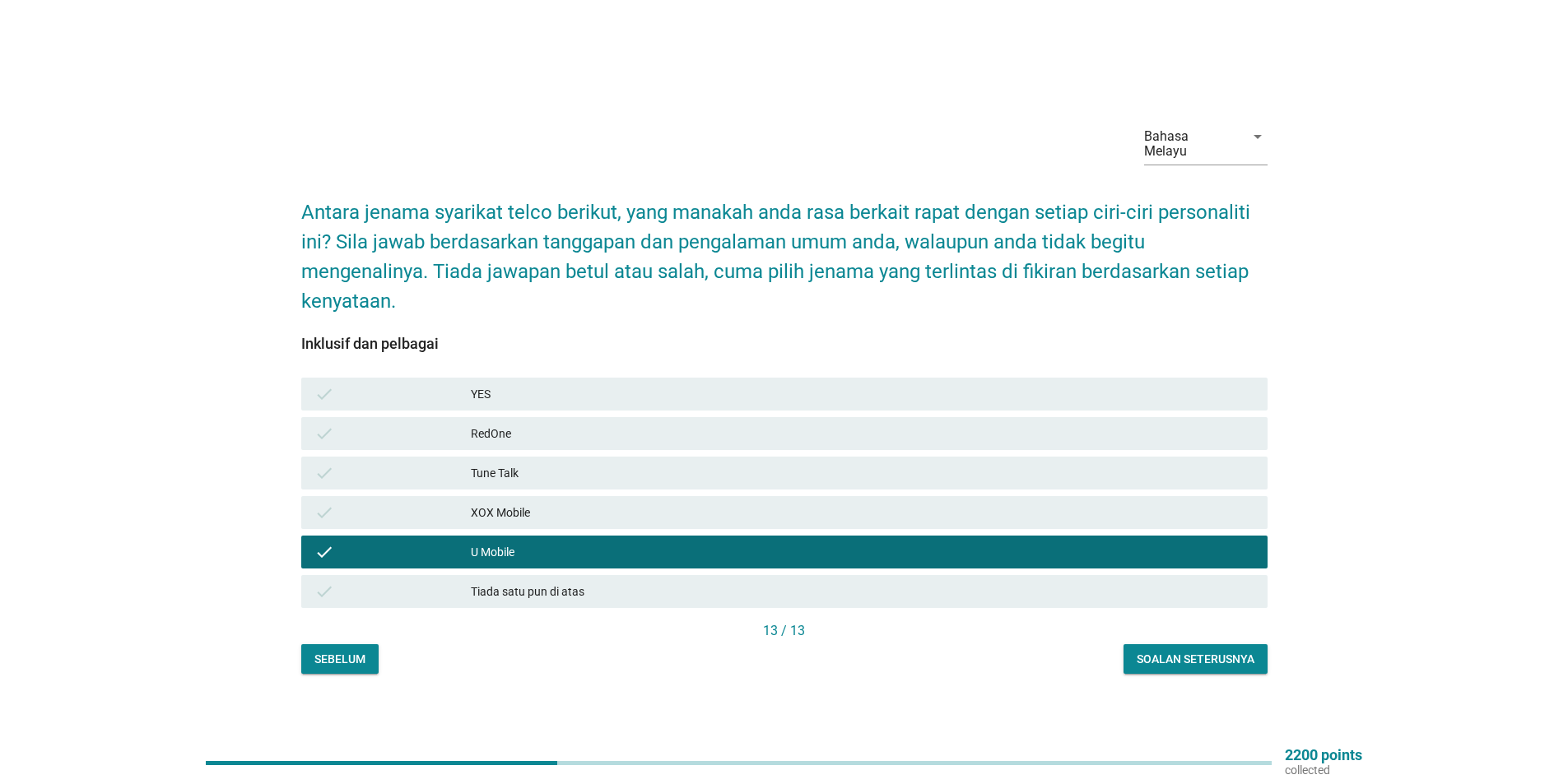
click at [1177, 659] on div "Soalan seterusnya" at bounding box center [1195, 660] width 118 height 18
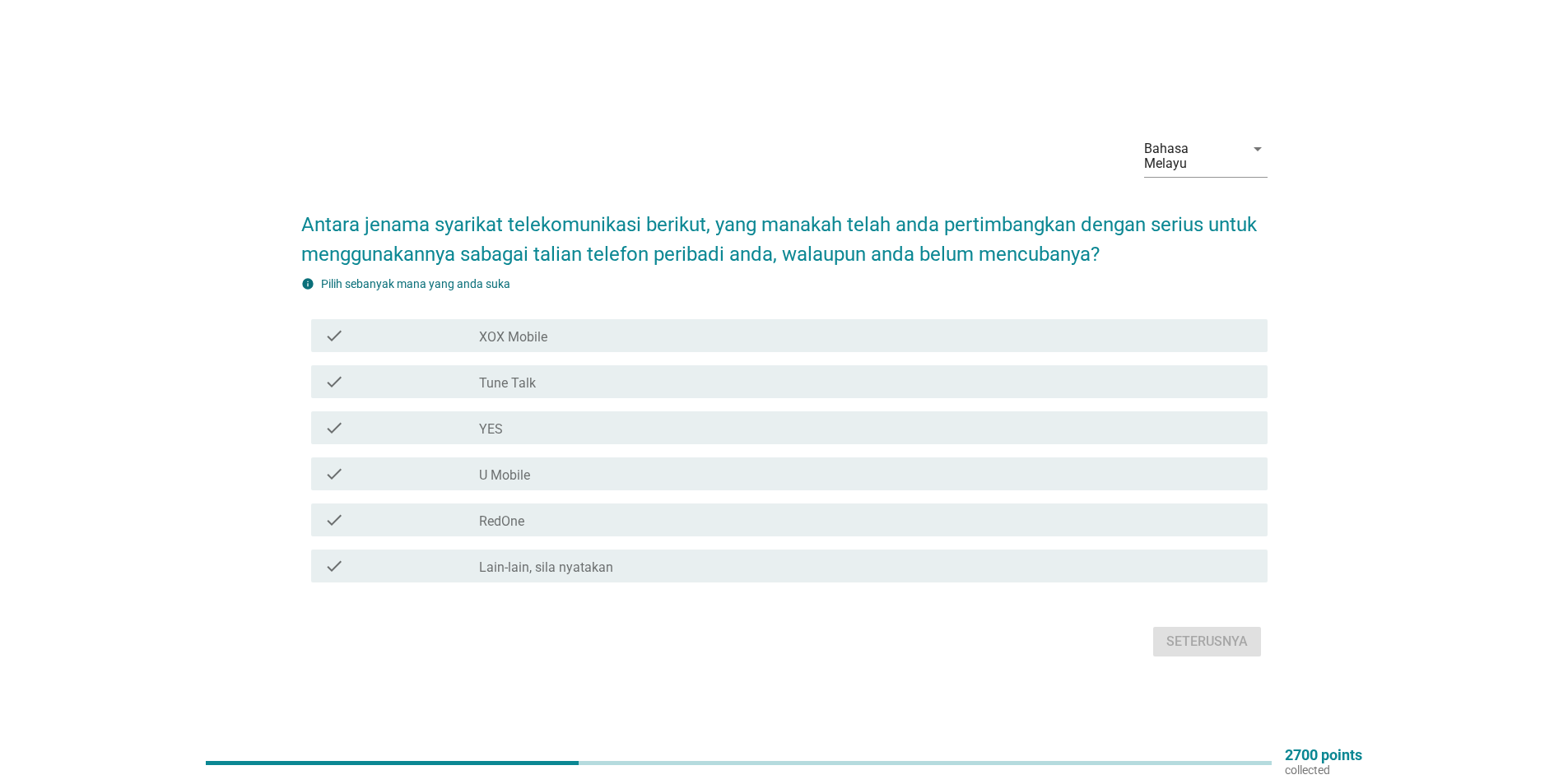
click at [398, 334] on div "check" at bounding box center [401, 336] width 155 height 20
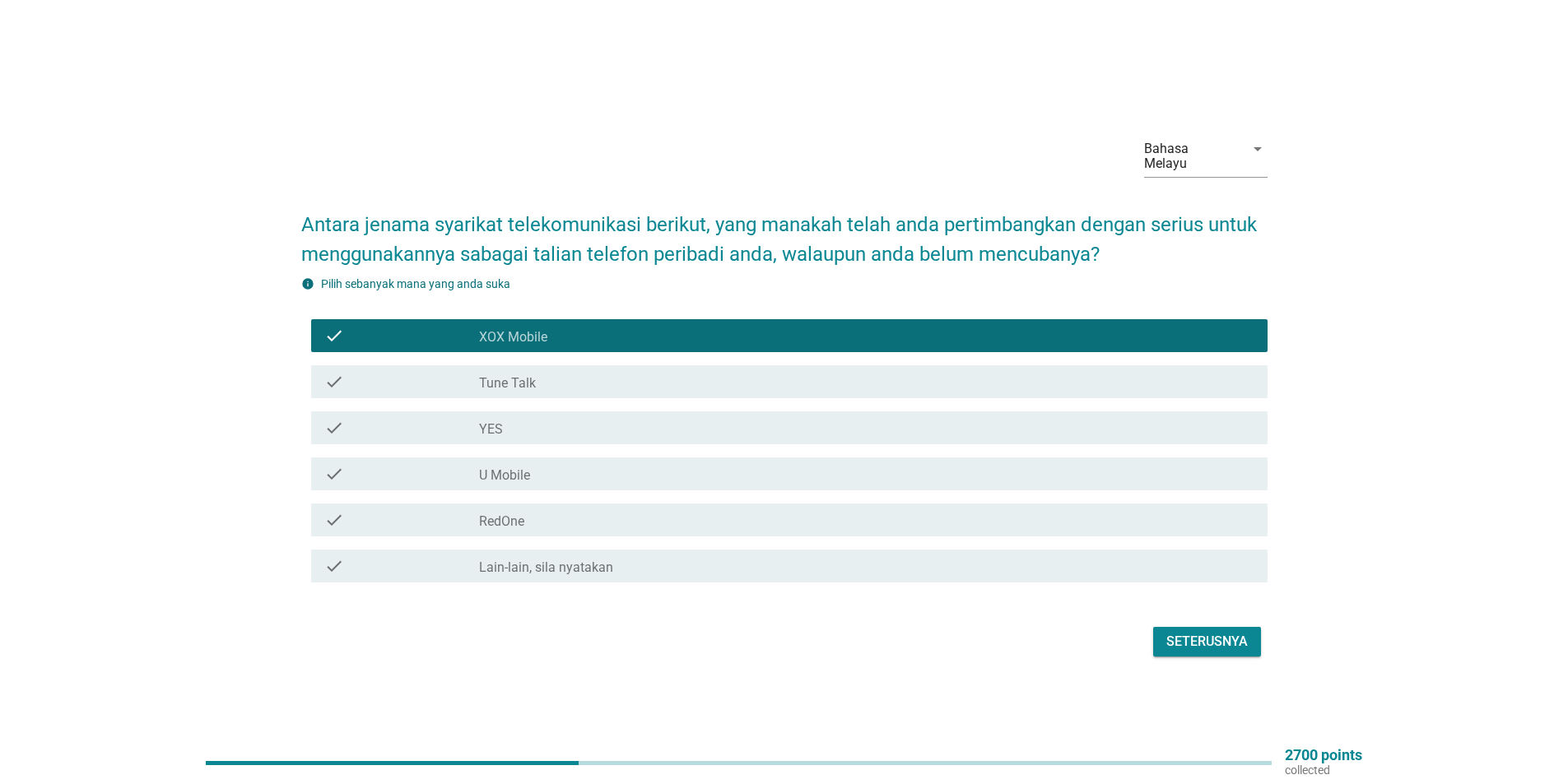
click at [1206, 633] on div "Seterusnya" at bounding box center [1207, 642] width 82 height 20
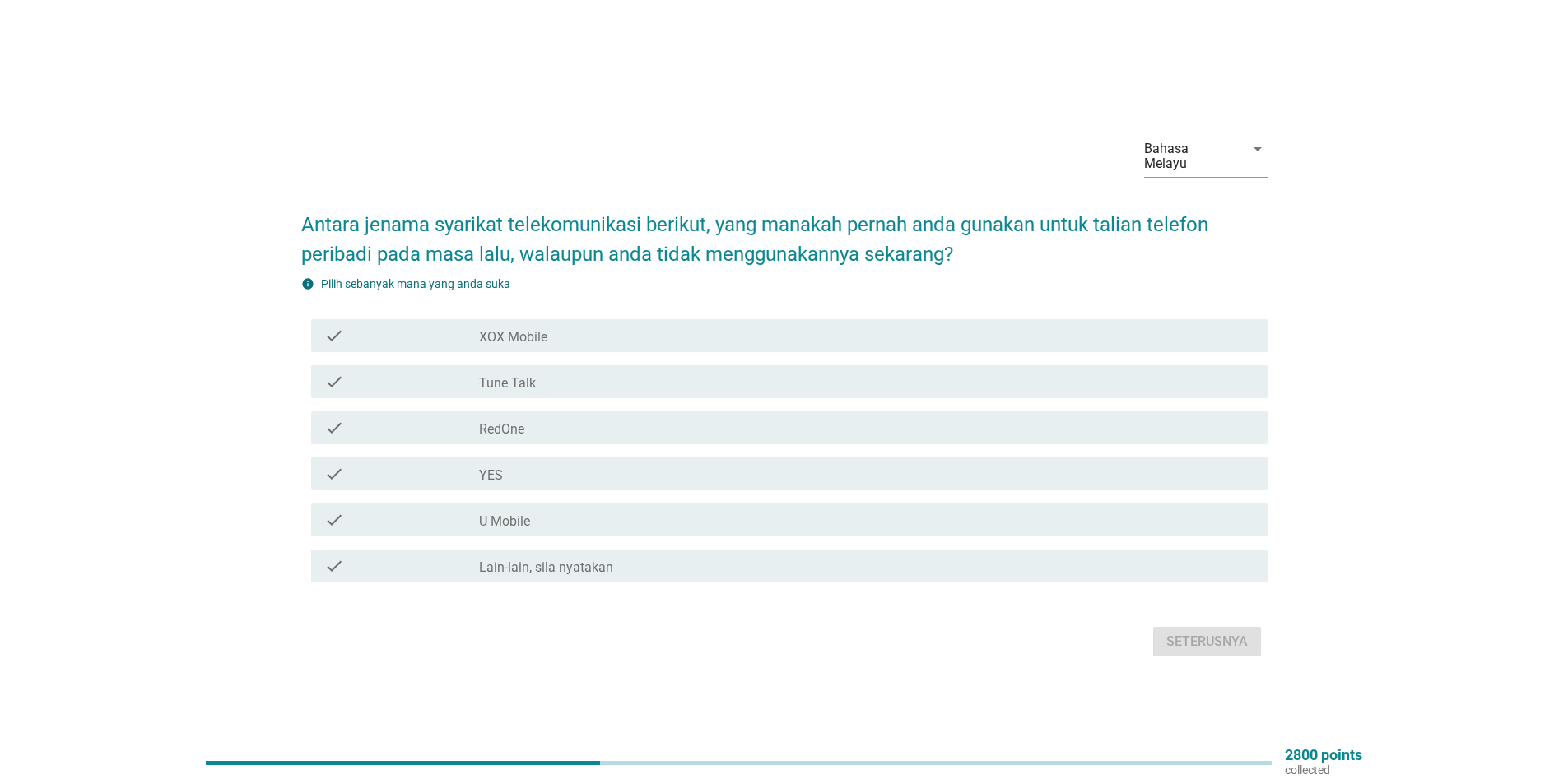
click at [423, 380] on div "check" at bounding box center [401, 382] width 155 height 20
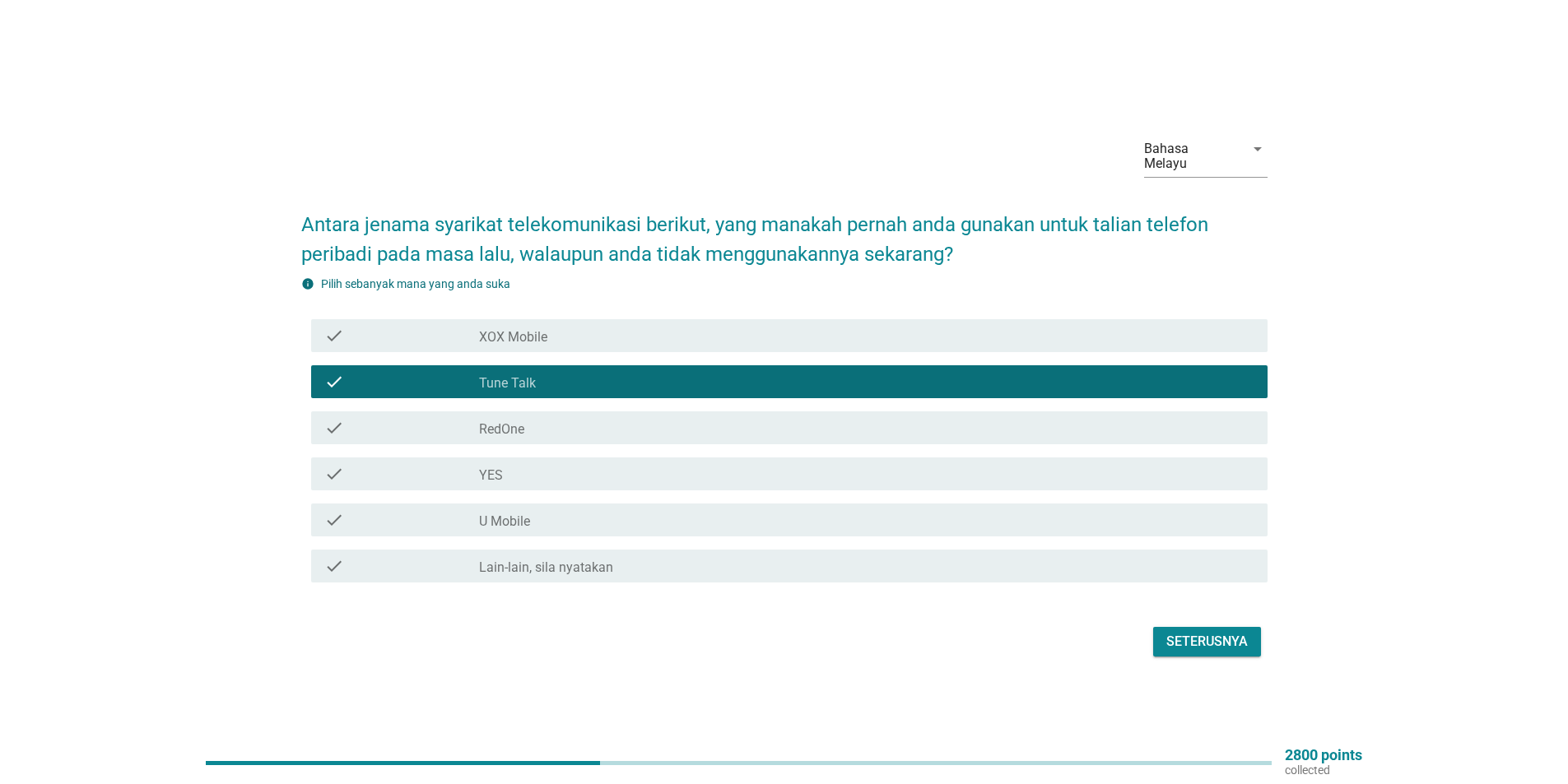
click at [1198, 635] on div "Seterusnya" at bounding box center [1207, 642] width 82 height 20
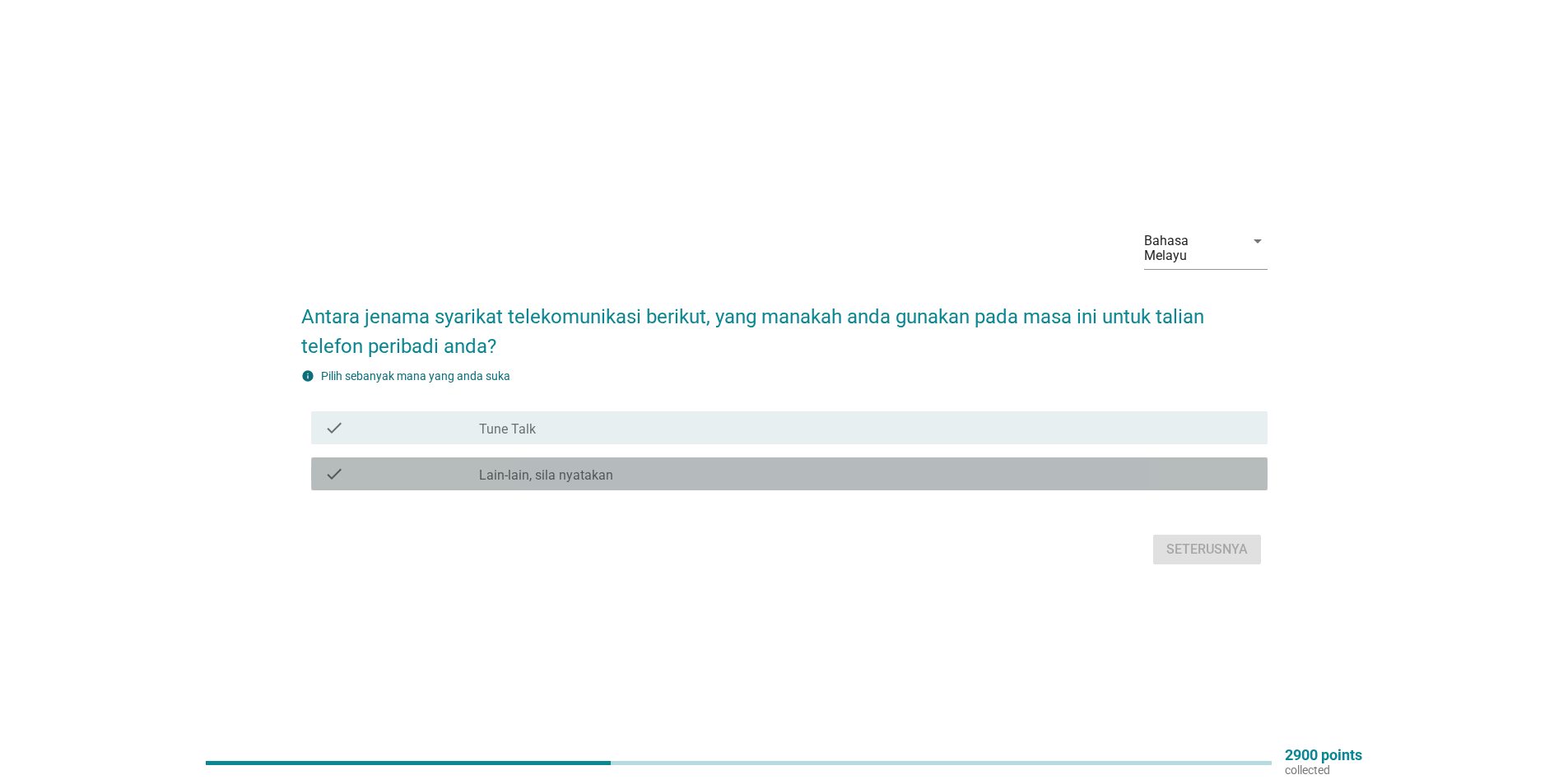
click at [435, 468] on div "check" at bounding box center [401, 474] width 155 height 20
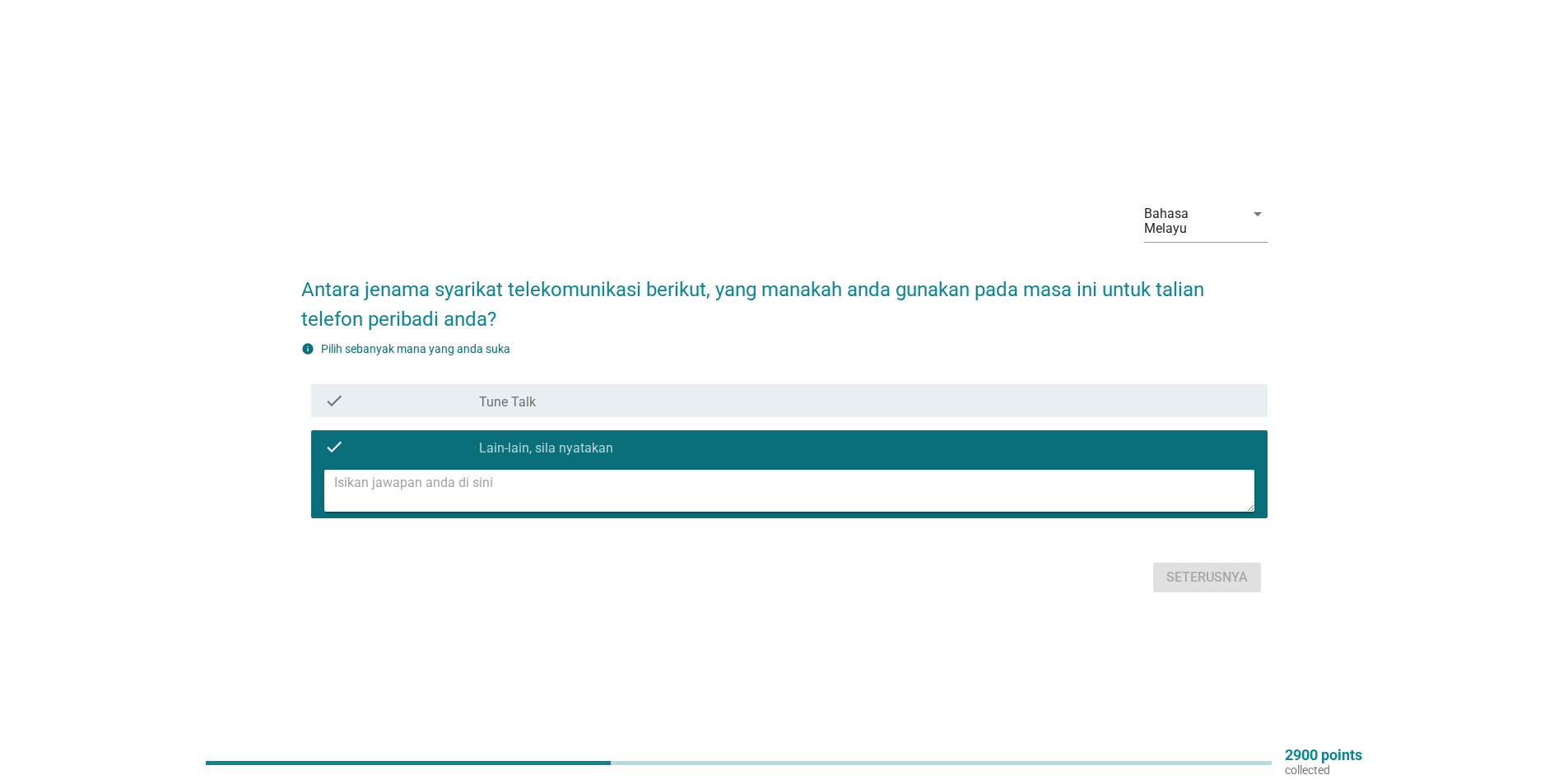
click at [365, 477] on textarea at bounding box center [794, 491] width 920 height 42
type textarea "CelcomDigi"
click at [1212, 576] on div "Seterusnya" at bounding box center [1207, 578] width 82 height 20
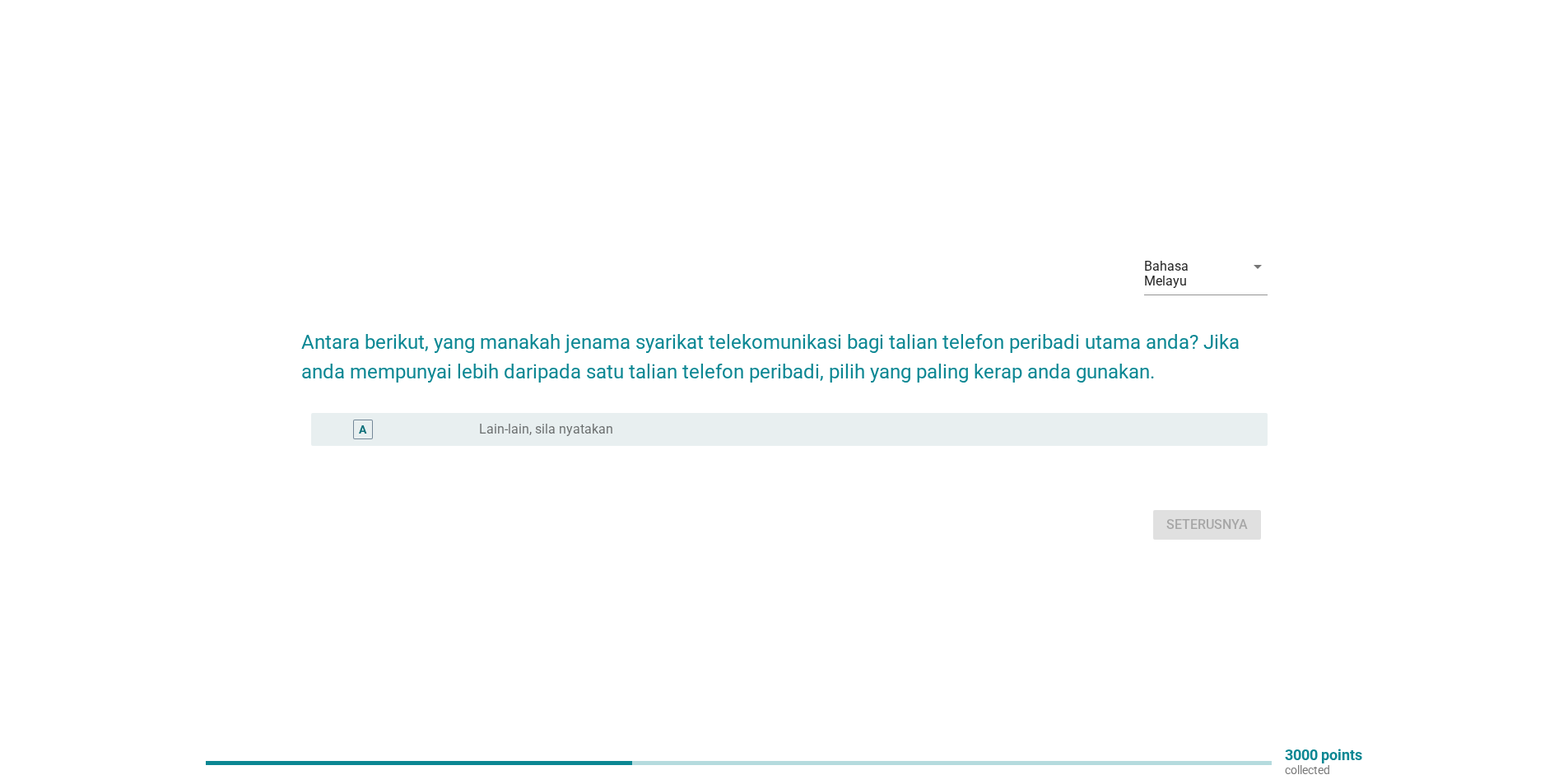
click at [525, 423] on label "Lain-lain, sila nyatakan" at bounding box center [546, 430] width 134 height 17
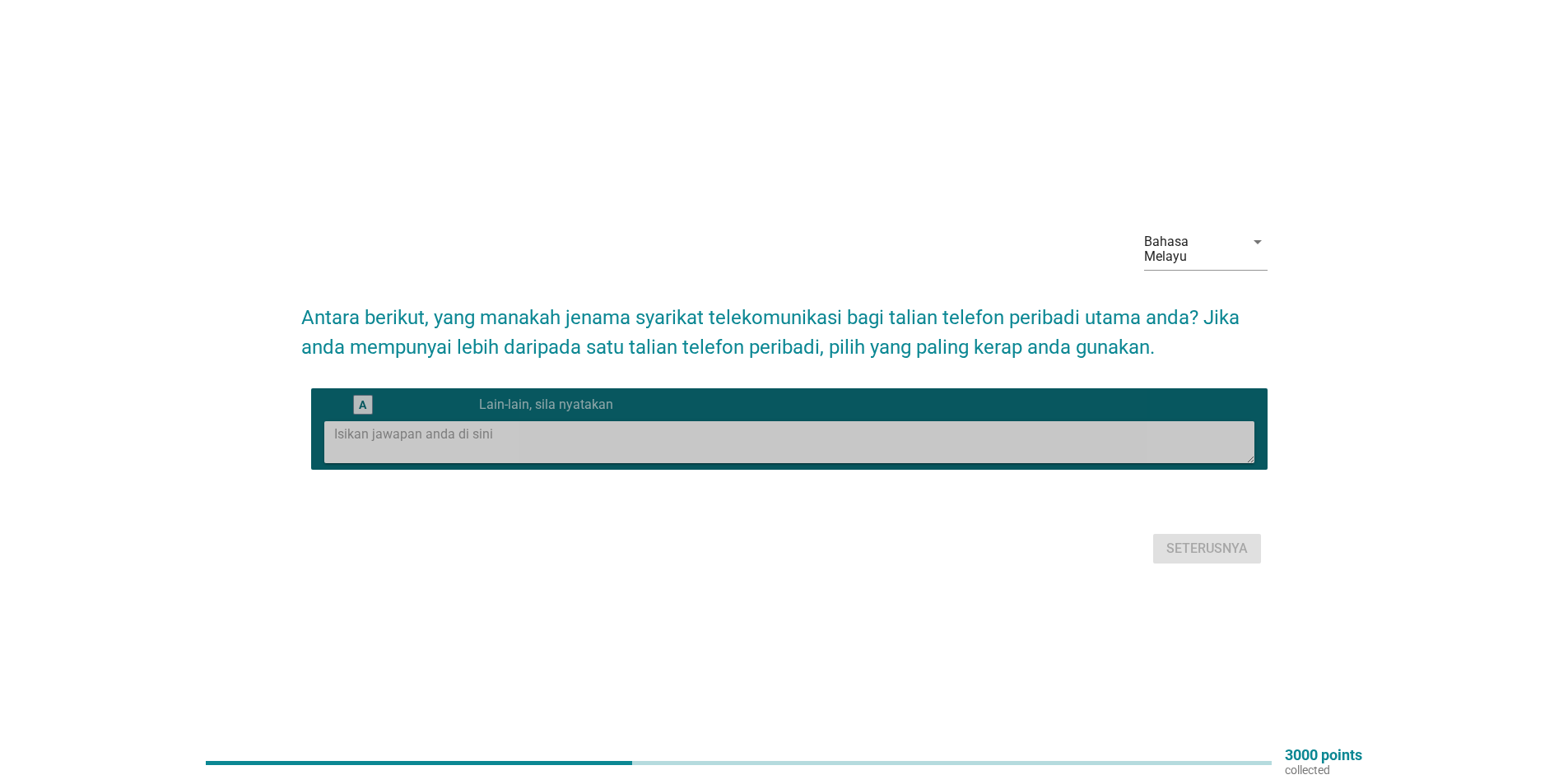
click at [356, 433] on textarea at bounding box center [794, 442] width 920 height 42
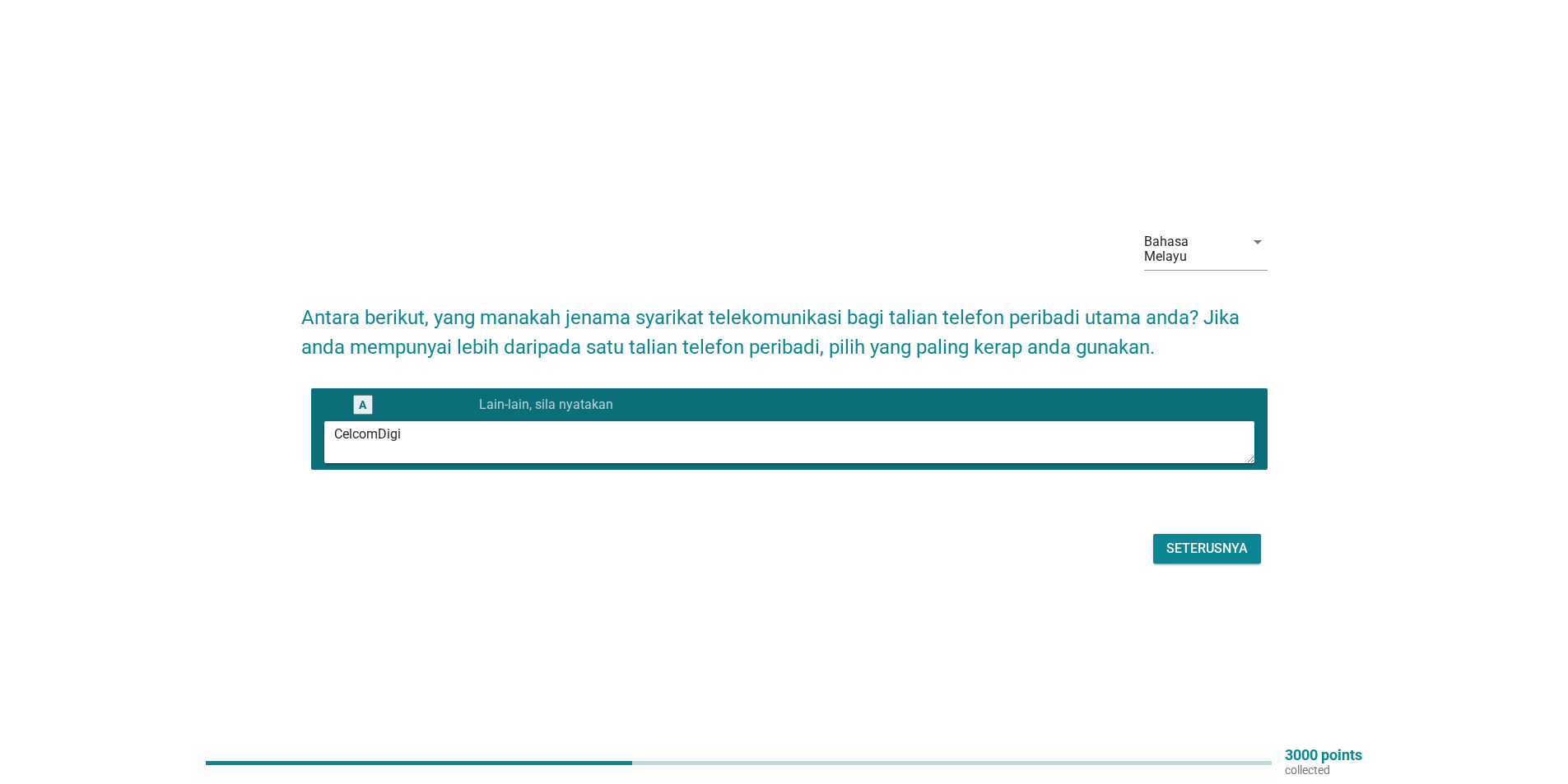
type textarea "CelcomDigi"
click at [1206, 539] on div "Seterusnya" at bounding box center [1207, 549] width 82 height 20
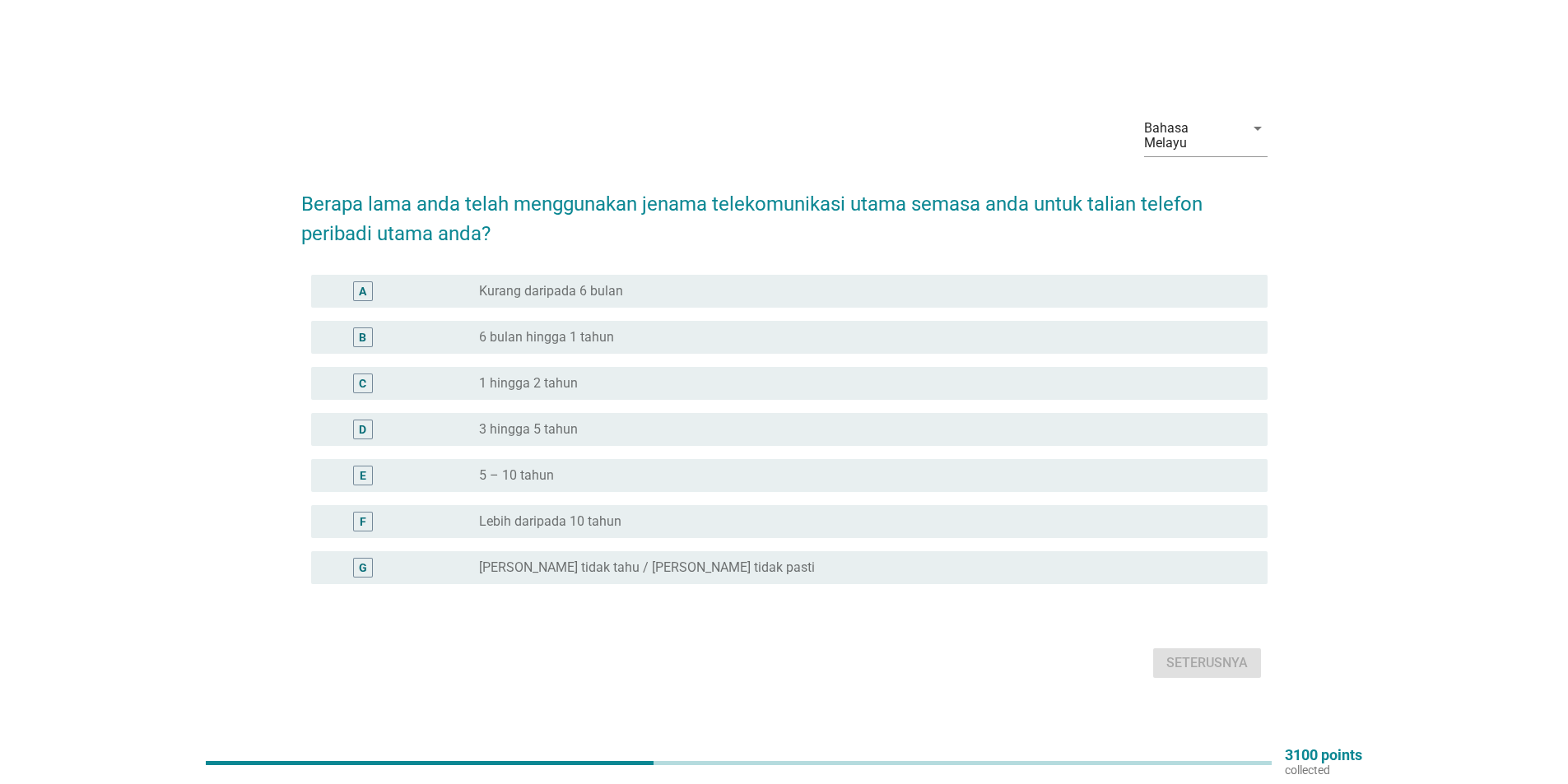
click at [388, 518] on div "F" at bounding box center [362, 521] width 77 height 20
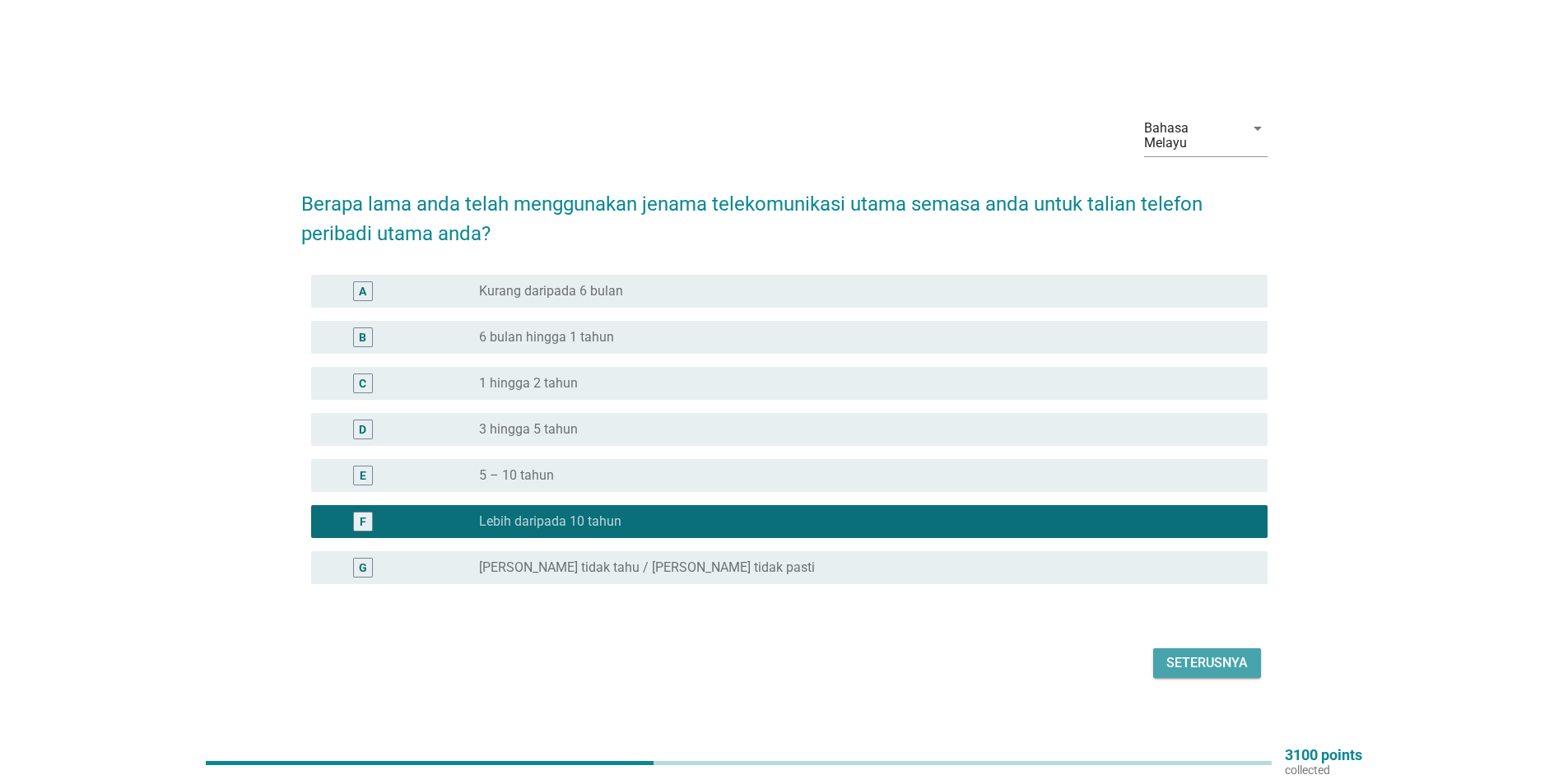
click at [1217, 654] on div "Seterusnya" at bounding box center [1207, 664] width 82 height 20
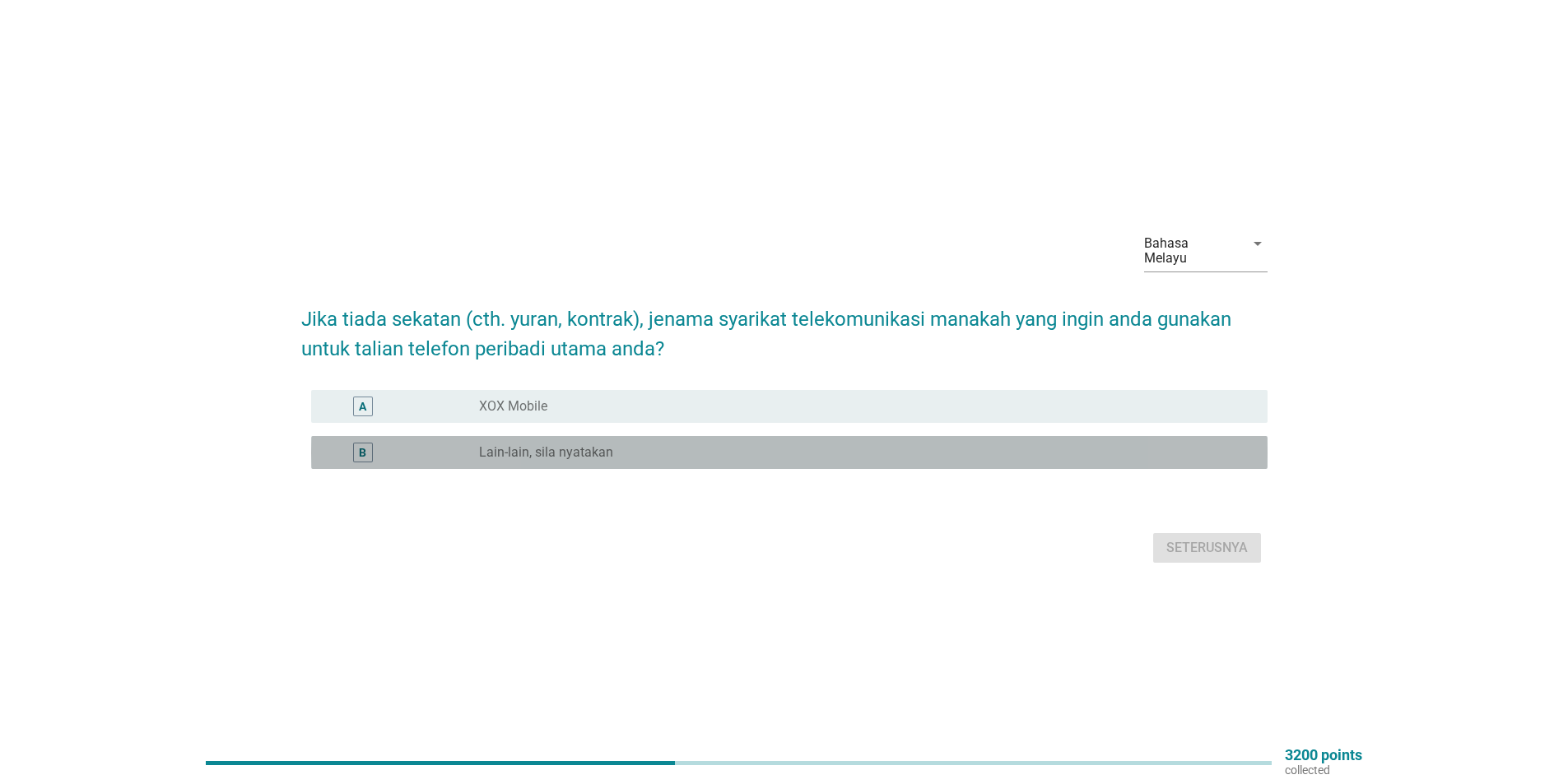
click at [514, 445] on label "Lain-lain, sila nyatakan" at bounding box center [546, 452] width 134 height 17
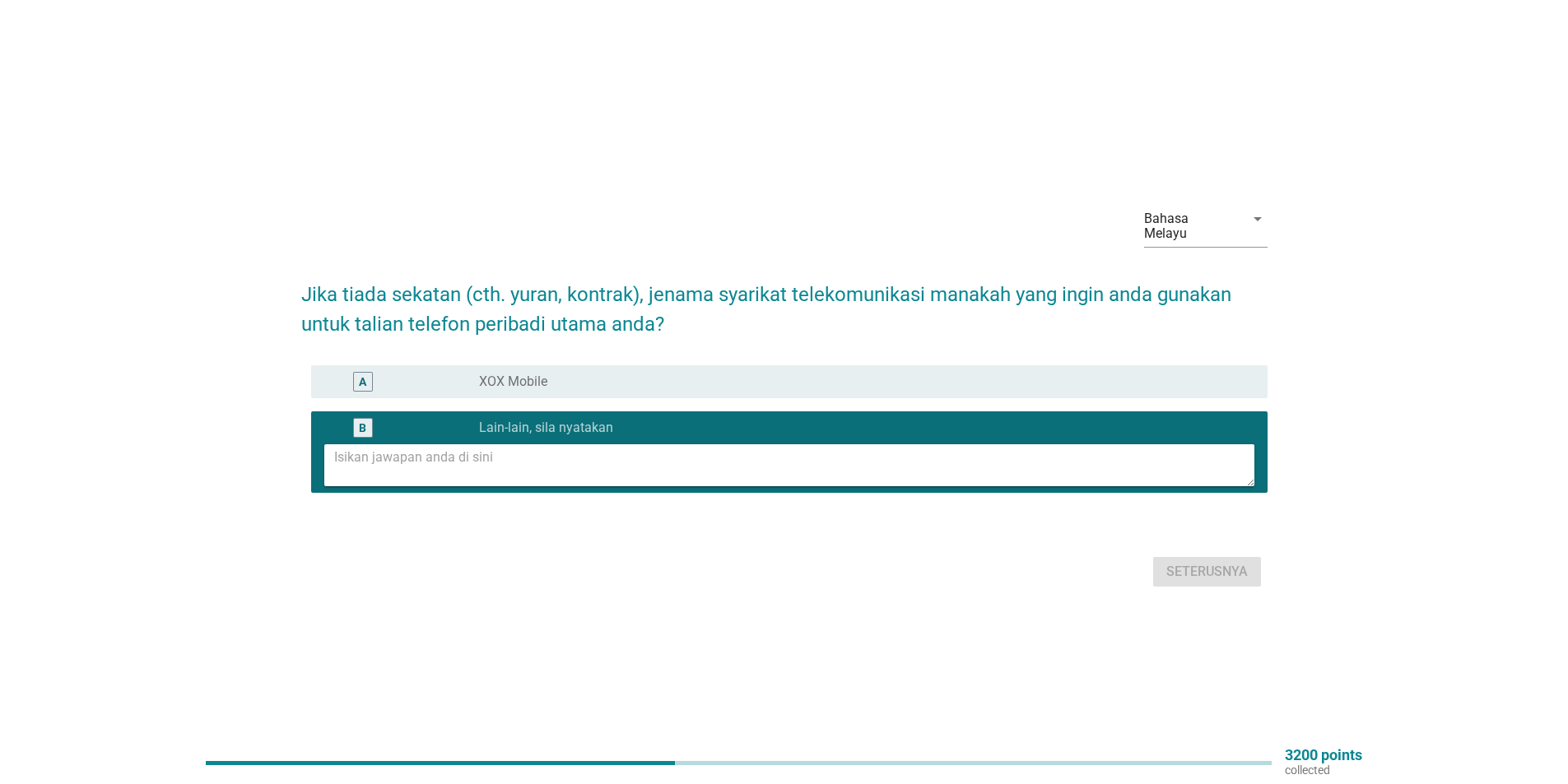
click at [418, 447] on textarea at bounding box center [794, 465] width 920 height 42
type textarea "Maxis"
click at [1203, 566] on div "Seterusnya" at bounding box center [1207, 572] width 82 height 20
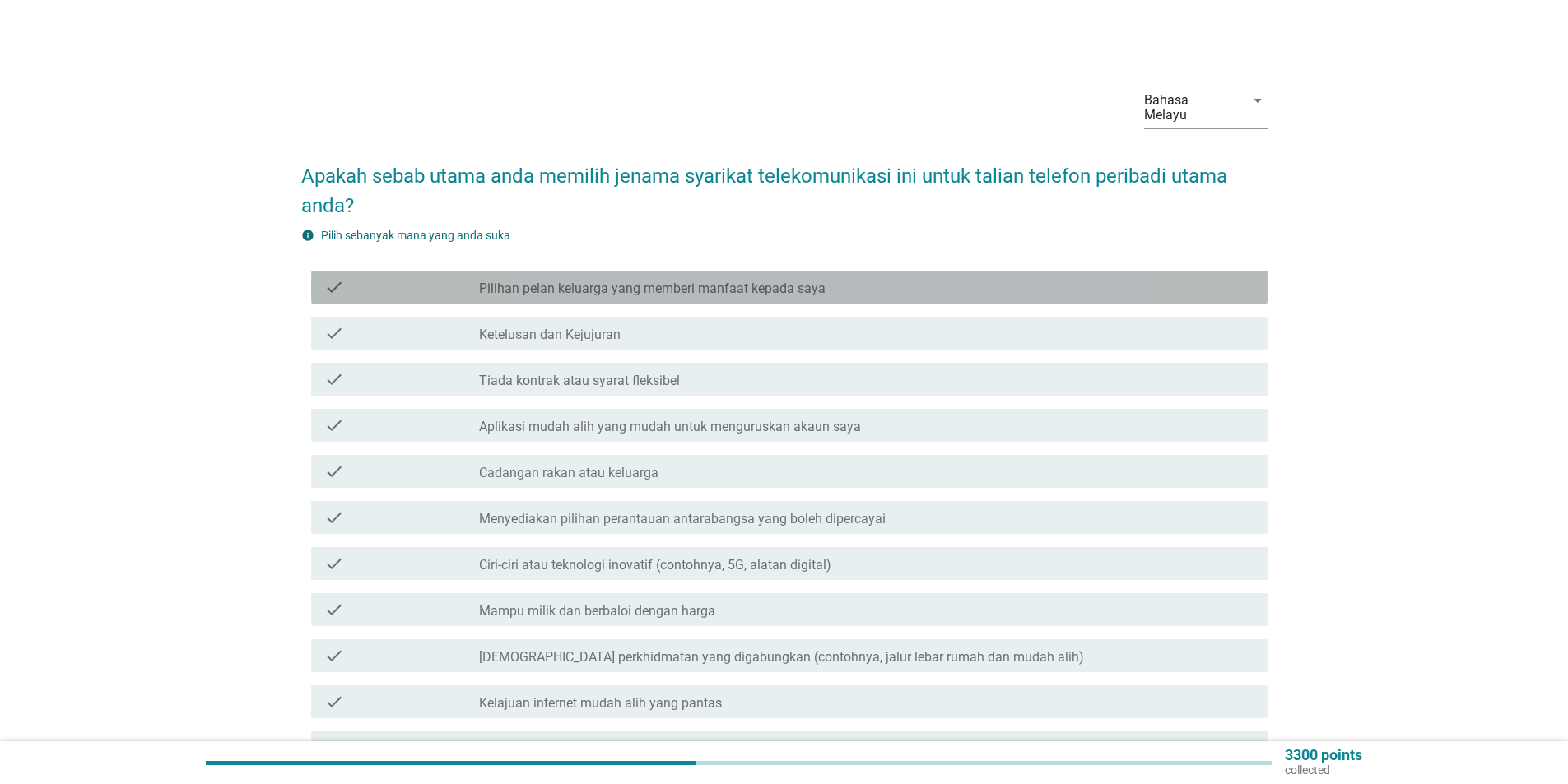
click at [433, 277] on div "check" at bounding box center [401, 287] width 155 height 20
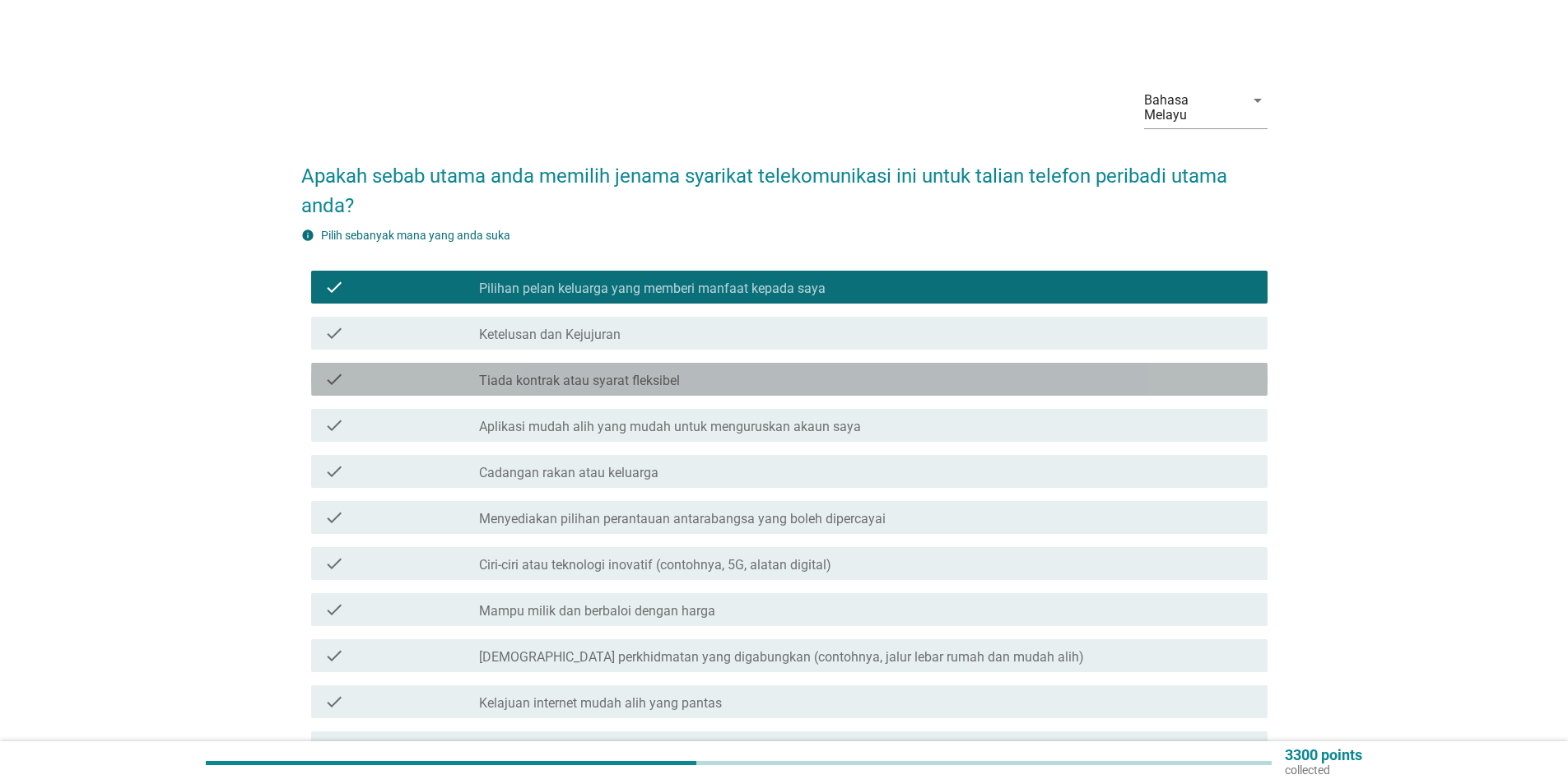
click at [434, 369] on div "check" at bounding box center [401, 379] width 155 height 20
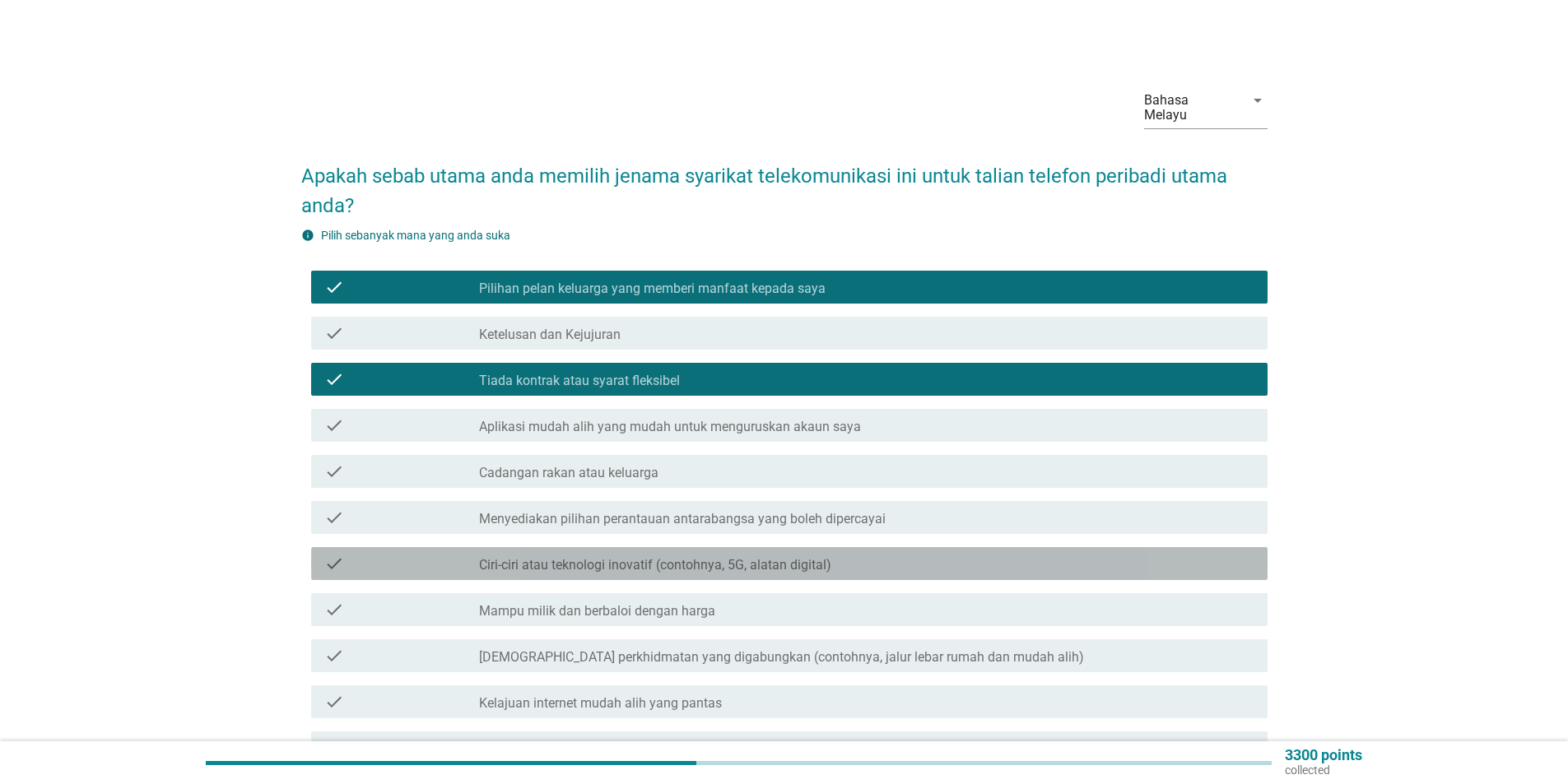
click at [441, 554] on div "check" at bounding box center [401, 564] width 155 height 20
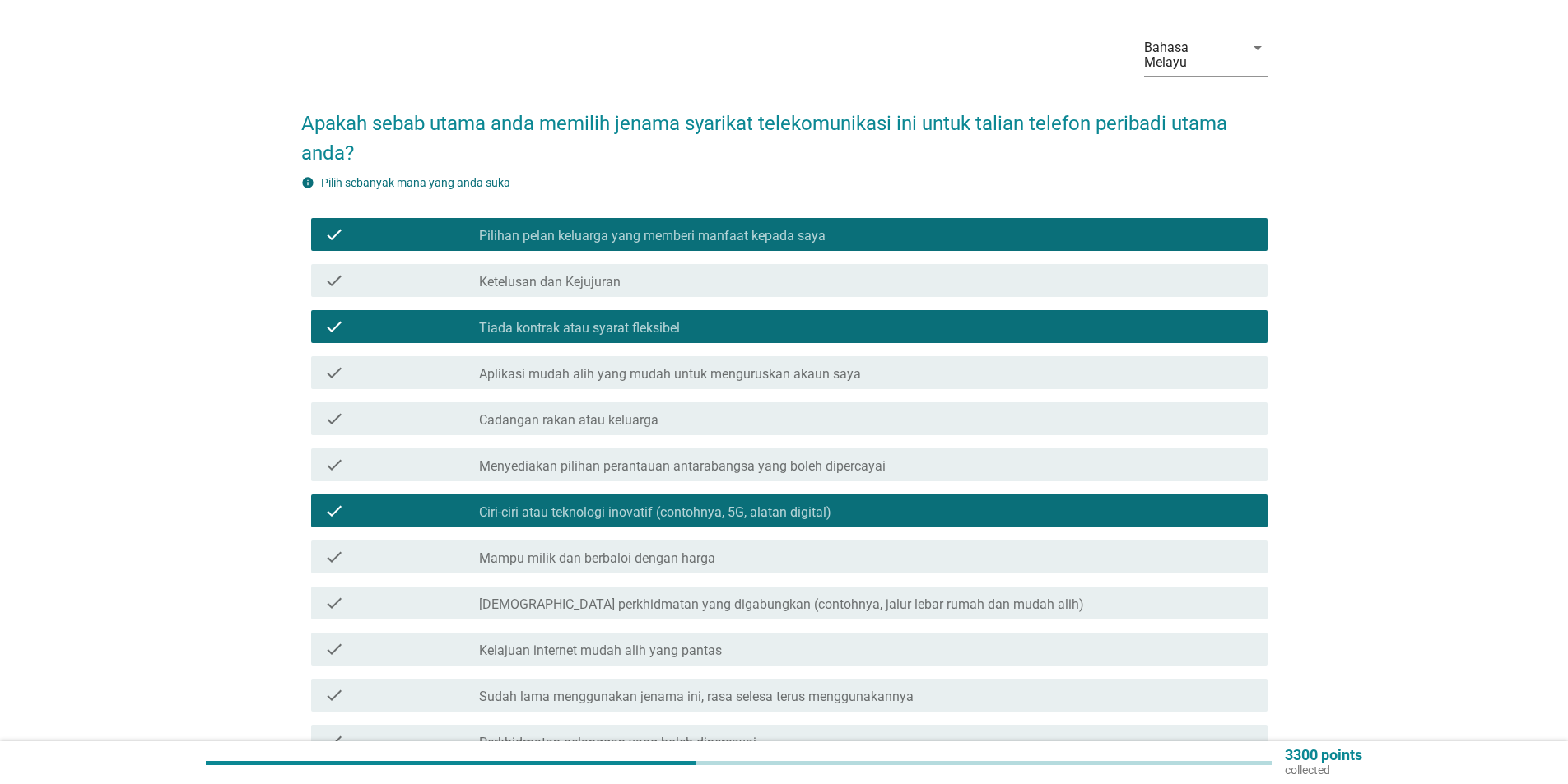
scroll to position [82, 0]
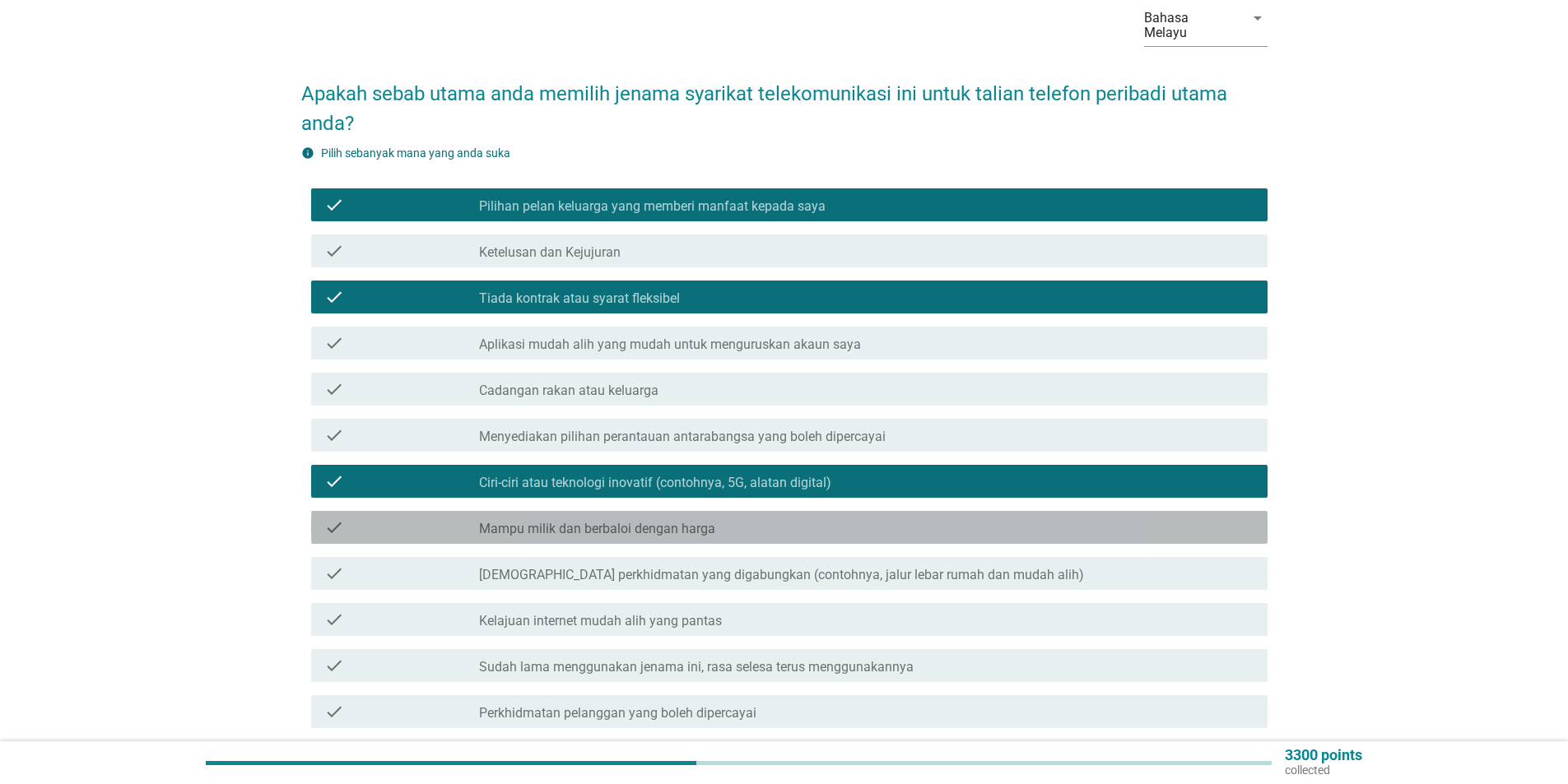
click at [412, 517] on div "check" at bounding box center [401, 527] width 155 height 20
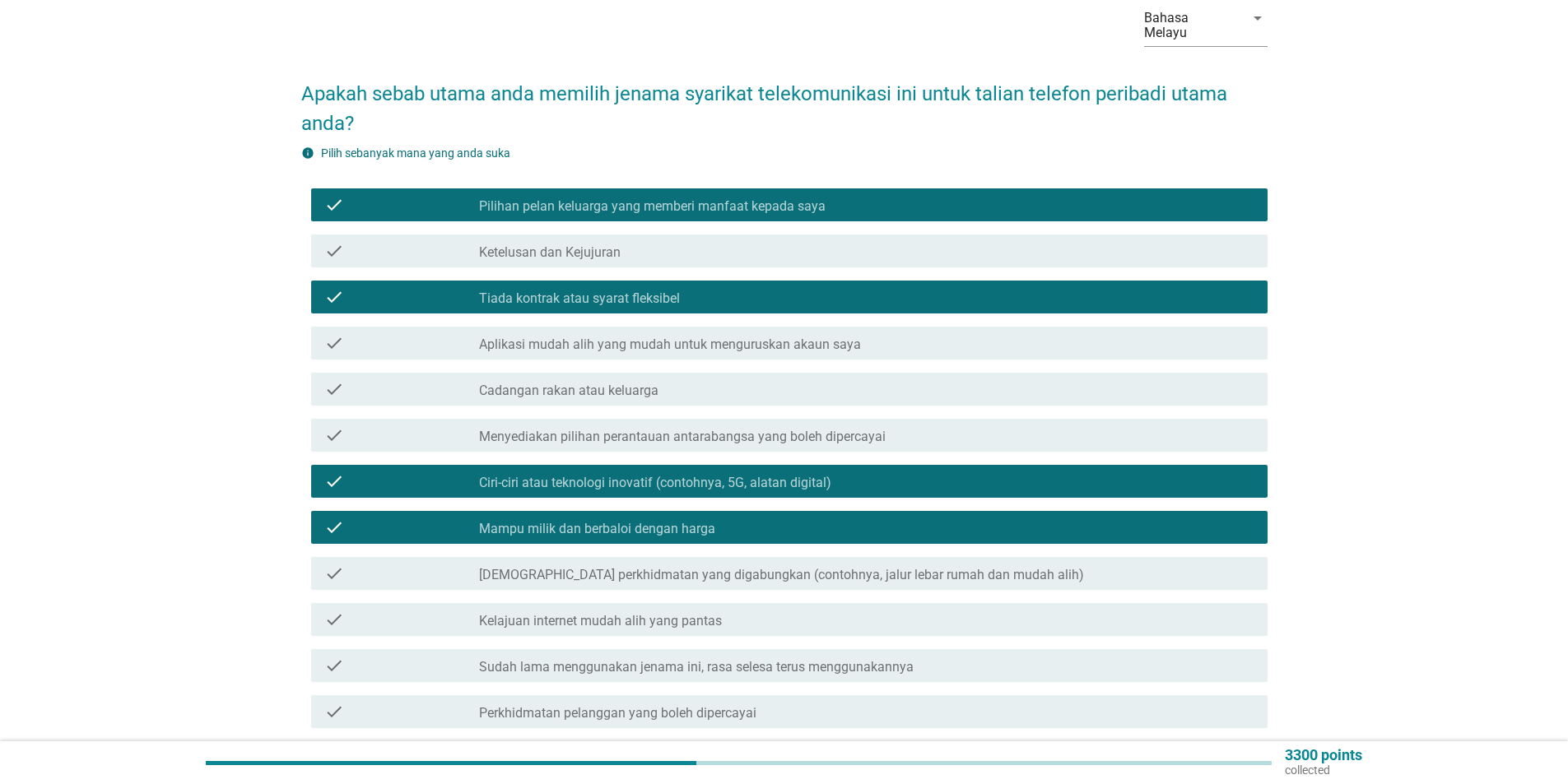
click at [388, 557] on div "check check_box_outline_blank Menawarkan perkhidmatan yang digabungkan (contohn…" at bounding box center [789, 573] width 956 height 33
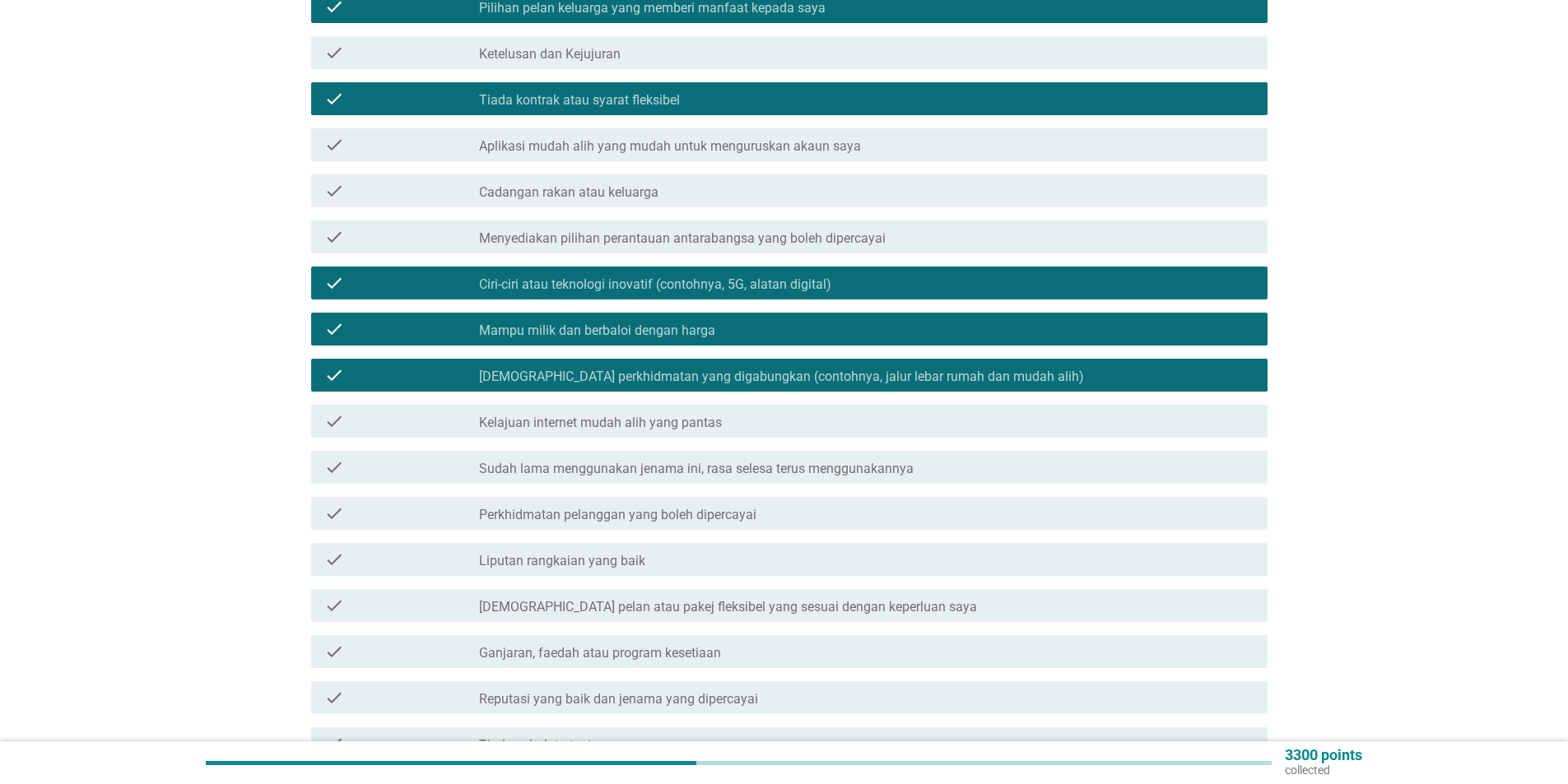
scroll to position [329, 0]
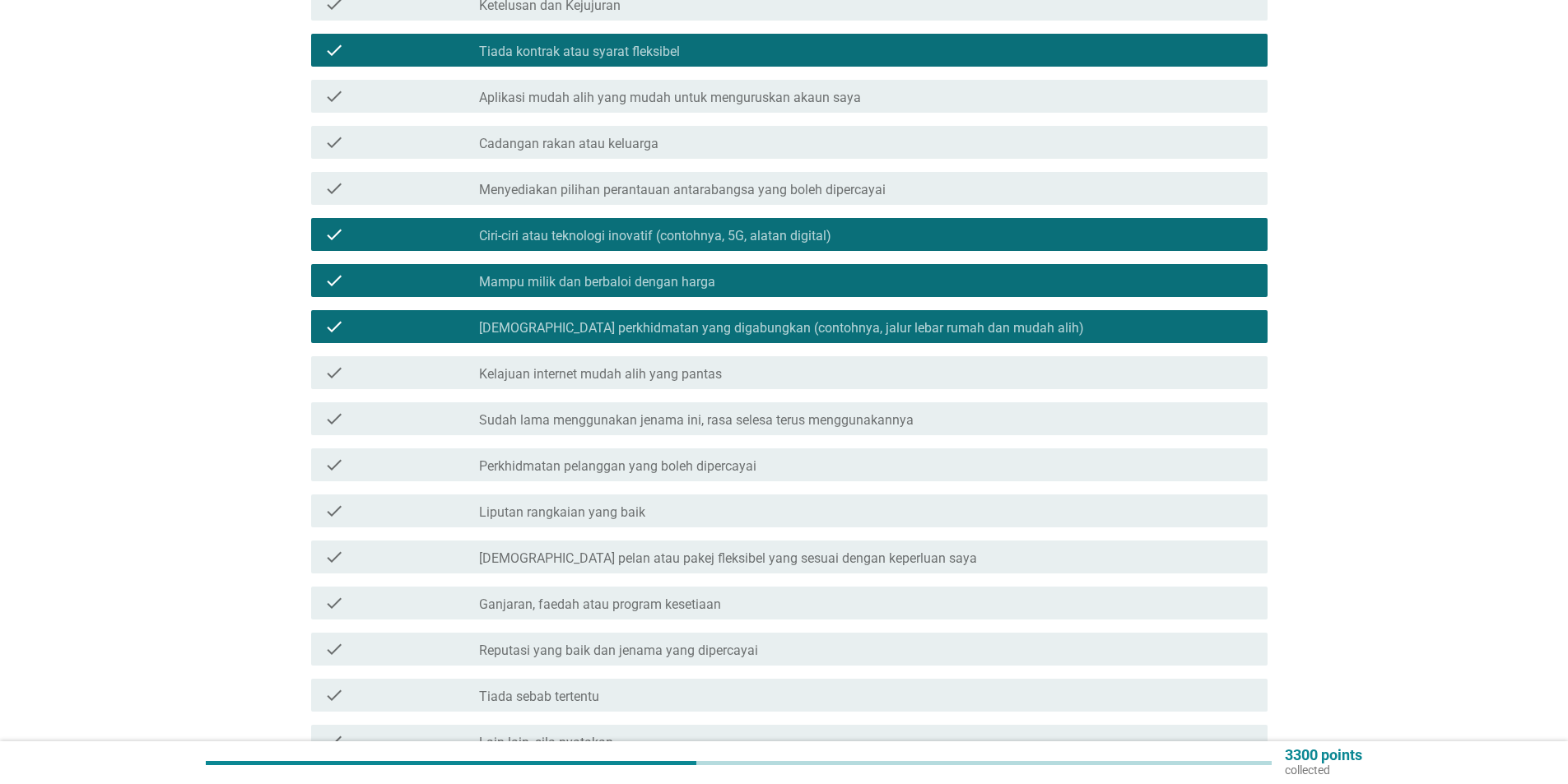
click at [422, 455] on div "check" at bounding box center [401, 465] width 155 height 20
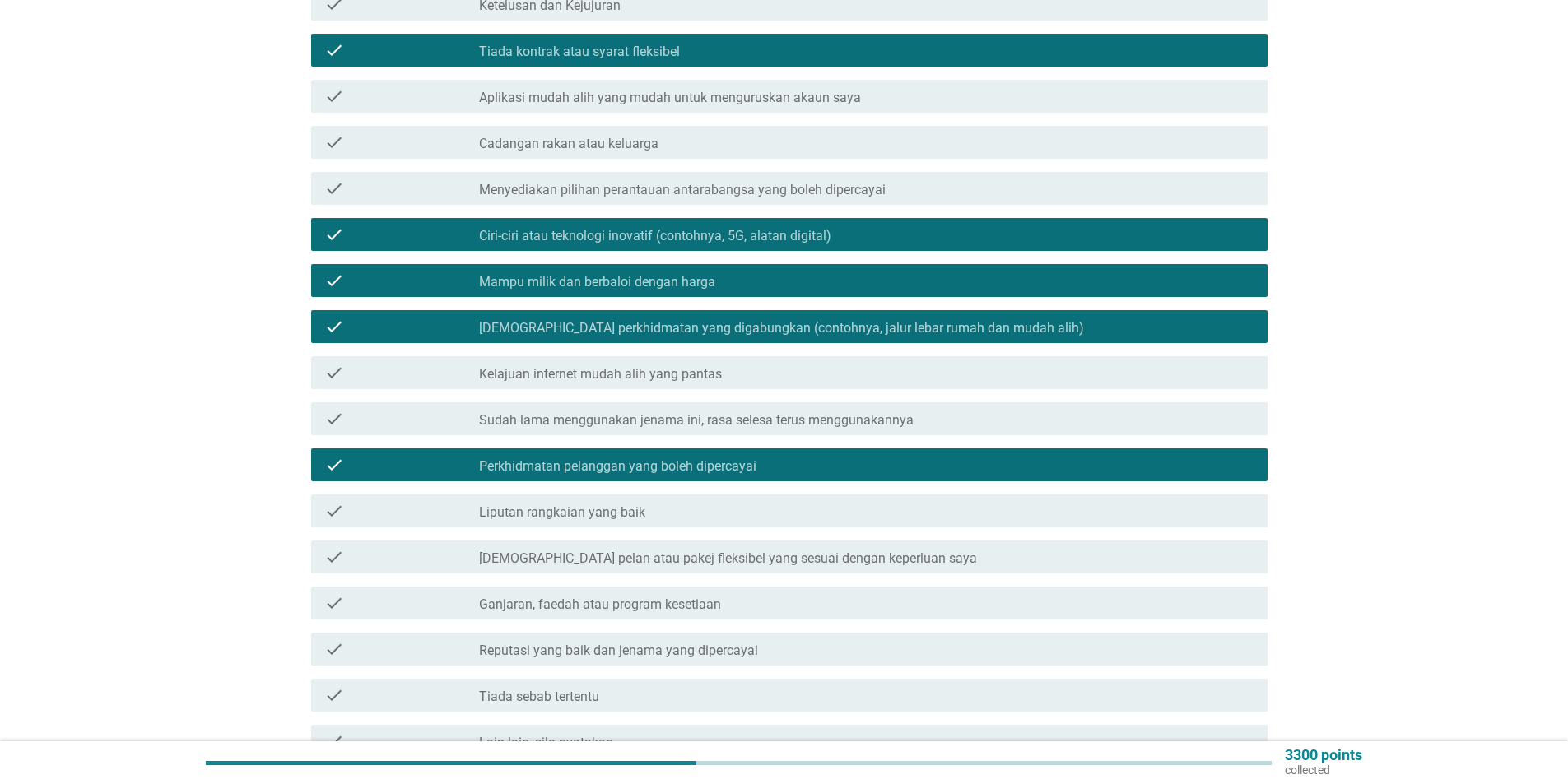
click at [406, 502] on div "check" at bounding box center [401, 511] width 155 height 20
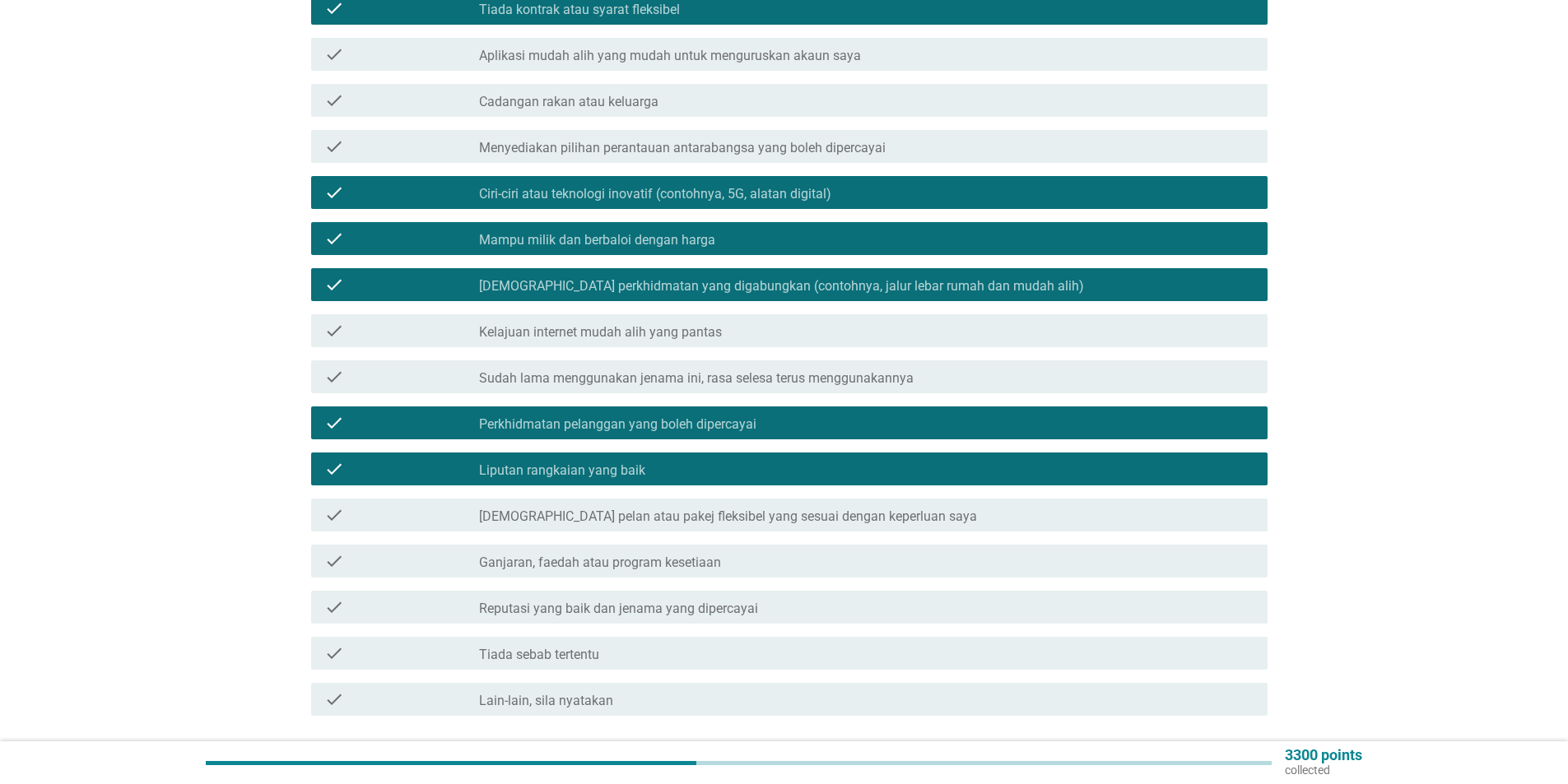
scroll to position [412, 0]
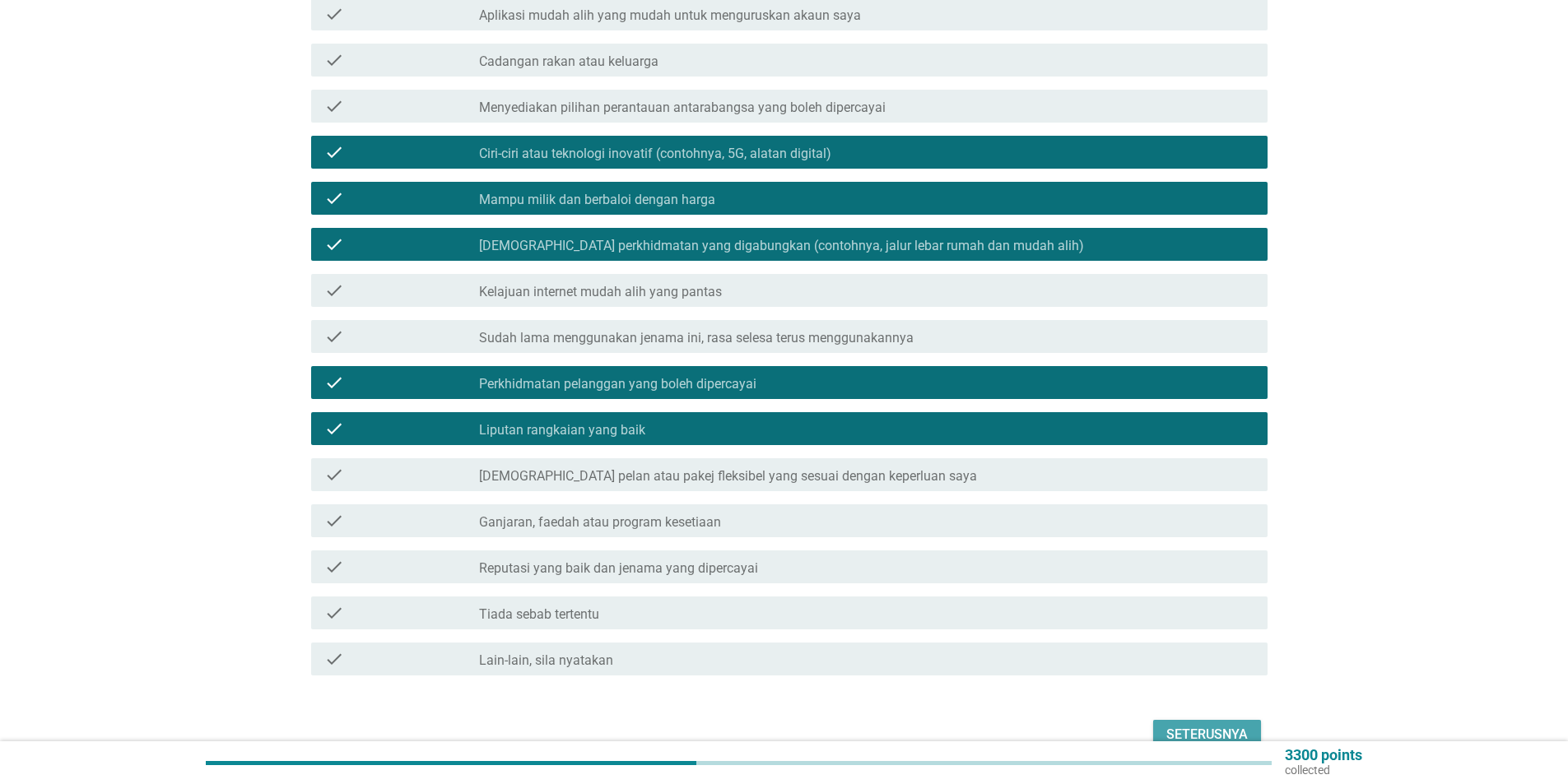
click at [1198, 725] on div "Seterusnya" at bounding box center [1207, 735] width 82 height 20
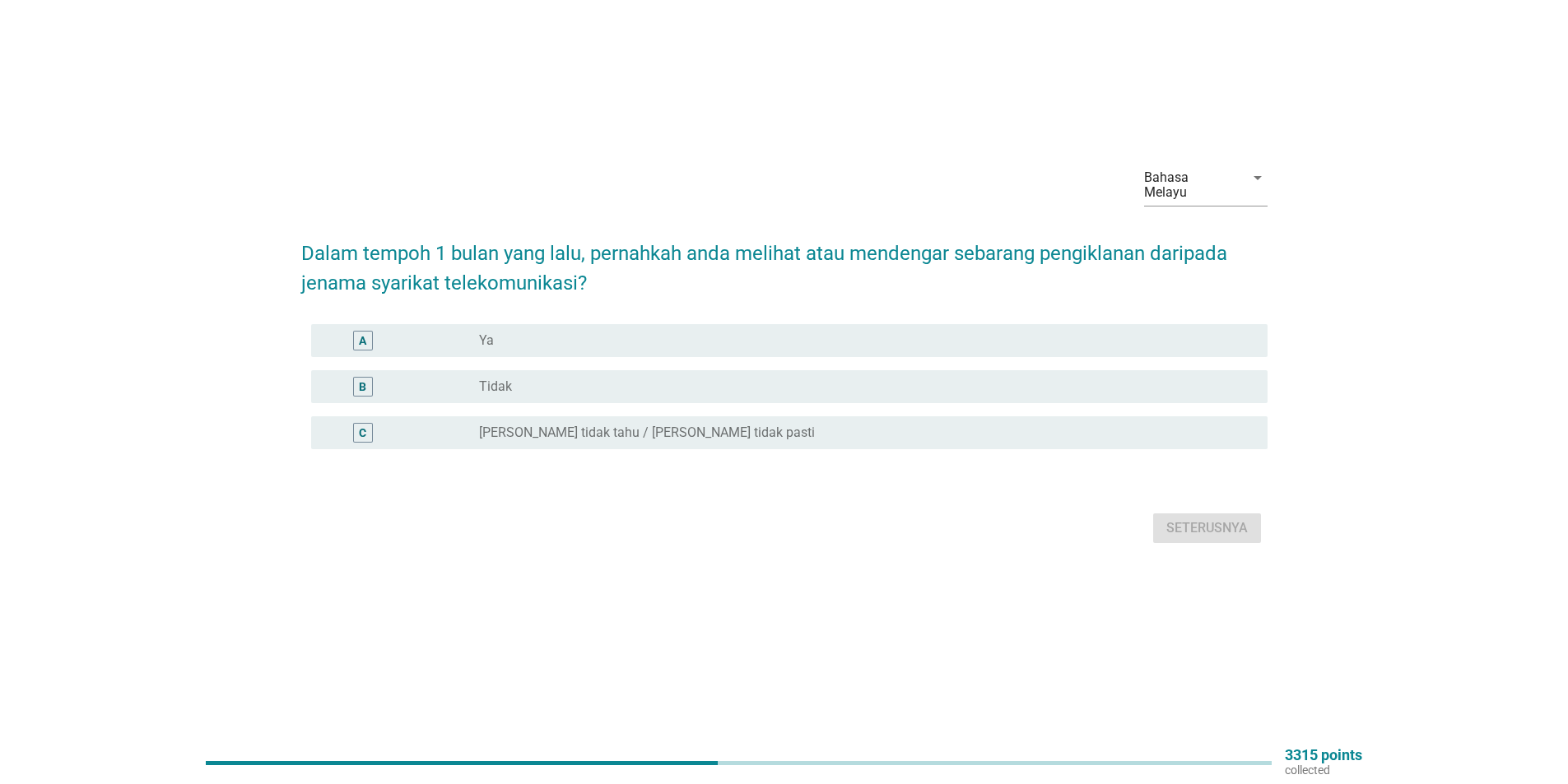
scroll to position [0, 0]
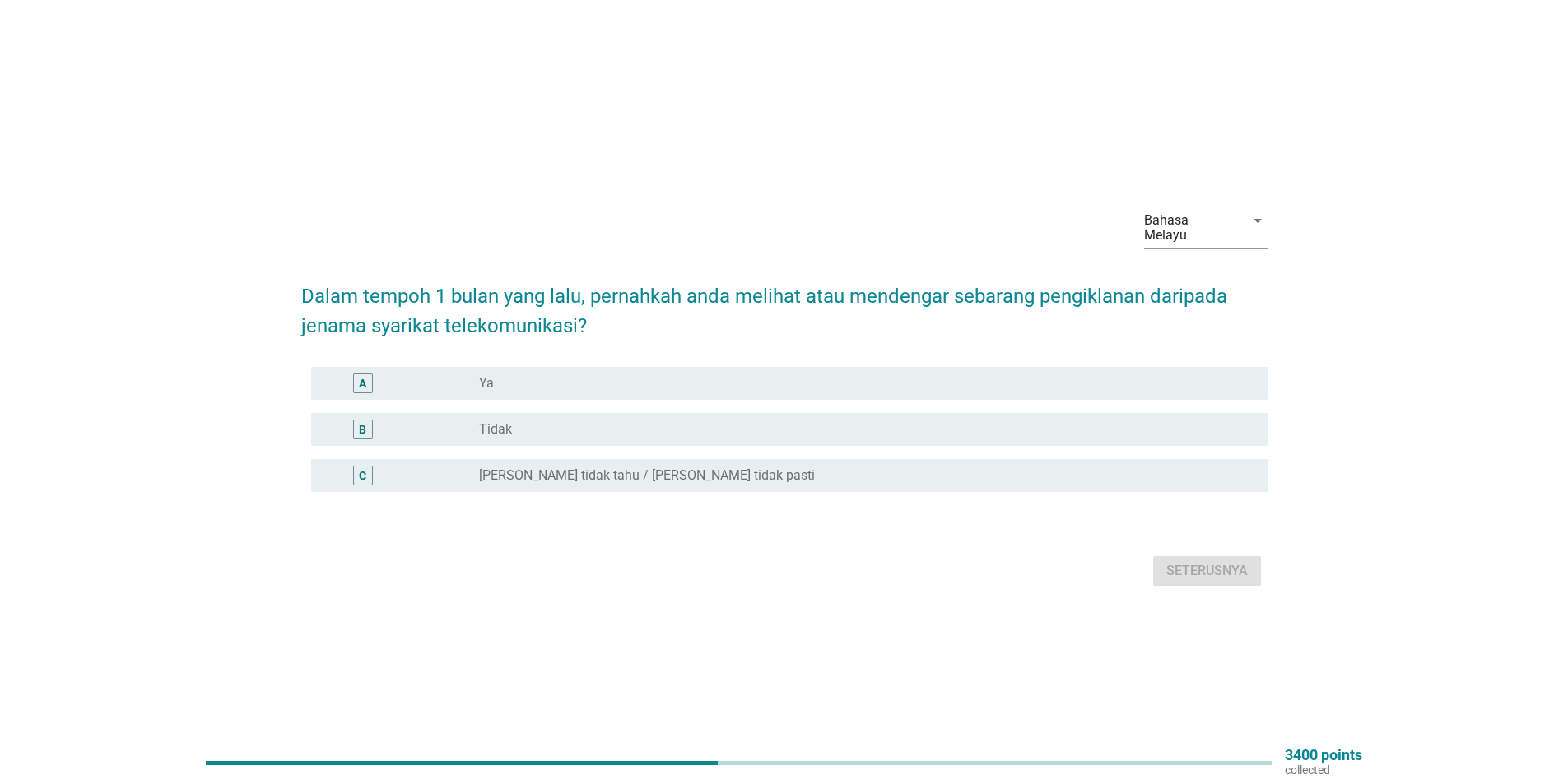
click at [460, 383] on div "A" at bounding box center [401, 383] width 155 height 20
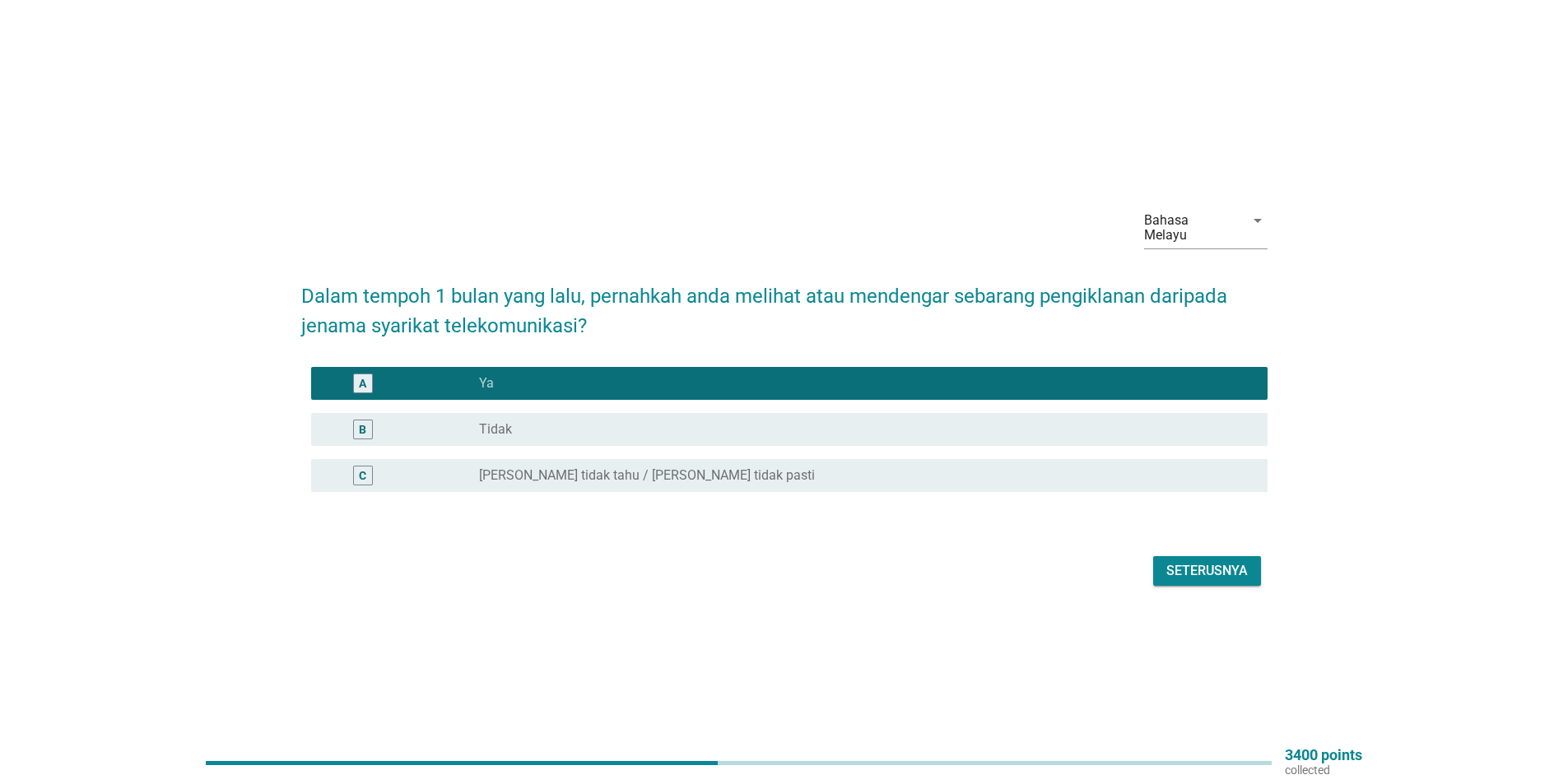
click at [1196, 566] on div "Seterusnya" at bounding box center [1207, 571] width 82 height 20
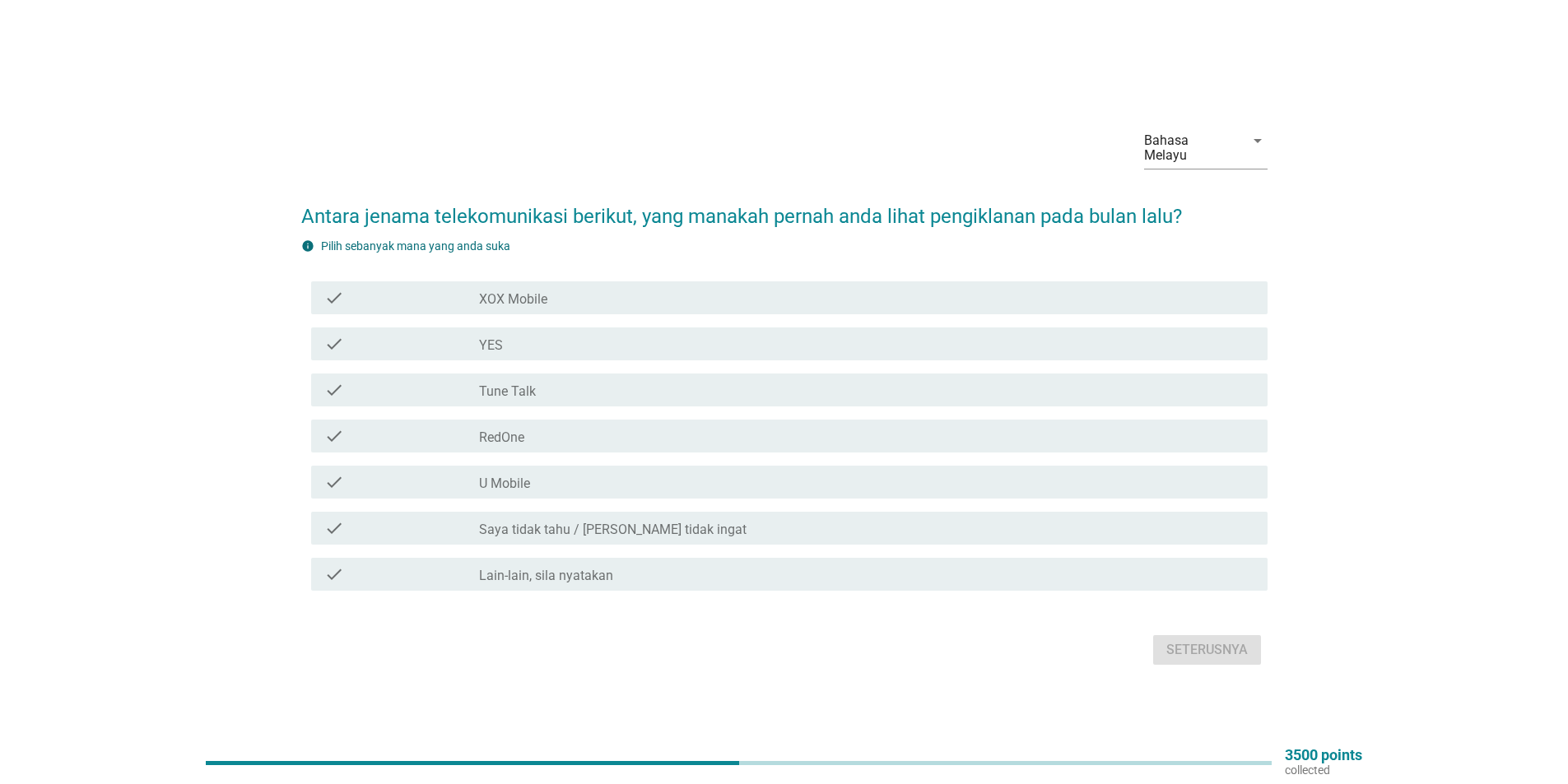
click at [517, 476] on label "U Mobile" at bounding box center [505, 484] width 51 height 17
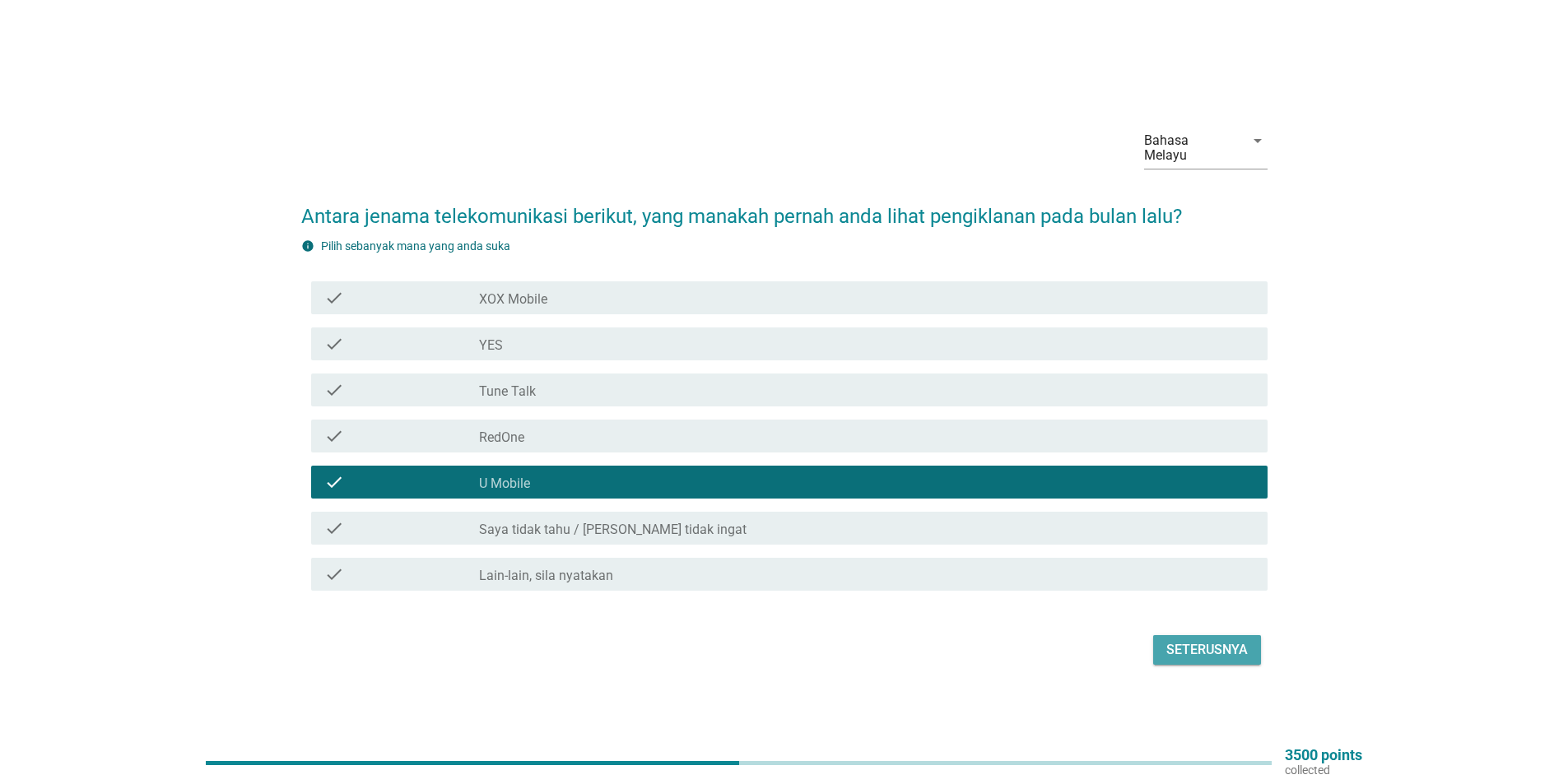
click at [1207, 641] on div "Seterusnya" at bounding box center [1207, 650] width 82 height 20
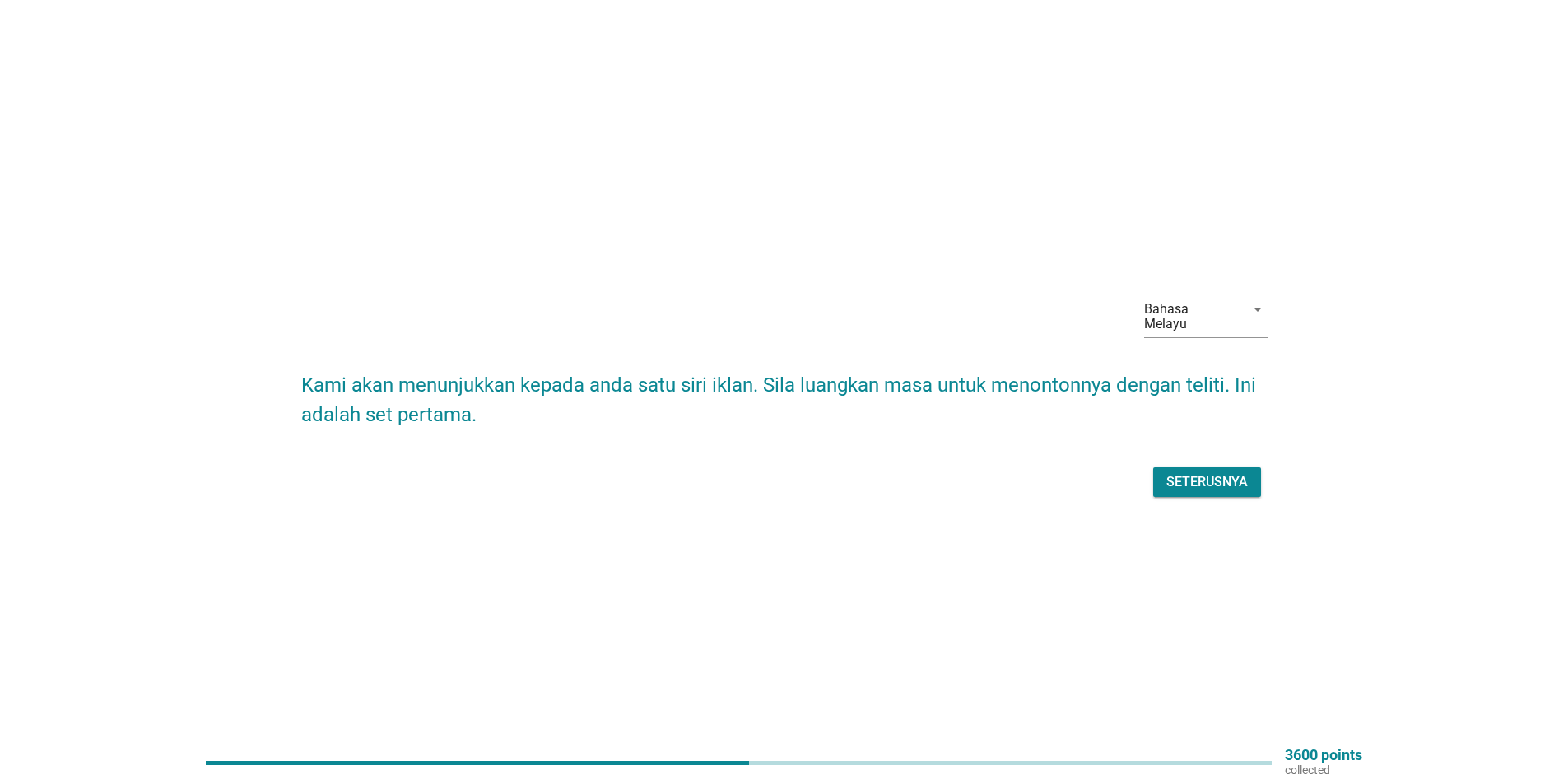
click at [1210, 476] on div "Seterusnya" at bounding box center [1207, 482] width 82 height 20
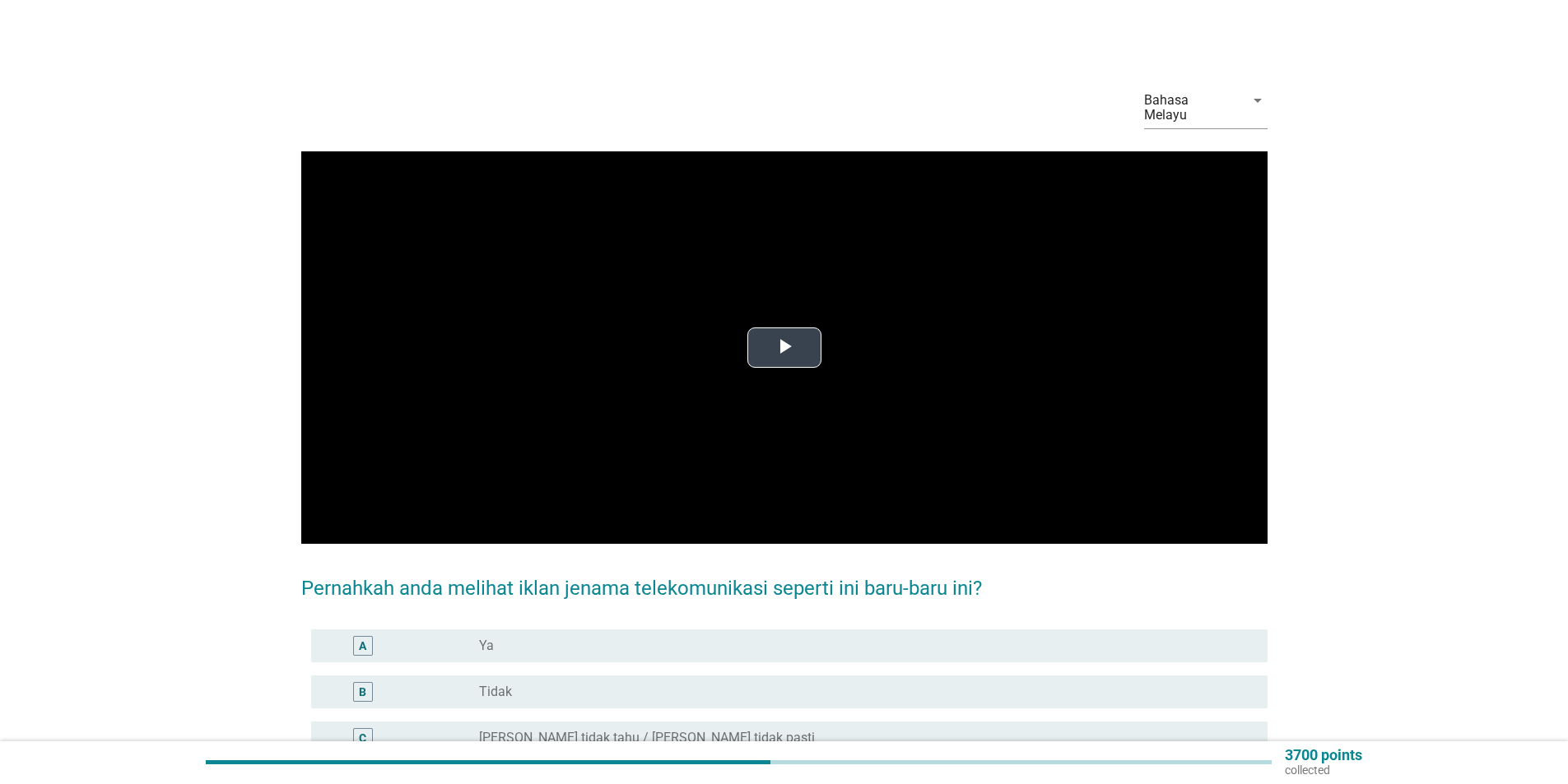
click at [784, 348] on span "Video Player" at bounding box center [784, 348] width 0 height 0
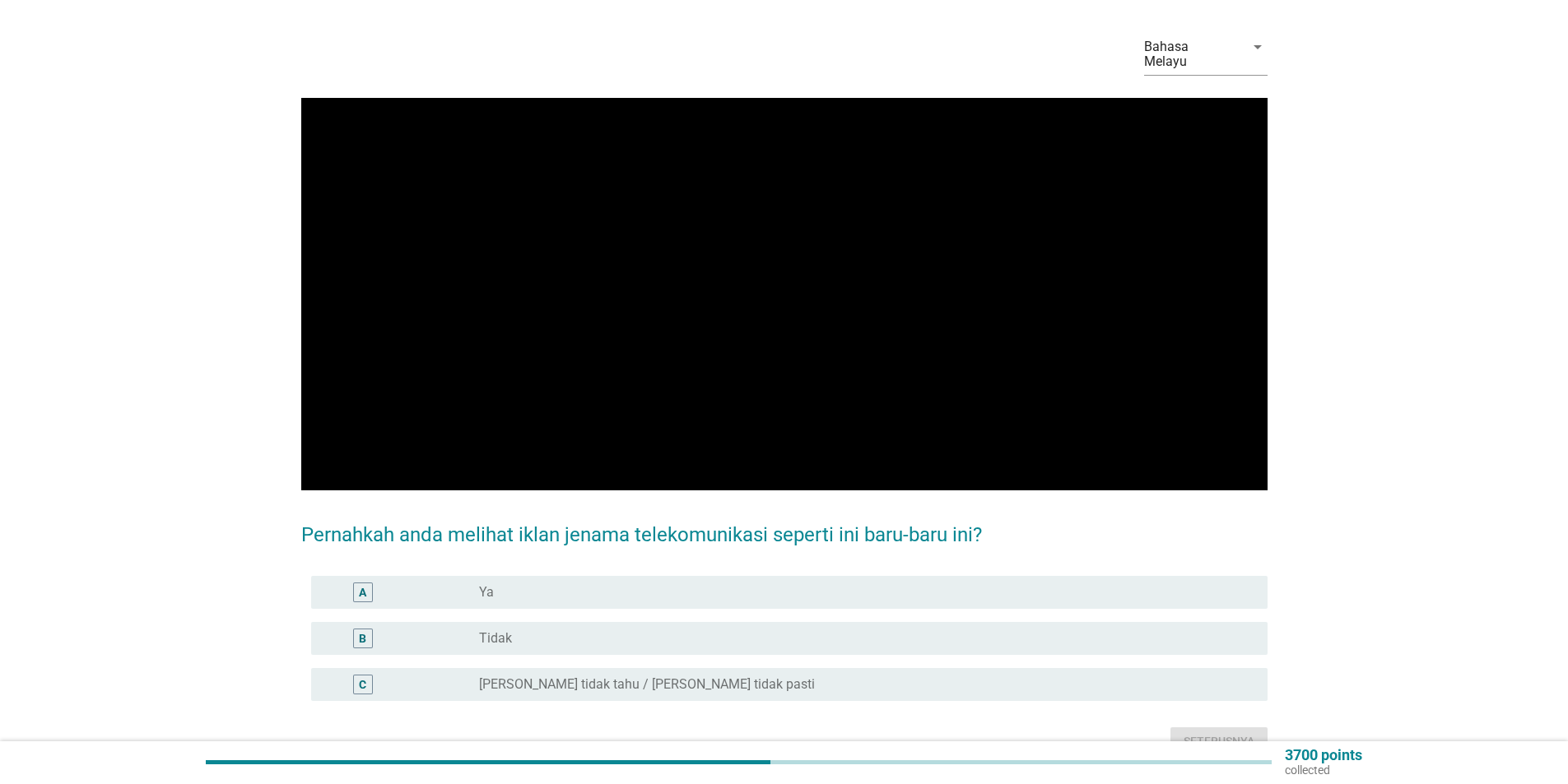
scroll to position [82, 0]
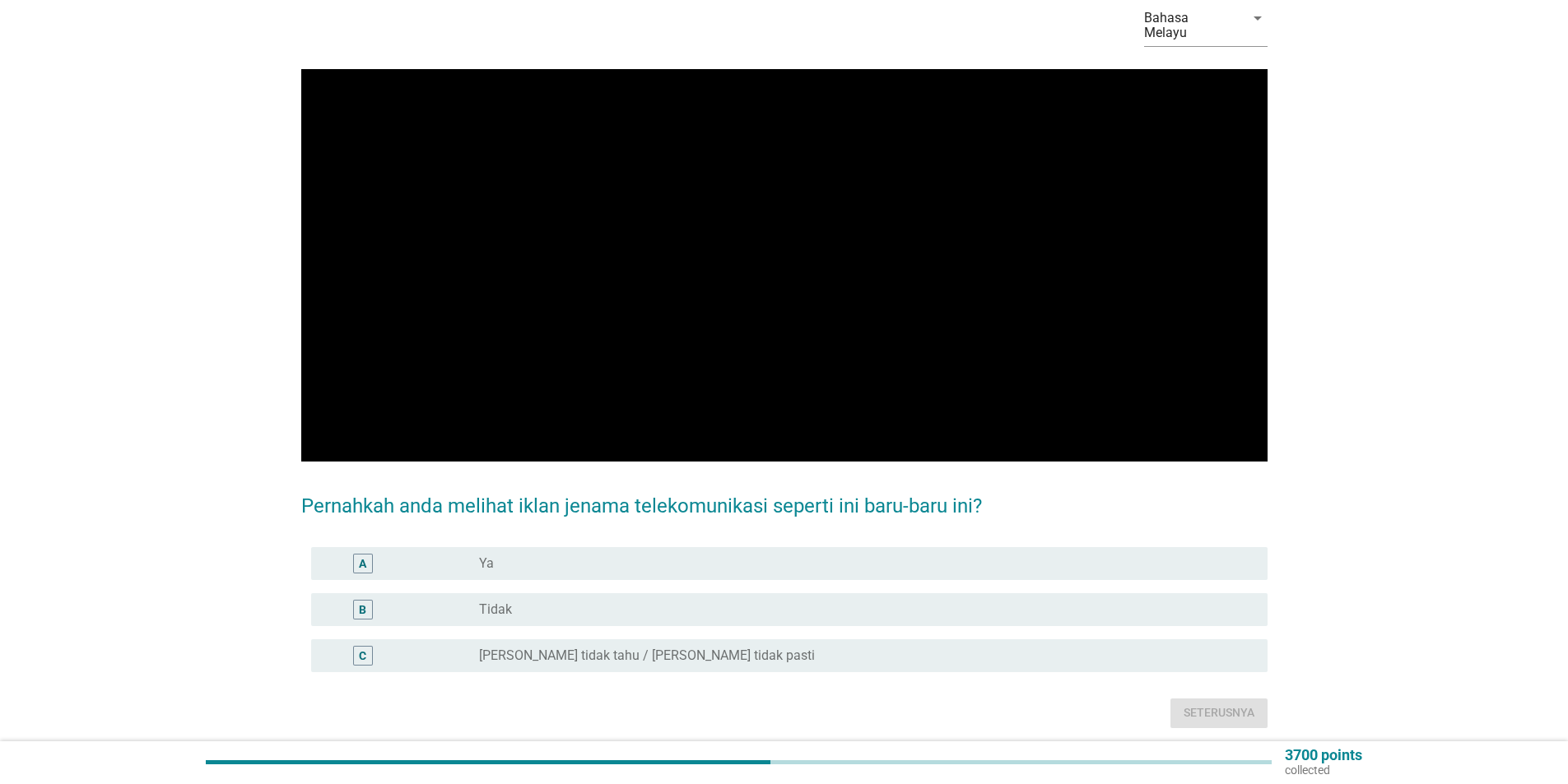
click at [462, 556] on div "A" at bounding box center [401, 564] width 155 height 20
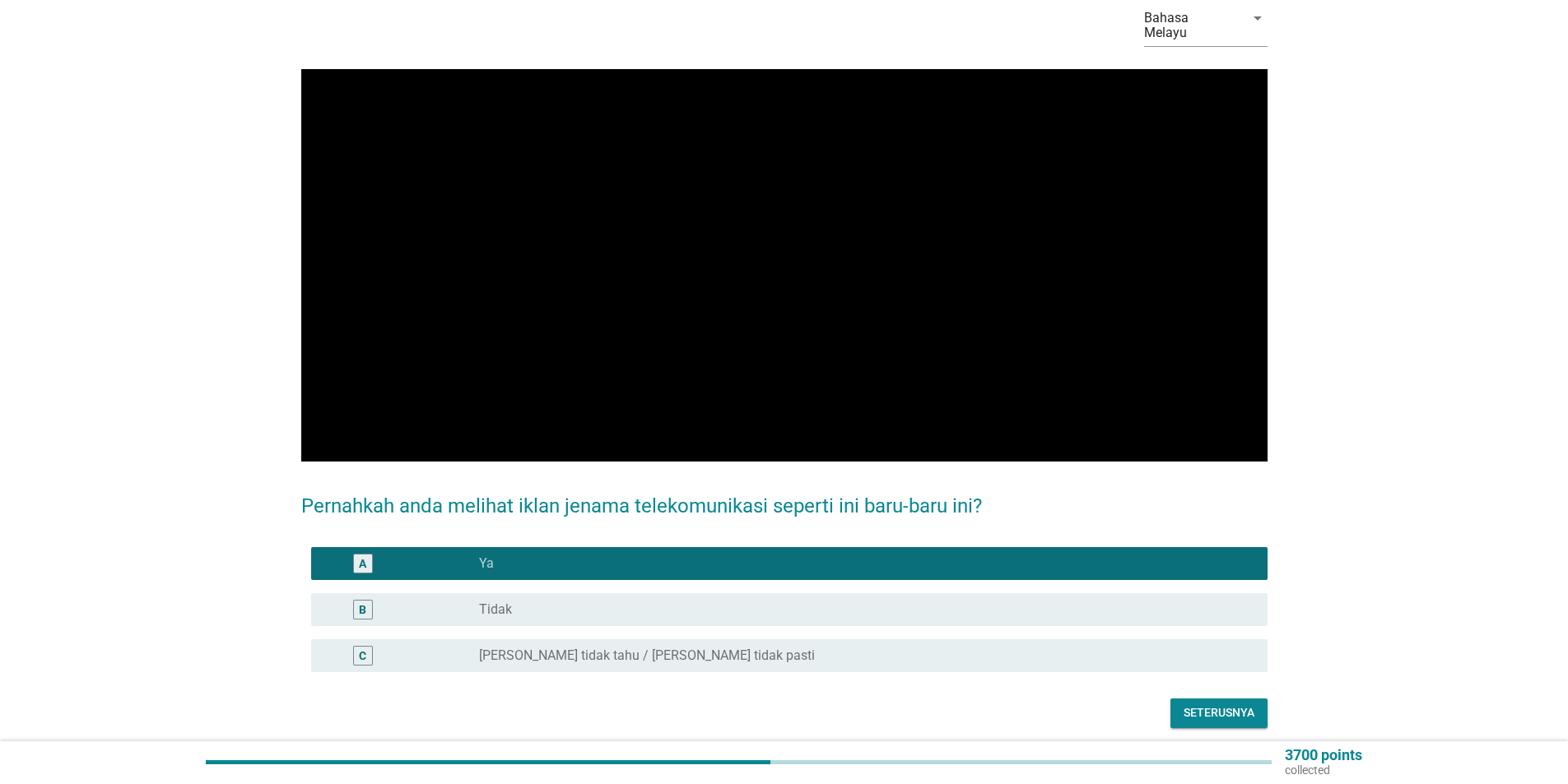
click at [1218, 704] on div "Seterusnya" at bounding box center [1218, 713] width 71 height 18
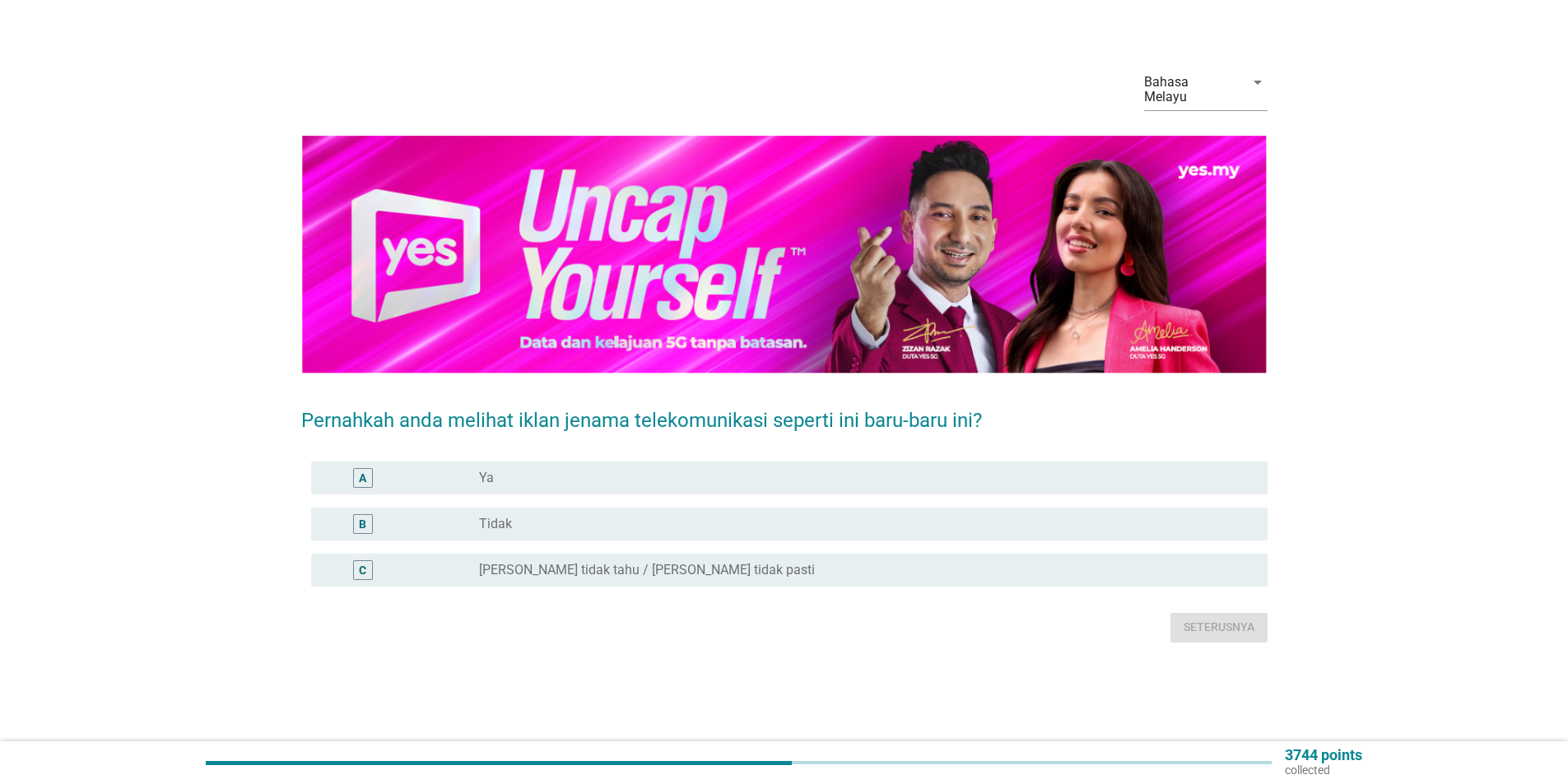
scroll to position [0, 0]
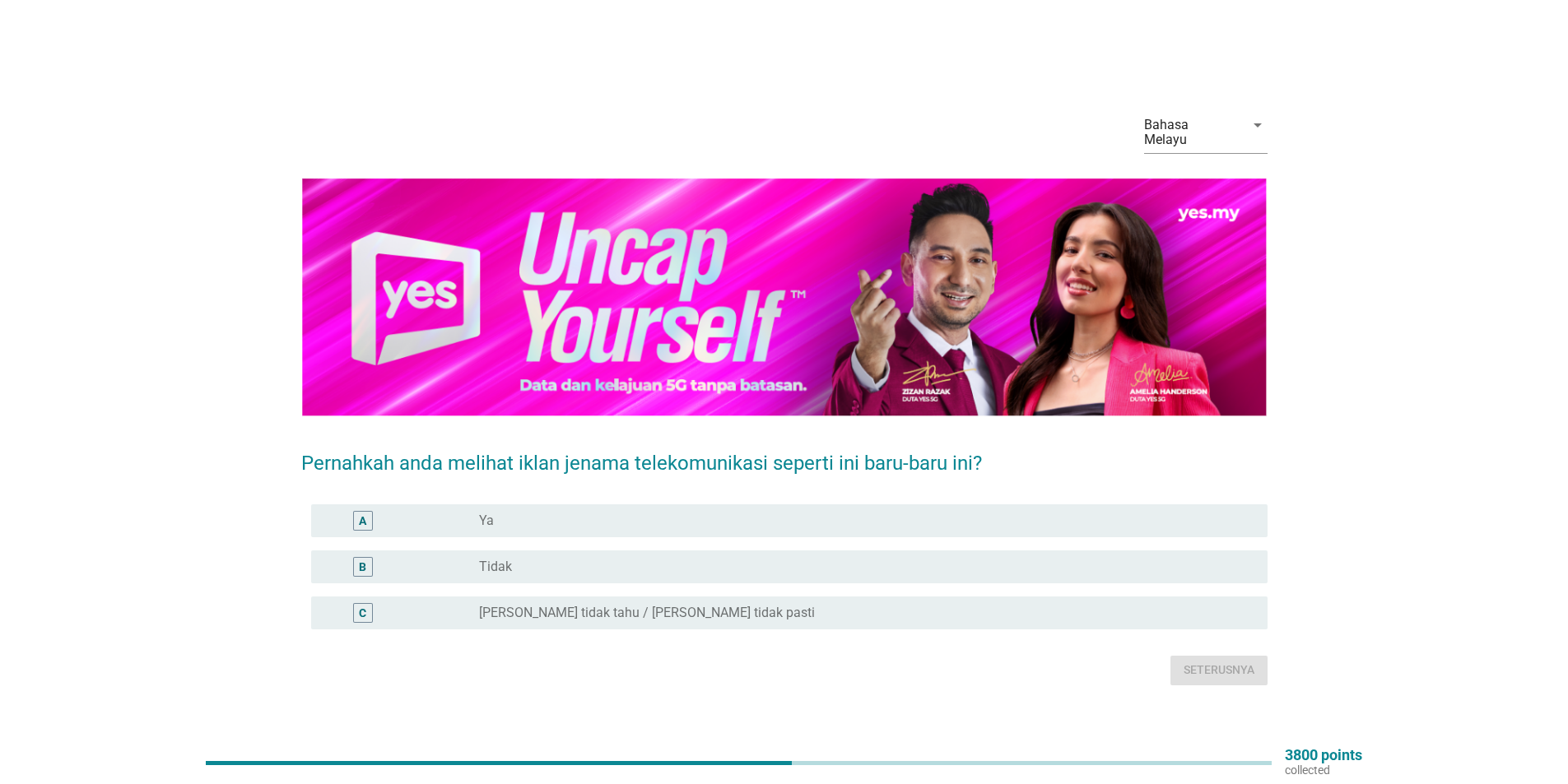
click at [477, 511] on div "A" at bounding box center [401, 521] width 155 height 20
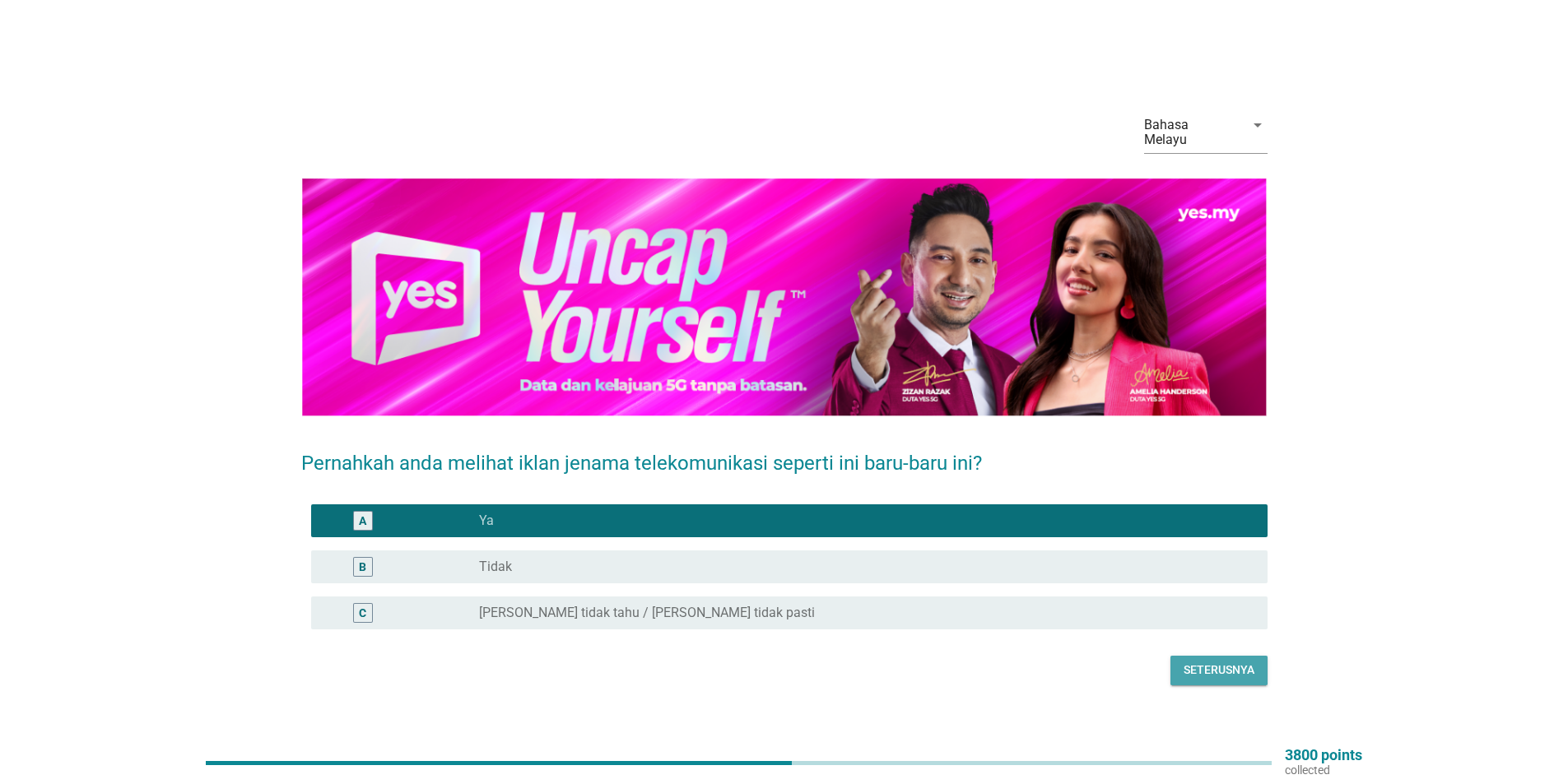
click at [1221, 664] on div "Seterusnya" at bounding box center [1218, 670] width 71 height 18
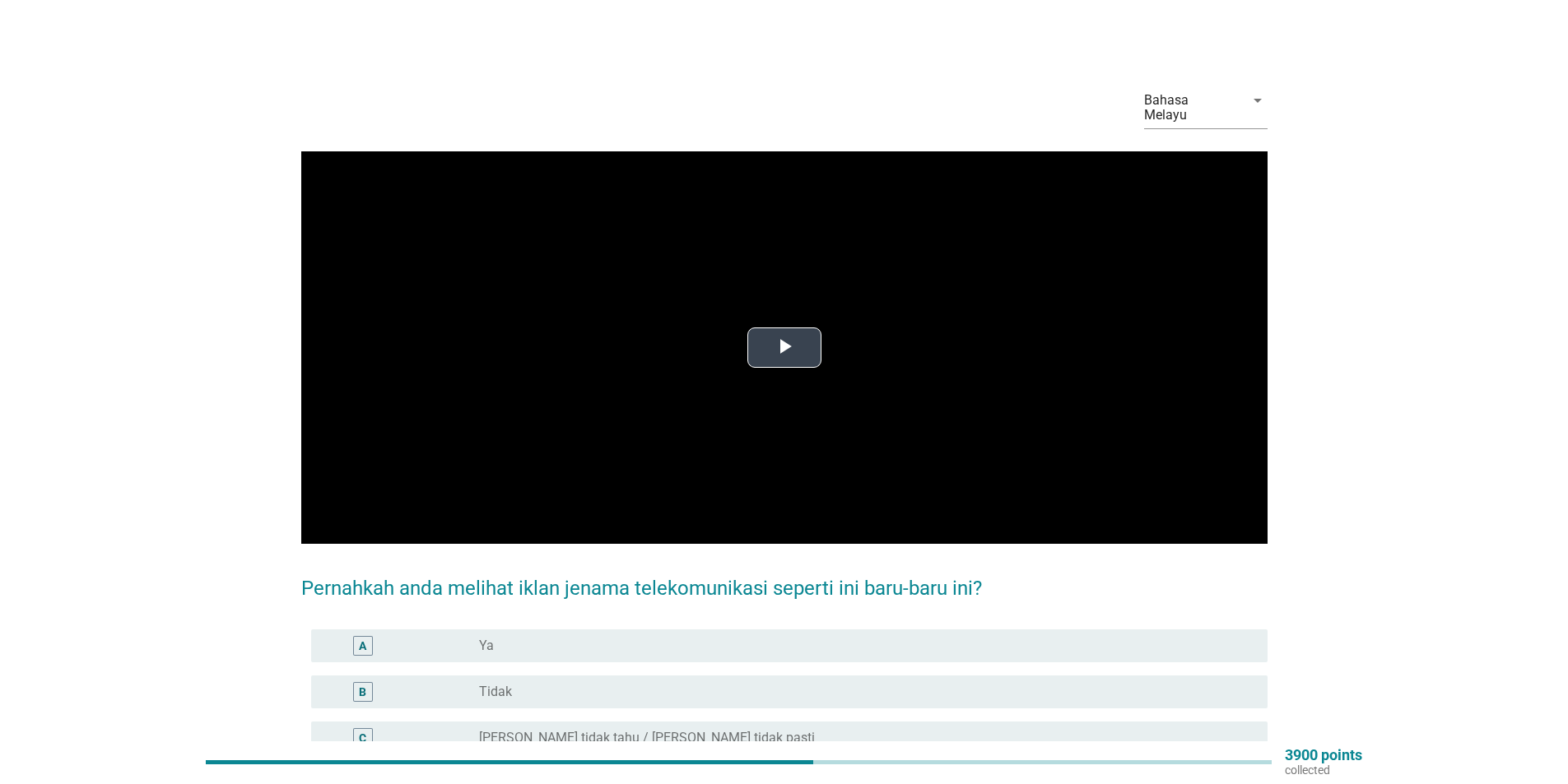
click at [784, 348] on span "Video Player" at bounding box center [784, 348] width 0 height 0
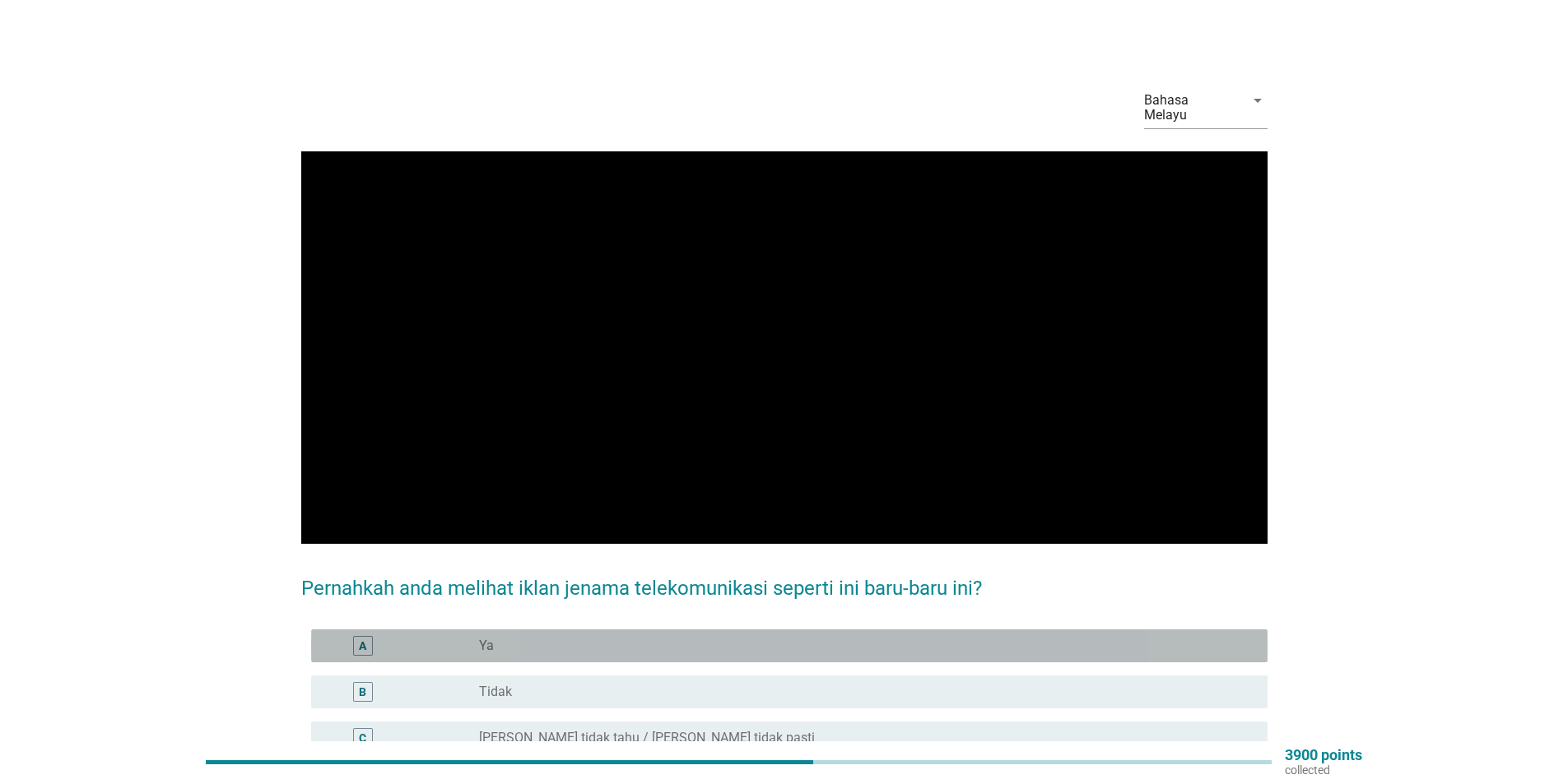
click at [538, 638] on div "radio_button_unchecked Ya" at bounding box center [860, 646] width 762 height 17
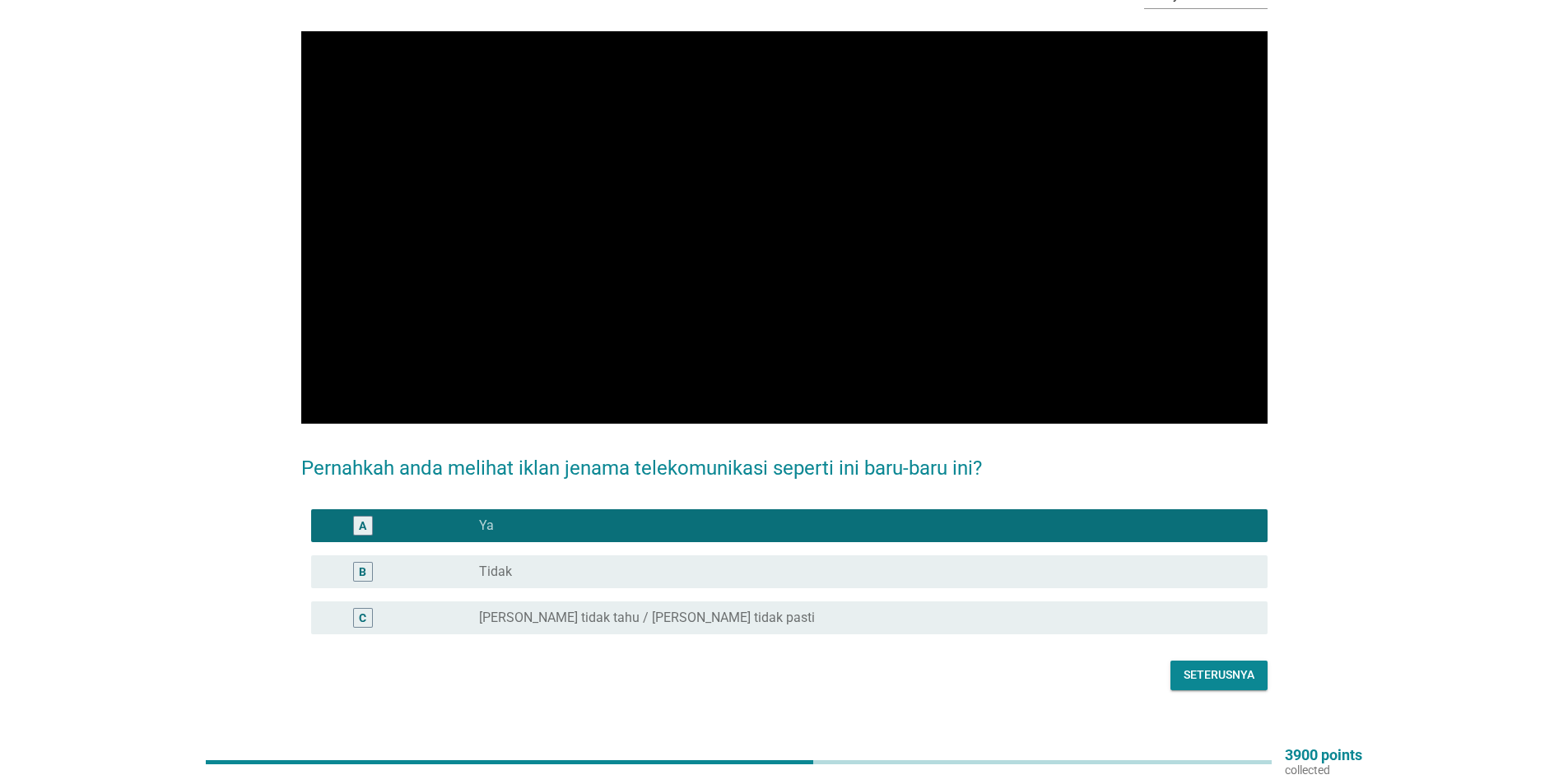
scroll to position [128, 0]
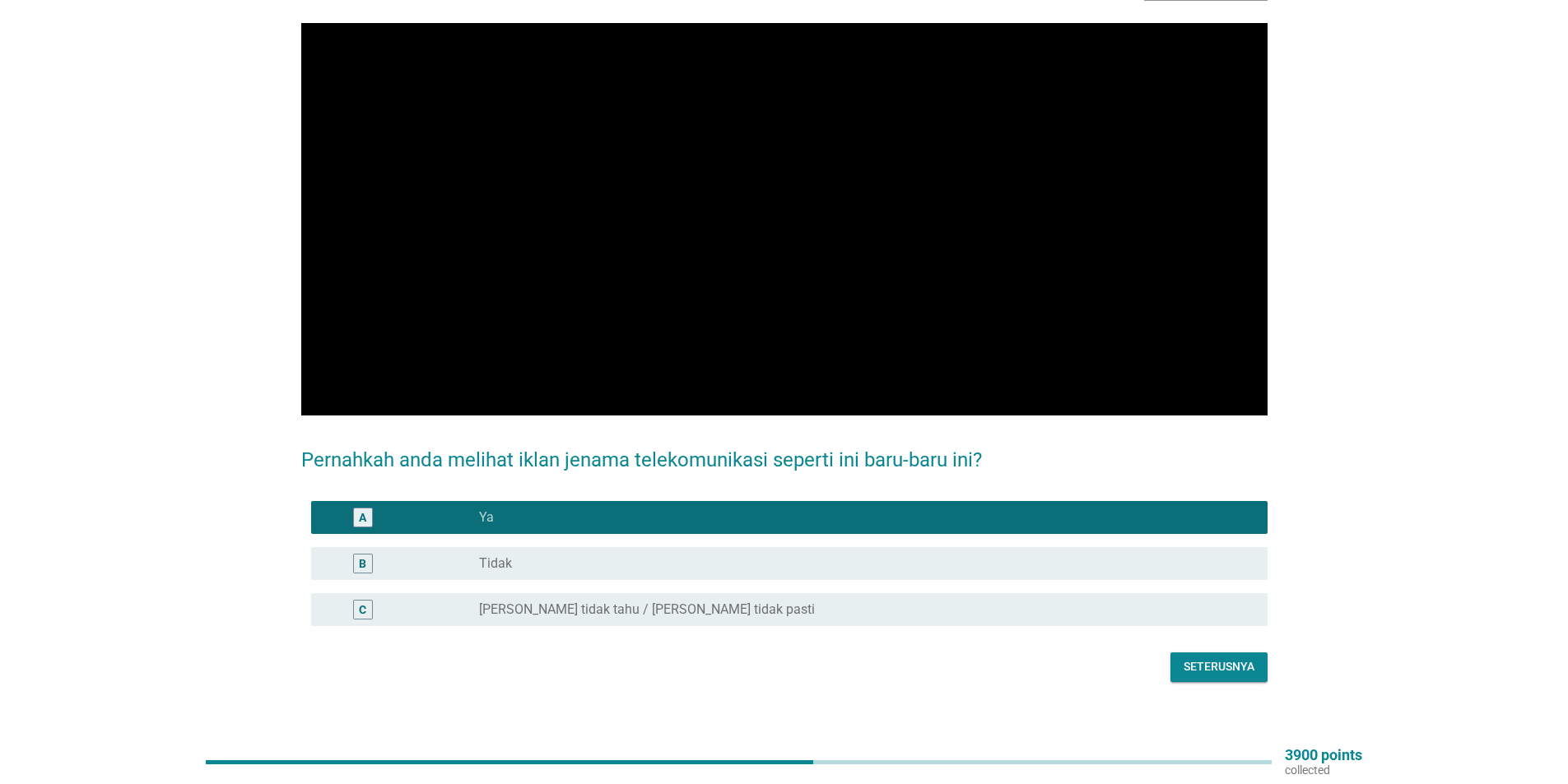
click at [1218, 660] on div "Seterusnya" at bounding box center [1218, 667] width 71 height 18
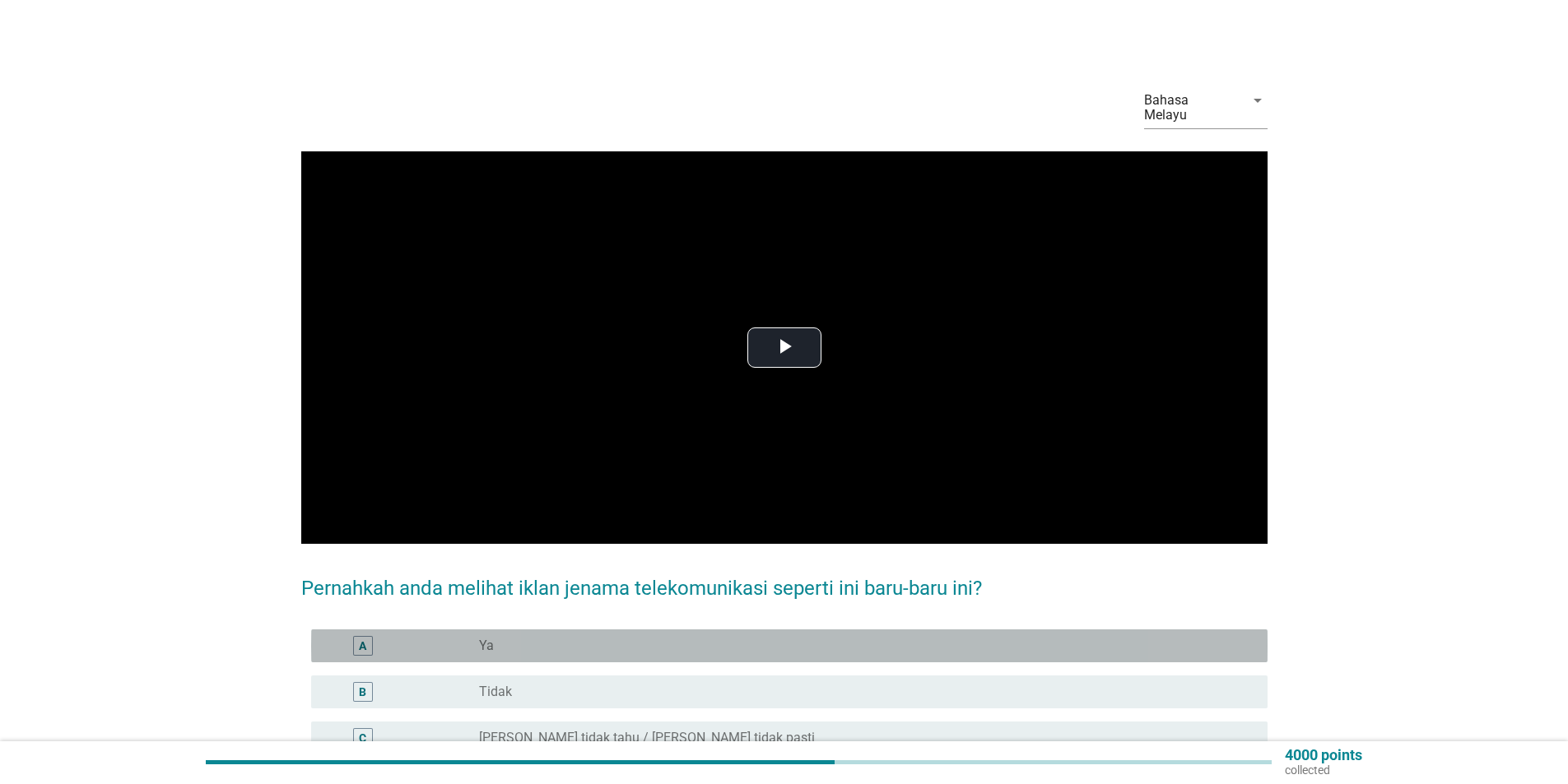
click at [417, 636] on div "A" at bounding box center [401, 646] width 155 height 20
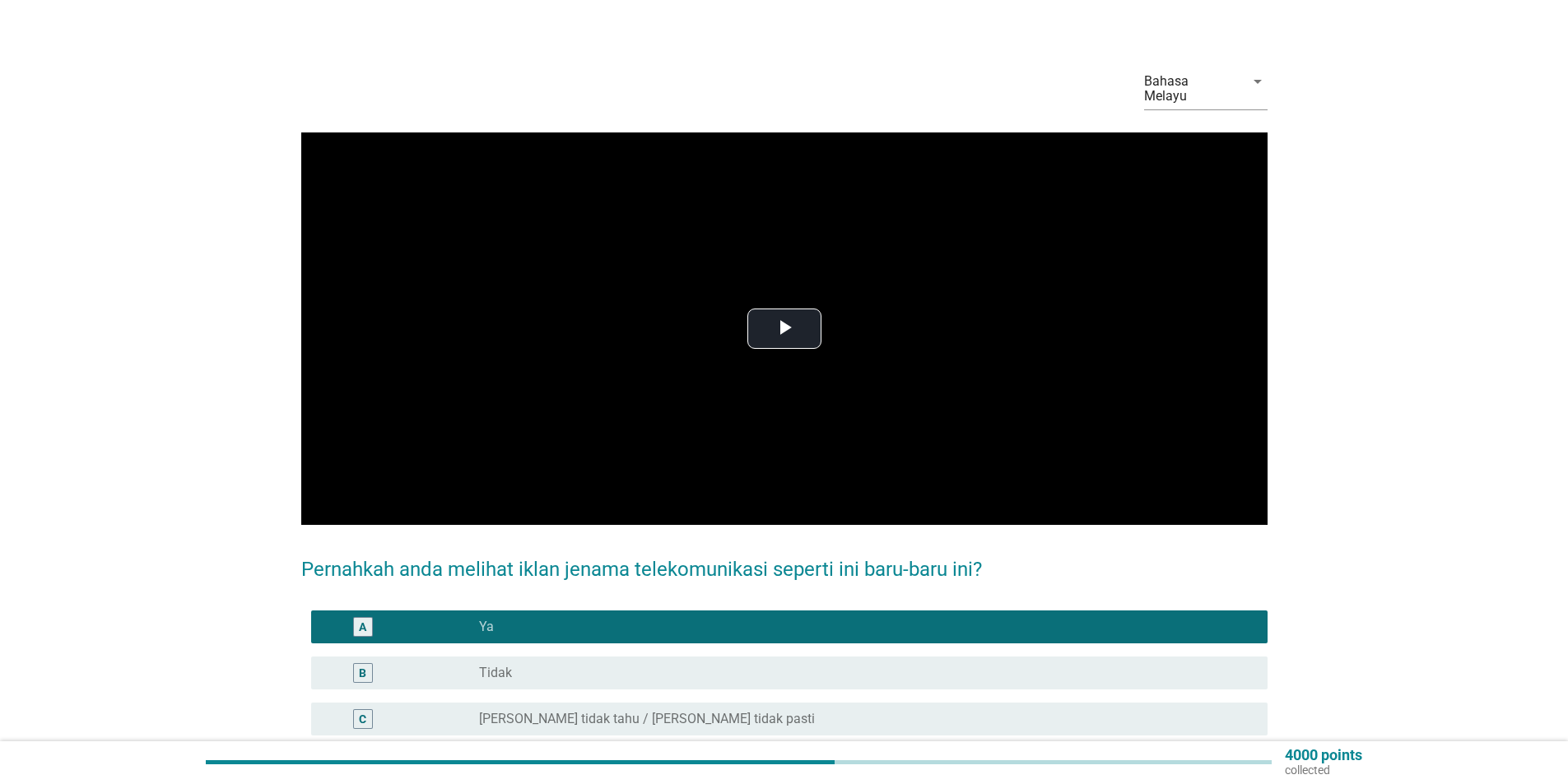
scroll to position [128, 0]
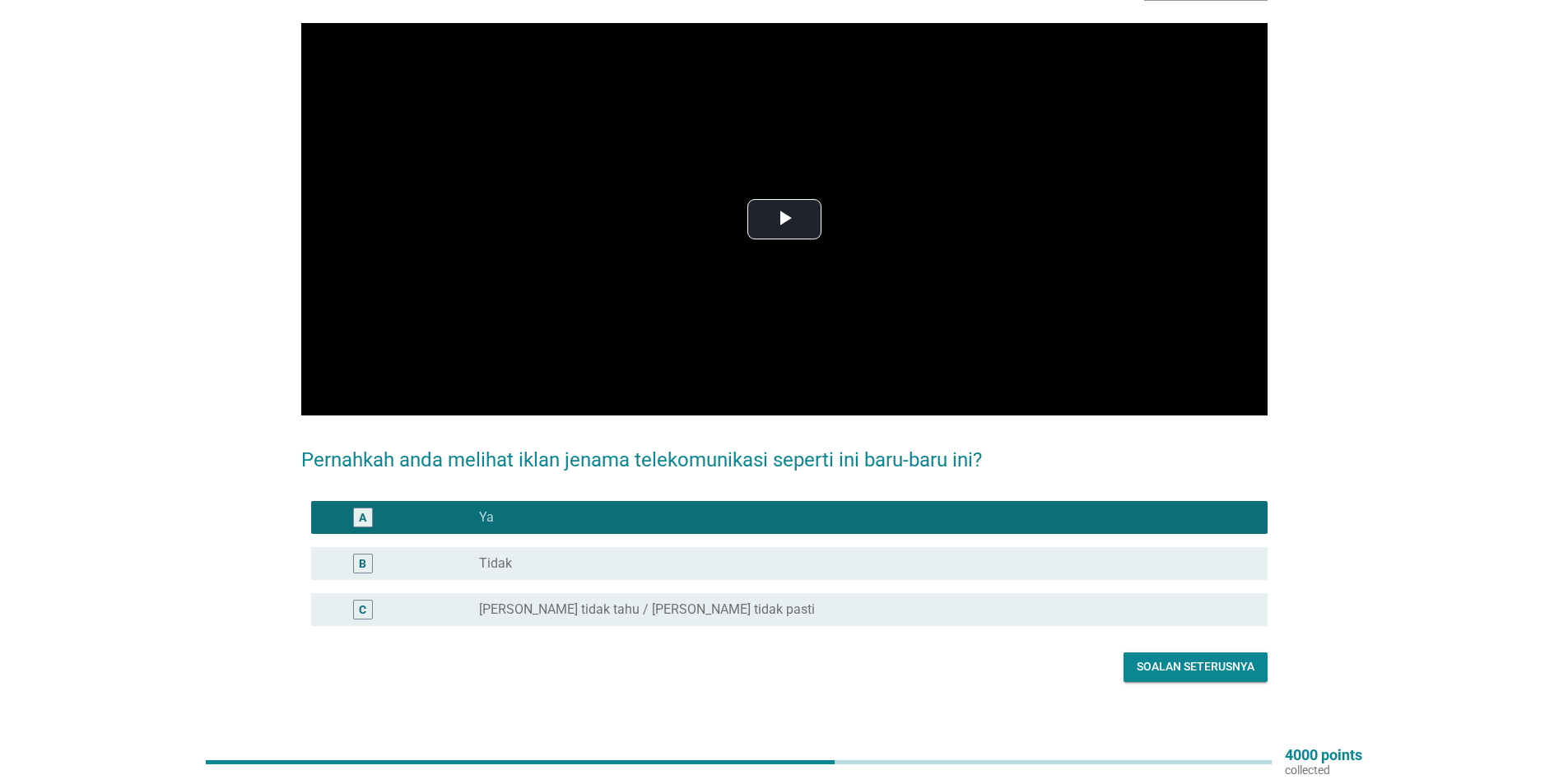
click at [1188, 659] on div "Soalan seterusnya" at bounding box center [1195, 667] width 118 height 18
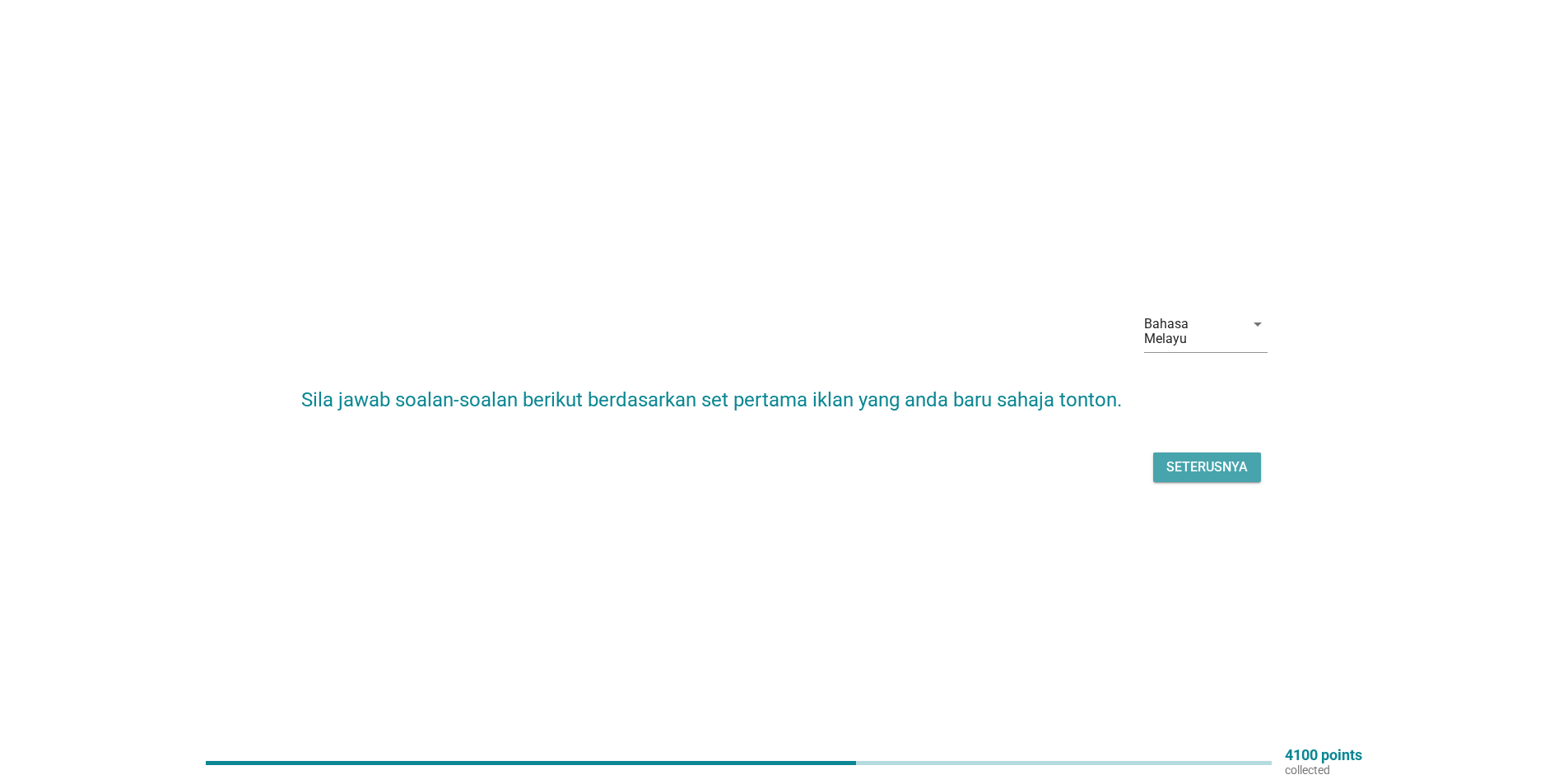
click at [1201, 459] on div "Seterusnya" at bounding box center [1207, 467] width 82 height 20
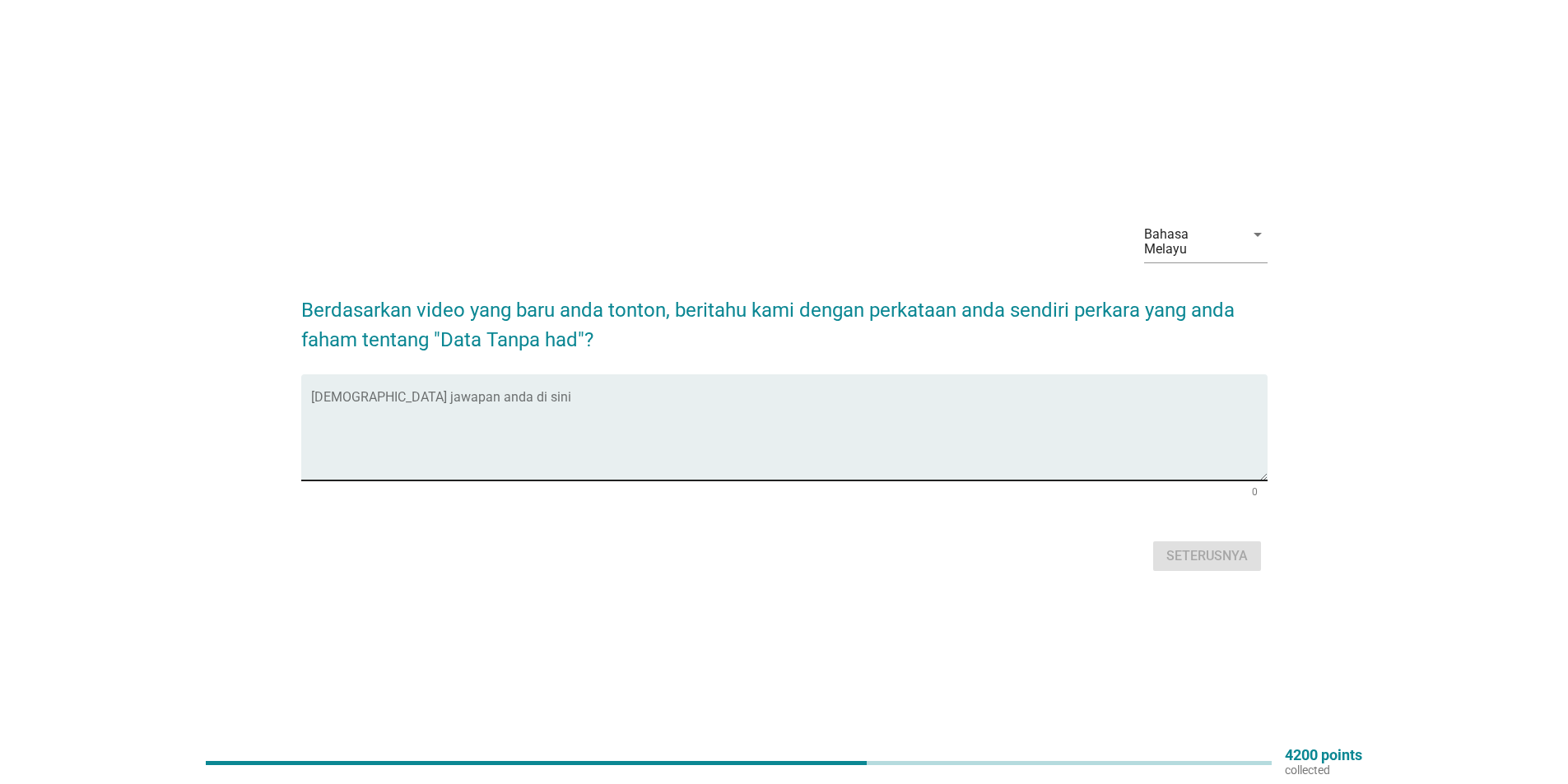
click at [316, 394] on textarea "Isikan jawapan anda di sini" at bounding box center [789, 437] width 956 height 87
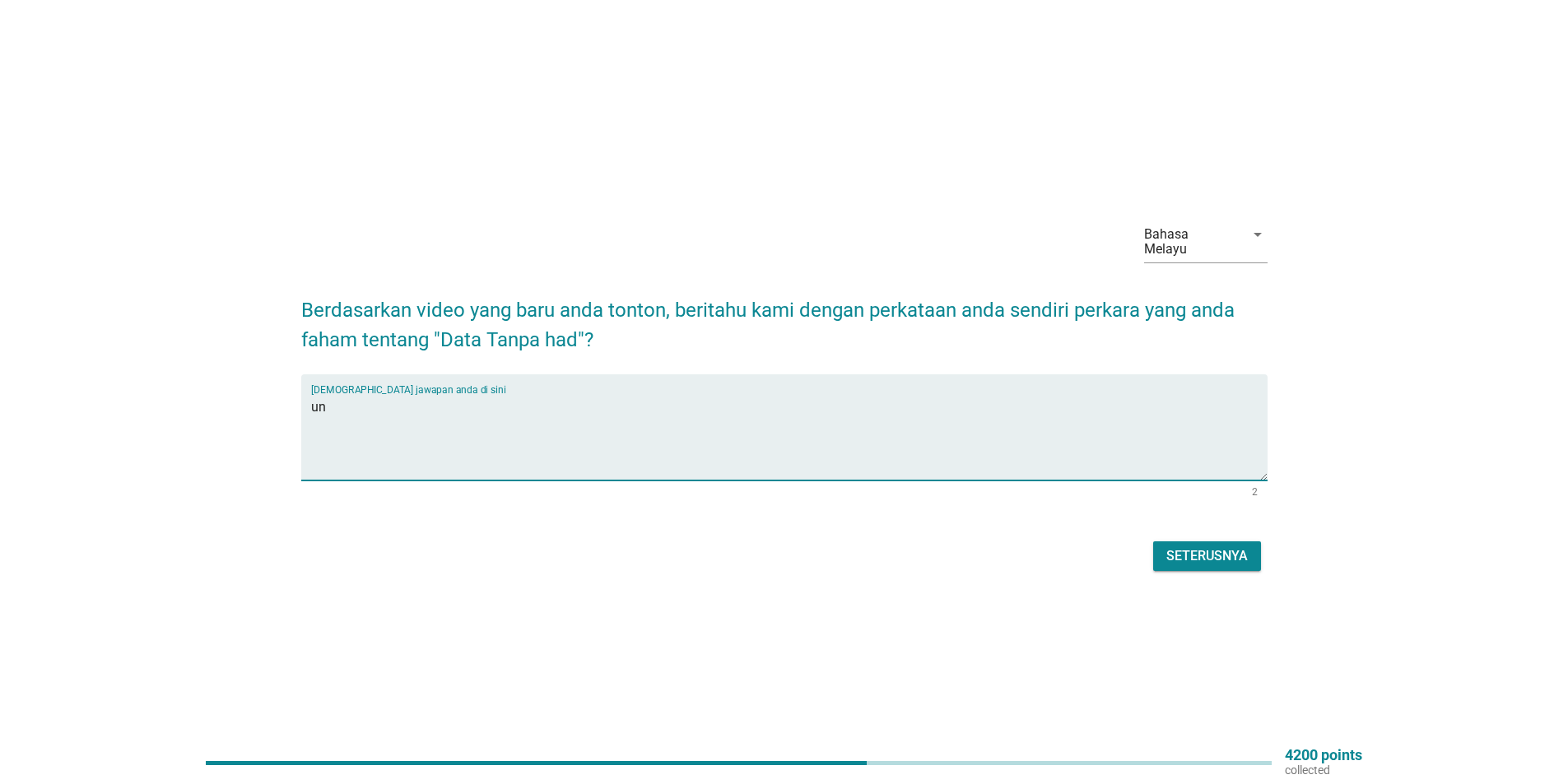
type textarea "u"
type textarea "Unlimited data, tiada kuota yg ditetapkan"
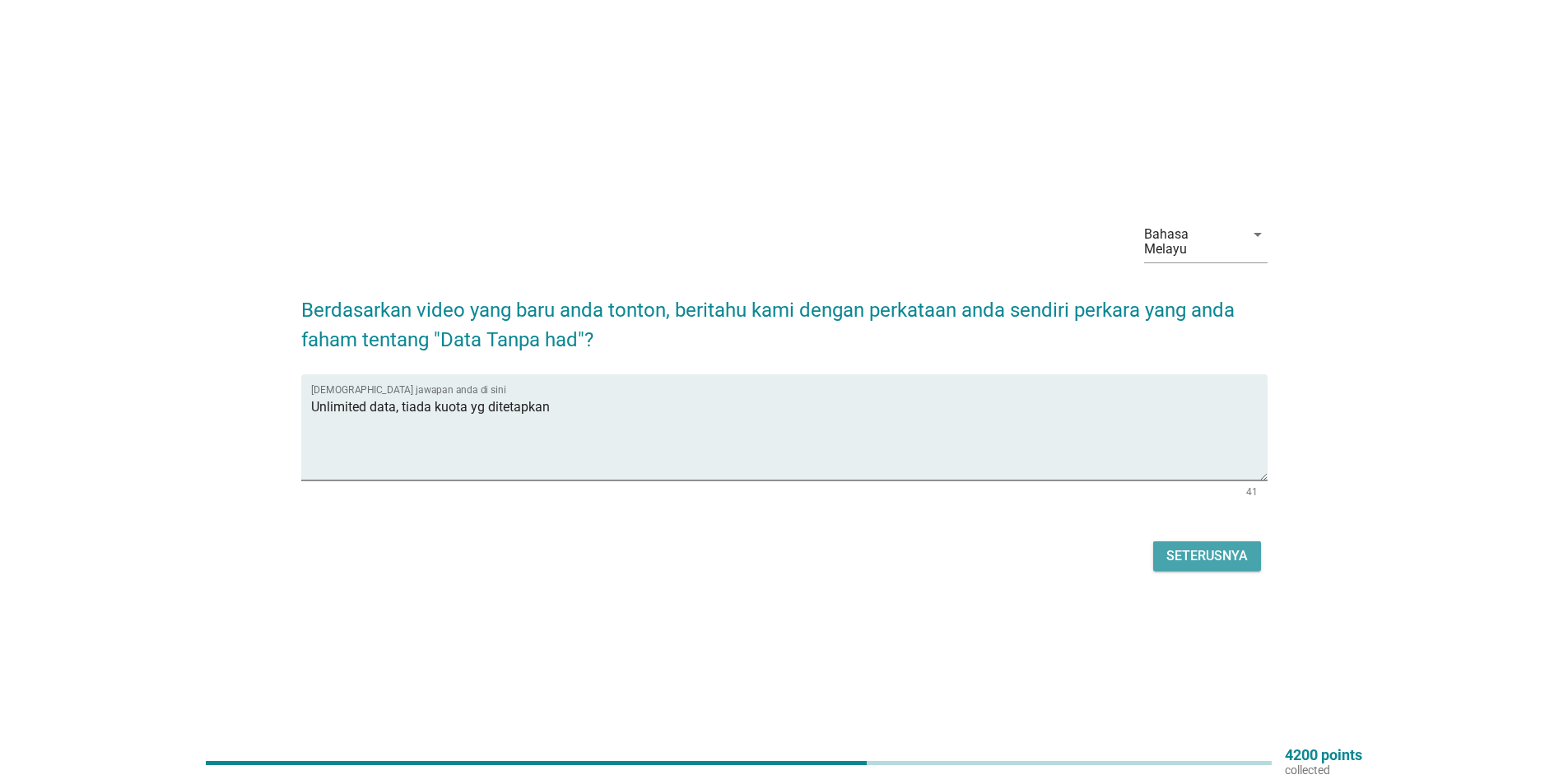
click at [1204, 555] on div "Seterusnya" at bounding box center [1207, 556] width 82 height 20
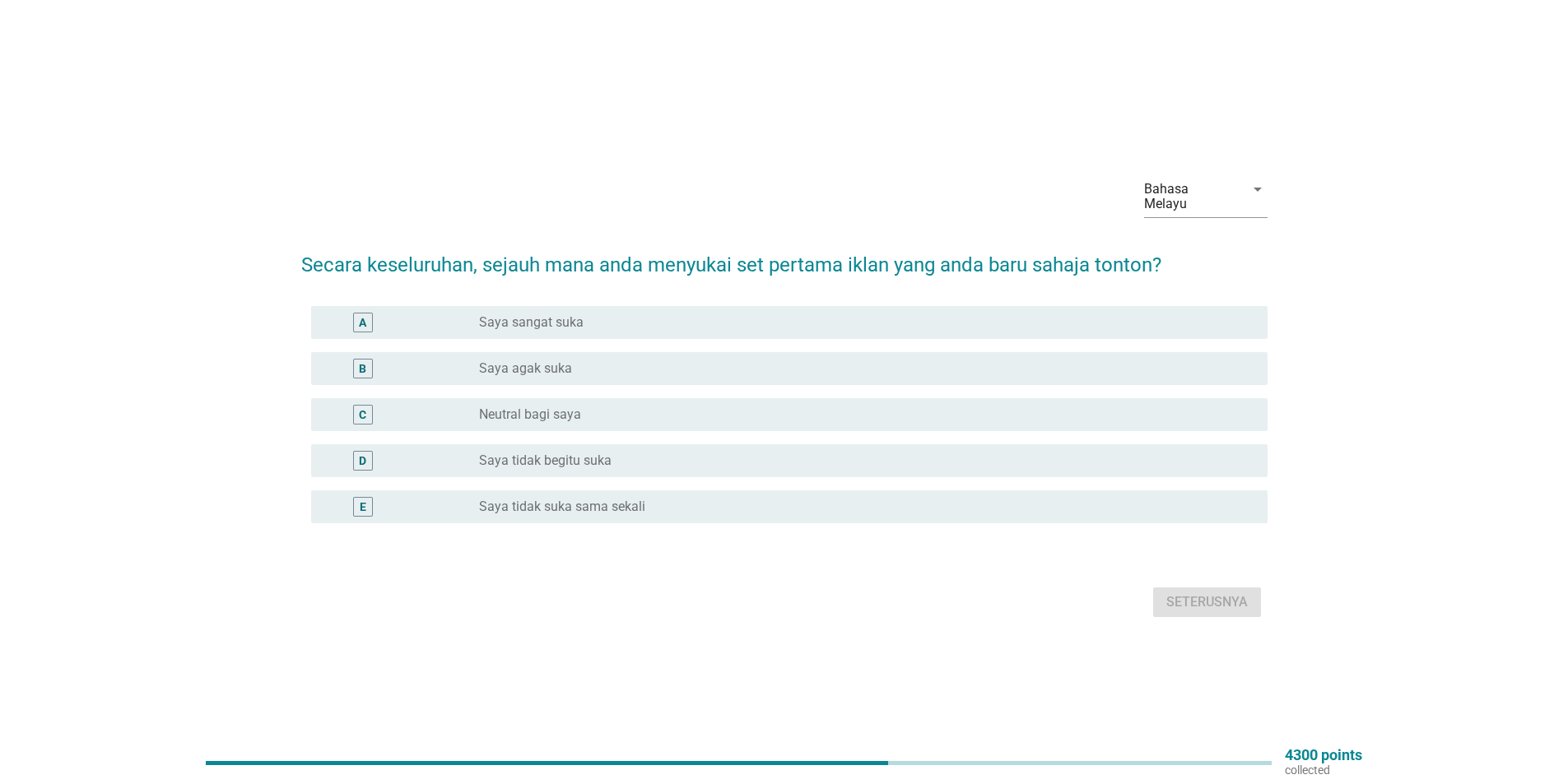
click at [450, 317] on div "A" at bounding box center [401, 323] width 155 height 20
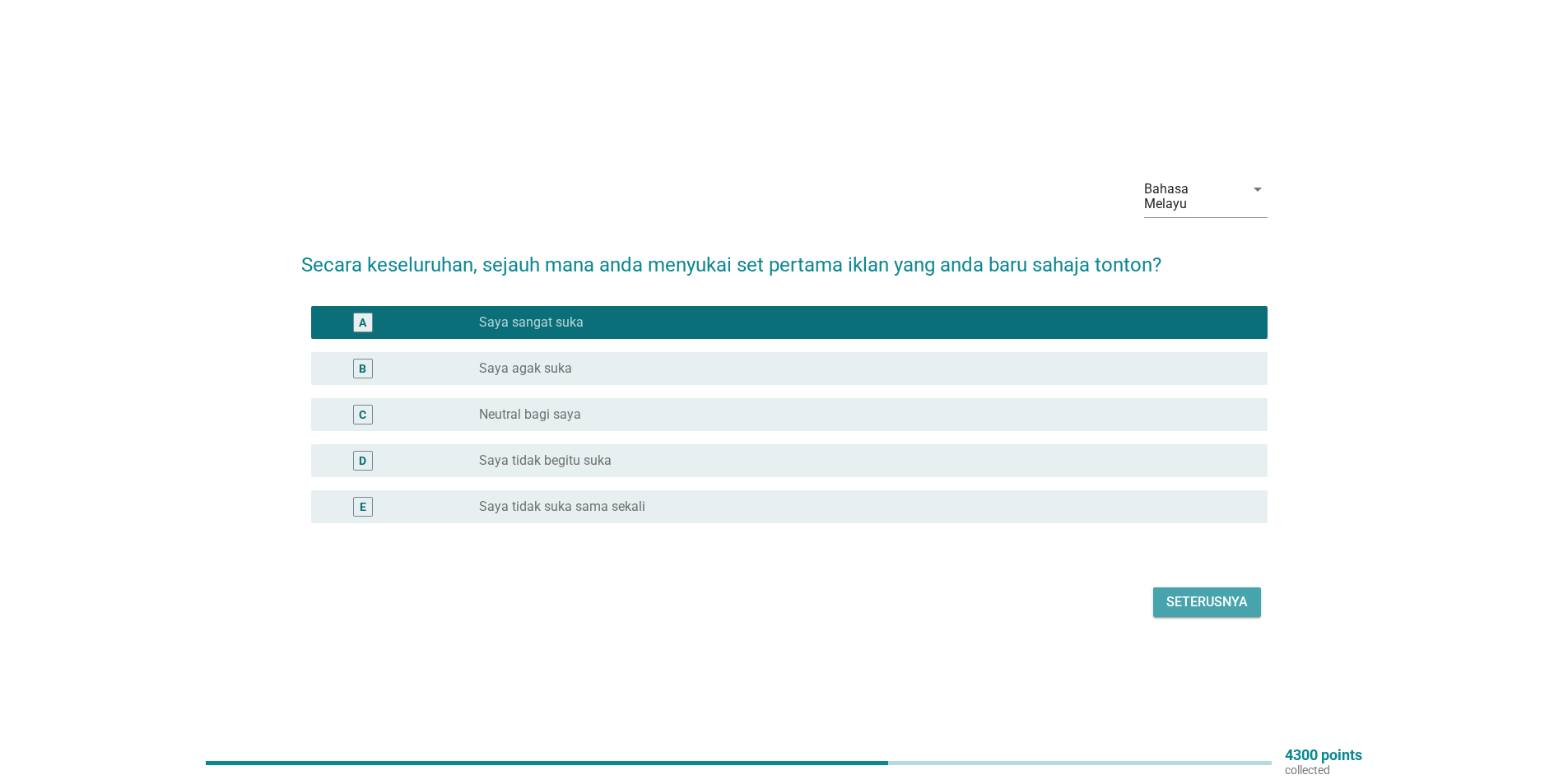
click at [1217, 592] on div "Seterusnya" at bounding box center [1207, 602] width 82 height 20
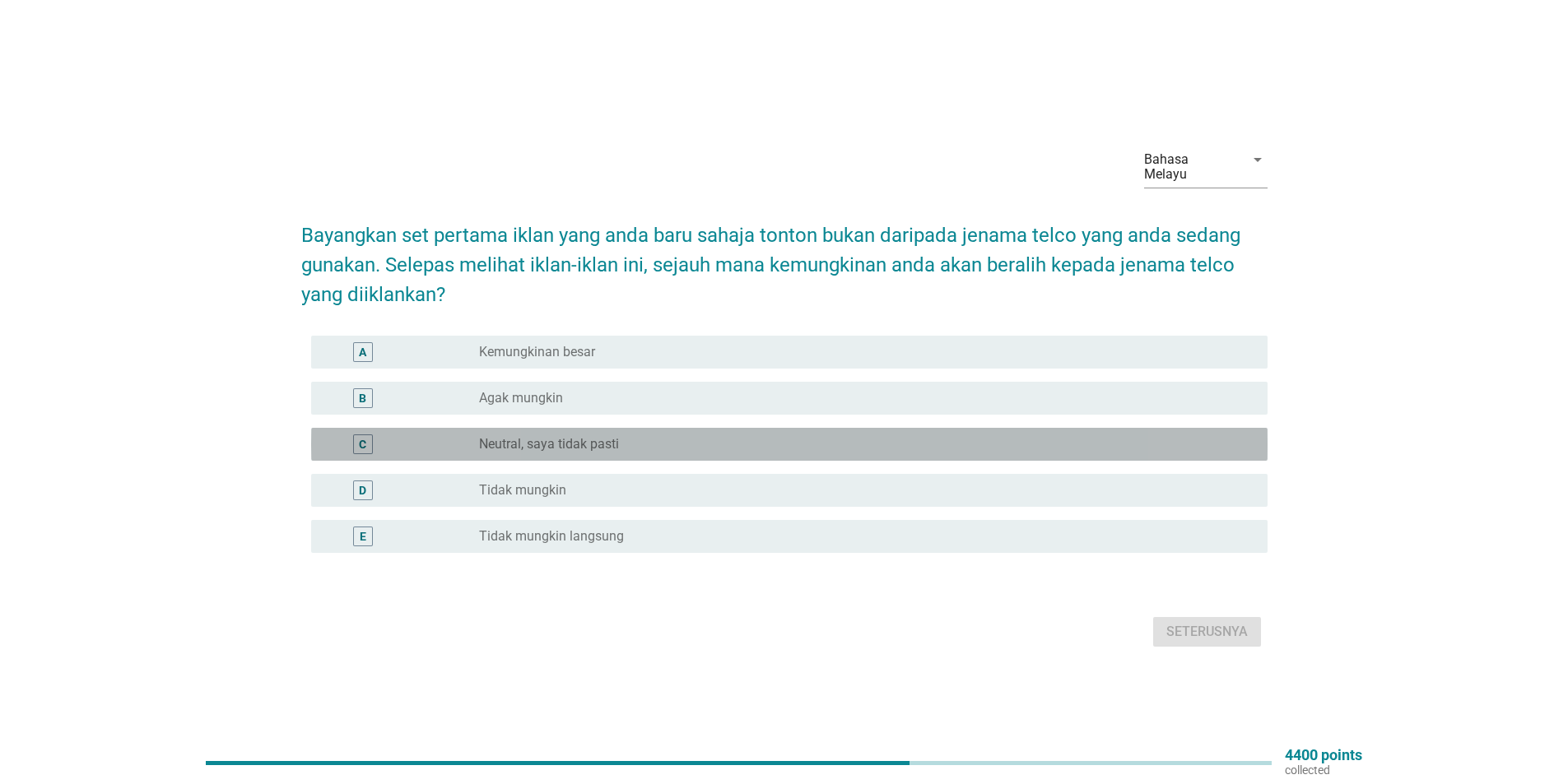
click at [450, 435] on div "C" at bounding box center [401, 444] width 155 height 20
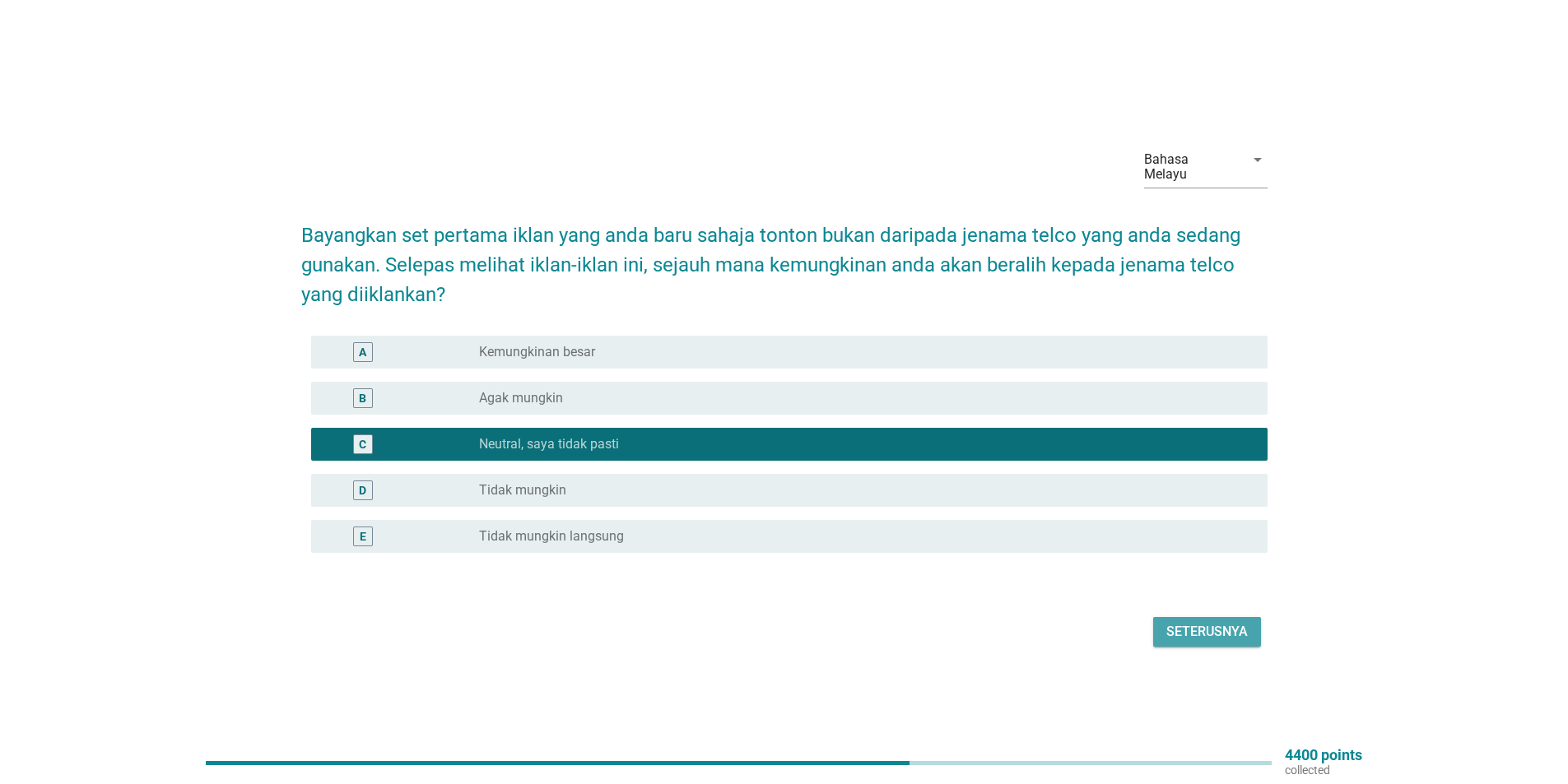
click at [1212, 627] on div "Seterusnya" at bounding box center [1207, 632] width 82 height 20
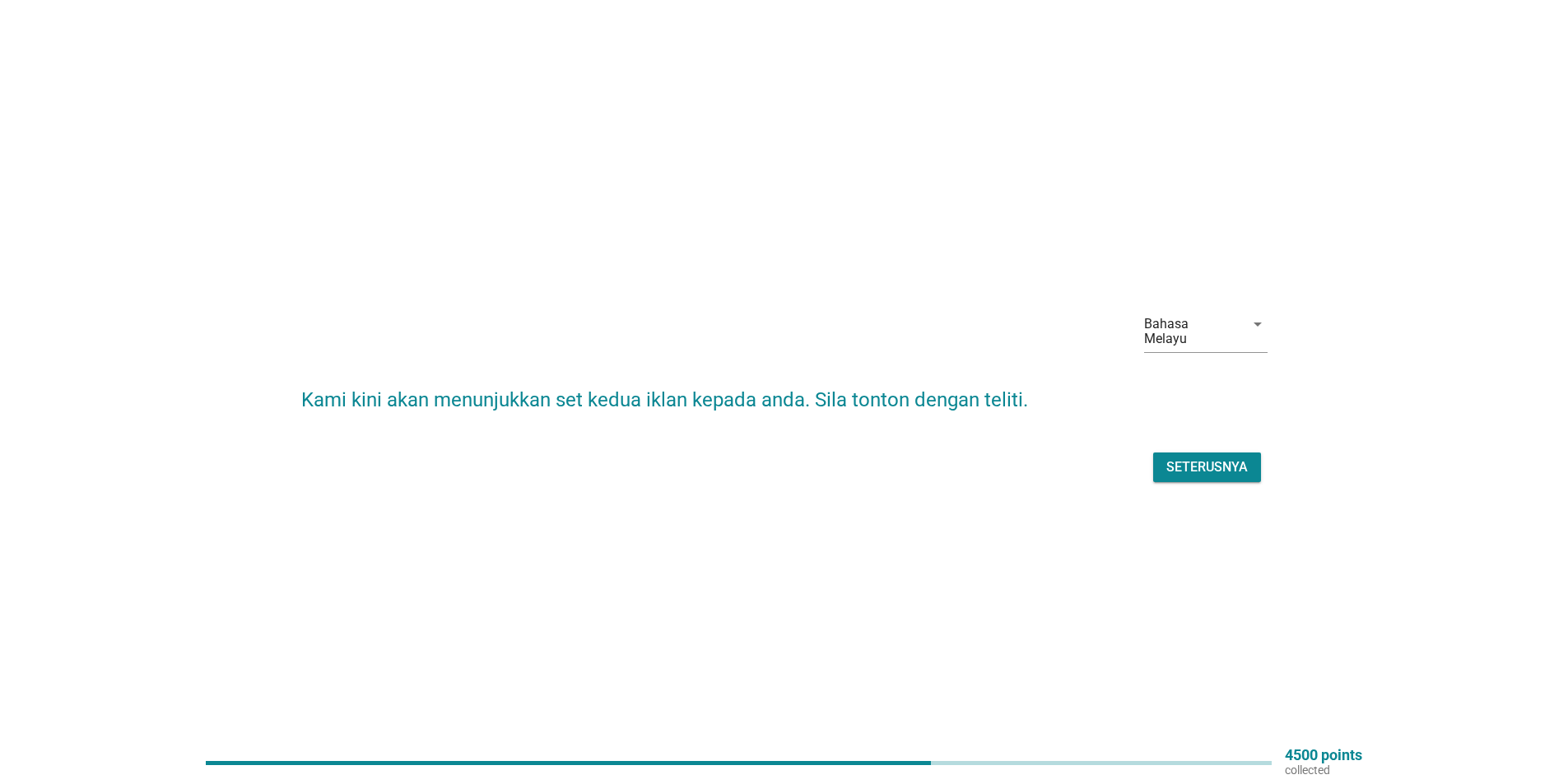
click at [1221, 460] on div "Seterusnya" at bounding box center [1207, 467] width 82 height 20
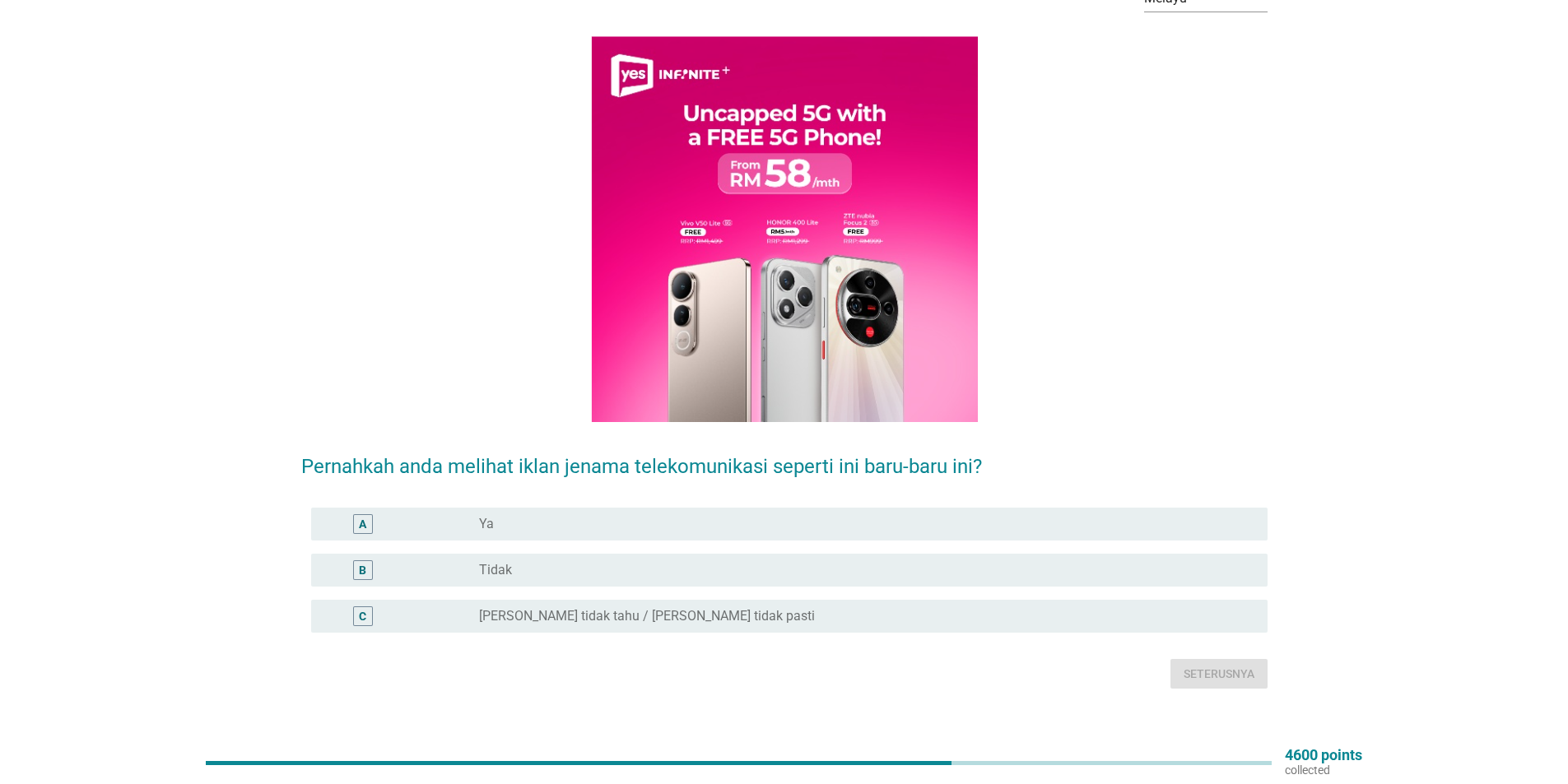
scroll to position [123, 0]
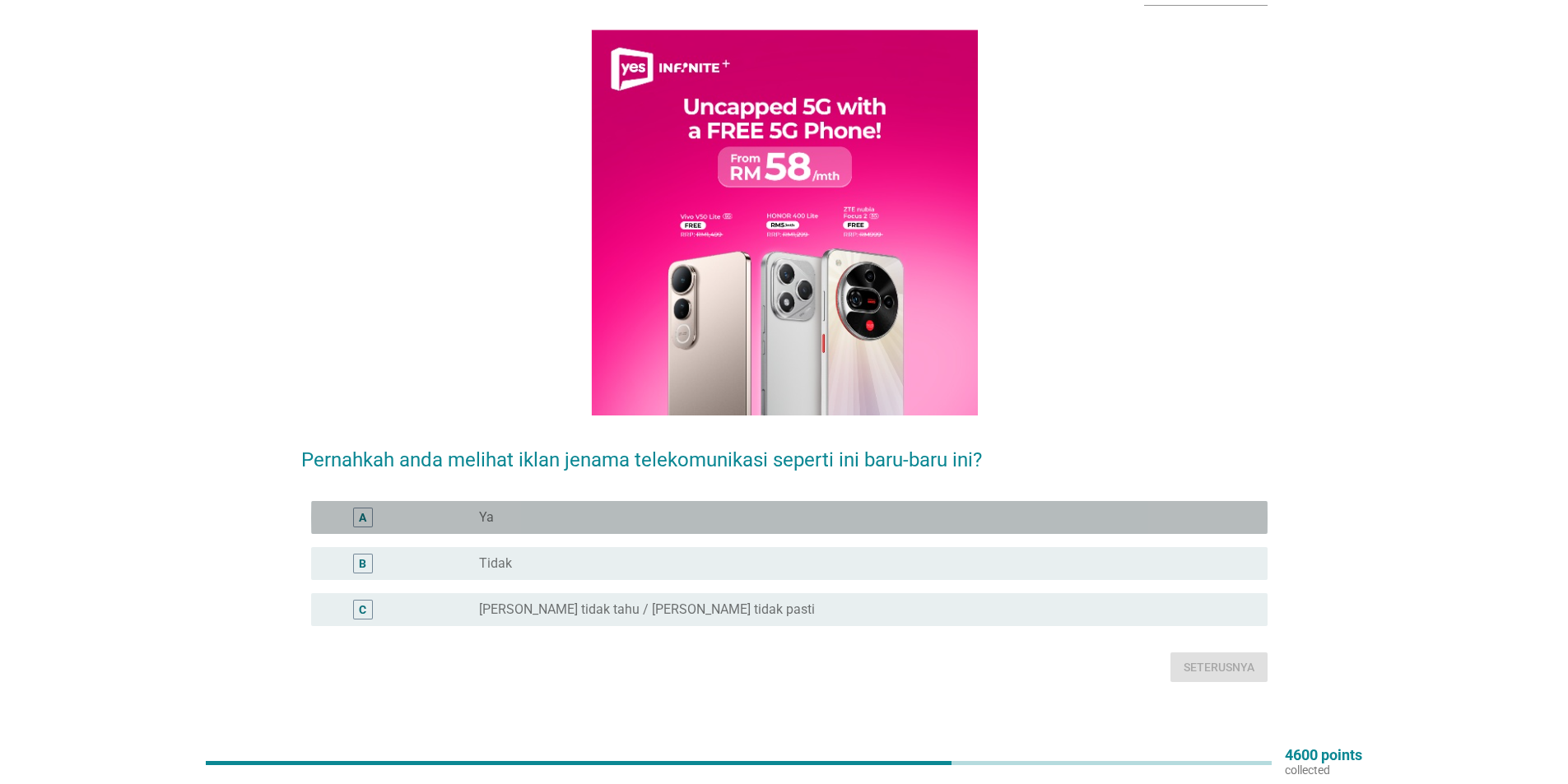
click at [507, 510] on div "radio_button_unchecked Ya" at bounding box center [860, 517] width 762 height 17
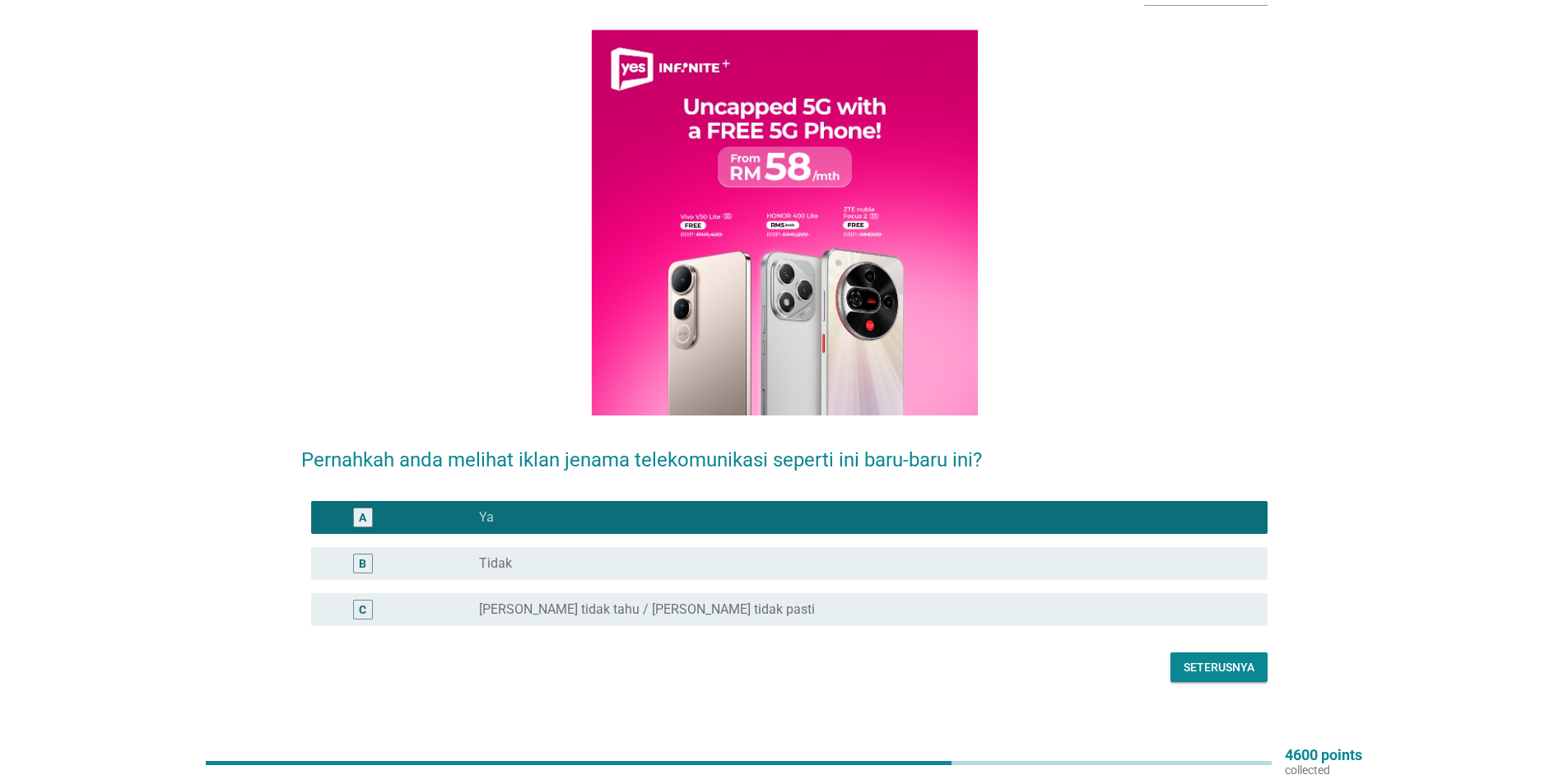
click at [1227, 660] on div "Seterusnya" at bounding box center [1218, 668] width 71 height 18
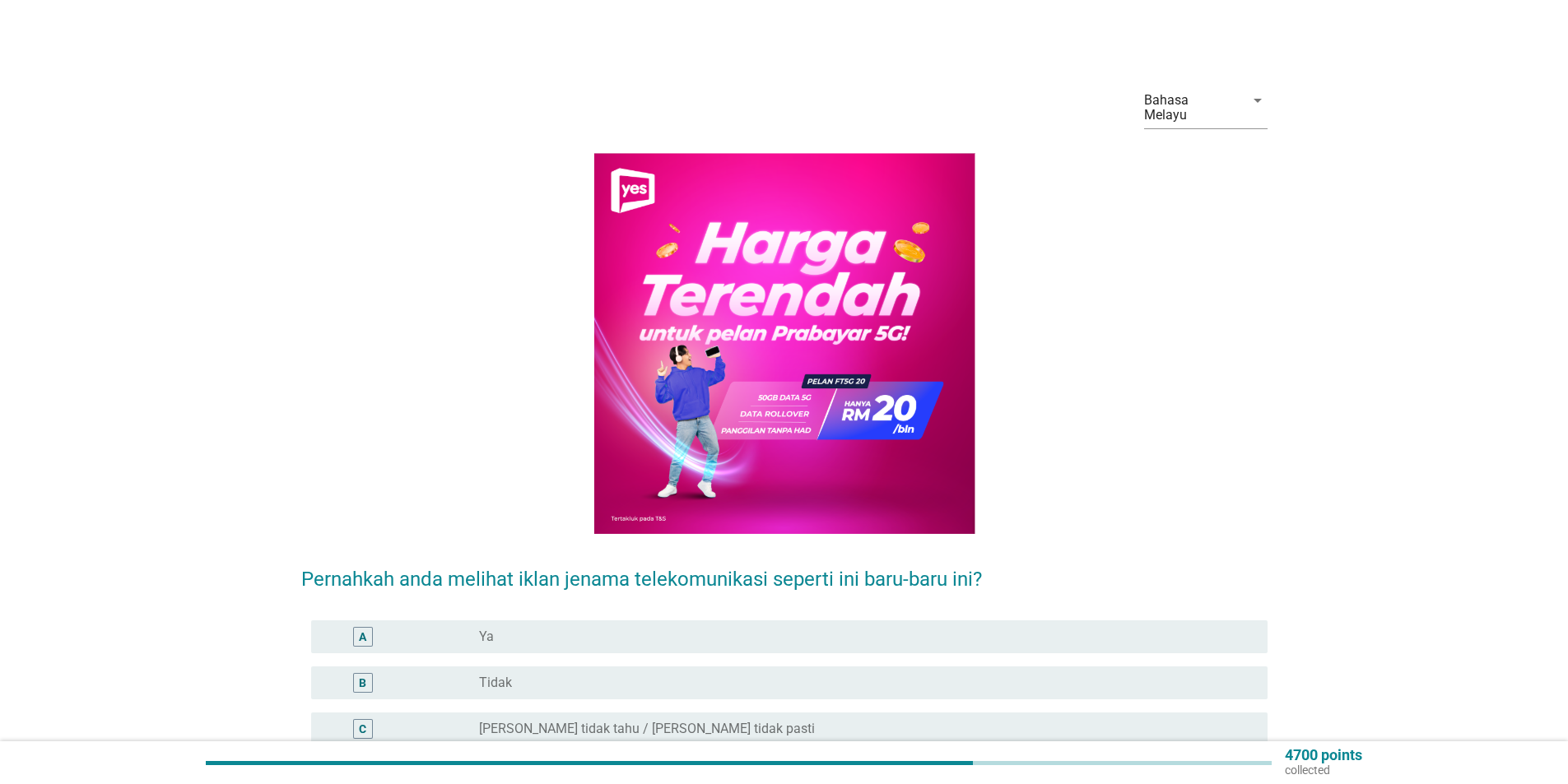
scroll to position [82, 0]
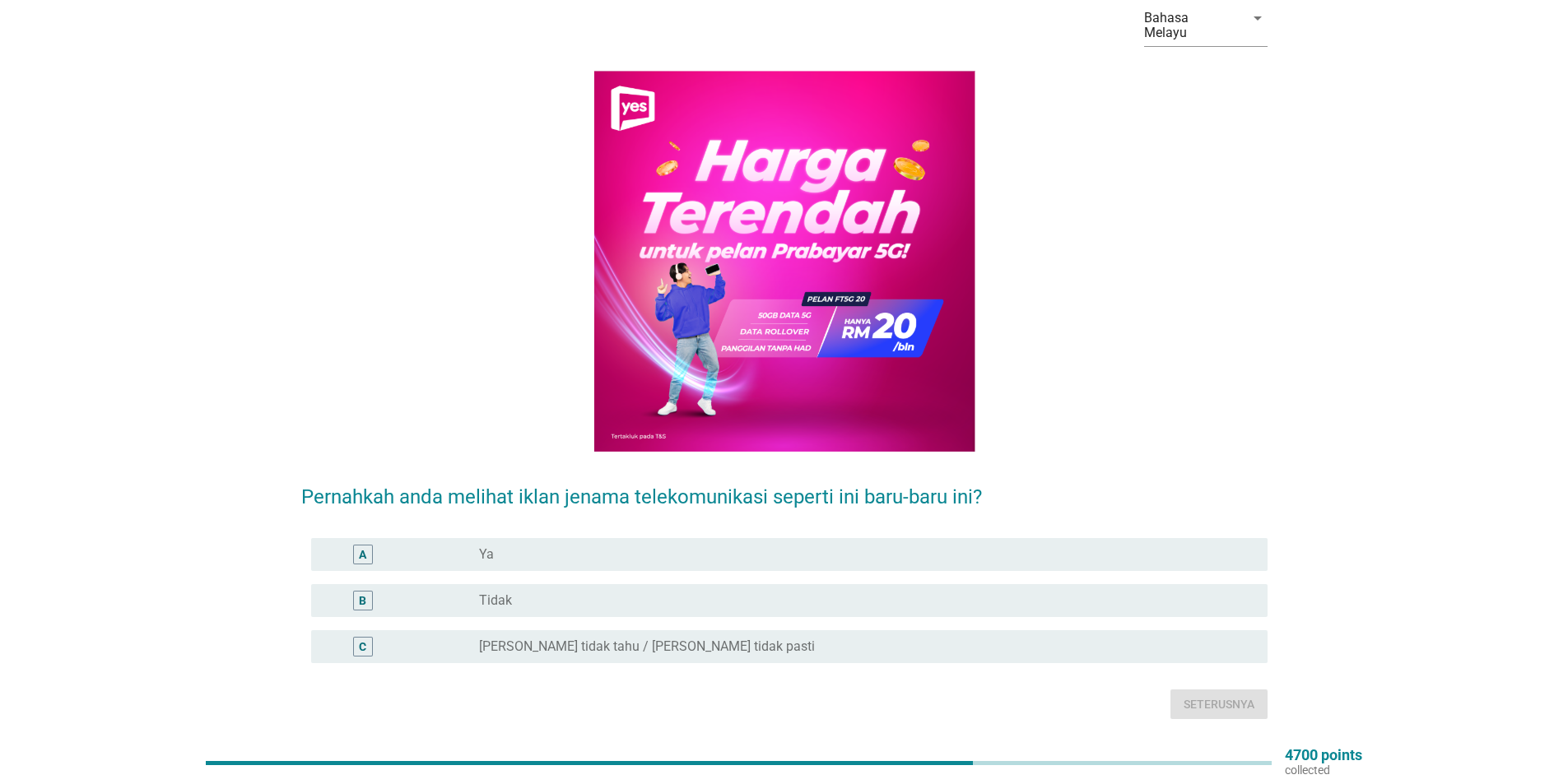
click at [522, 546] on div "radio_button_unchecked Ya" at bounding box center [860, 554] width 762 height 17
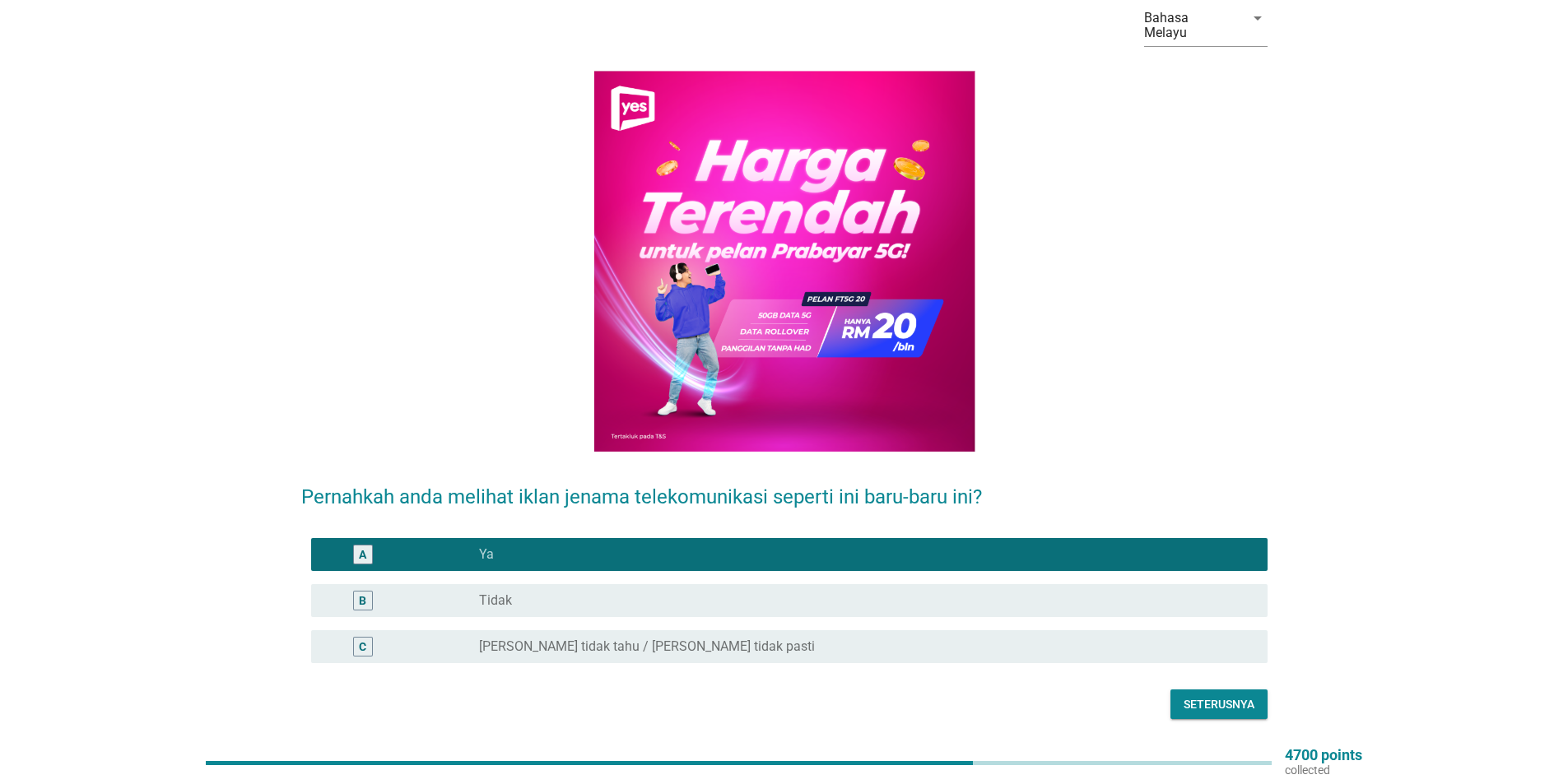
click at [1218, 696] on div "Seterusnya" at bounding box center [1218, 705] width 71 height 18
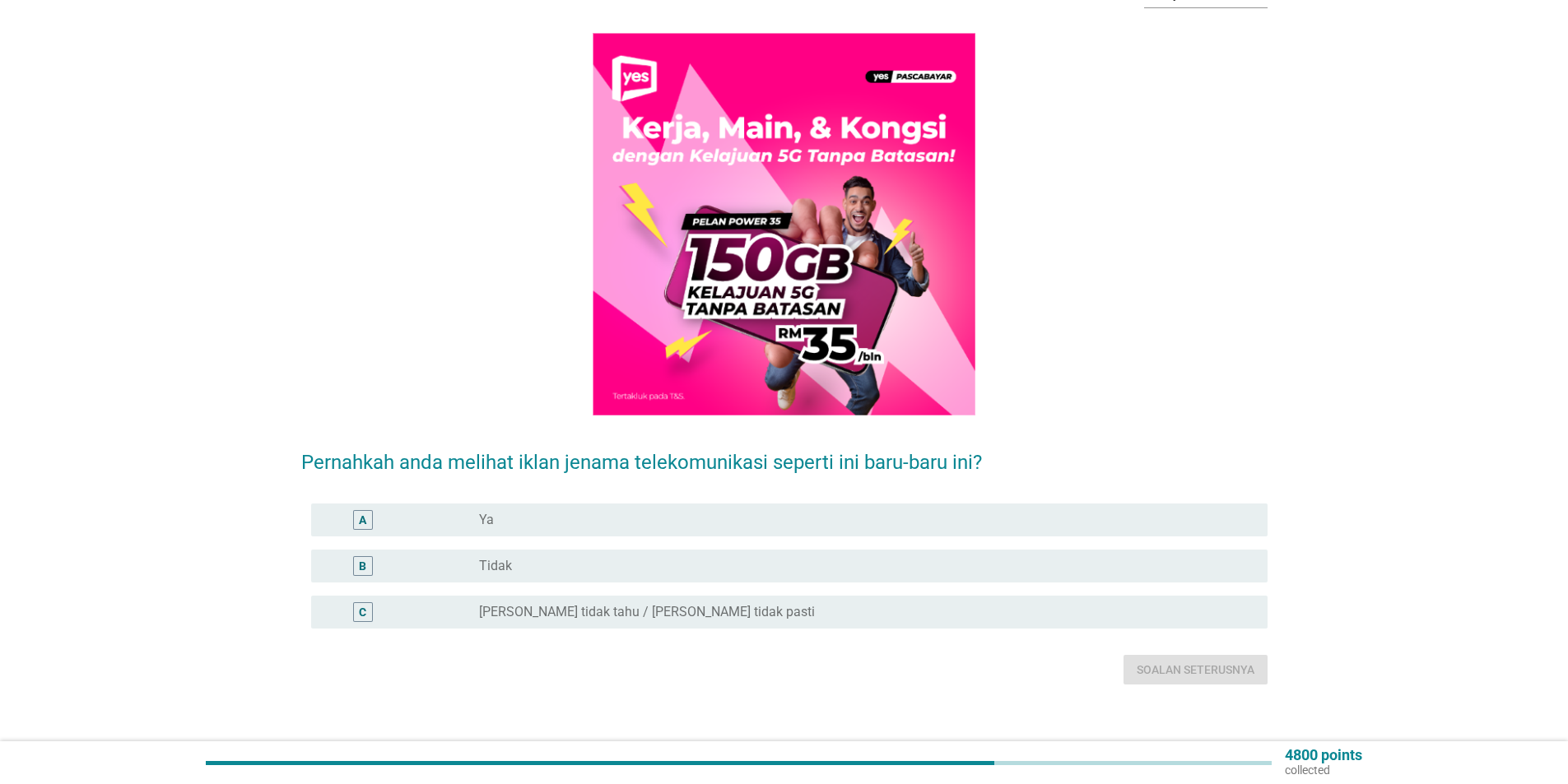
scroll to position [123, 0]
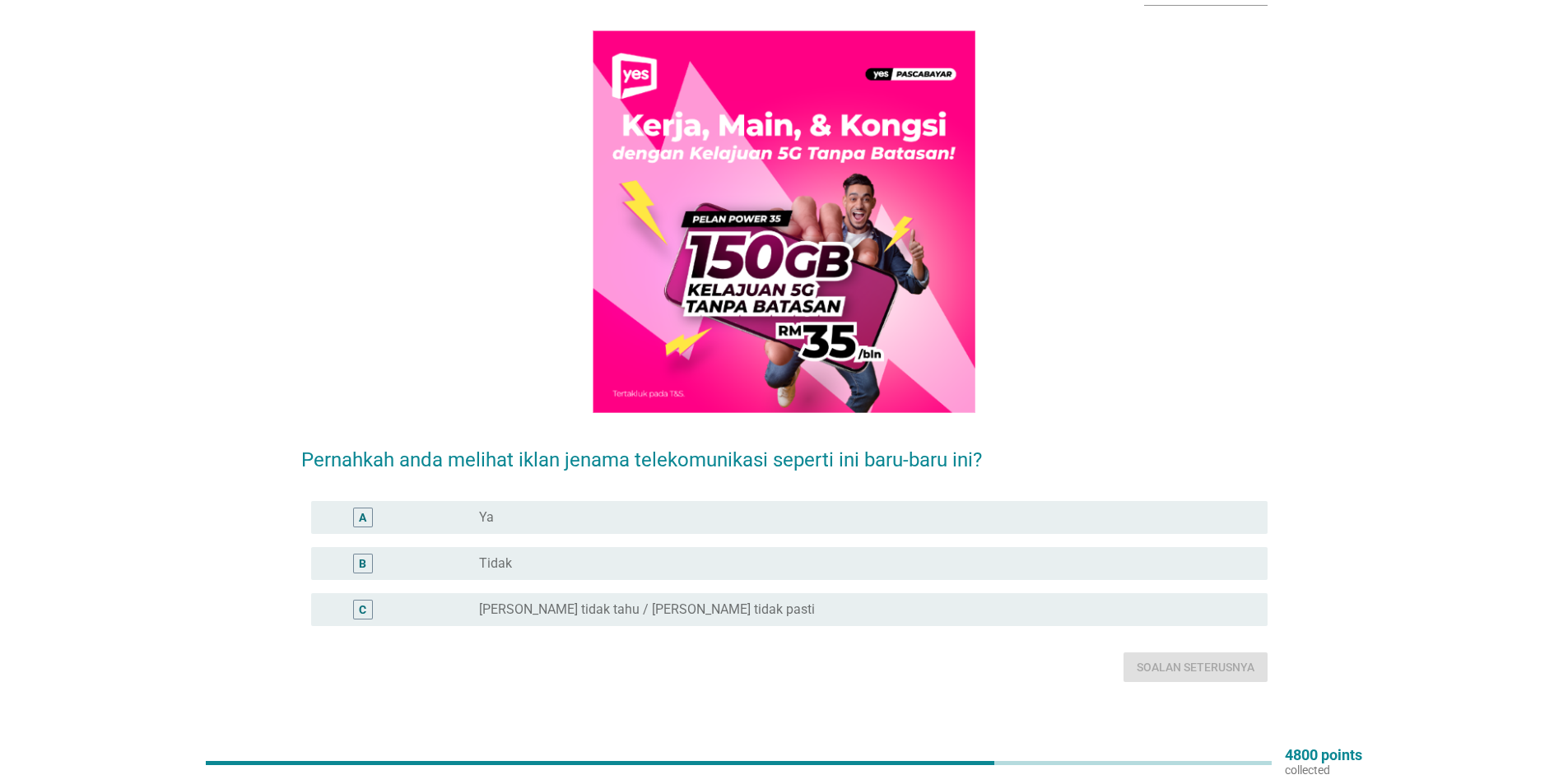
click at [532, 510] on div "radio_button_unchecked Ya" at bounding box center [860, 517] width 762 height 17
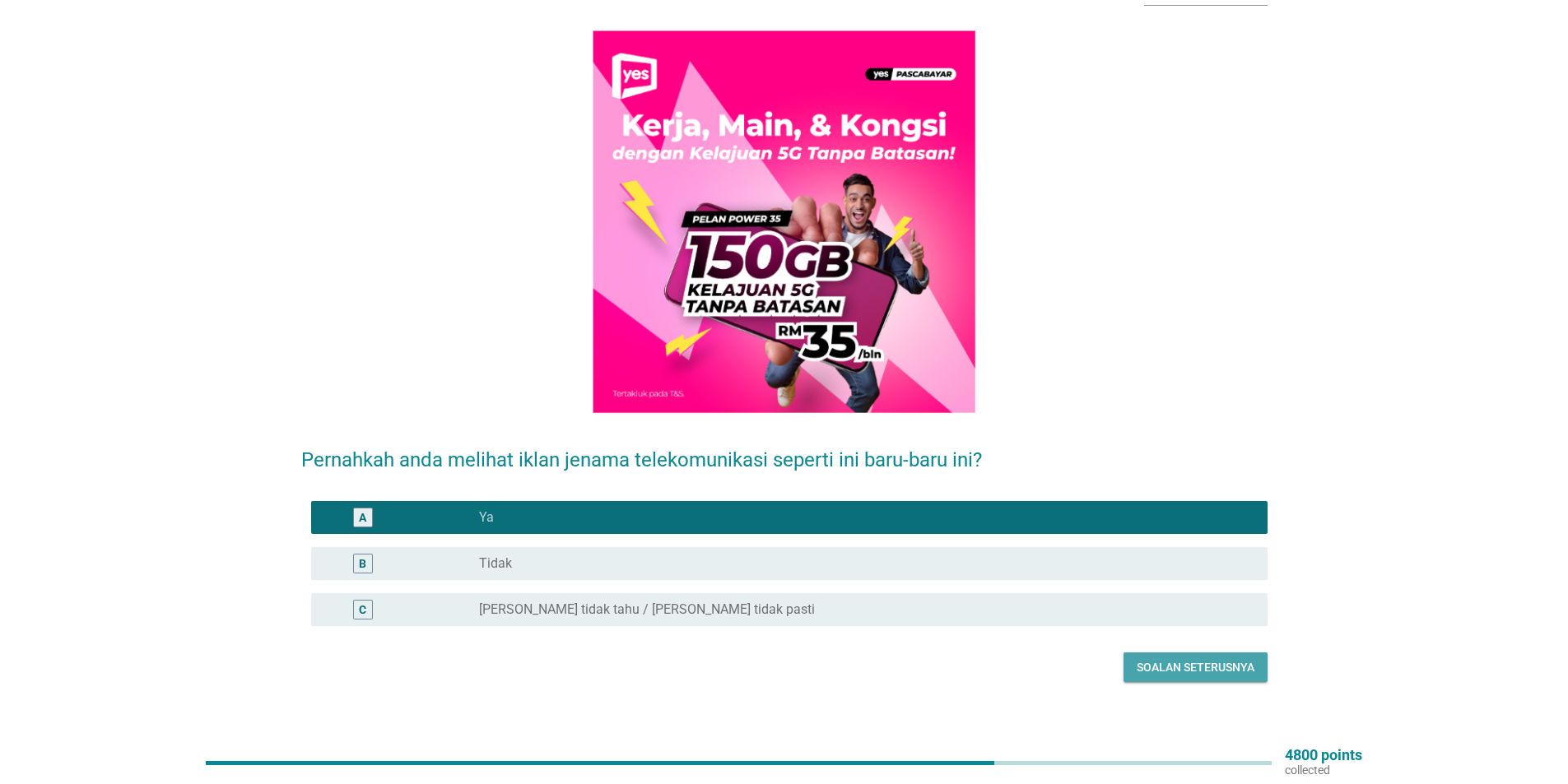
click at [1196, 660] on div "Soalan seterusnya" at bounding box center [1195, 668] width 118 height 18
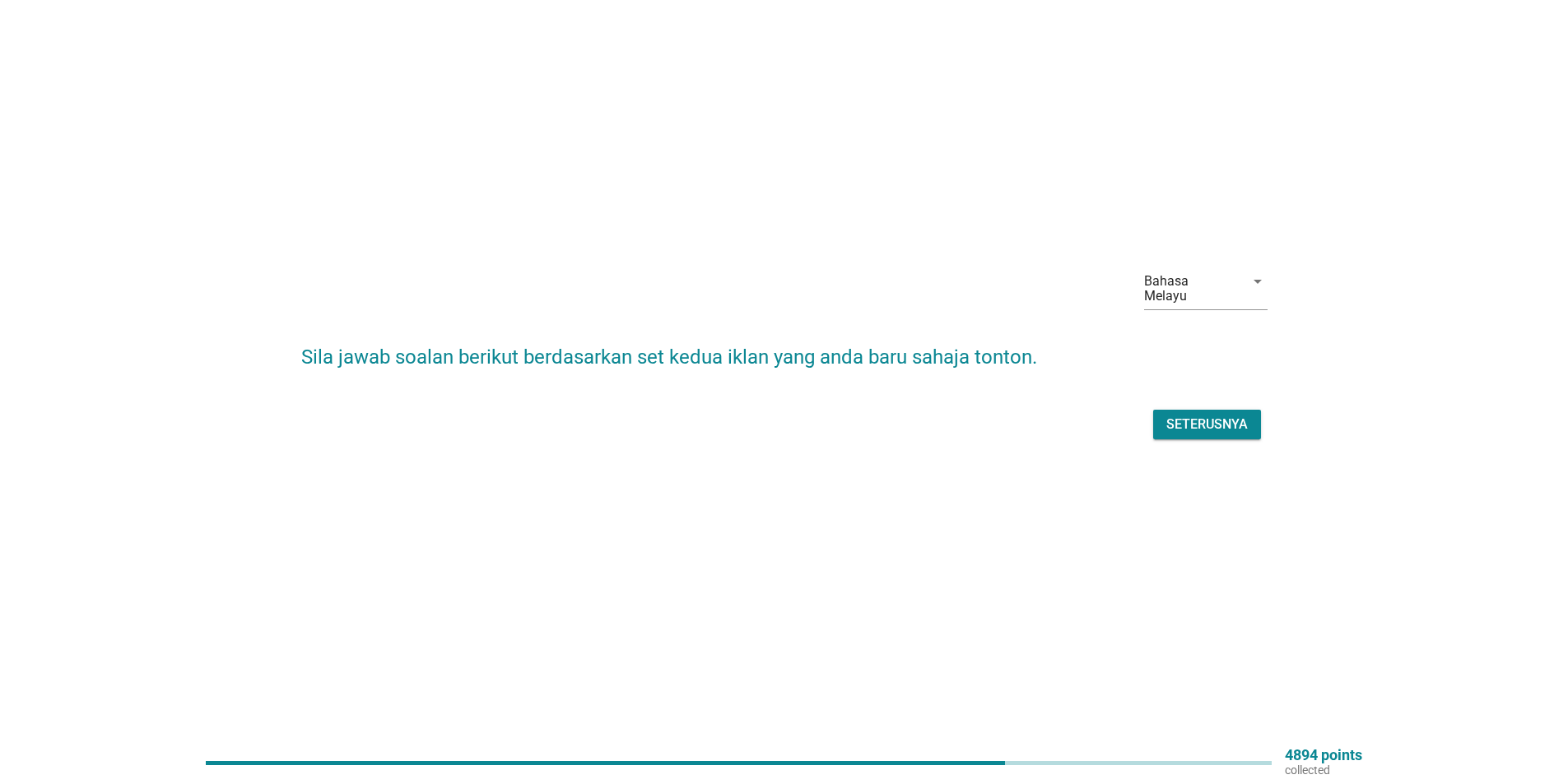
scroll to position [0, 0]
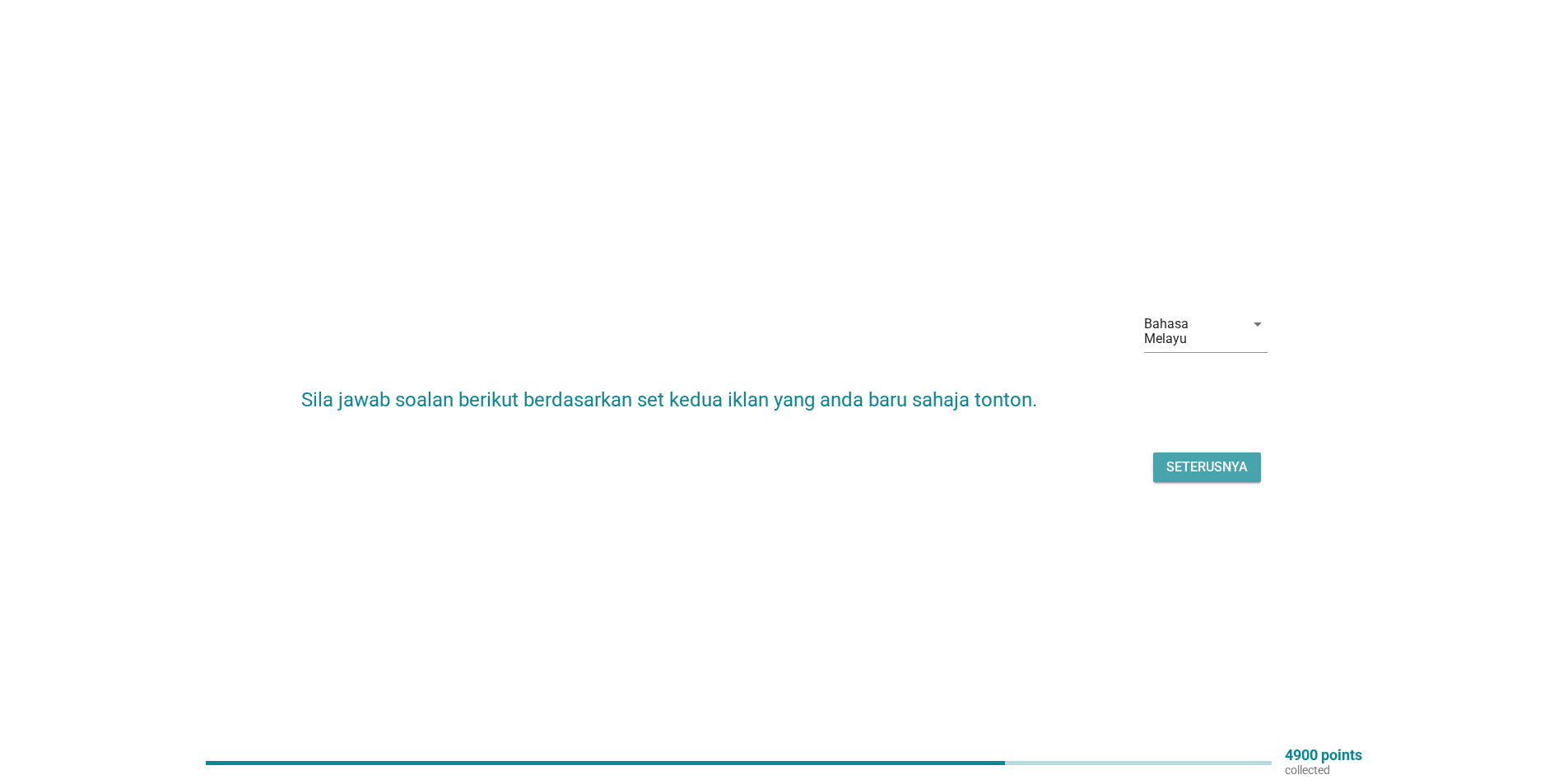
click at [1209, 457] on div "Seterusnya" at bounding box center [1207, 467] width 82 height 20
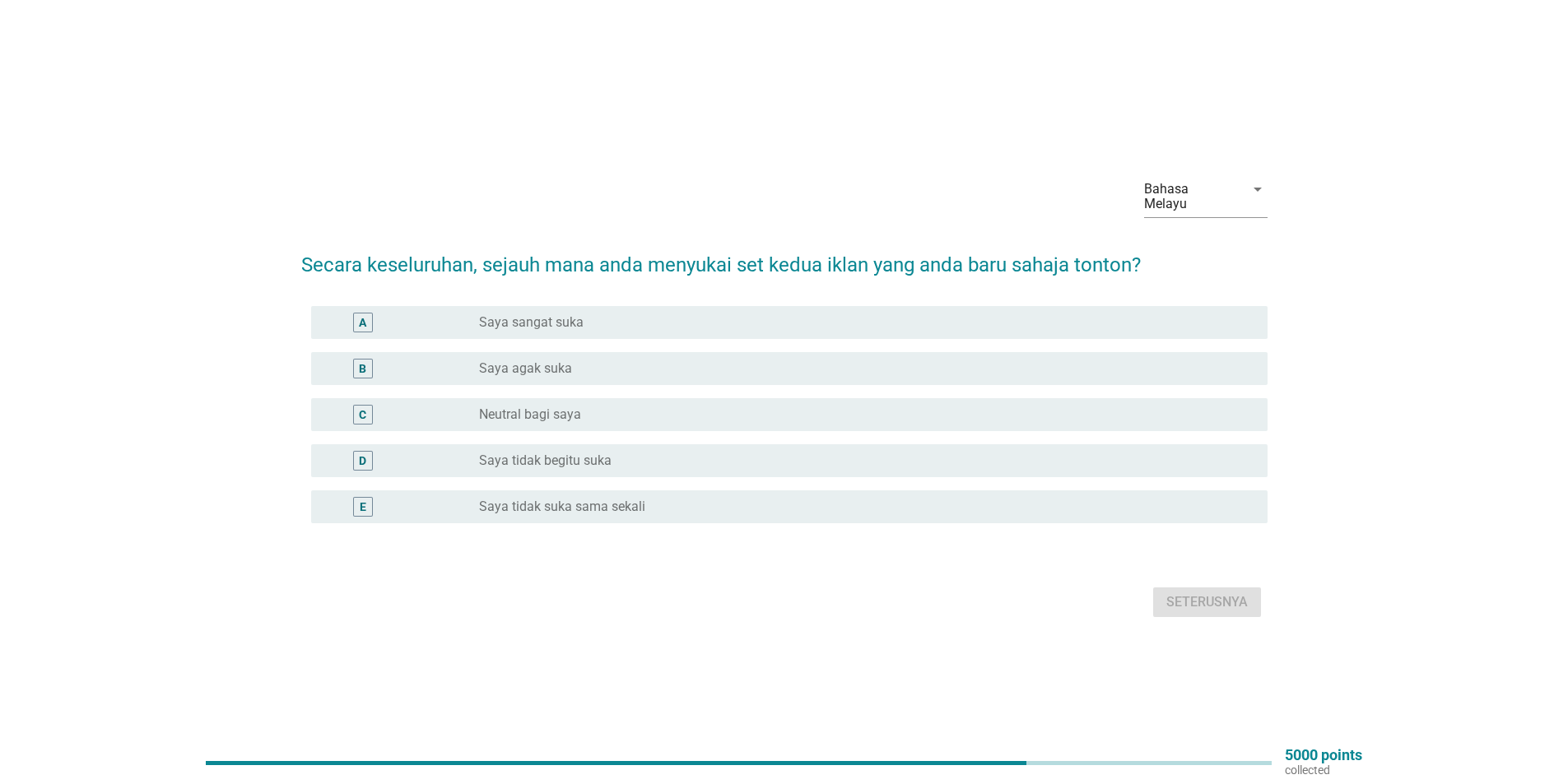
click at [455, 361] on div "B" at bounding box center [401, 368] width 155 height 20
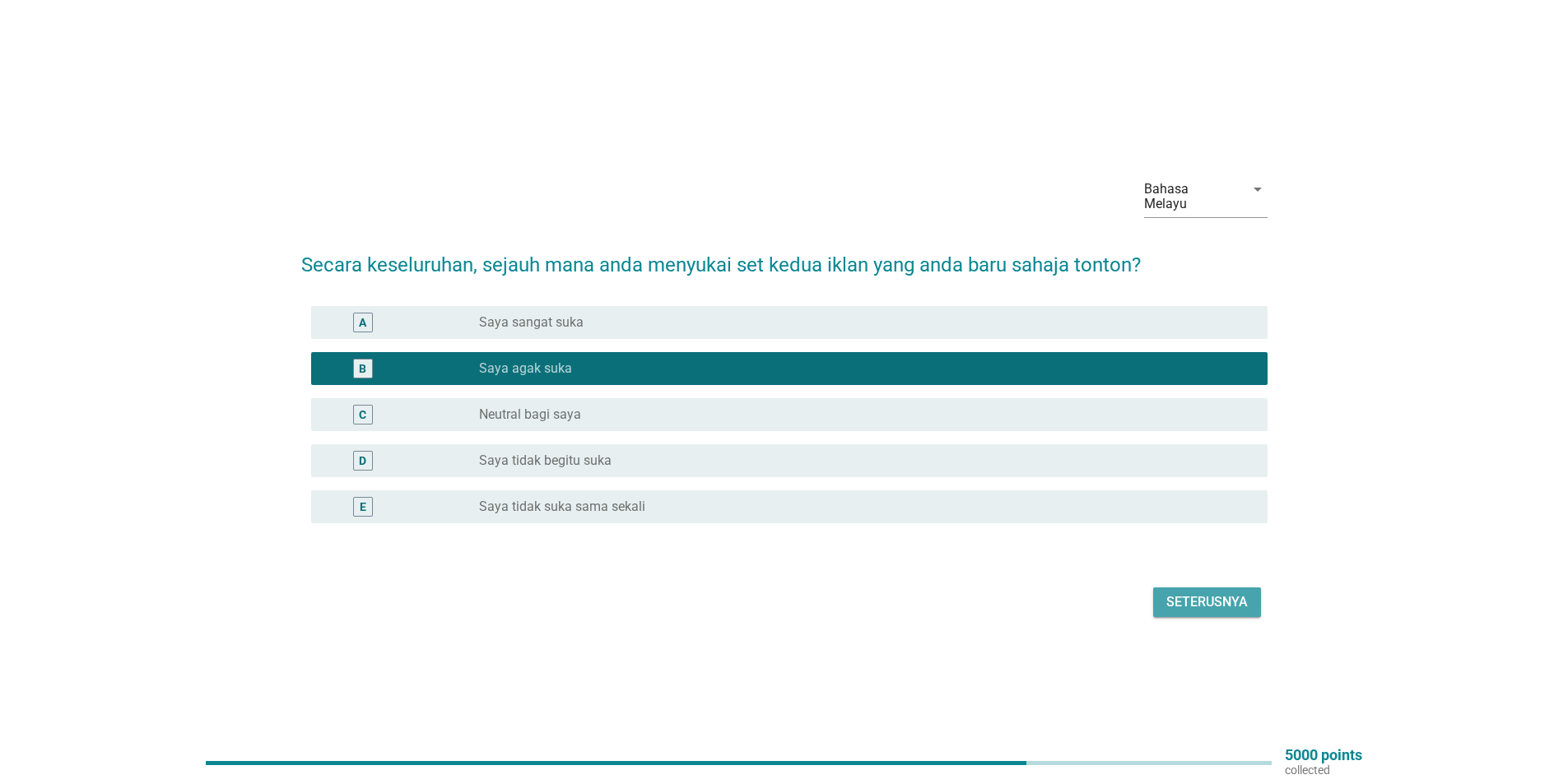
click at [1208, 592] on div "Seterusnya" at bounding box center [1207, 602] width 82 height 20
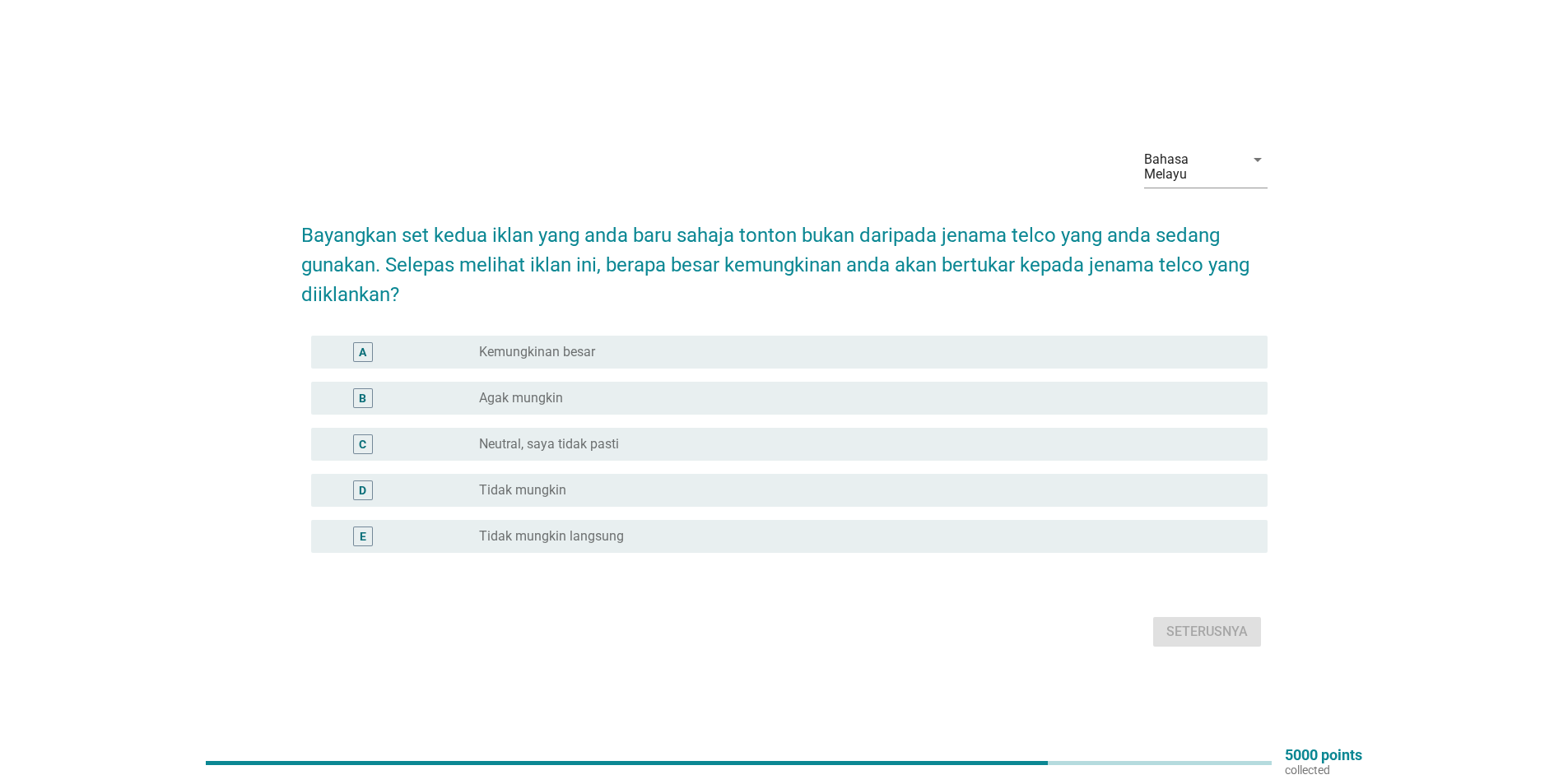
click at [463, 388] on div "B" at bounding box center [401, 398] width 155 height 20
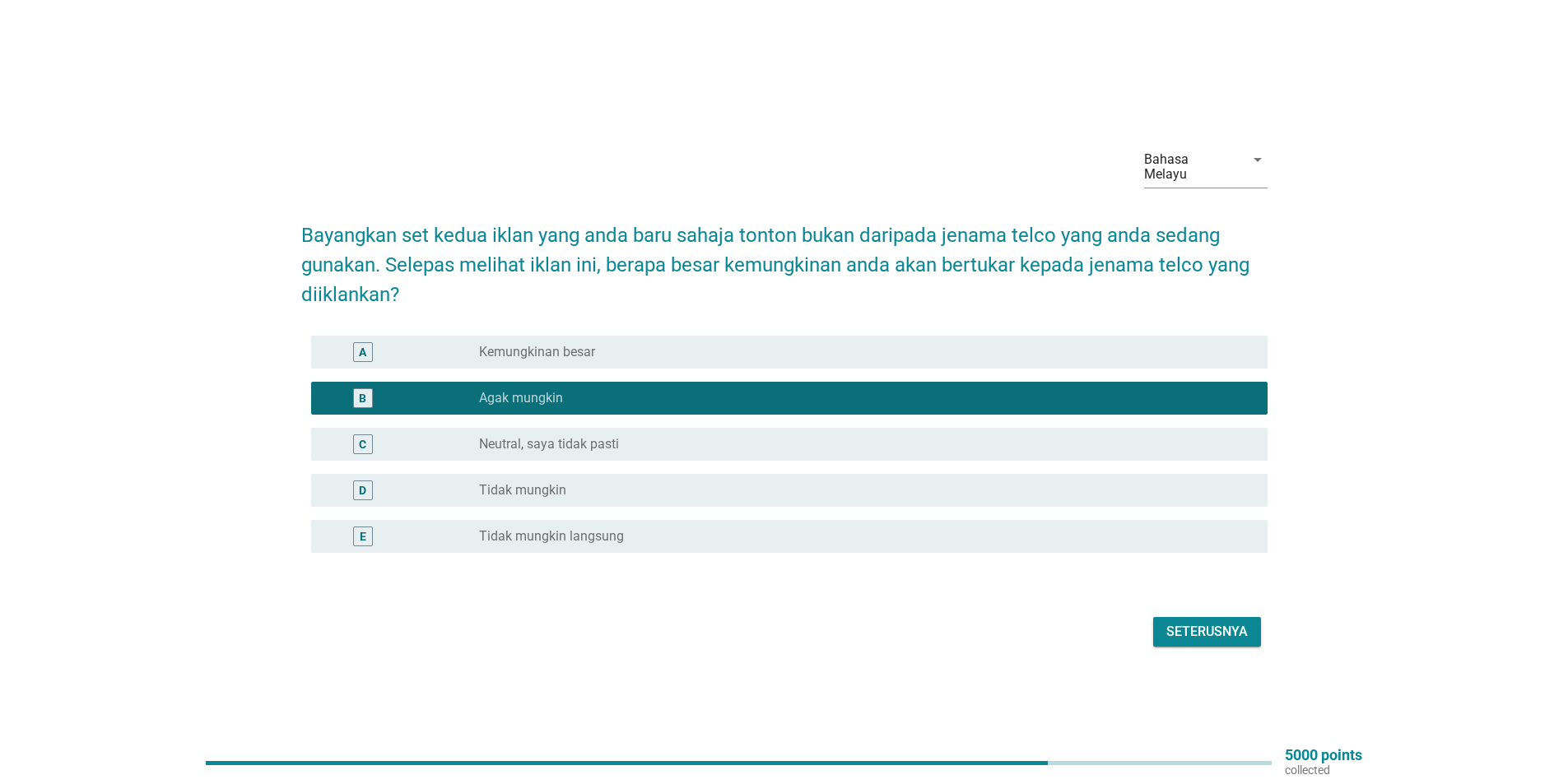
click at [1203, 622] on div "Seterusnya" at bounding box center [1207, 632] width 82 height 20
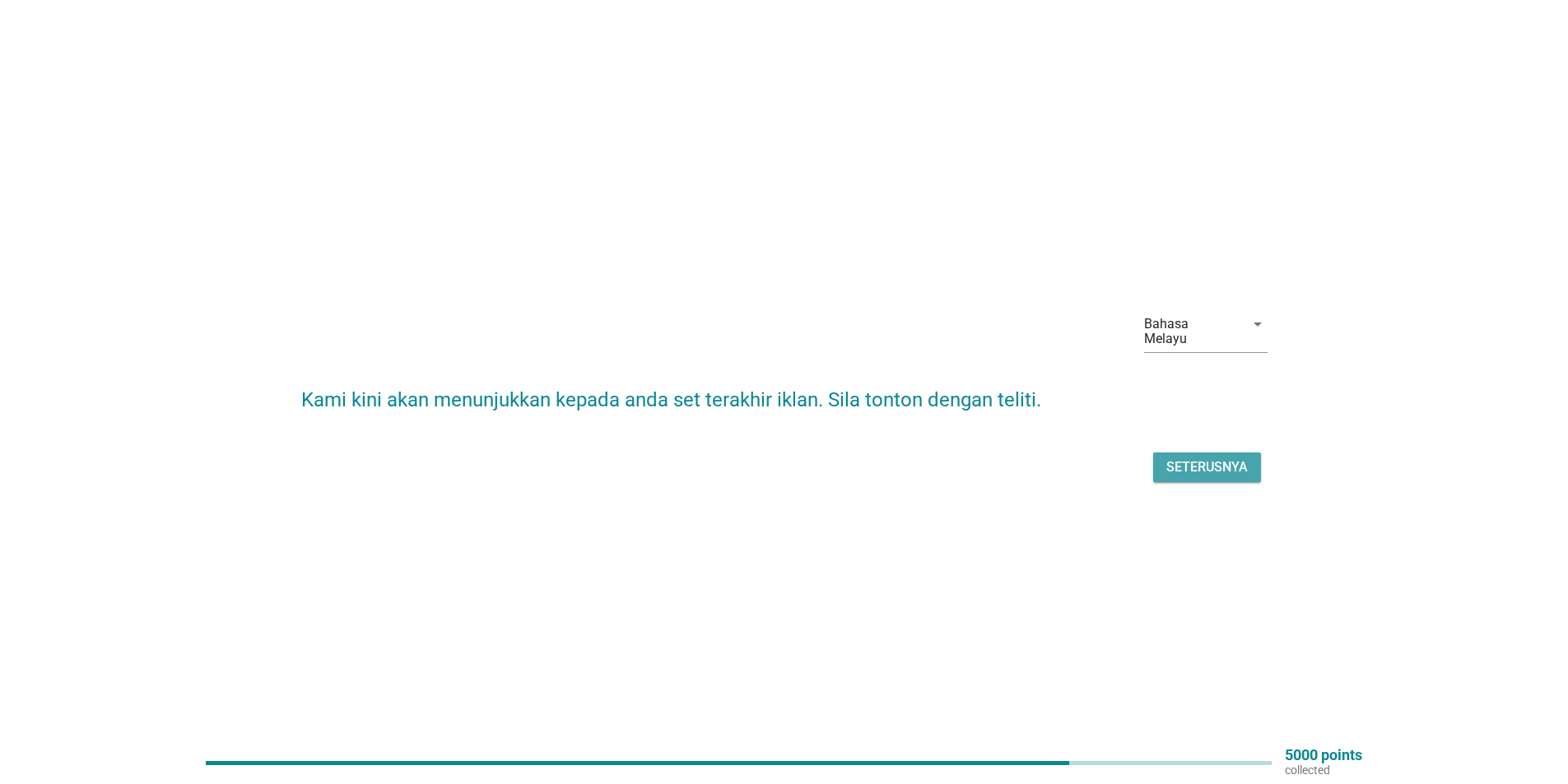
click at [1218, 461] on div "Seterusnya" at bounding box center [1207, 467] width 82 height 20
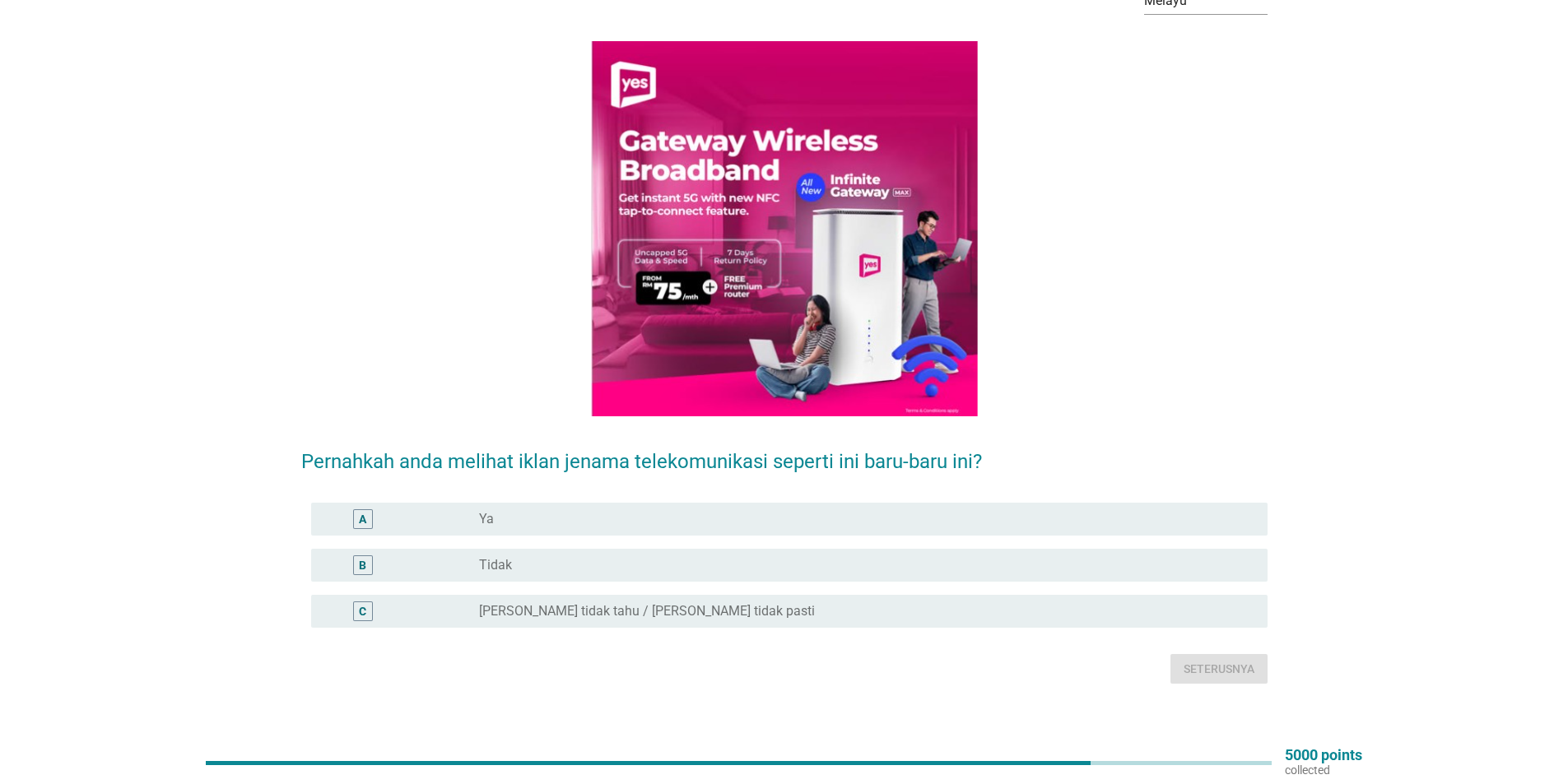
scroll to position [117, 0]
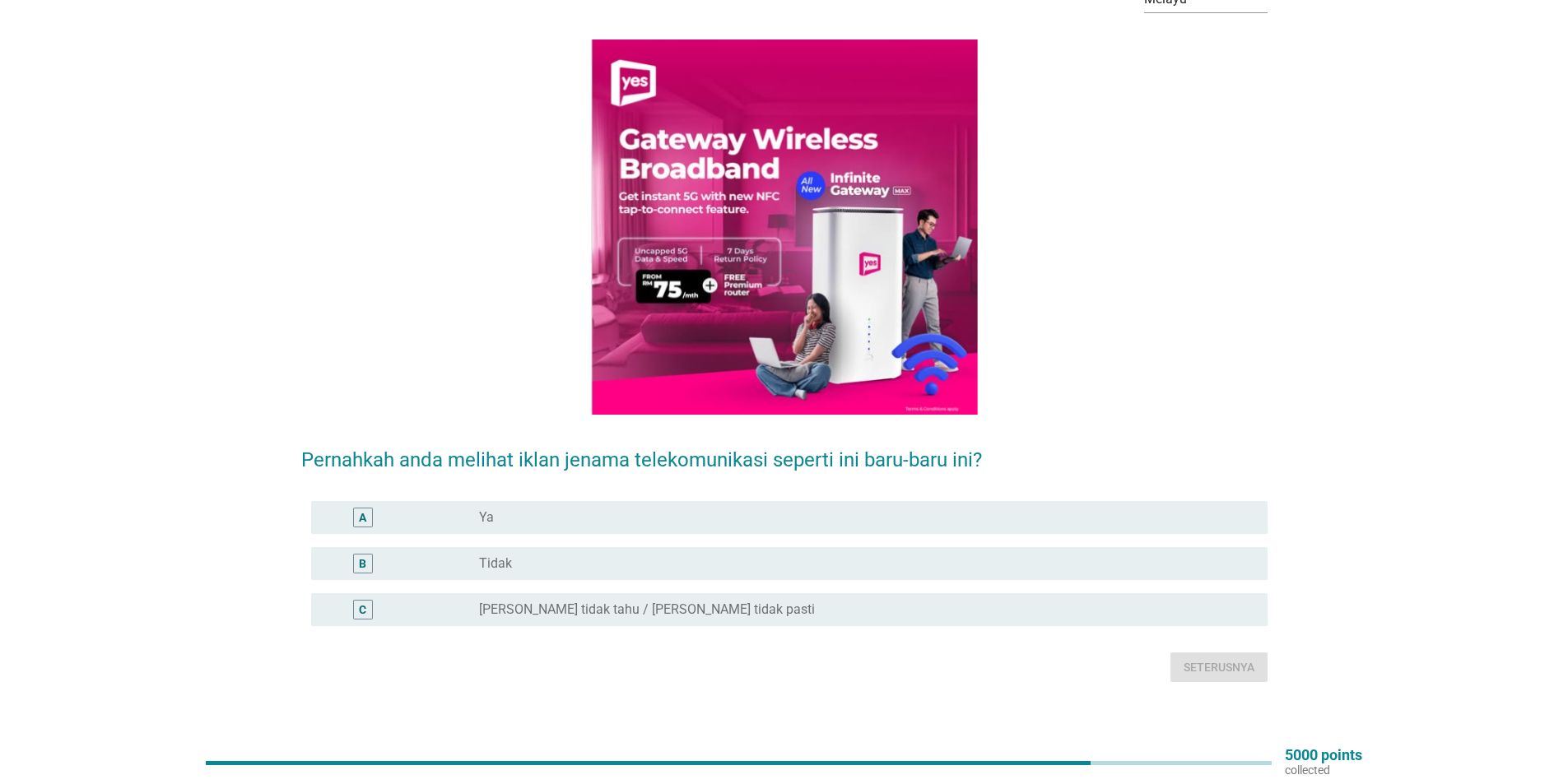
click at [532, 510] on div "radio_button_unchecked Ya" at bounding box center [860, 517] width 762 height 17
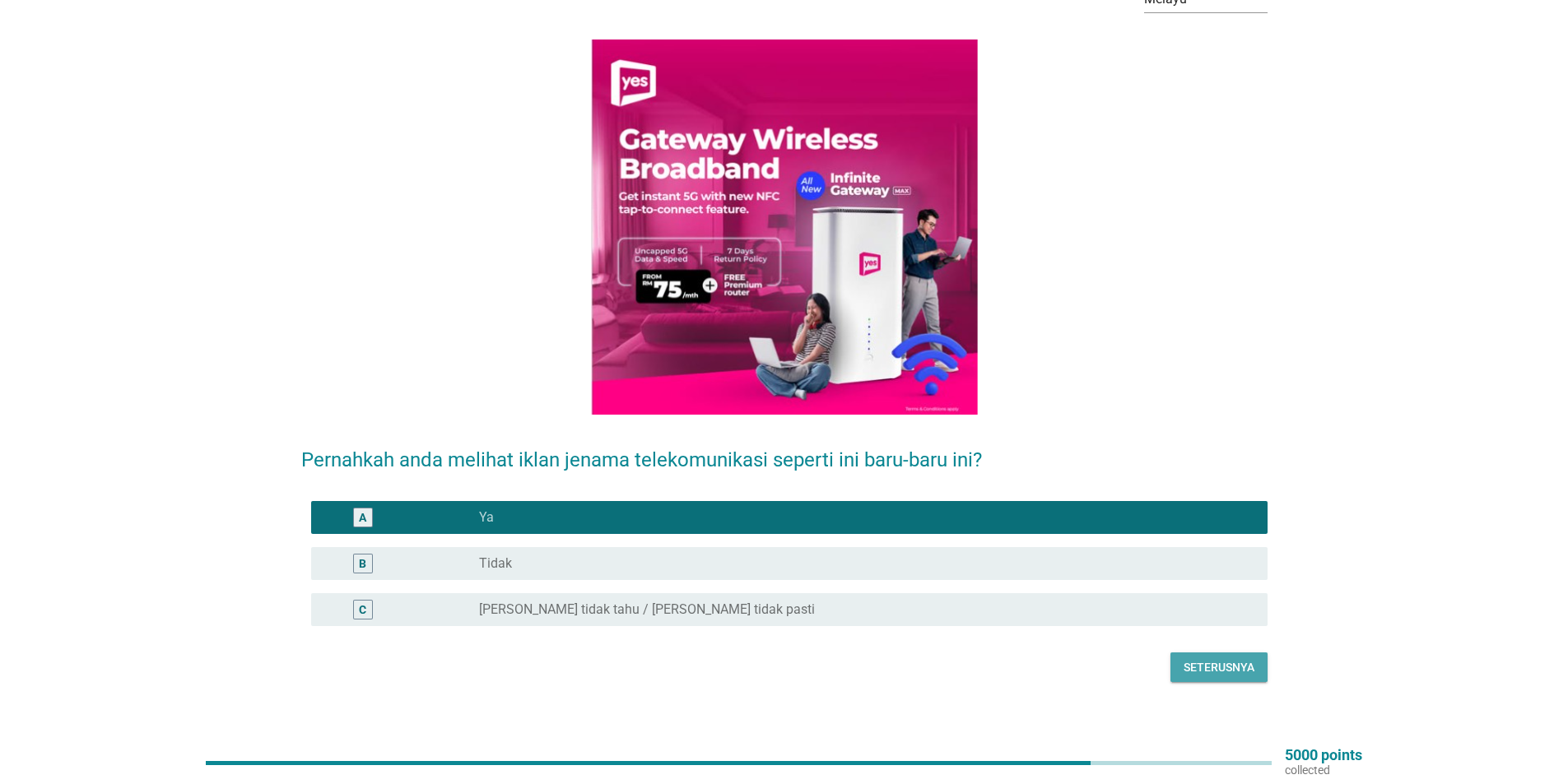
click at [1203, 660] on div "Seterusnya" at bounding box center [1218, 668] width 71 height 18
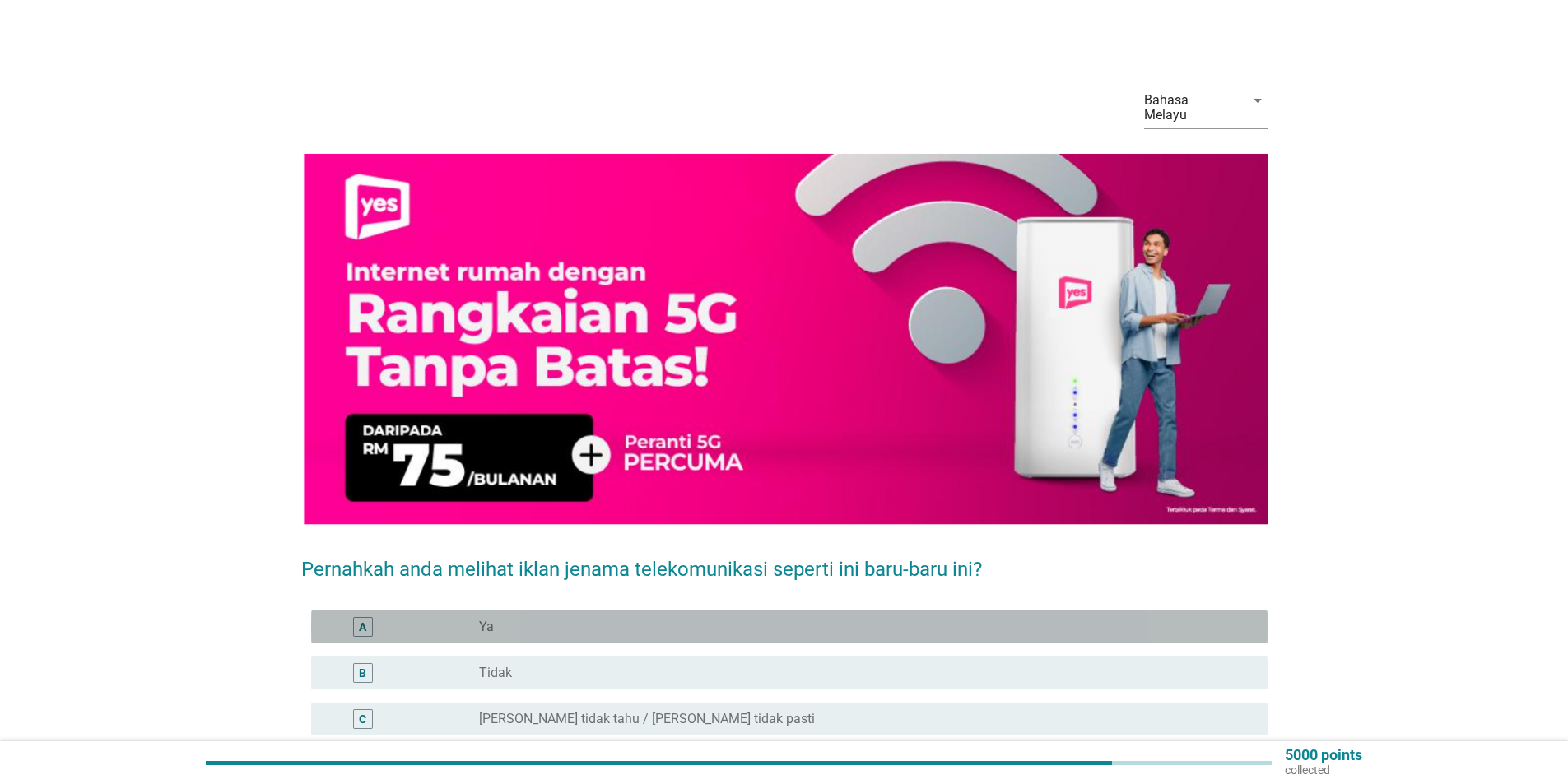
click at [568, 619] on div "radio_button_unchecked Ya" at bounding box center [860, 627] width 762 height 17
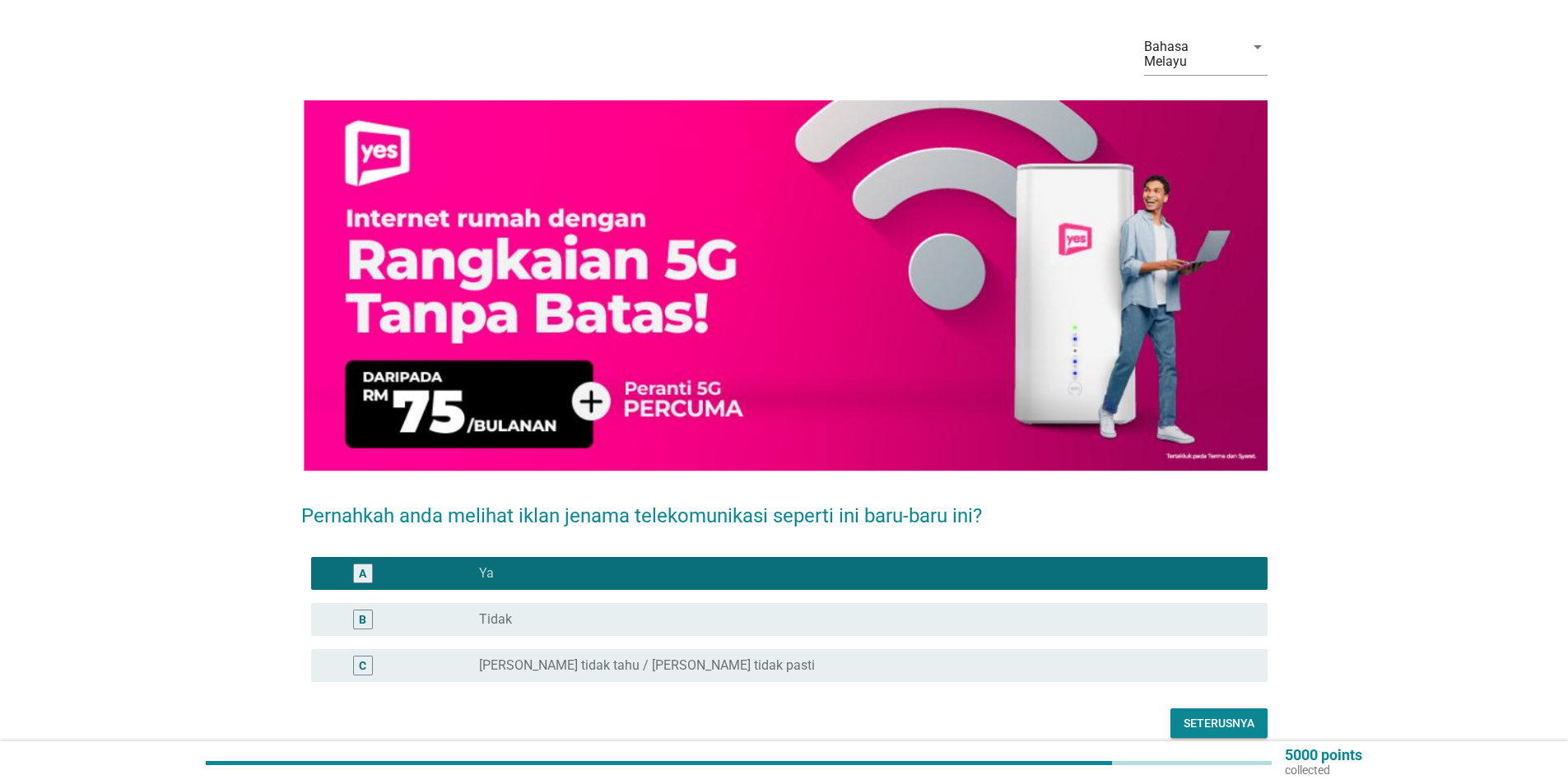
scroll to position [110, 0]
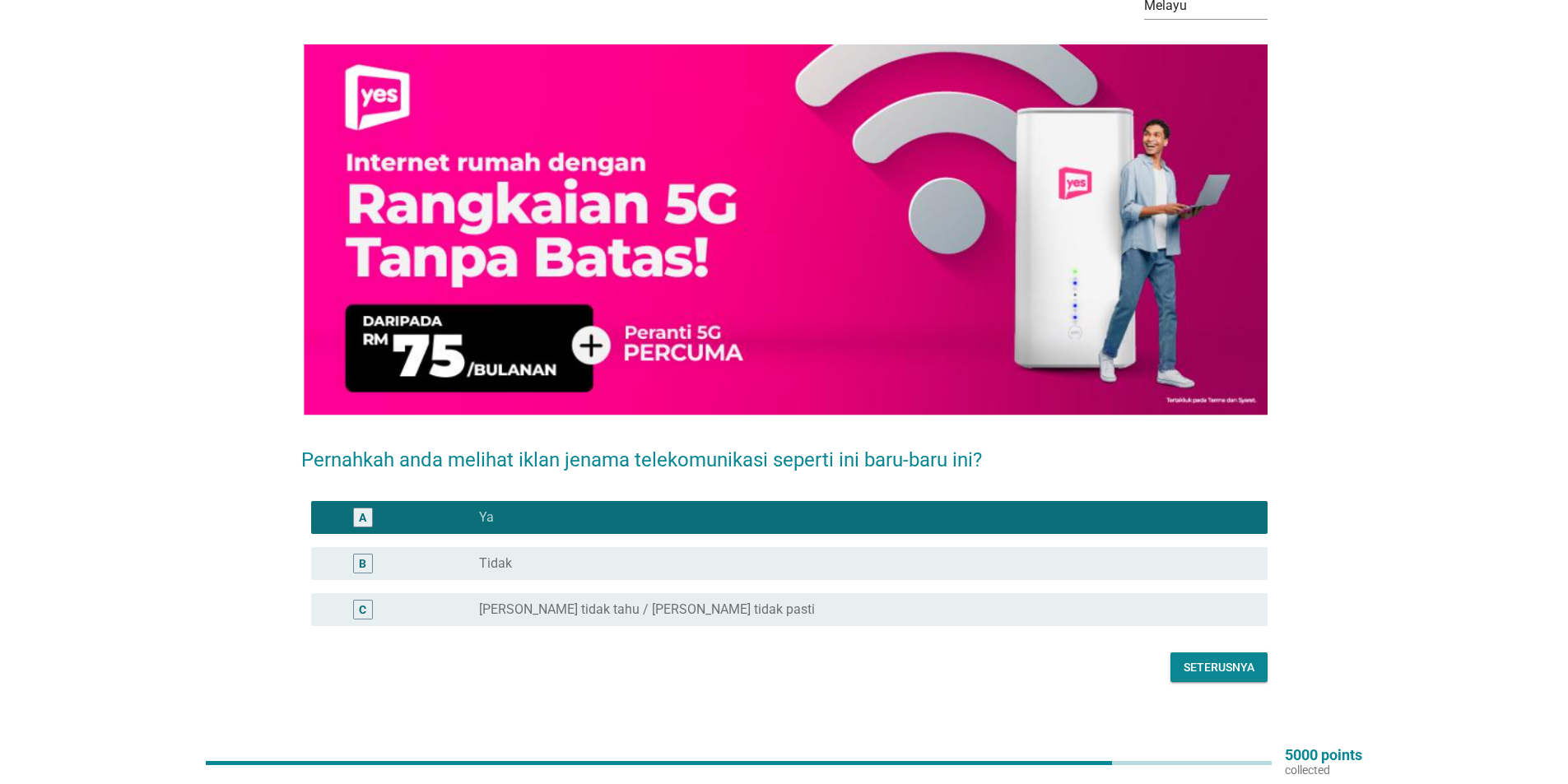
click at [1232, 660] on div "Seterusnya" at bounding box center [1218, 668] width 71 height 18
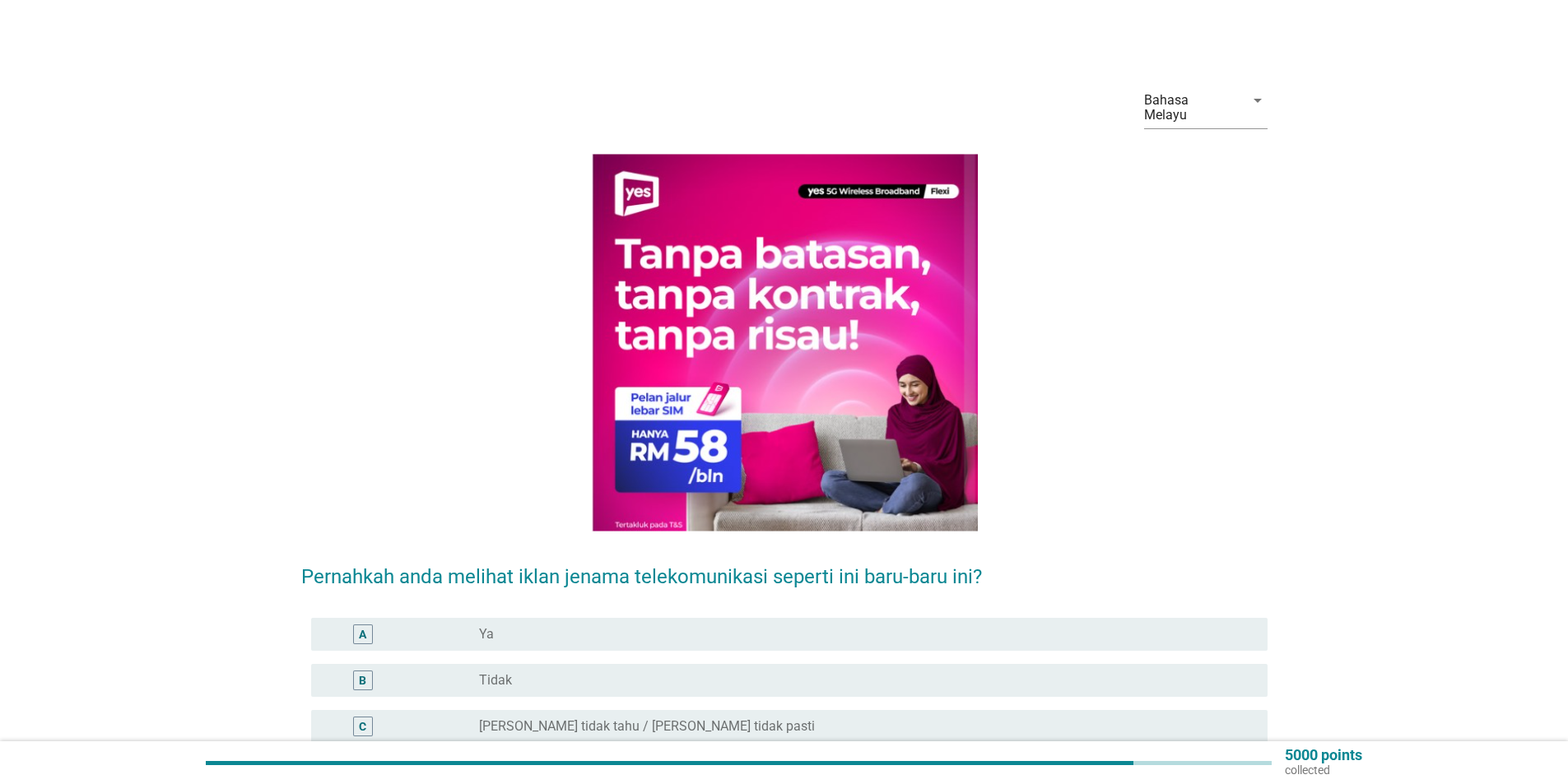
click at [470, 625] on div "A" at bounding box center [401, 635] width 155 height 20
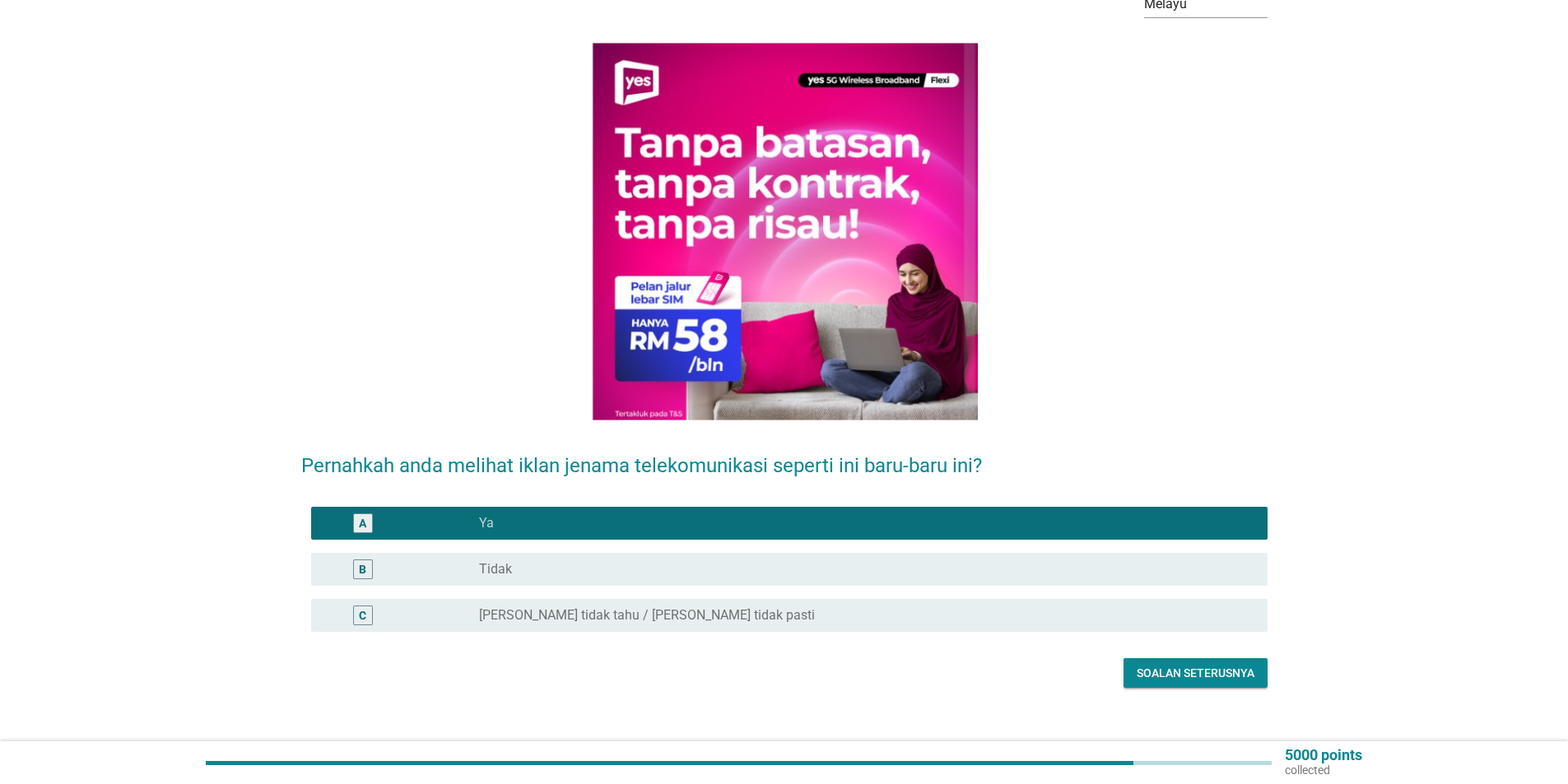
scroll to position [117, 0]
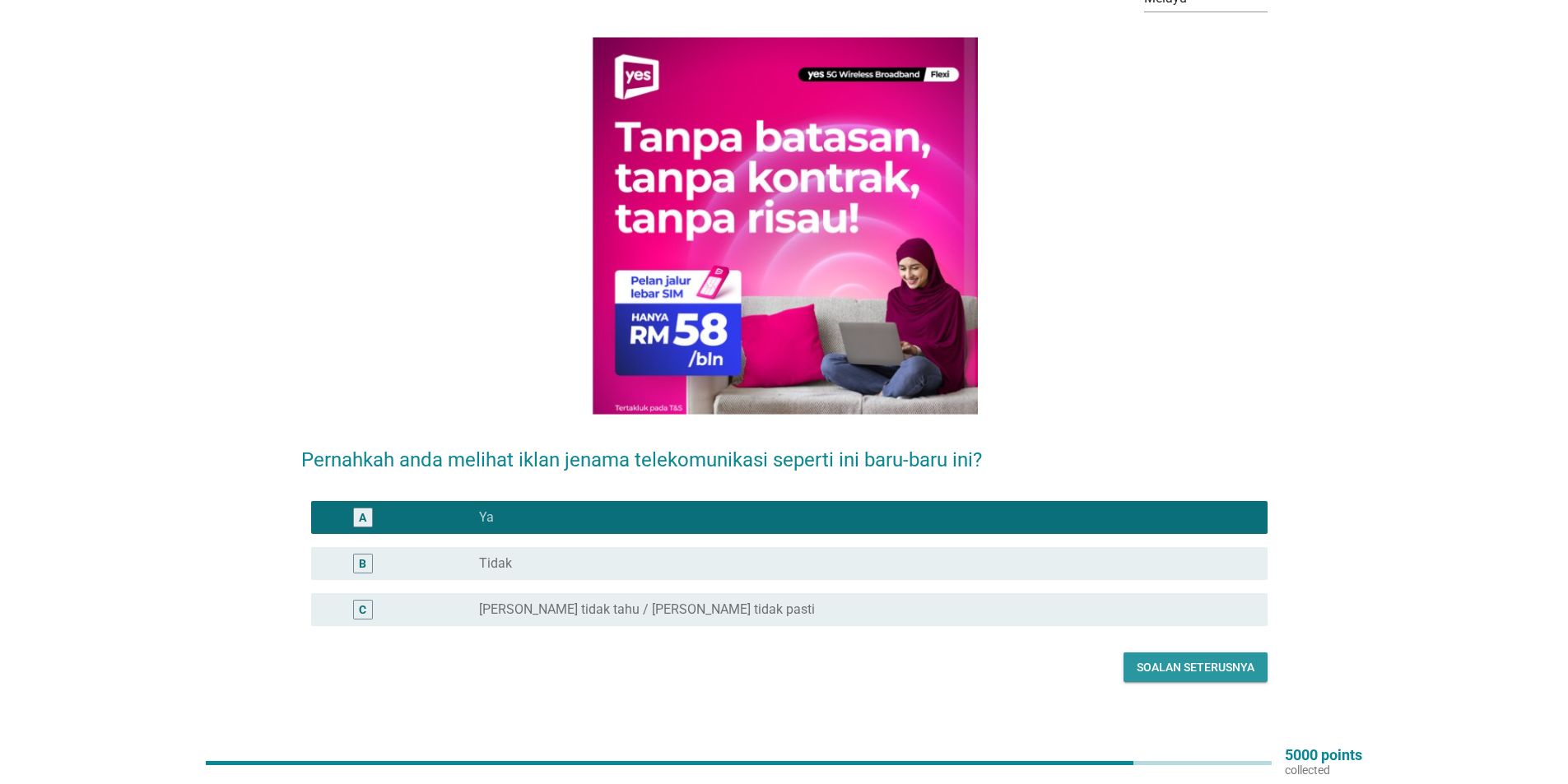
click at [1174, 660] on div "Soalan seterusnya" at bounding box center [1195, 668] width 118 height 18
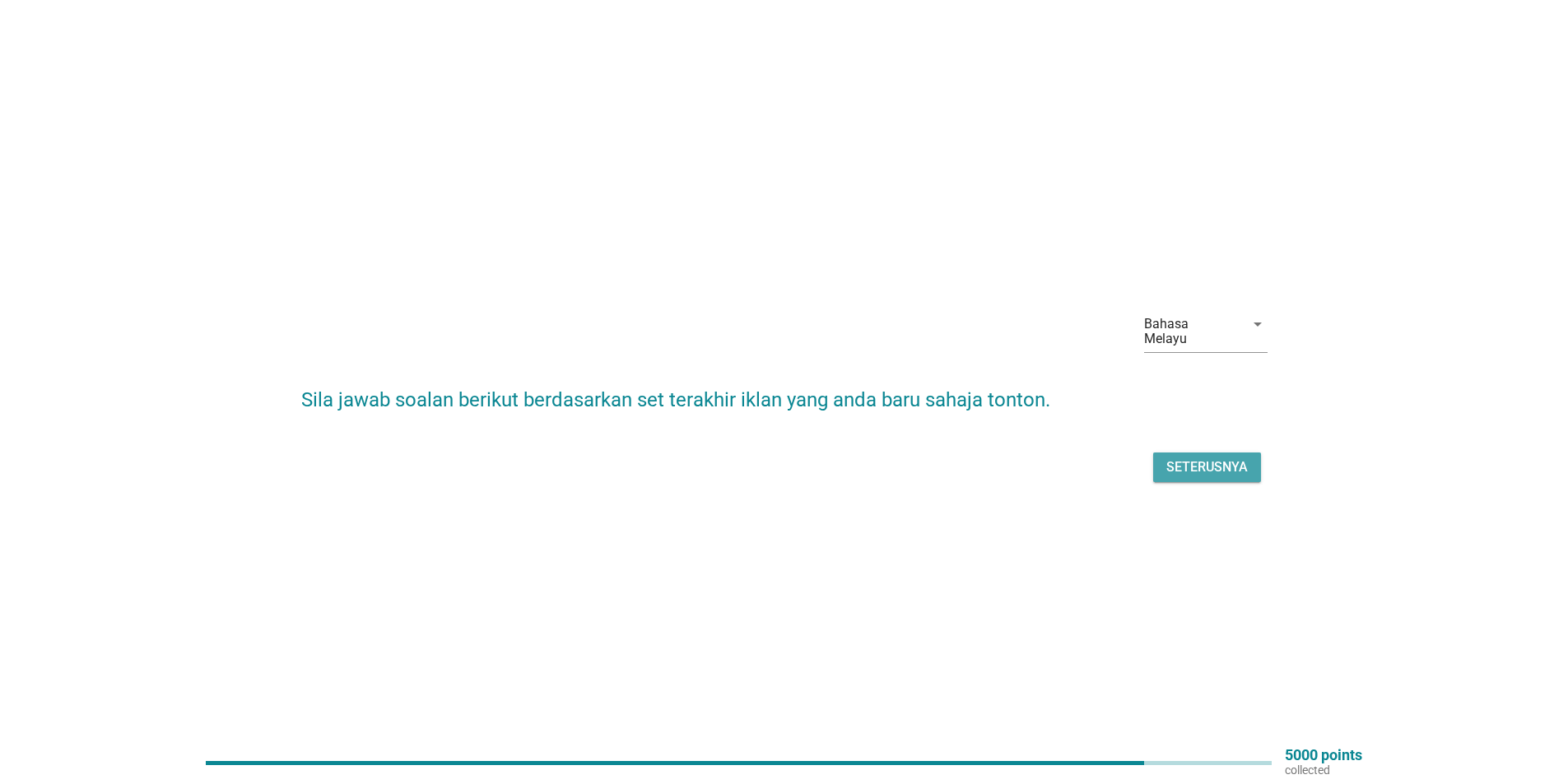
click at [1213, 462] on div "Seterusnya" at bounding box center [1207, 467] width 82 height 20
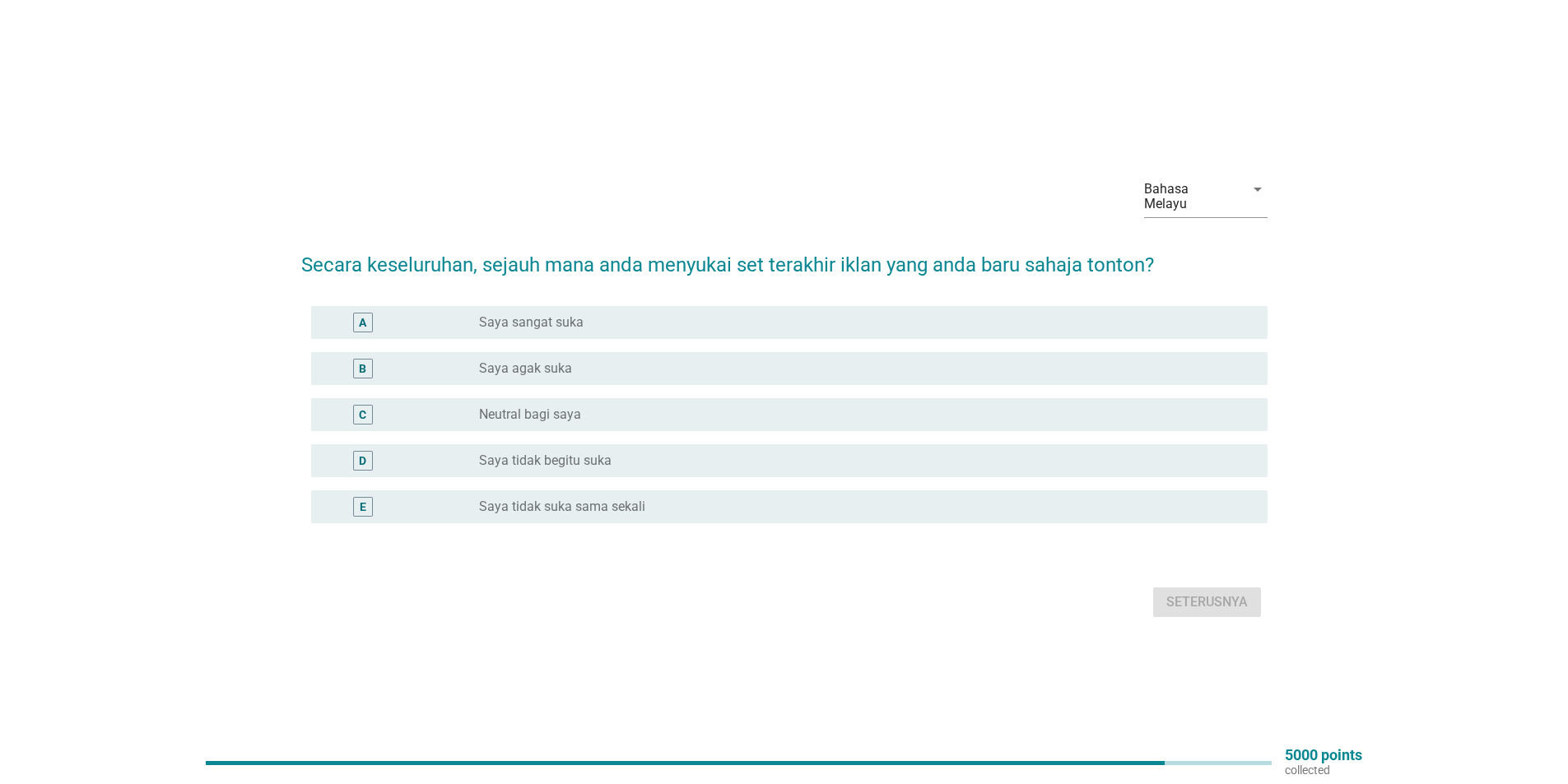
click at [440, 320] on div "A" at bounding box center [401, 323] width 155 height 20
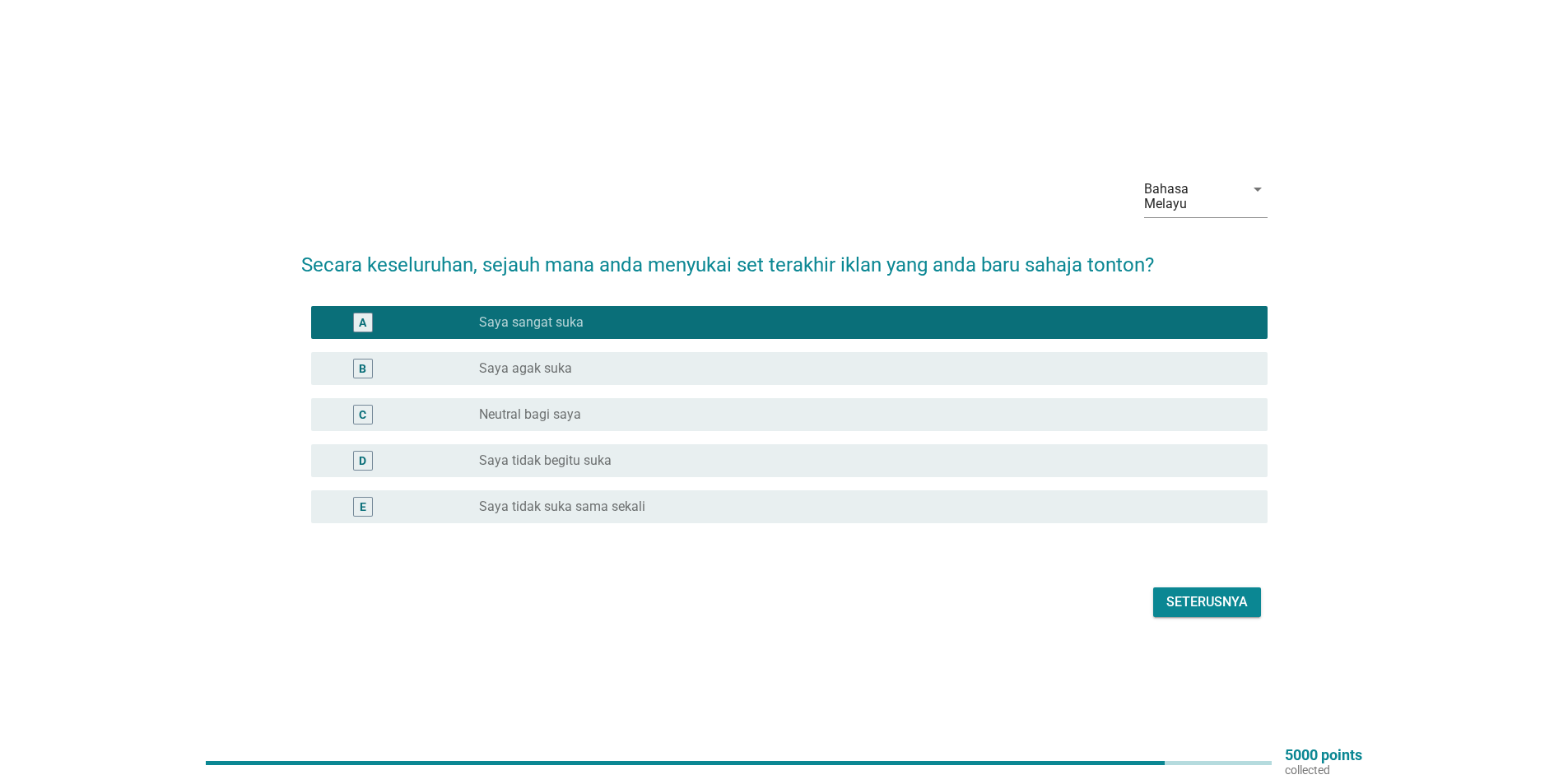
click at [1213, 593] on div "Seterusnya" at bounding box center [1207, 602] width 82 height 20
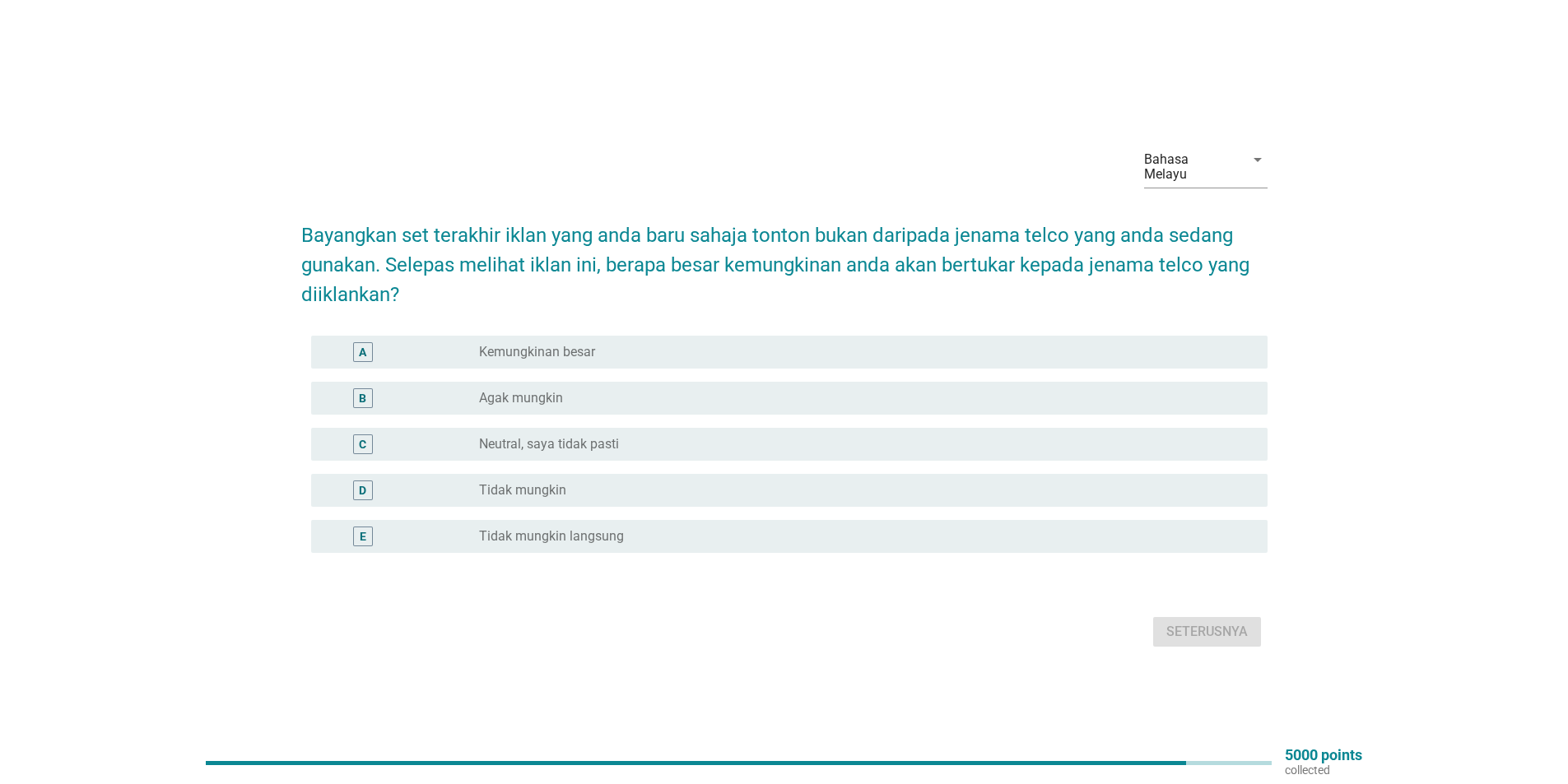
click at [477, 352] on div "A" at bounding box center [401, 353] width 155 height 20
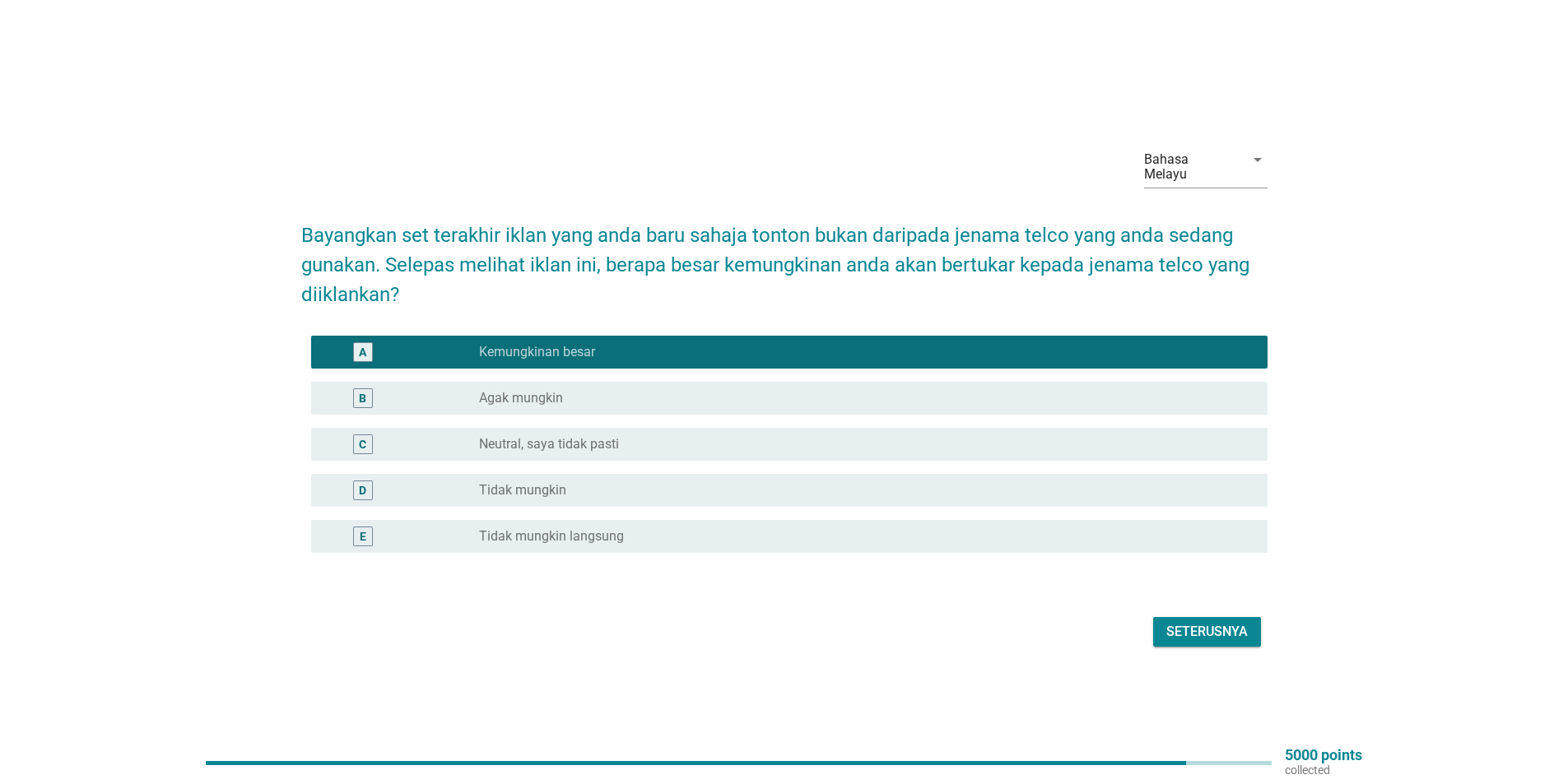
click at [1193, 623] on div "Seterusnya" at bounding box center [1207, 632] width 82 height 20
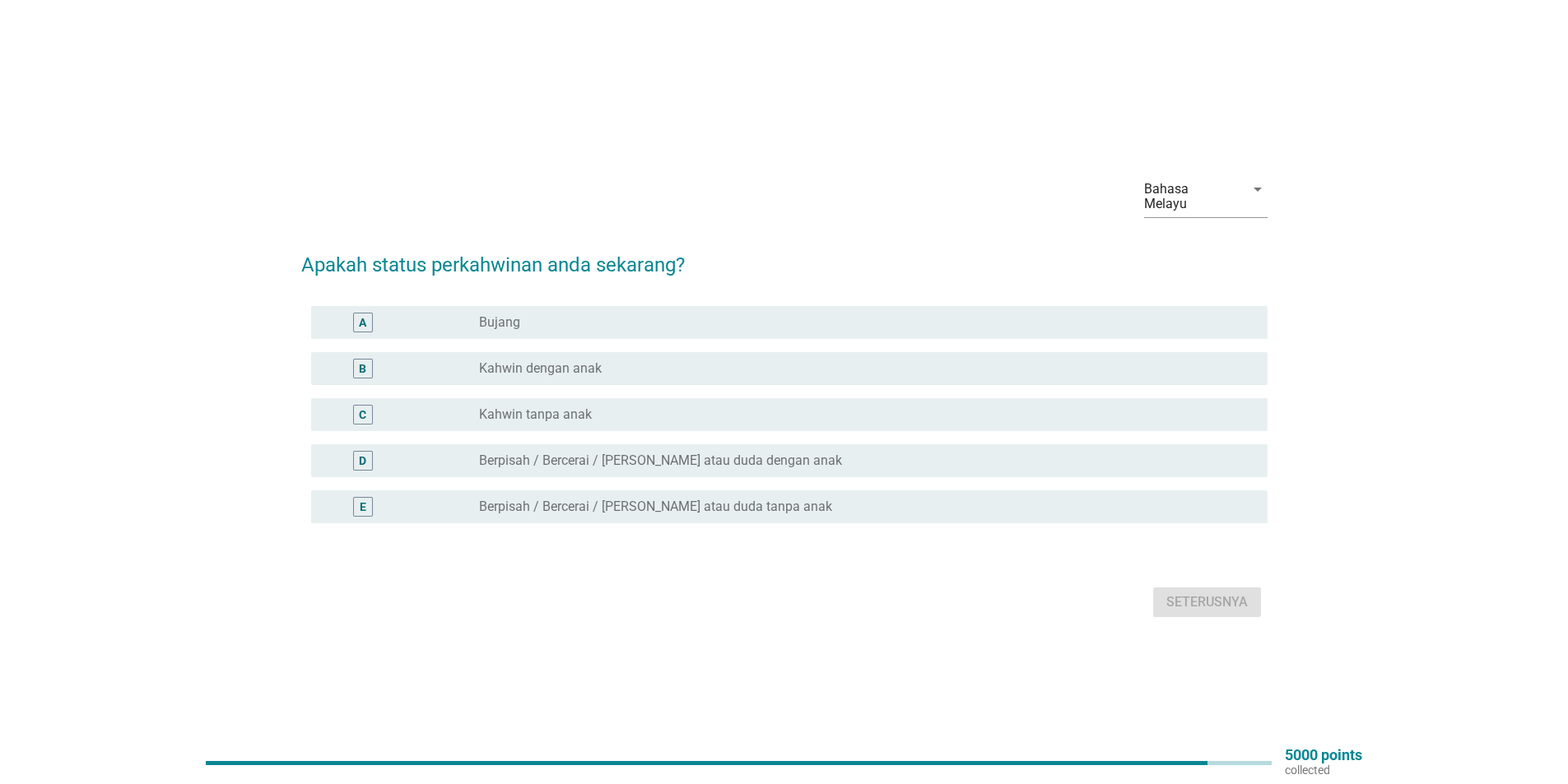
click at [447, 363] on div "B" at bounding box center [401, 368] width 155 height 20
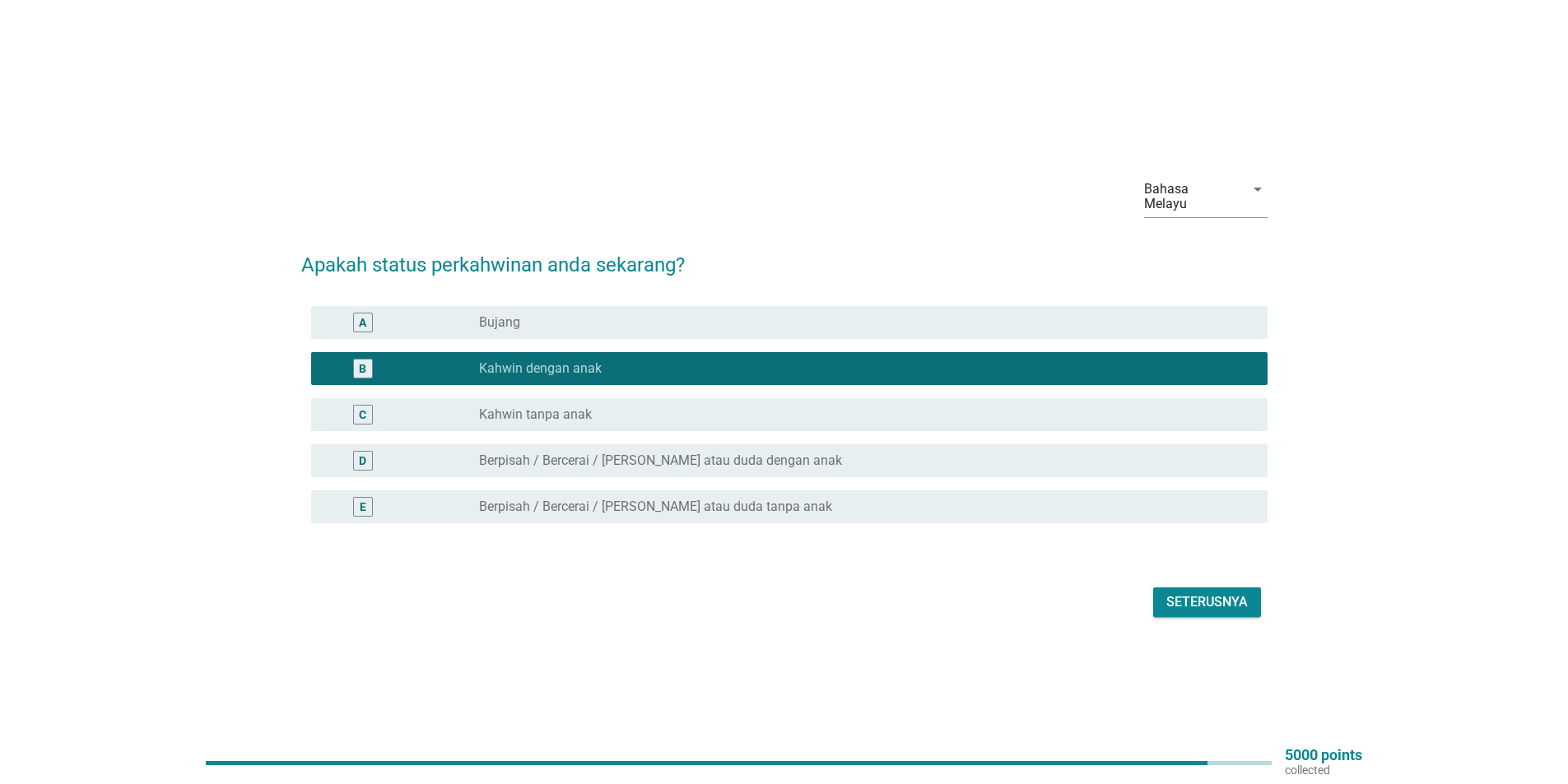
click at [1205, 592] on div "Seterusnya" at bounding box center [1207, 602] width 82 height 20
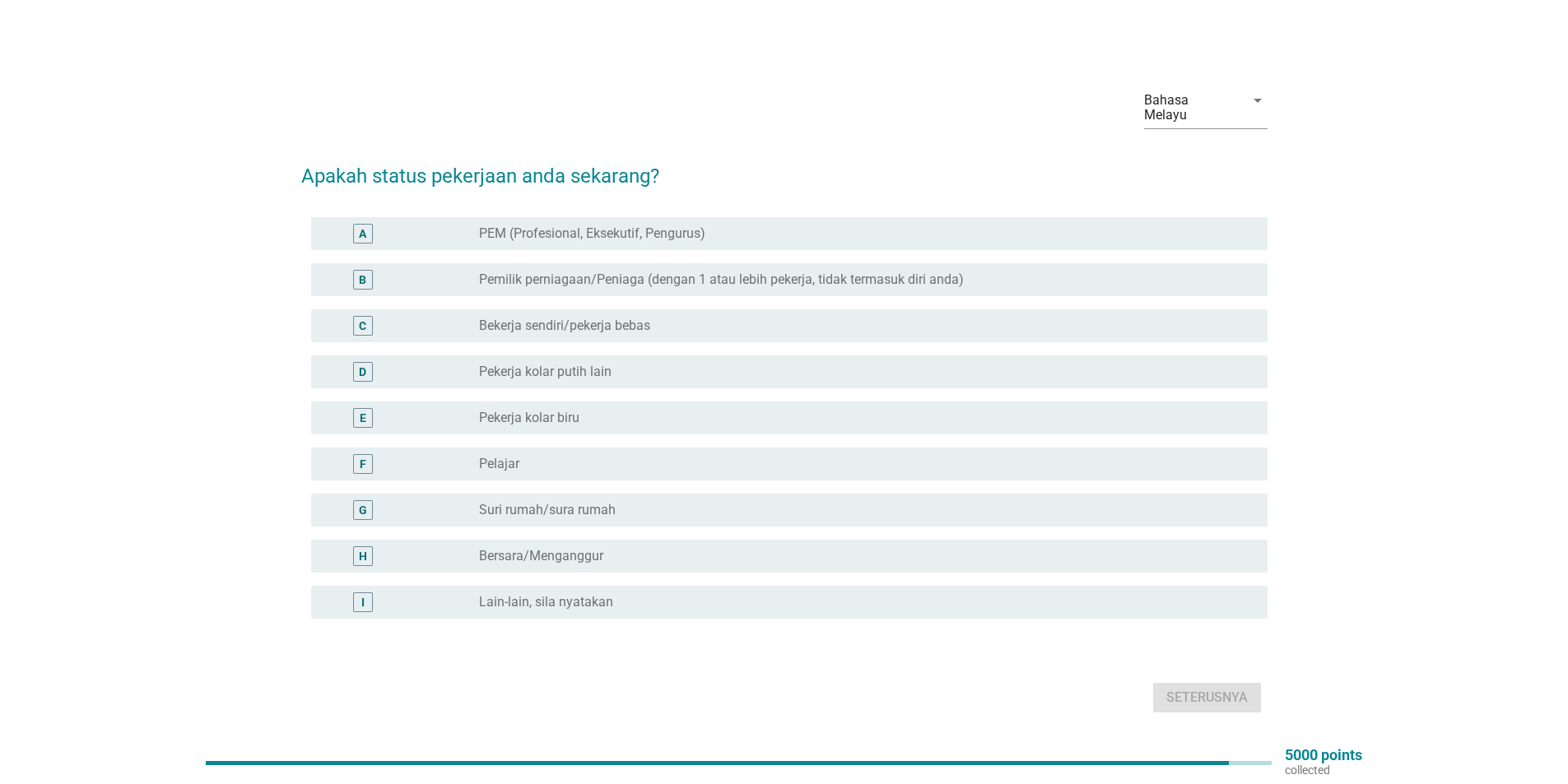
click at [460, 363] on div "D" at bounding box center [401, 372] width 155 height 20
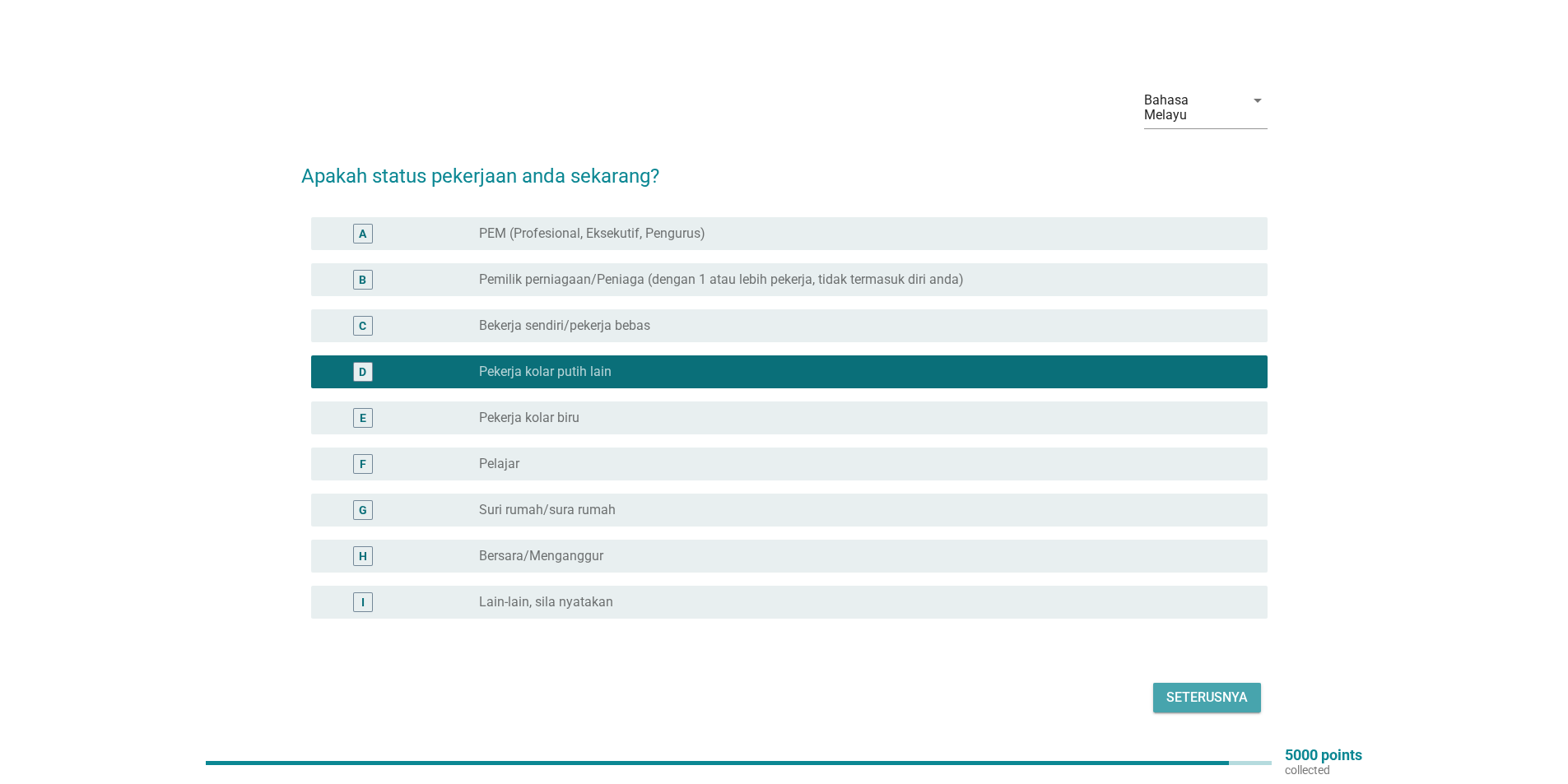
click at [1201, 688] on div "Seterusnya" at bounding box center [1207, 698] width 82 height 20
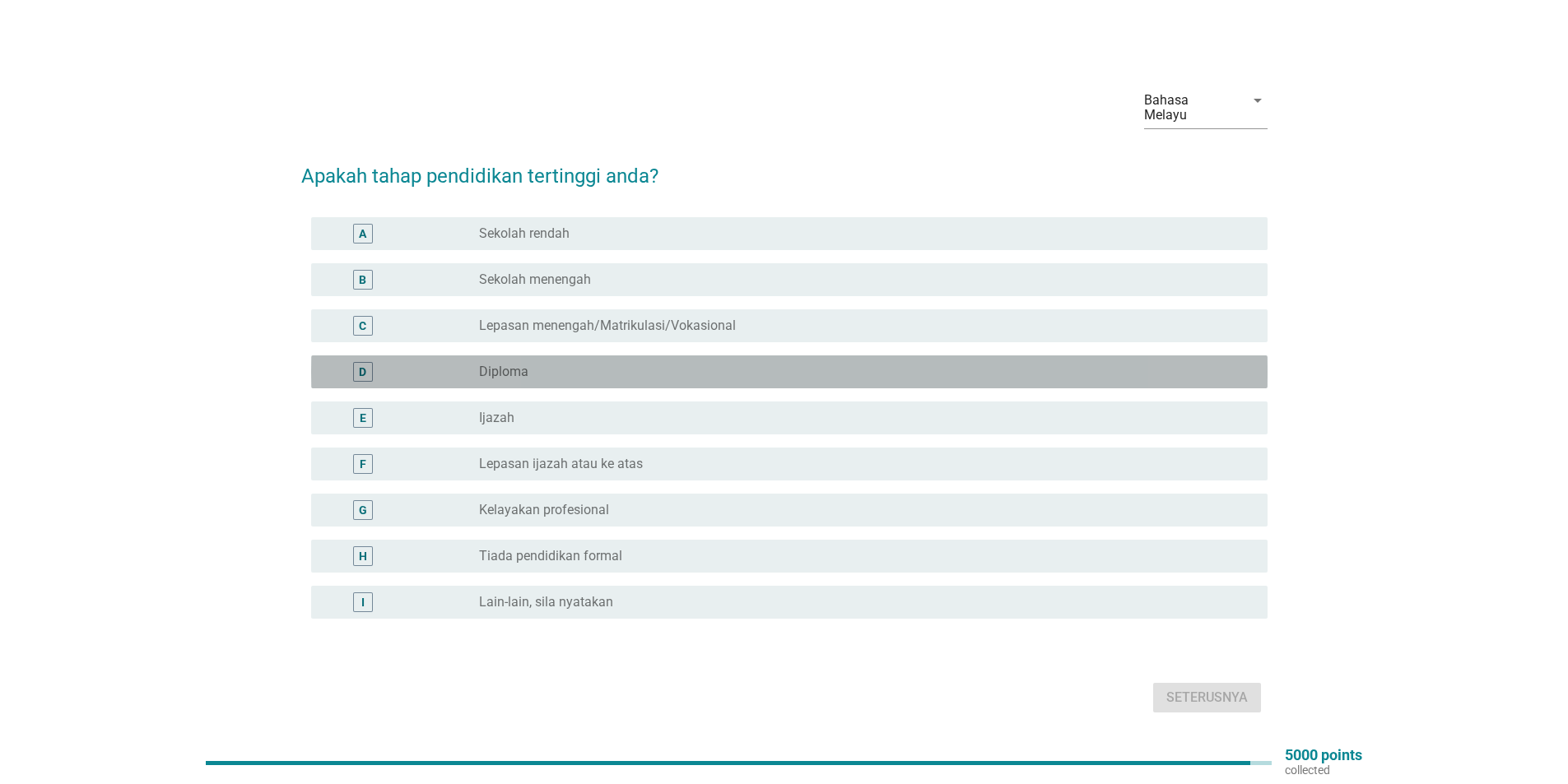
click at [473, 370] on div "D" at bounding box center [401, 372] width 155 height 20
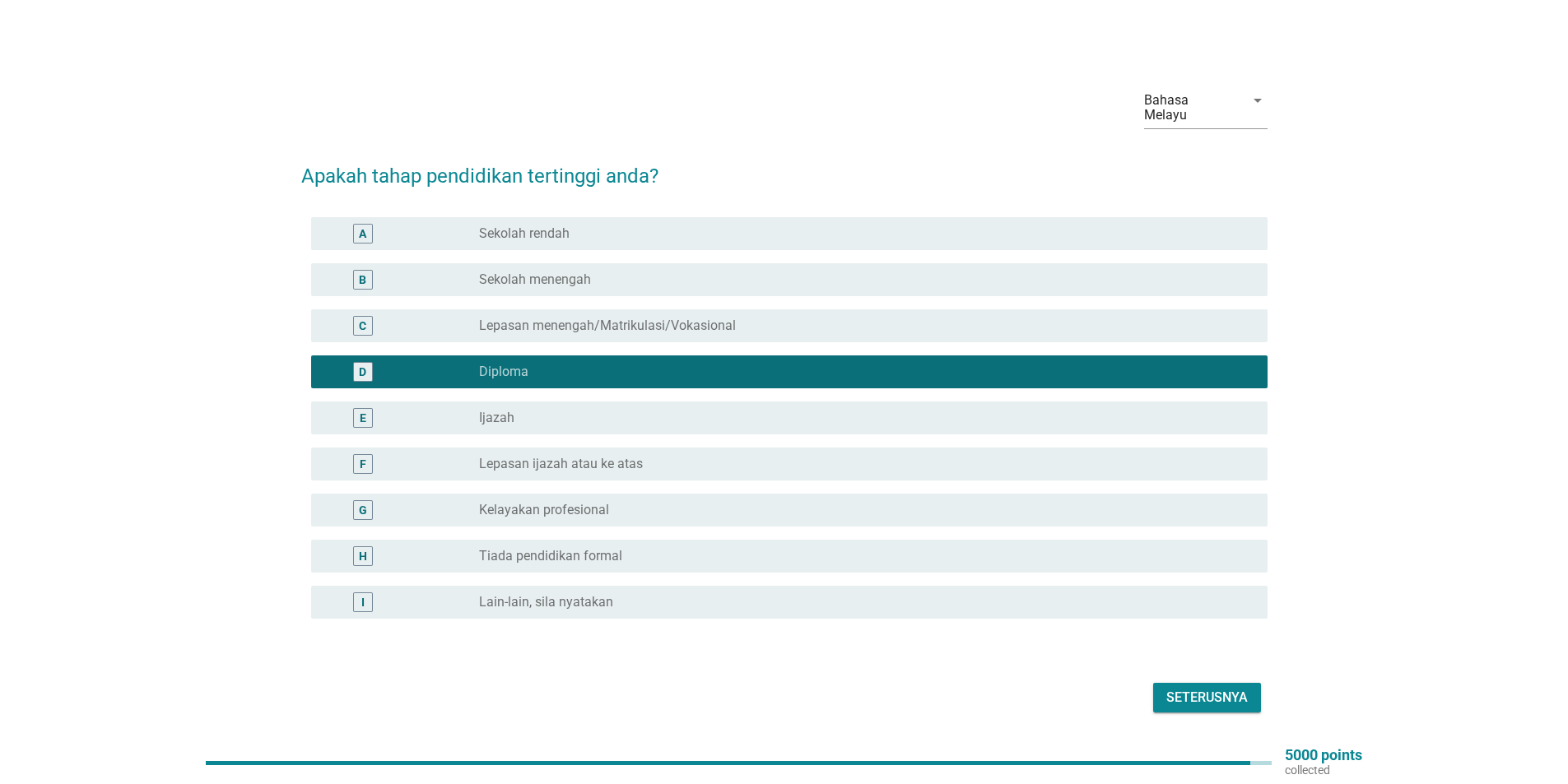
click at [1202, 688] on div "Seterusnya" at bounding box center [1207, 698] width 82 height 20
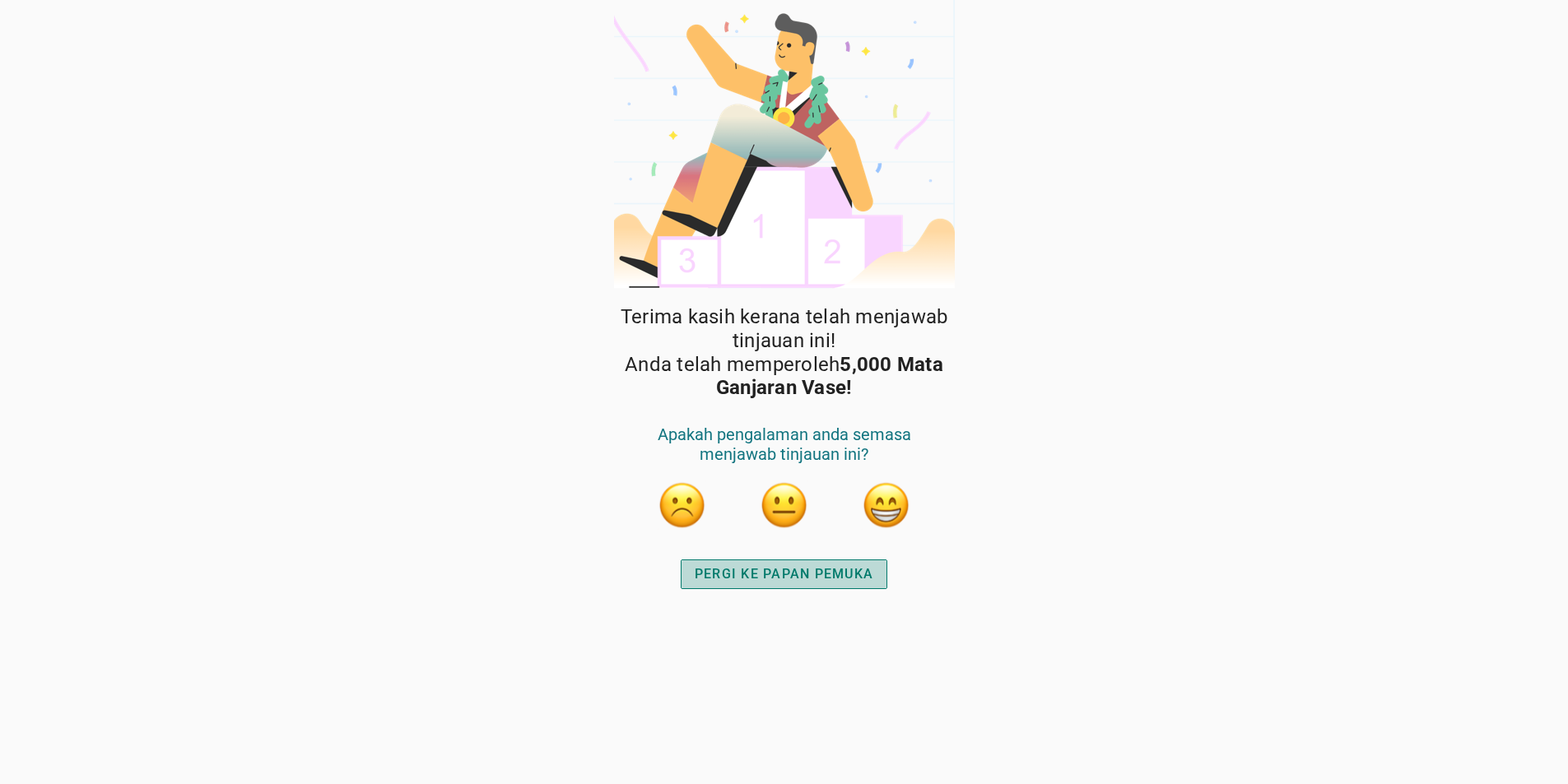
click at [788, 568] on div "PERGI KE PAPAN PEMUKA" at bounding box center [783, 575] width 179 height 20
